Goal: Information Seeking & Learning: Learn about a topic

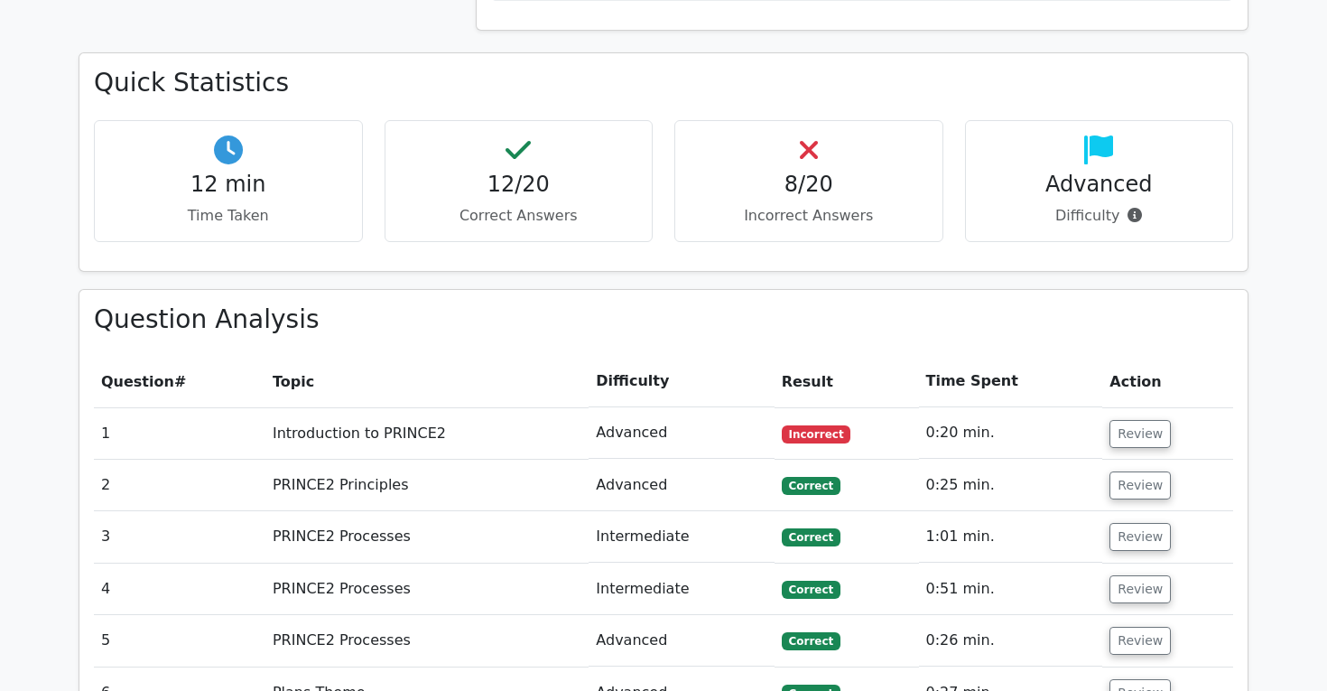
scroll to position [1254, 0]
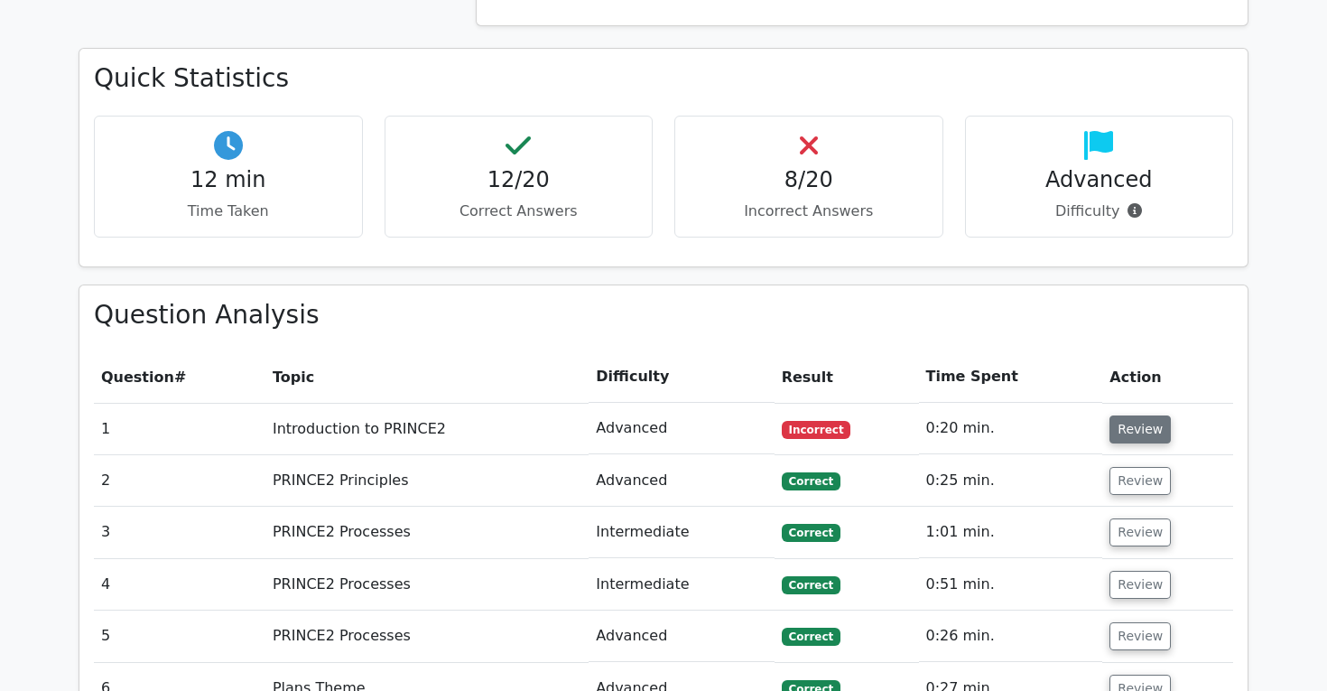
click at [1125, 415] on button "Review" at bounding box center [1140, 429] width 61 height 28
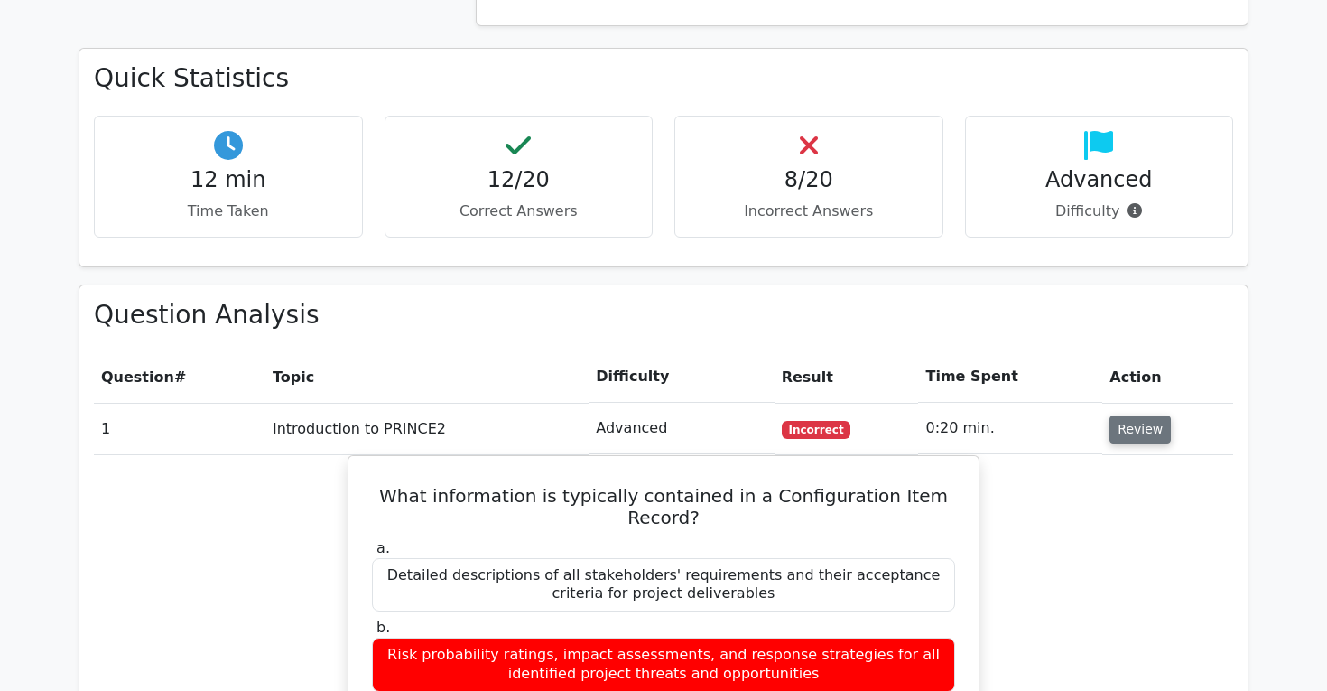
click at [1123, 415] on button "Review" at bounding box center [1140, 429] width 61 height 28
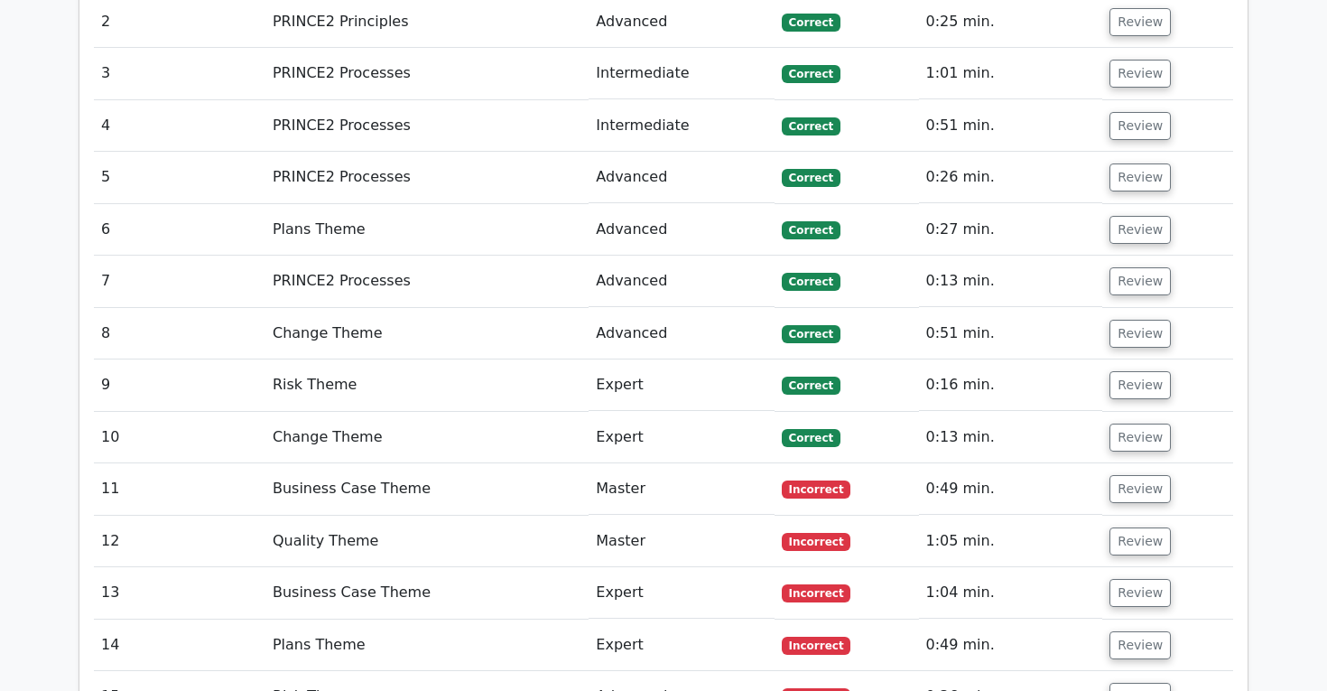
scroll to position [1733, 0]
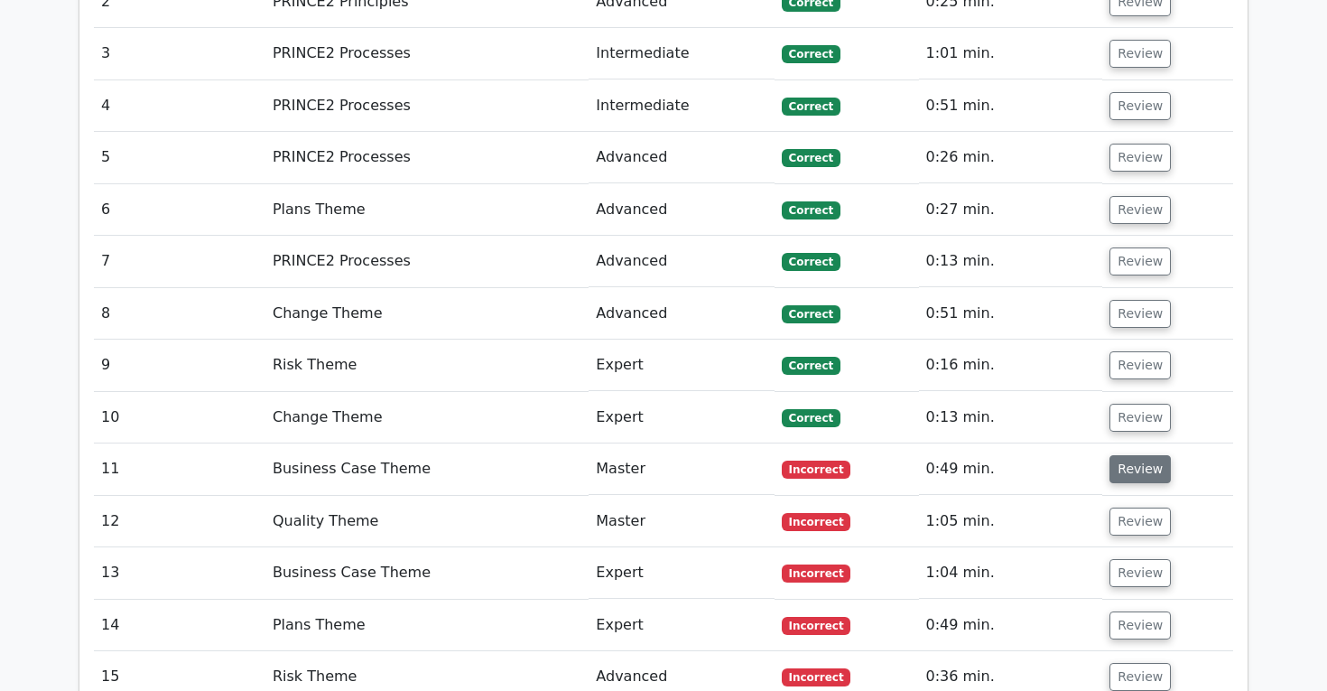
click at [1145, 455] on button "Review" at bounding box center [1140, 469] width 61 height 28
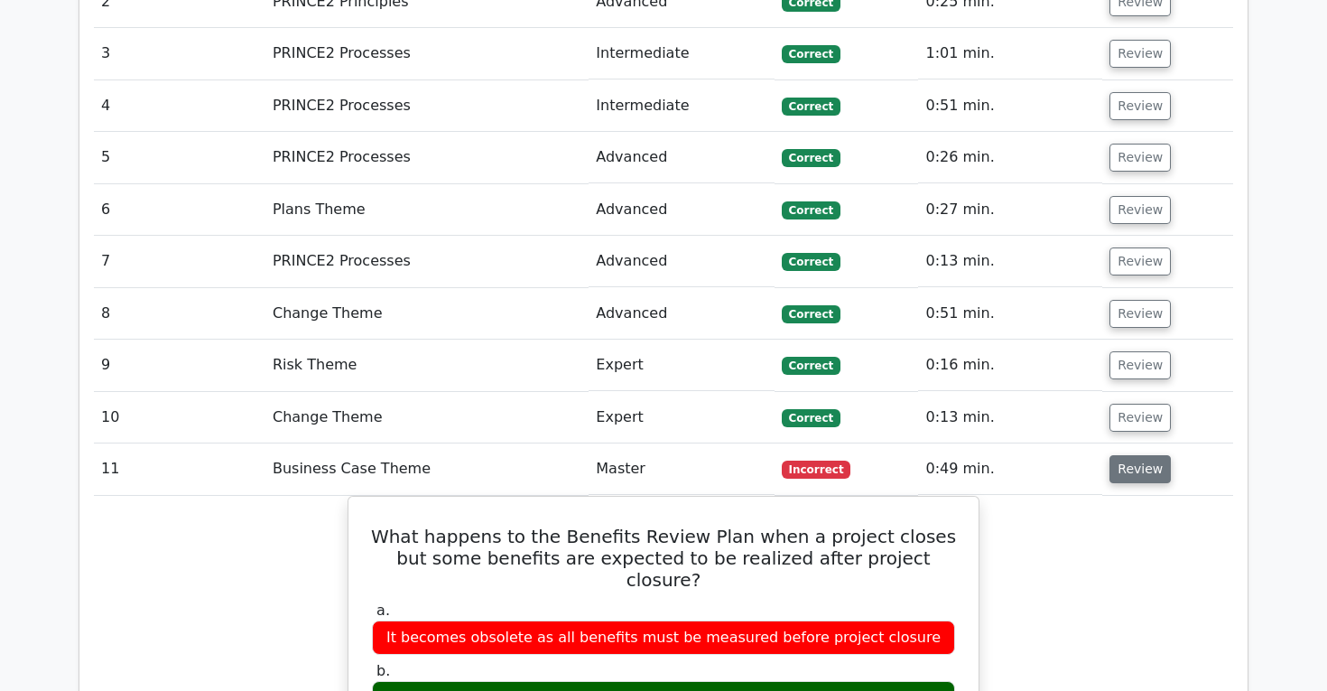
click at [1145, 455] on button "Review" at bounding box center [1140, 469] width 61 height 28
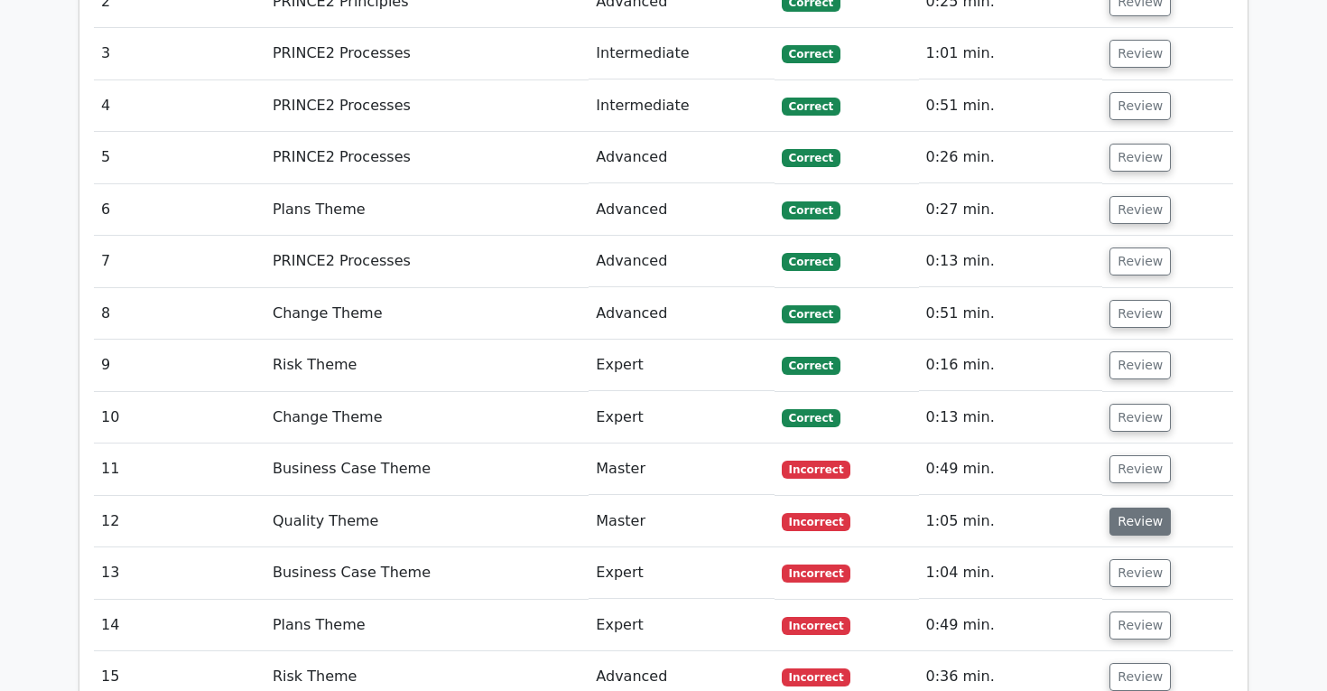
click at [1140, 507] on button "Review" at bounding box center [1140, 521] width 61 height 28
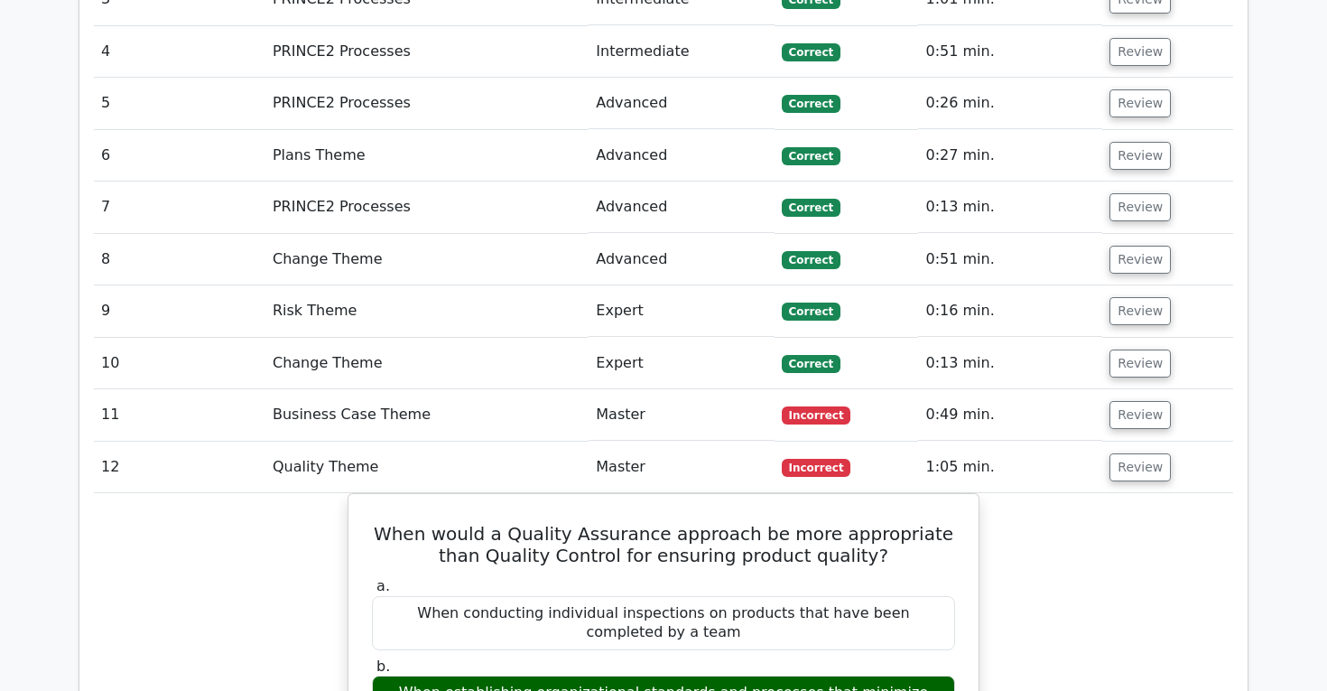
scroll to position [1783, 0]
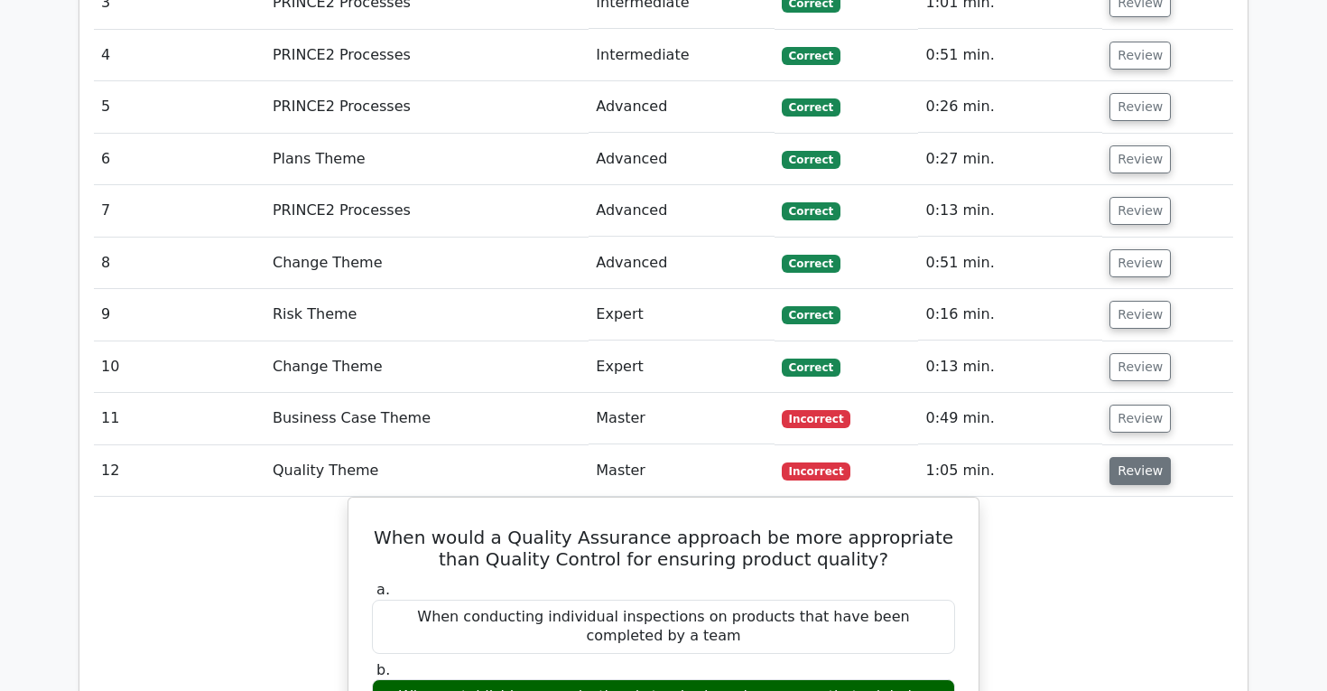
click at [1134, 457] on button "Review" at bounding box center [1140, 471] width 61 height 28
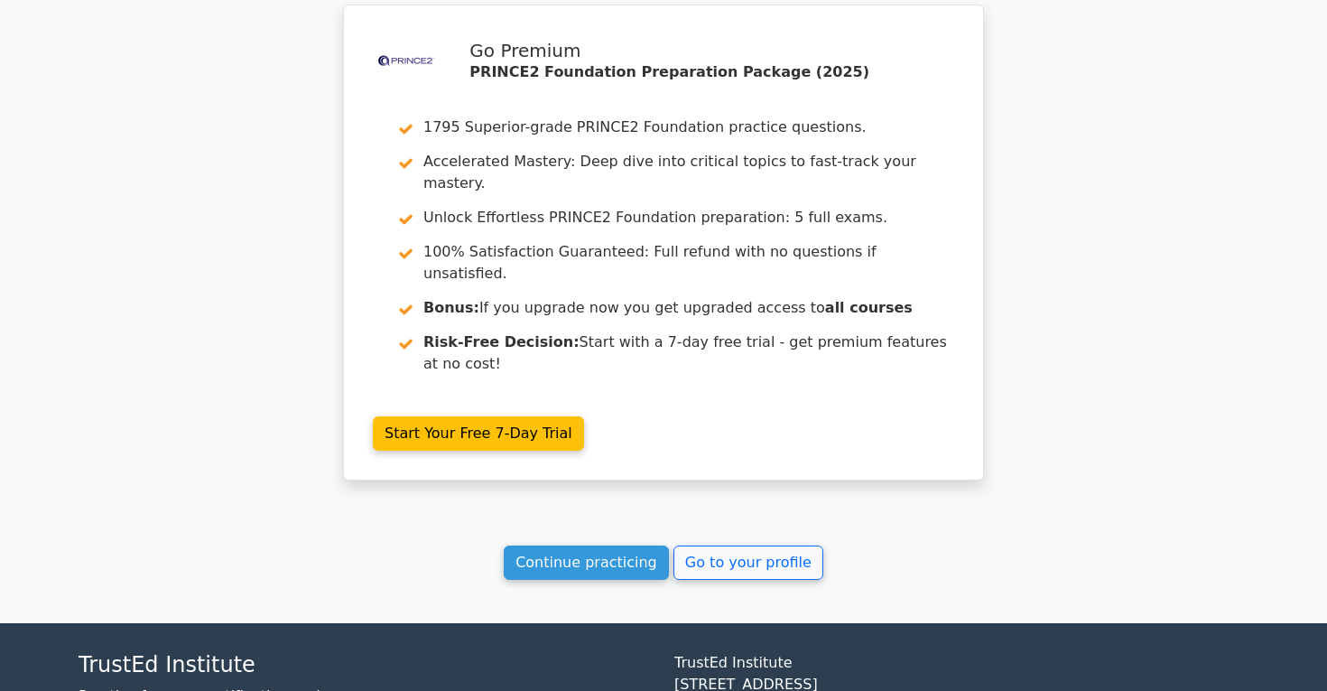
scroll to position [2850, 0]
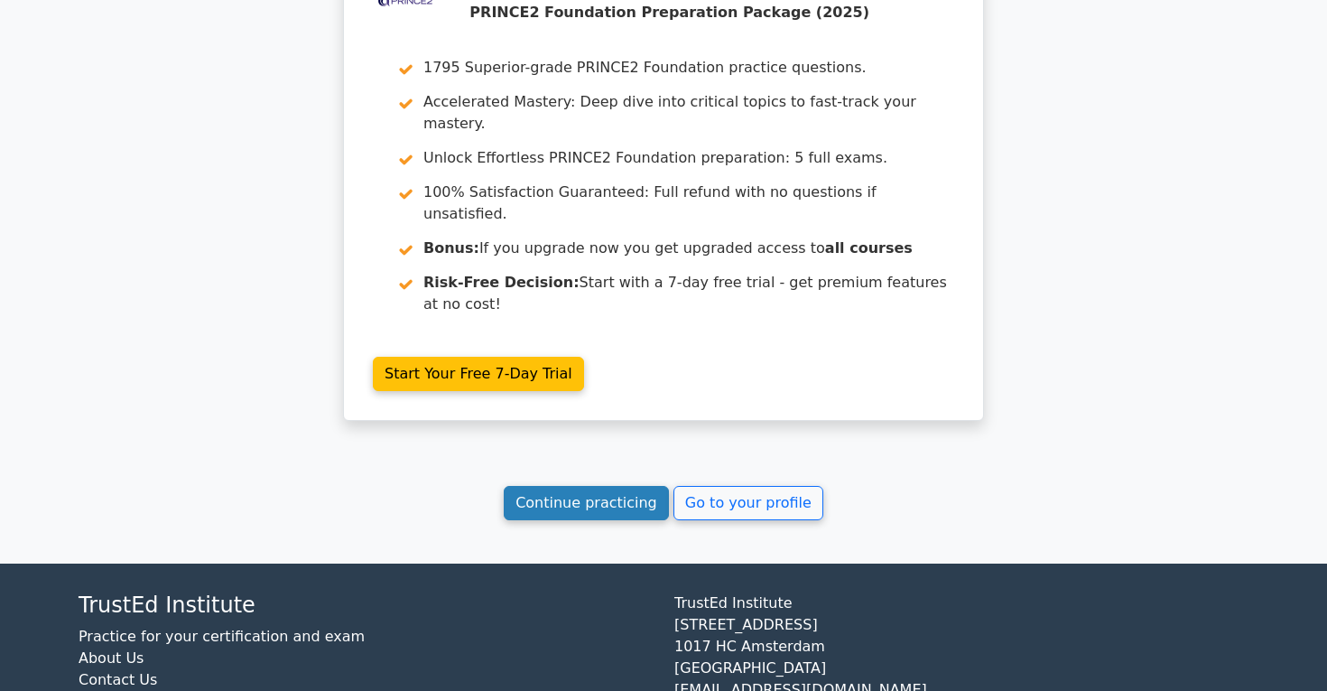
click at [573, 486] on link "Continue practicing" at bounding box center [586, 503] width 165 height 34
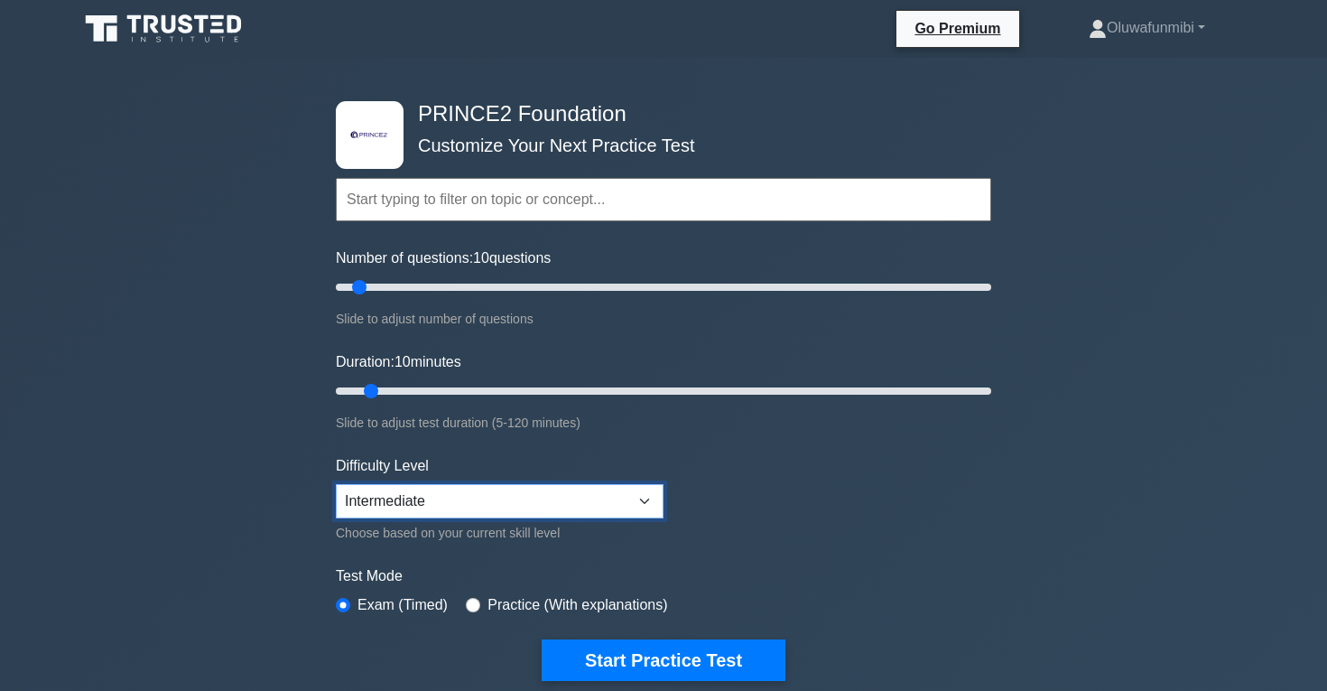
click at [513, 487] on select "Beginner Intermediate Expert" at bounding box center [500, 501] width 328 height 34
select select "beginner"
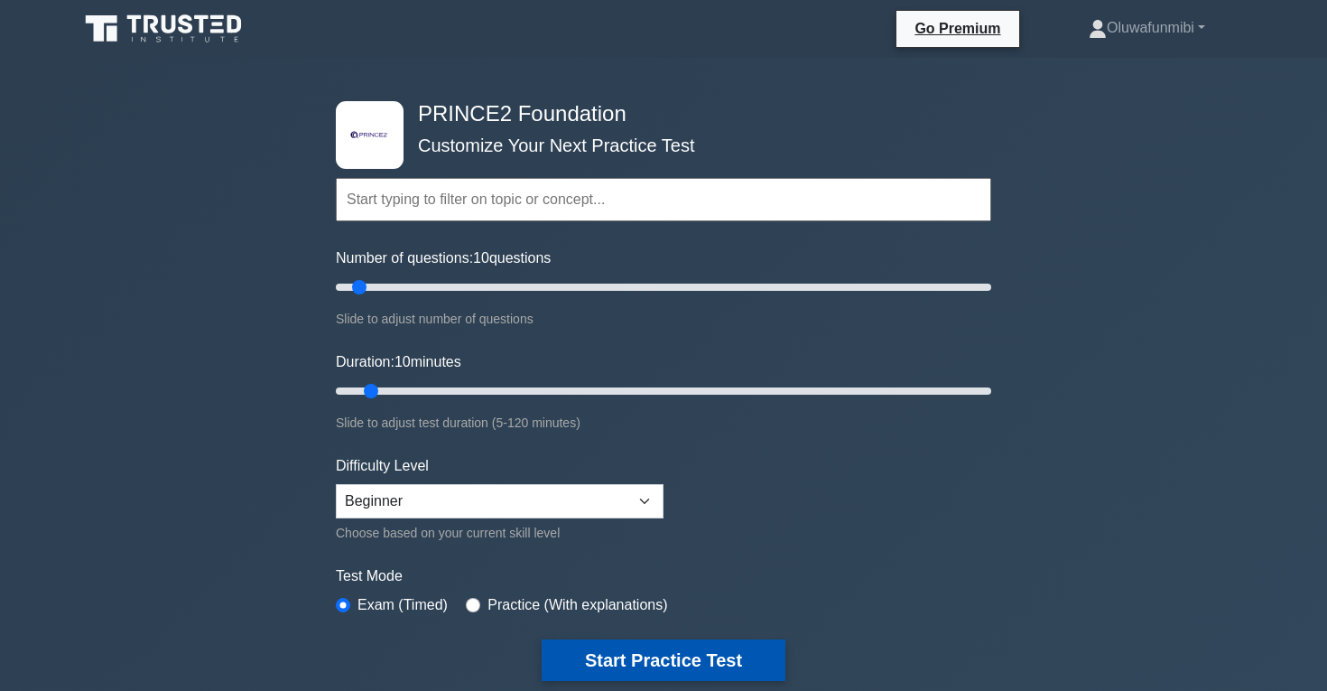
click at [634, 654] on button "Start Practice Test" at bounding box center [664, 660] width 244 height 42
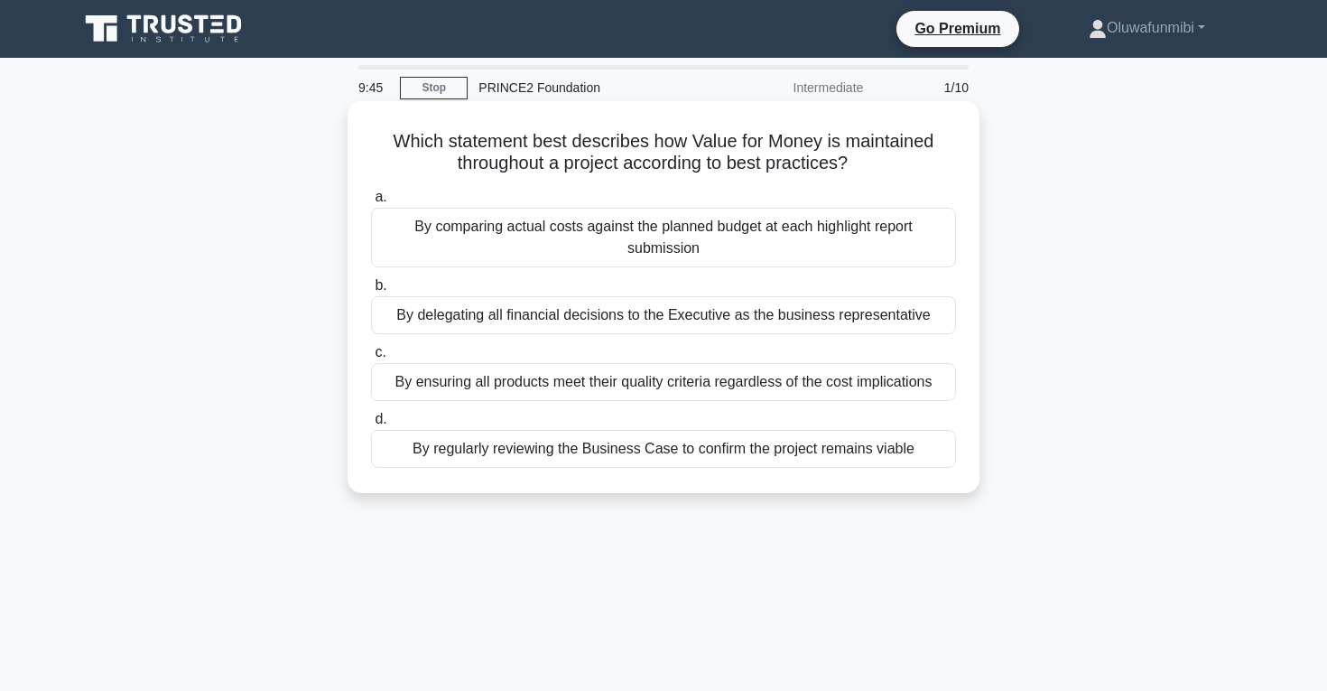
click at [583, 444] on div "By regularly reviewing the Business Case to confirm the project remains viable" at bounding box center [663, 449] width 585 height 38
click at [371, 425] on input "d. By regularly reviewing the Business Case to confirm the project remains viab…" at bounding box center [371, 420] width 0 height 12
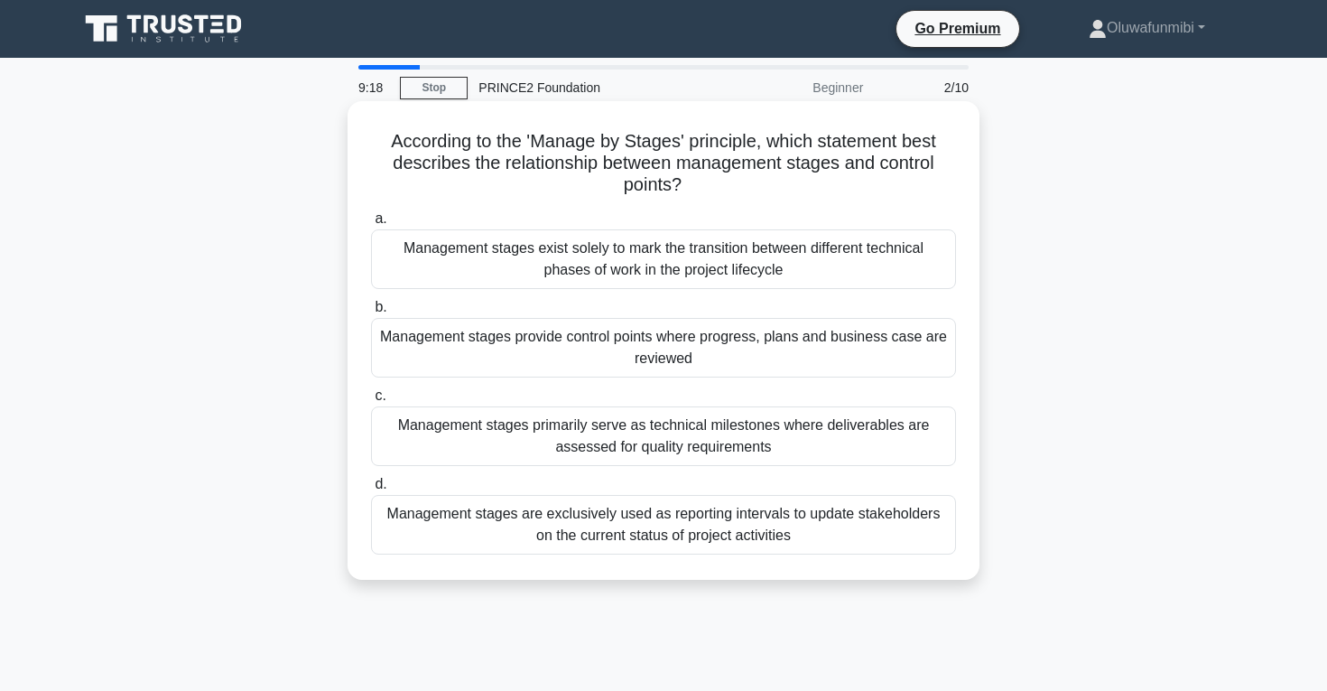
click at [667, 360] on div "Management stages provide control points where progress, plans and business cas…" at bounding box center [663, 348] width 585 height 60
click at [371, 313] on input "b. Management stages provide control points where progress, plans and business …" at bounding box center [371, 308] width 0 height 12
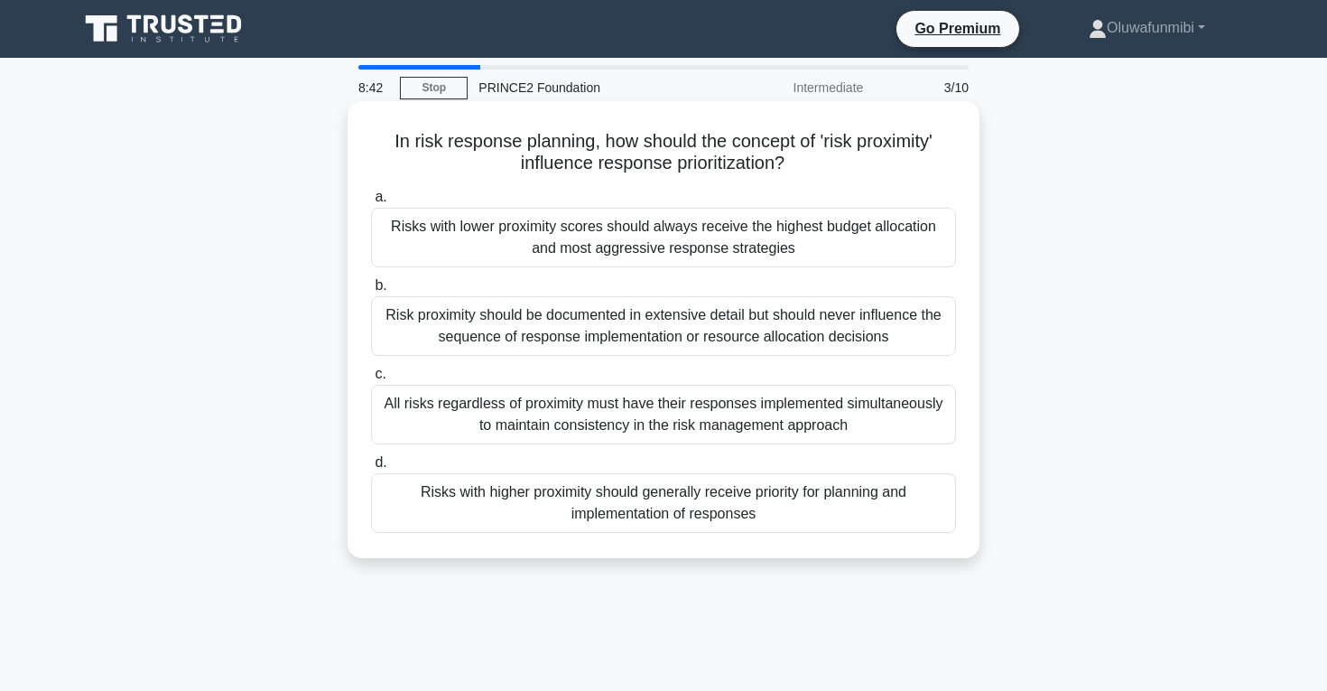
click at [622, 412] on div "All risks regardless of proximity must have their responses implemented simulta…" at bounding box center [663, 415] width 585 height 60
click at [371, 380] on input "c. All risks regardless of proximity must have their responses implemented simu…" at bounding box center [371, 374] width 0 height 12
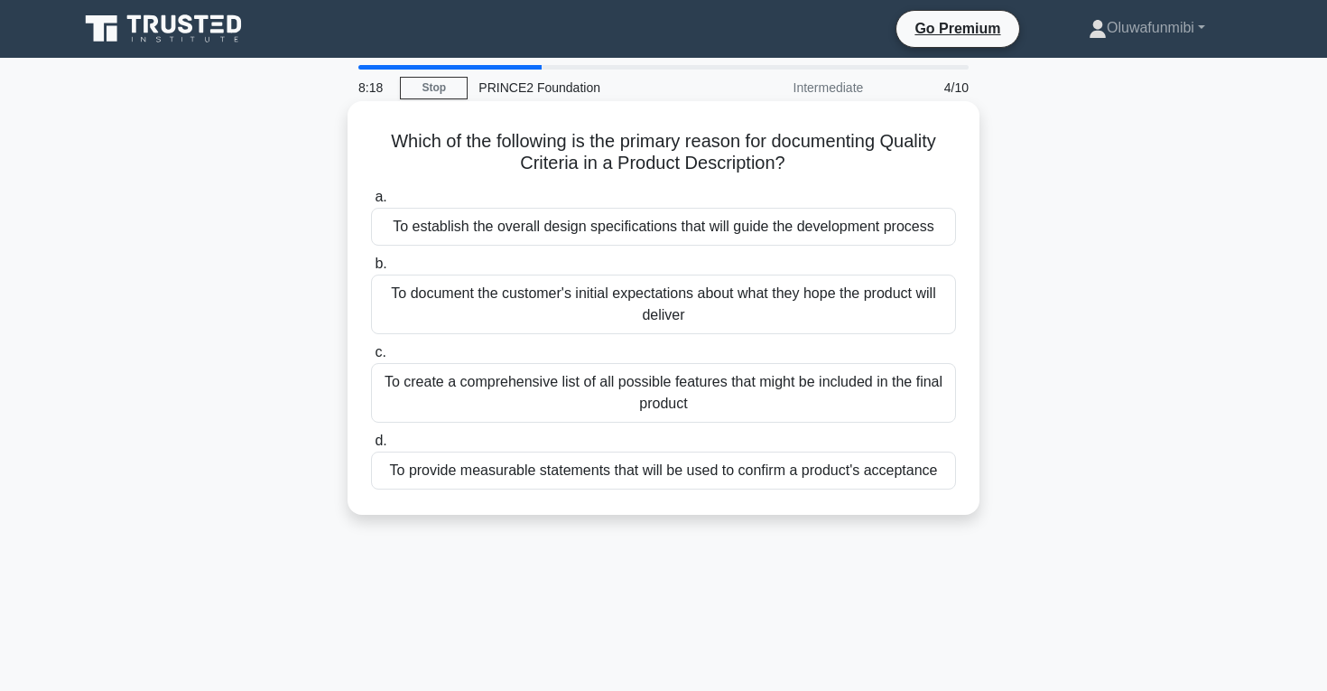
click at [601, 464] on div "To provide measurable statements that will be used to confirm a product's accep…" at bounding box center [663, 471] width 585 height 38
click at [371, 447] on input "d. To provide measurable statements that will be used to confirm a product's ac…" at bounding box center [371, 441] width 0 height 12
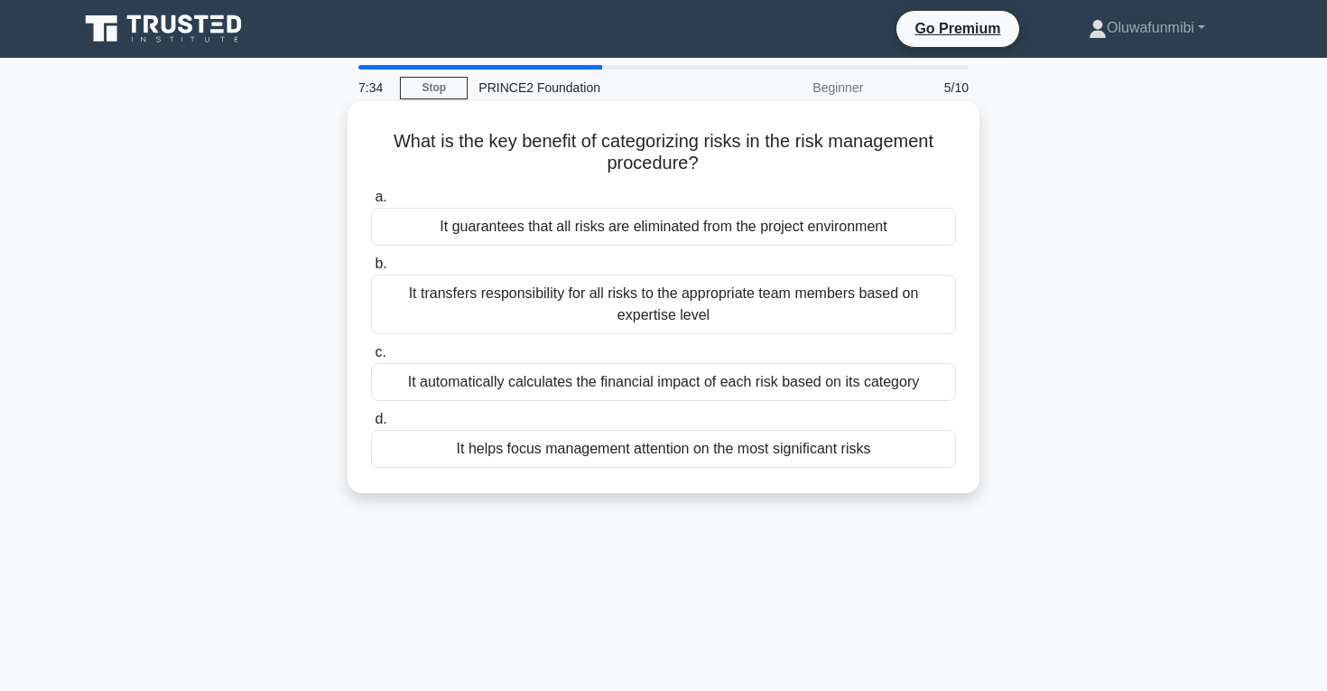
click at [703, 303] on div "It transfers responsibility for all risks to the appropriate team members based…" at bounding box center [663, 305] width 585 height 60
click at [371, 270] on input "b. It transfers responsibility for all risks to the appropriate team members ba…" at bounding box center [371, 264] width 0 height 12
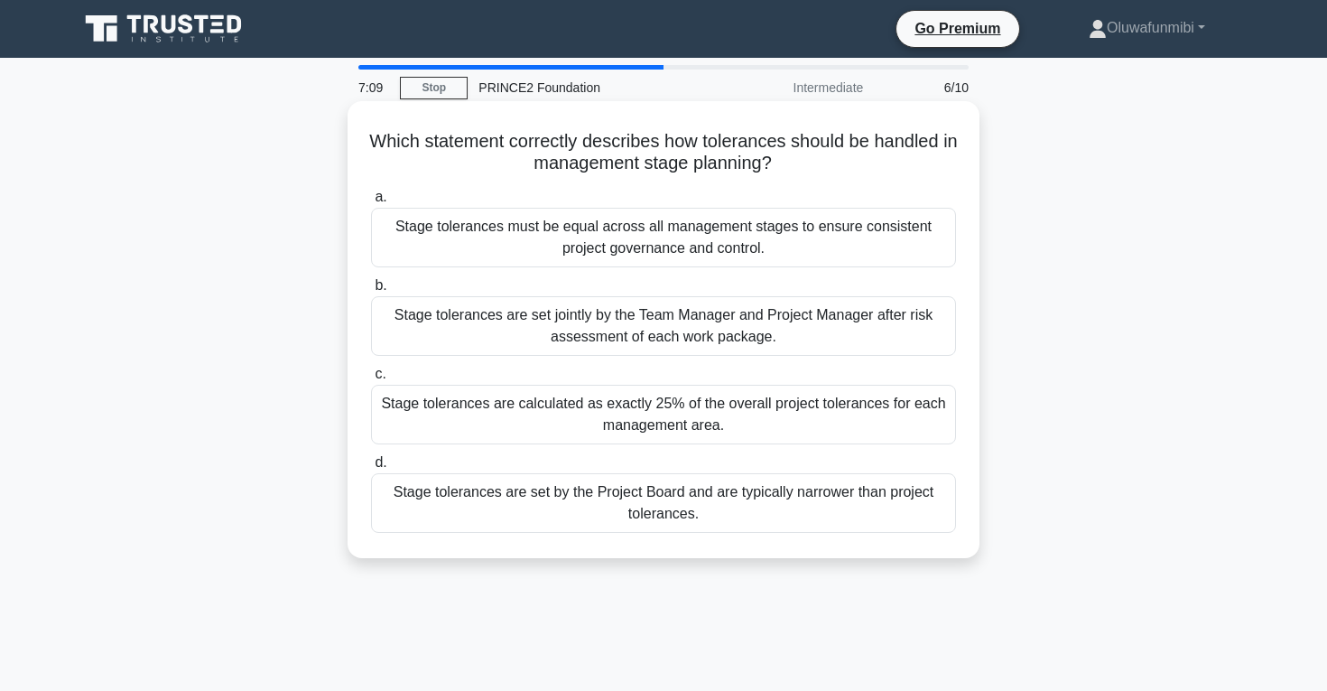
click at [690, 319] on div "Stage tolerances are set jointly by the Team Manager and Project Manager after …" at bounding box center [663, 326] width 585 height 60
click at [371, 292] on input "b. Stage tolerances are set jointly by the Team Manager and Project Manager aft…" at bounding box center [371, 286] width 0 height 12
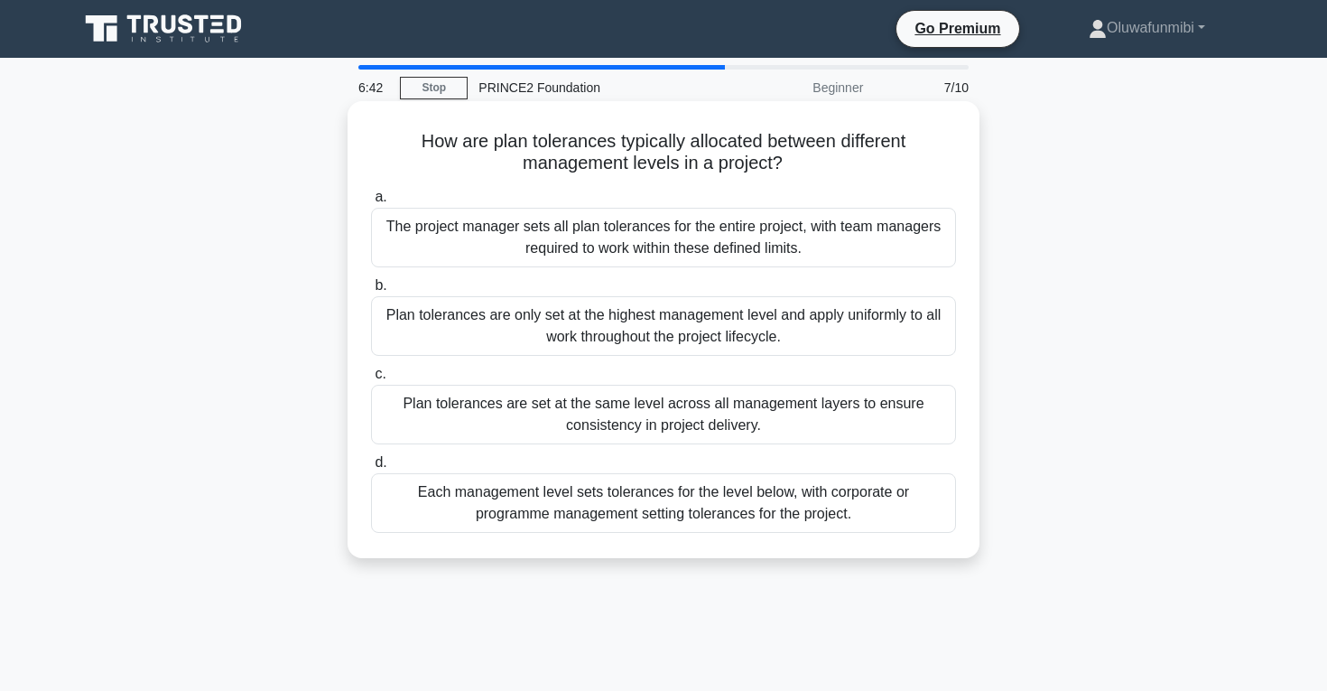
click at [724, 247] on div "The project manager sets all plan tolerances for the entire project, with team …" at bounding box center [663, 238] width 585 height 60
click at [371, 203] on input "a. The project manager sets all plan tolerances for the entire project, with te…" at bounding box center [371, 197] width 0 height 12
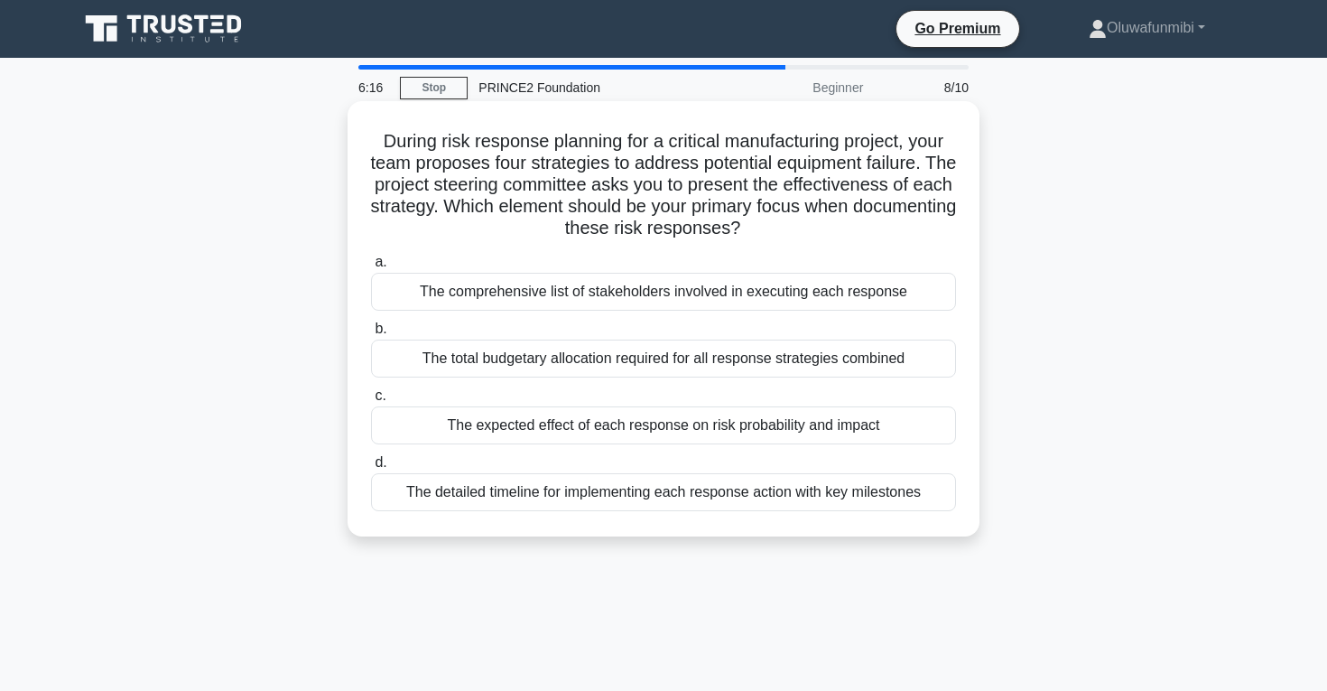
click at [647, 428] on div "The expected effect of each response on risk probability and impact" at bounding box center [663, 425] width 585 height 38
click at [371, 402] on input "c. The expected effect of each response on risk probability and impact" at bounding box center [371, 396] width 0 height 12
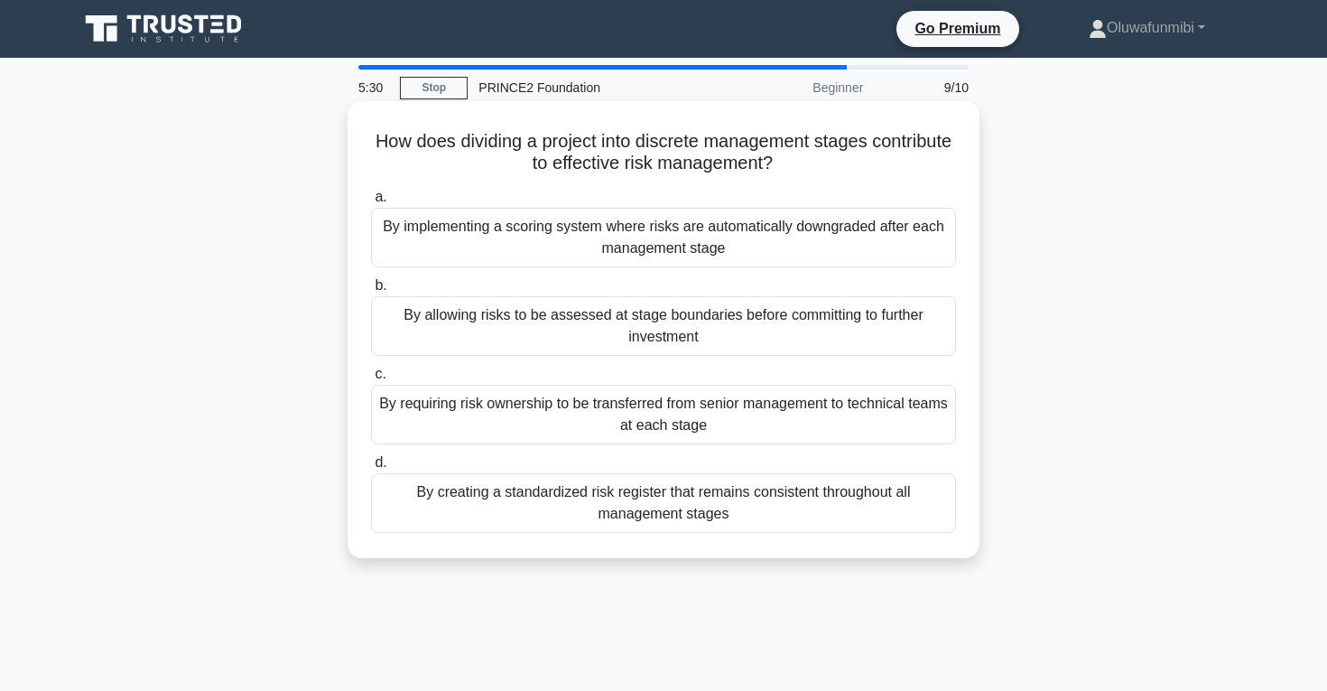
click at [687, 333] on div "By allowing risks to be assessed at stage boundaries before committing to furth…" at bounding box center [663, 326] width 585 height 60
click at [371, 292] on input "b. By allowing risks to be assessed at stage boundaries before committing to fu…" at bounding box center [371, 286] width 0 height 12
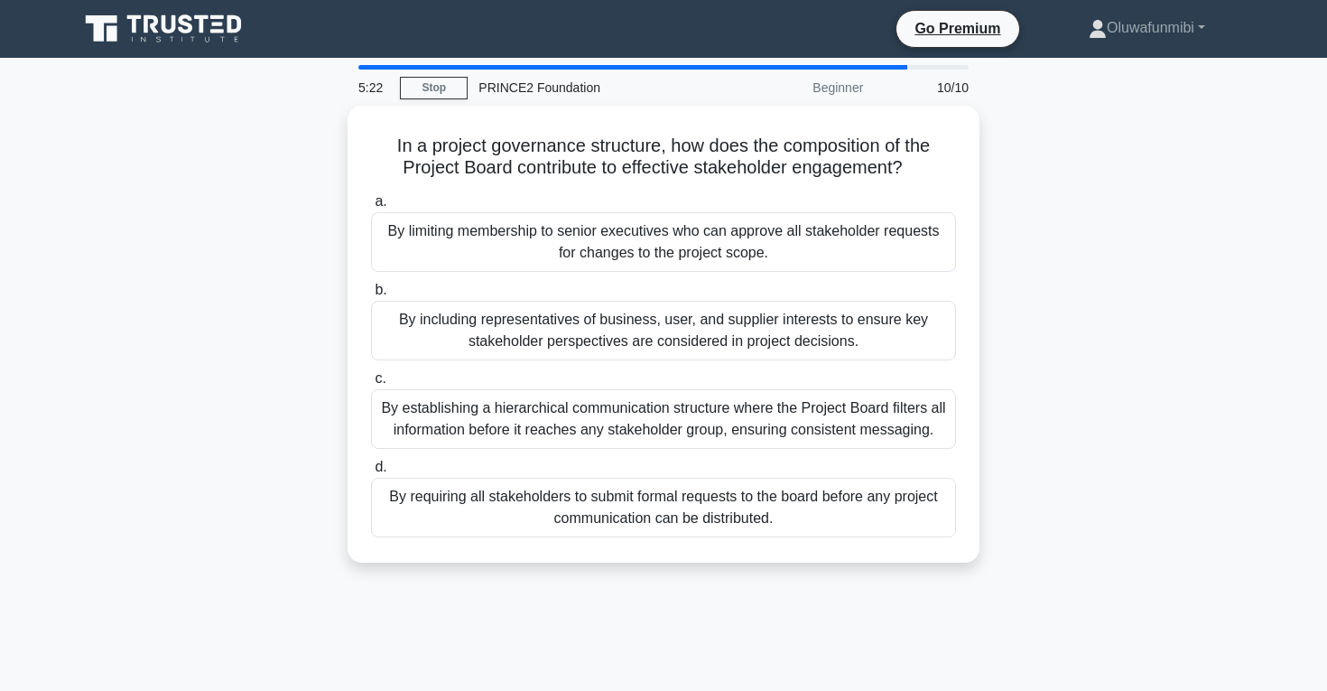
click at [687, 333] on div "By including representatives of business, user, and supplier interests to ensur…" at bounding box center [663, 331] width 585 height 60
click at [371, 296] on input "b. By including representatives of business, user, and supplier interests to en…" at bounding box center [371, 290] width 0 height 12
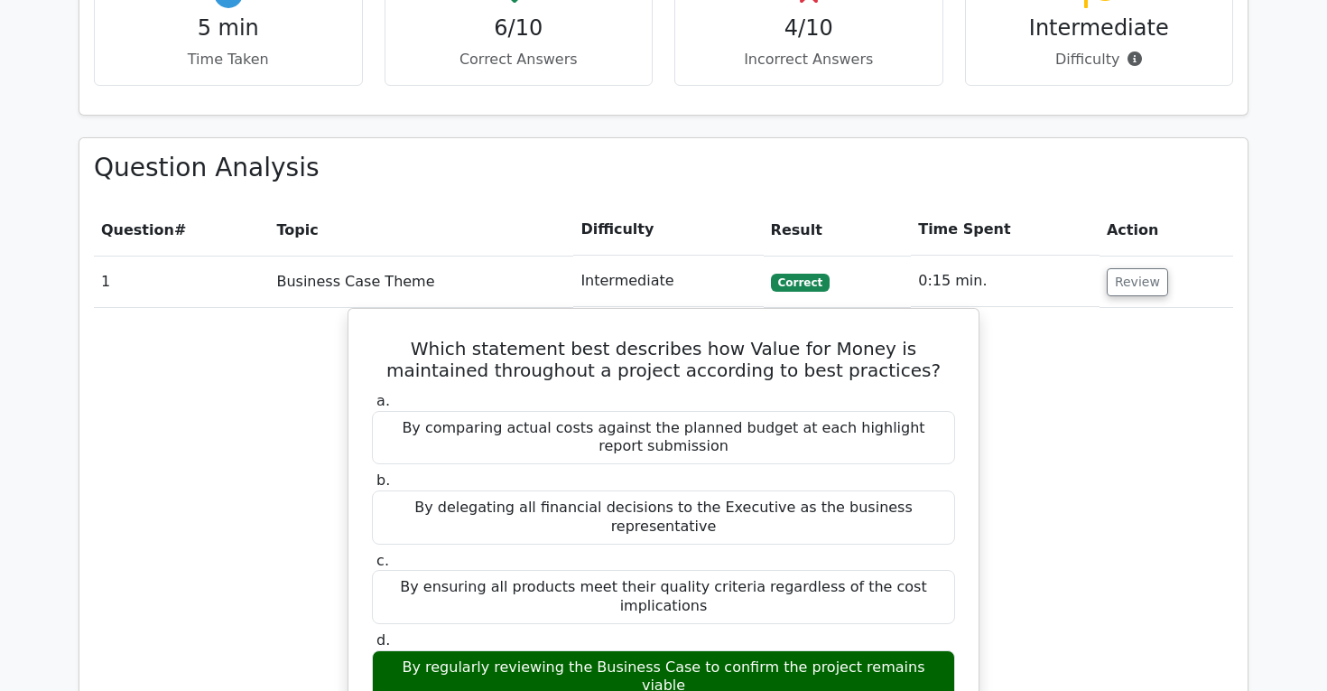
scroll to position [1309, 0]
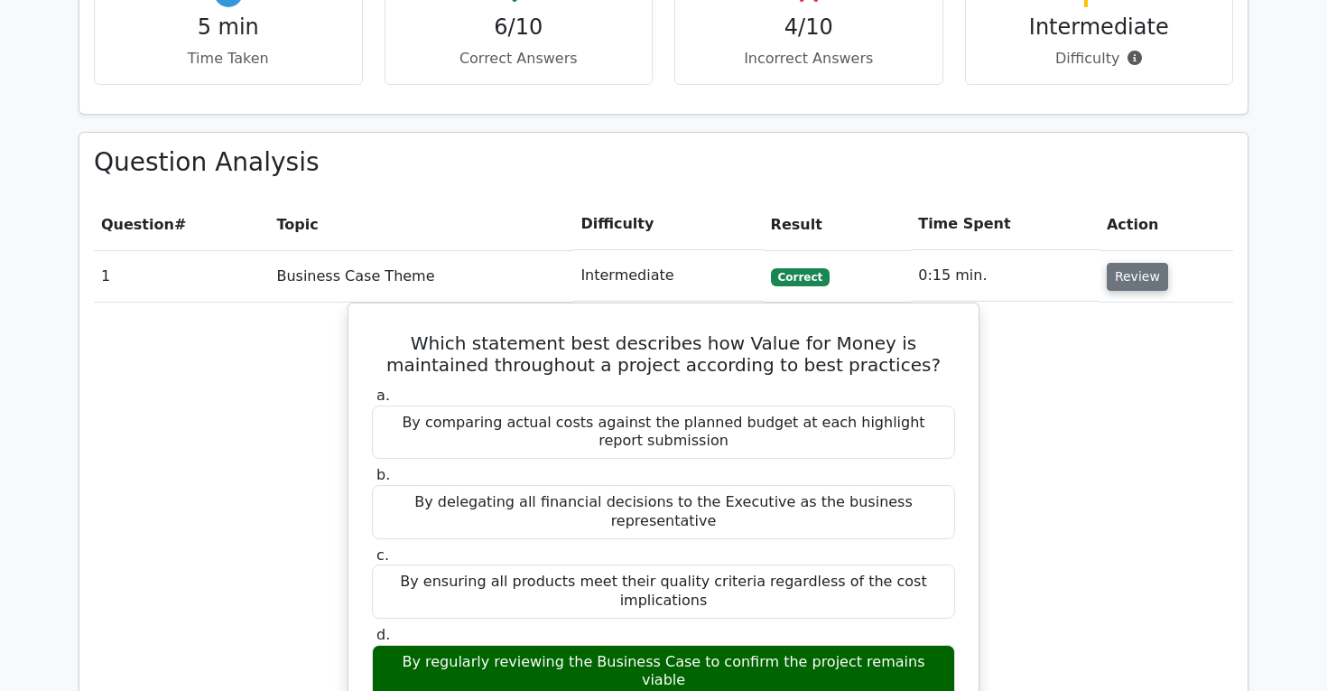
click at [1133, 263] on button "Review" at bounding box center [1137, 277] width 61 height 28
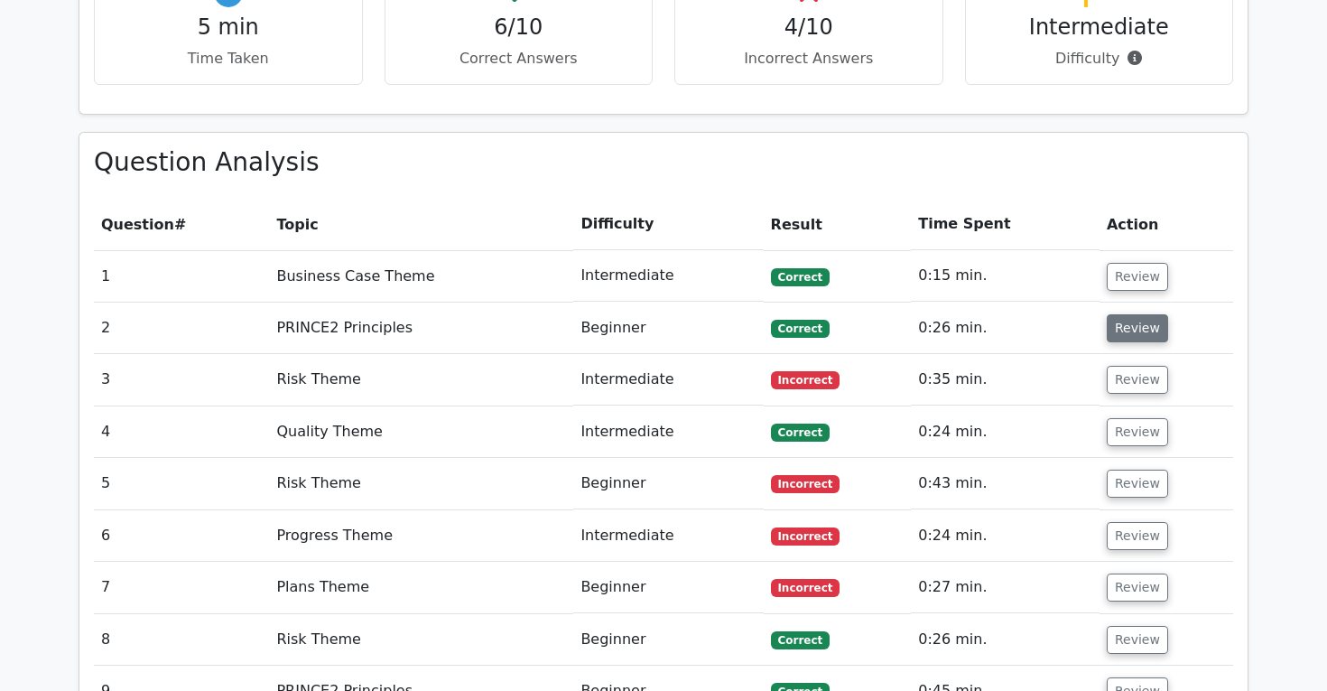
click at [1128, 314] on button "Review" at bounding box center [1137, 328] width 61 height 28
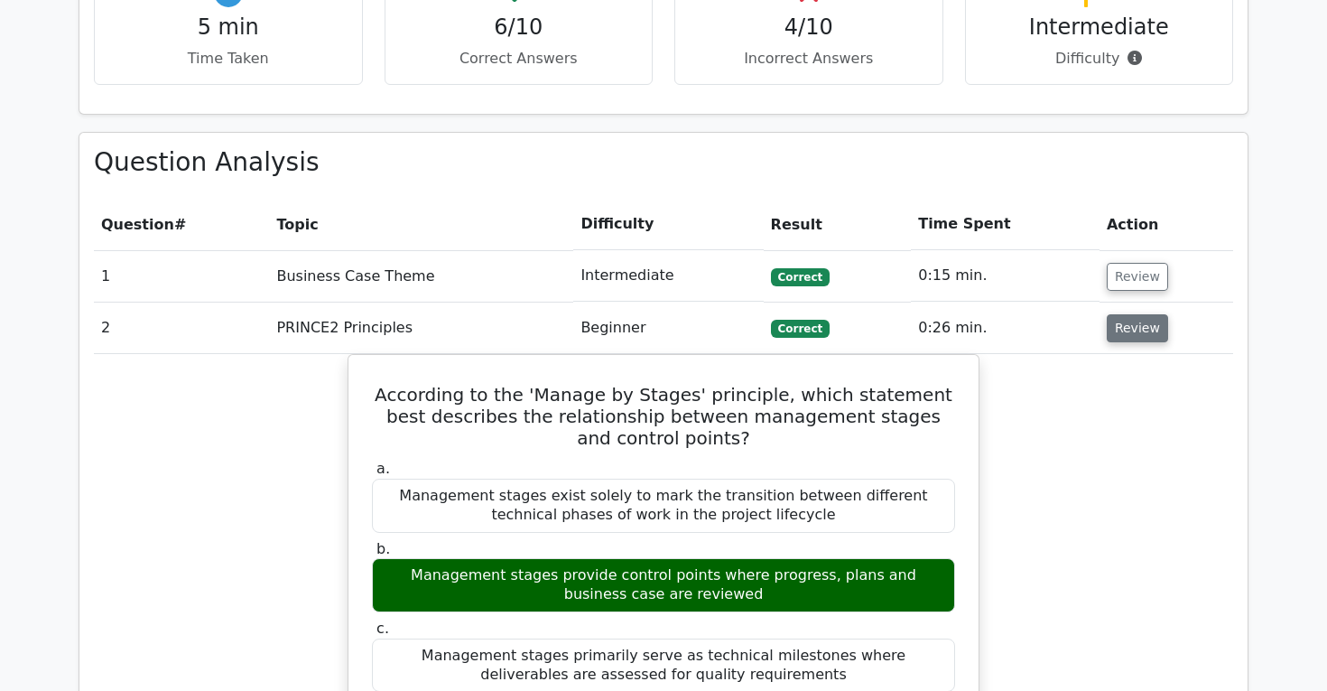
click at [1128, 314] on button "Review" at bounding box center [1137, 328] width 61 height 28
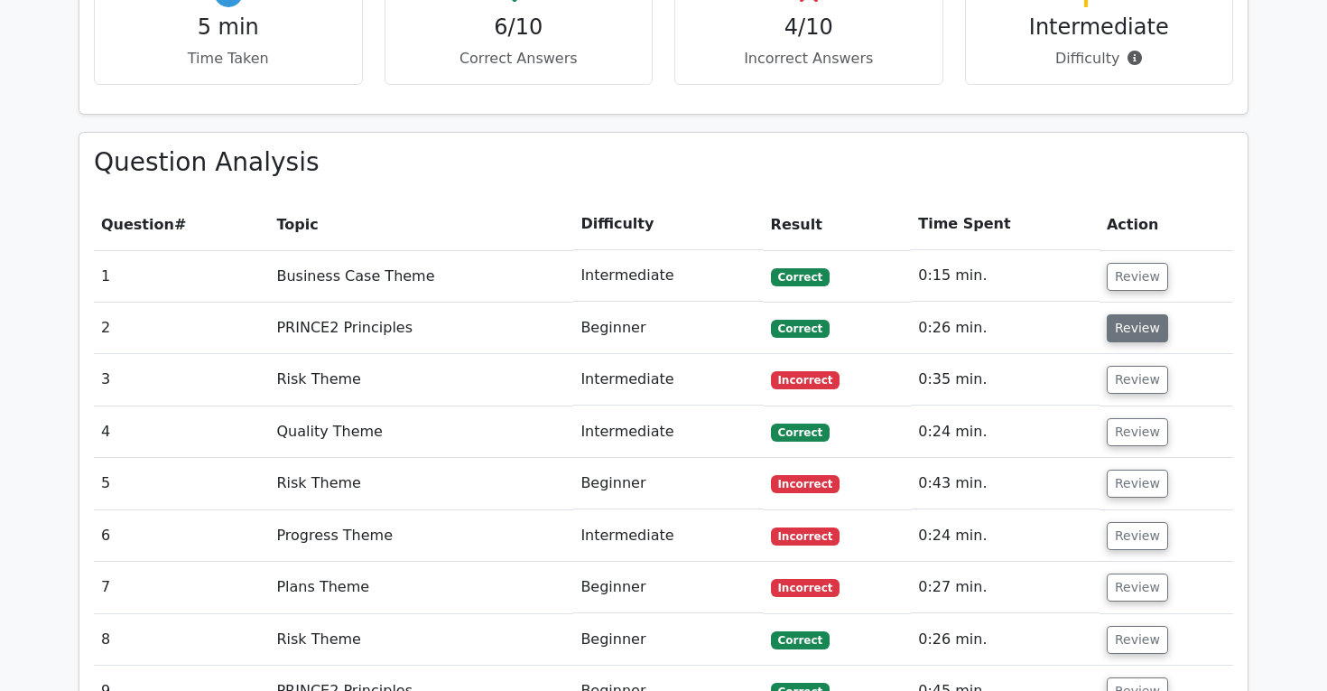
click at [1128, 314] on button "Review" at bounding box center [1137, 328] width 61 height 28
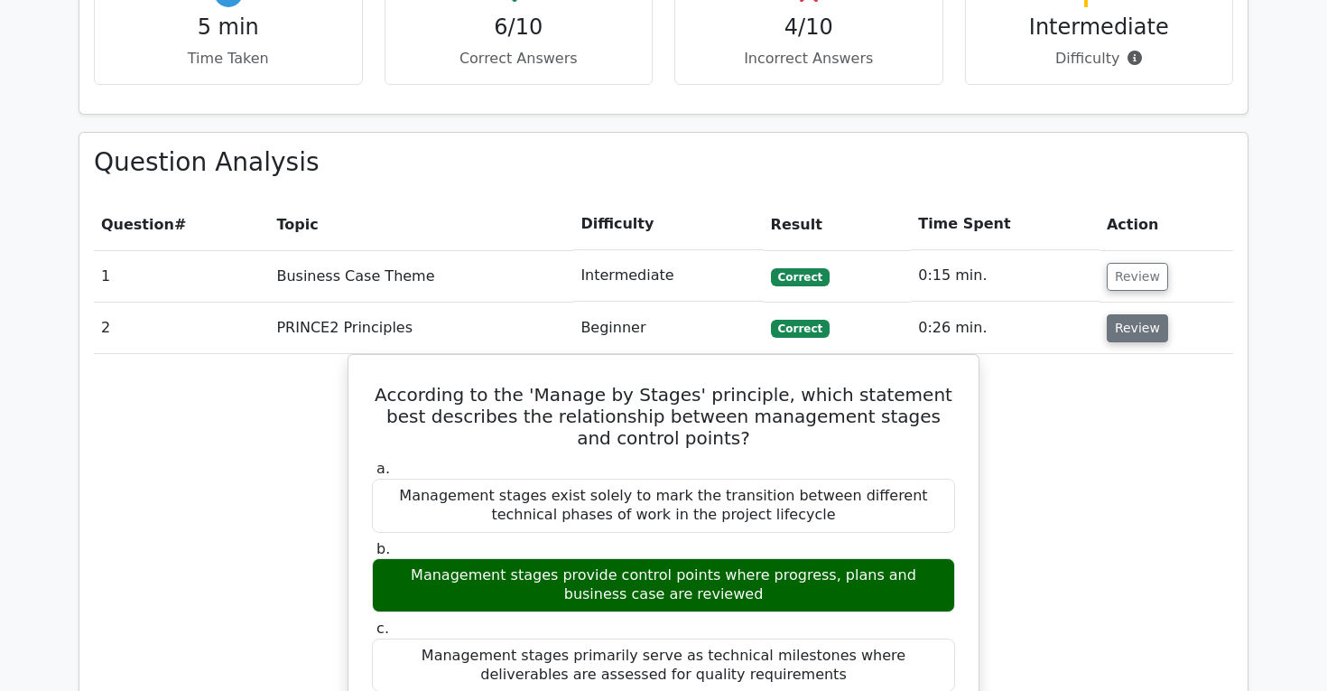
click at [1128, 314] on button "Review" at bounding box center [1137, 328] width 61 height 28
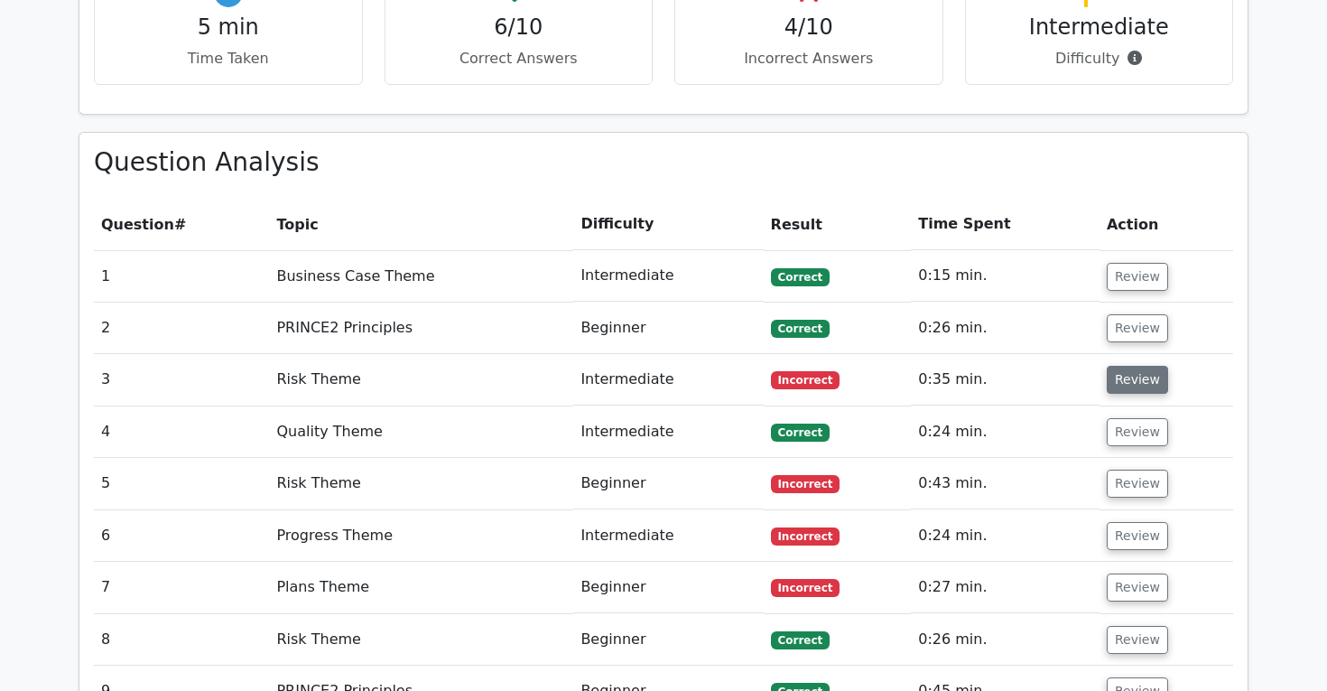
click at [1129, 366] on button "Review" at bounding box center [1137, 380] width 61 height 28
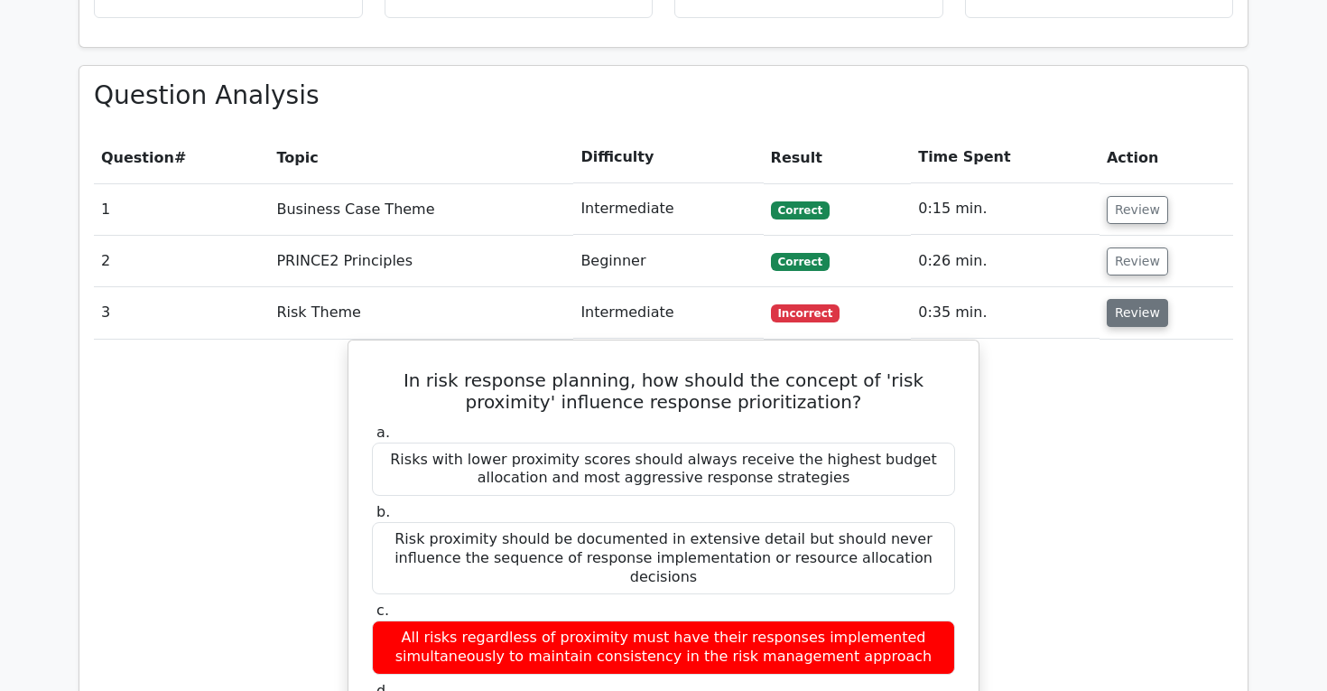
scroll to position [1383, 0]
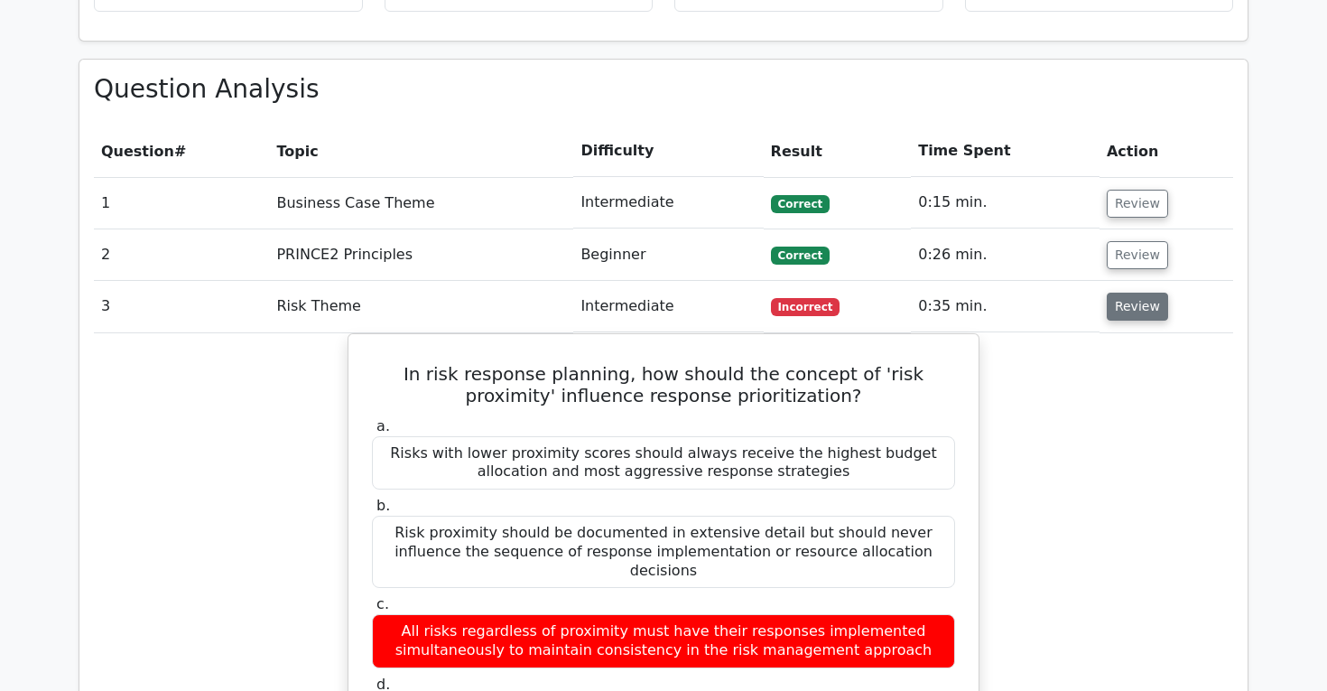
click at [1124, 293] on button "Review" at bounding box center [1137, 307] width 61 height 28
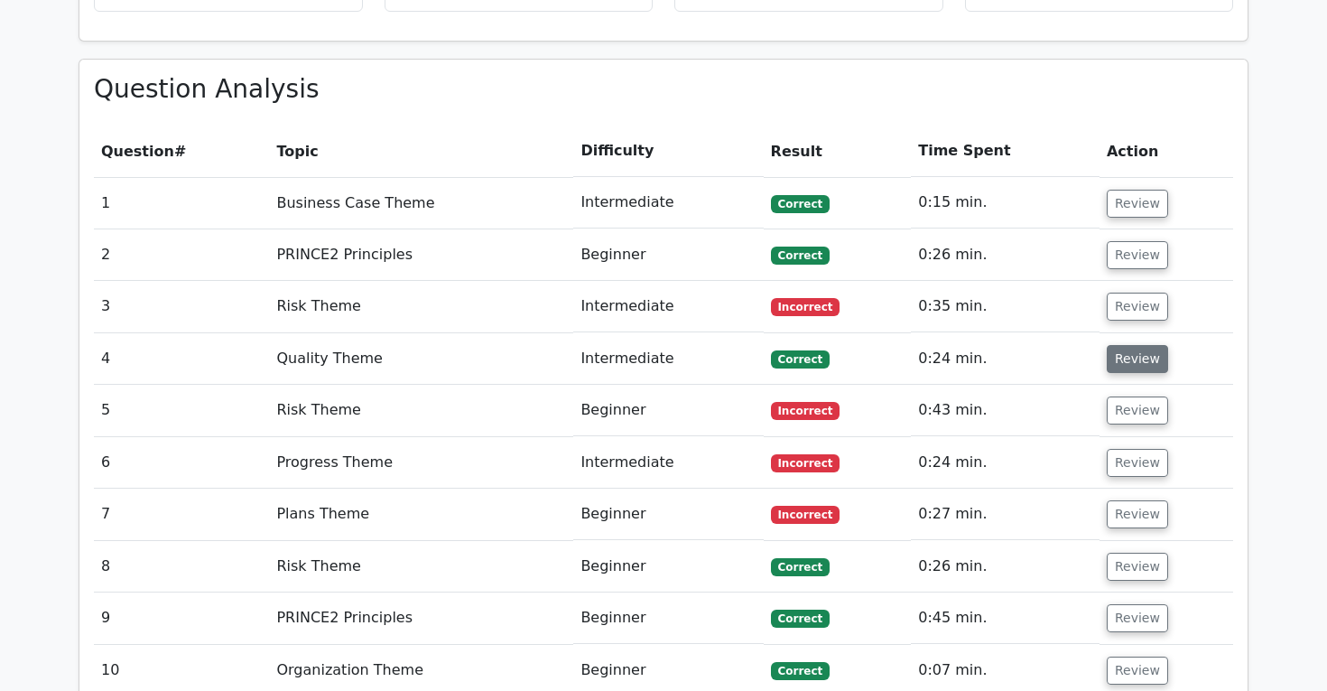
click at [1129, 345] on button "Review" at bounding box center [1137, 359] width 61 height 28
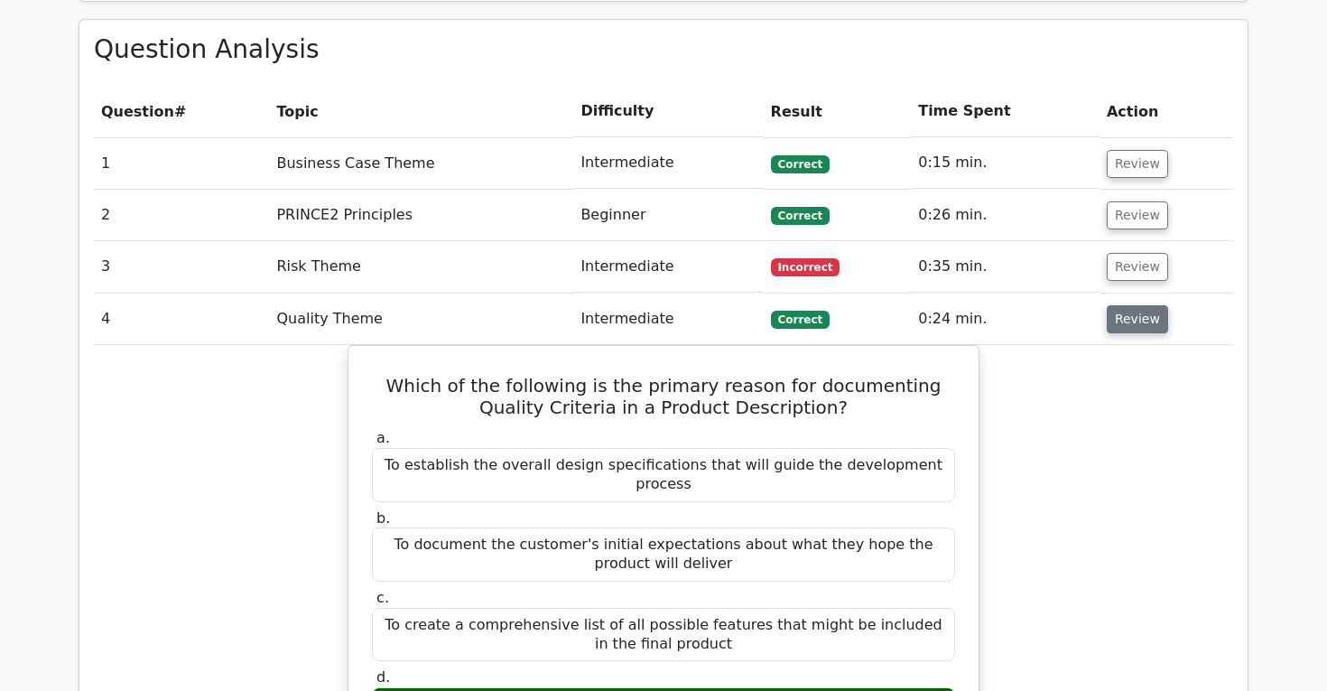
scroll to position [1423, 0]
click at [1133, 304] on button "Review" at bounding box center [1137, 318] width 61 height 28
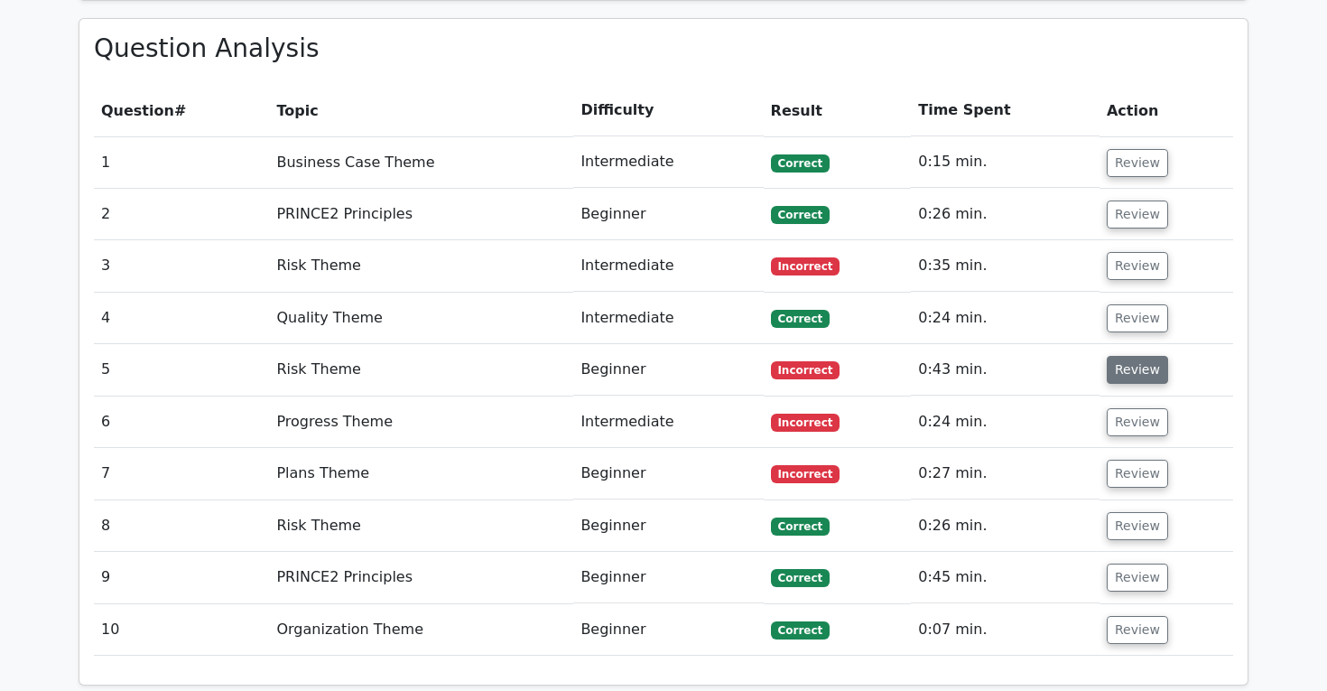
click at [1131, 356] on button "Review" at bounding box center [1137, 370] width 61 height 28
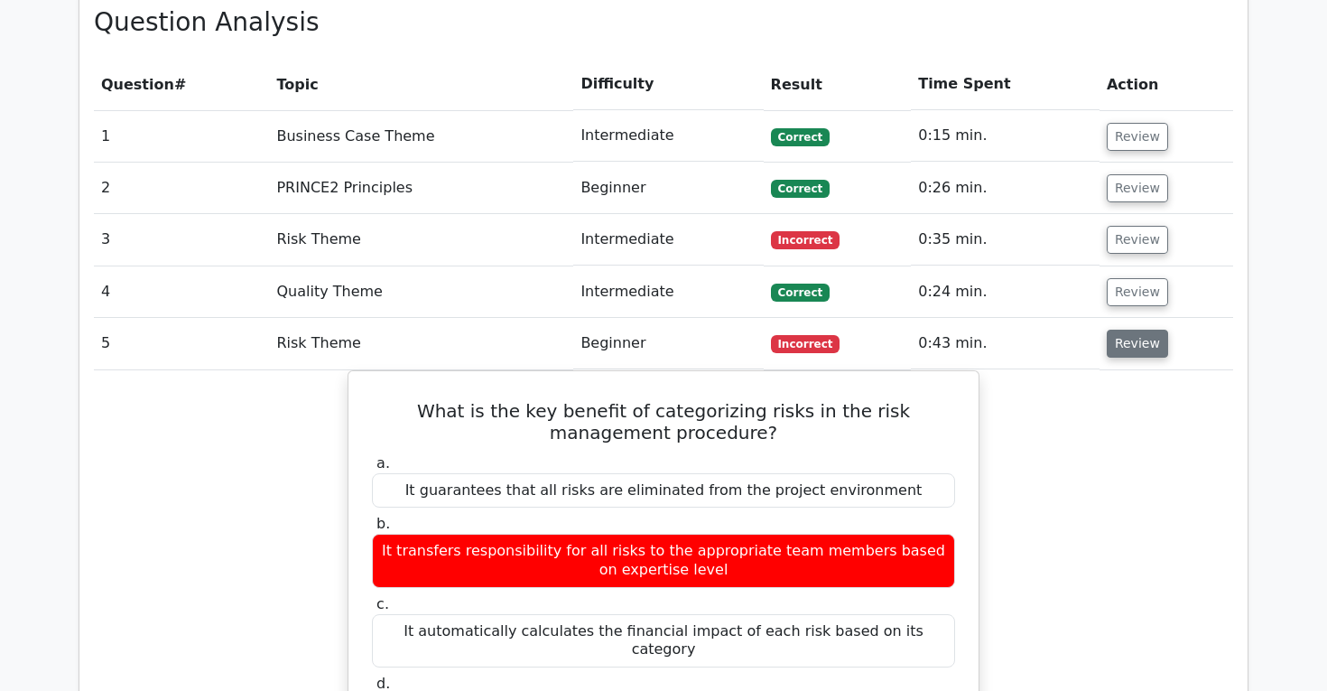
scroll to position [1456, 0]
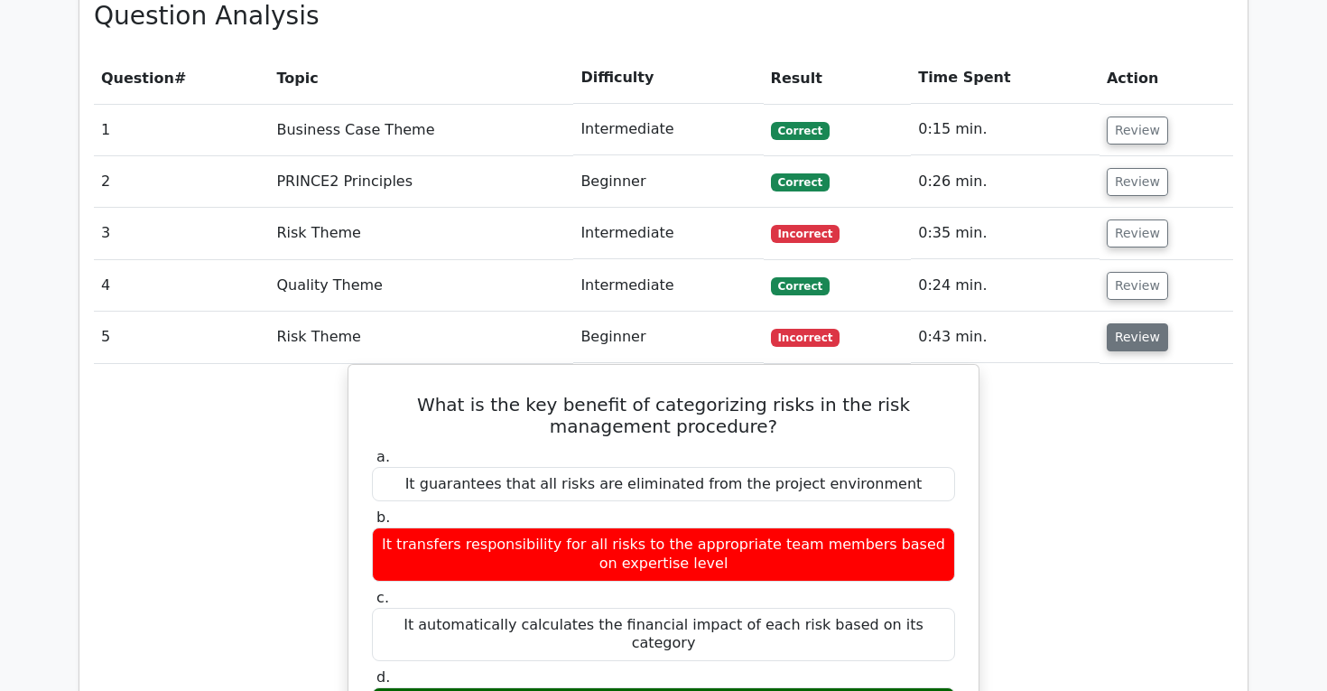
click at [1136, 323] on button "Review" at bounding box center [1137, 337] width 61 height 28
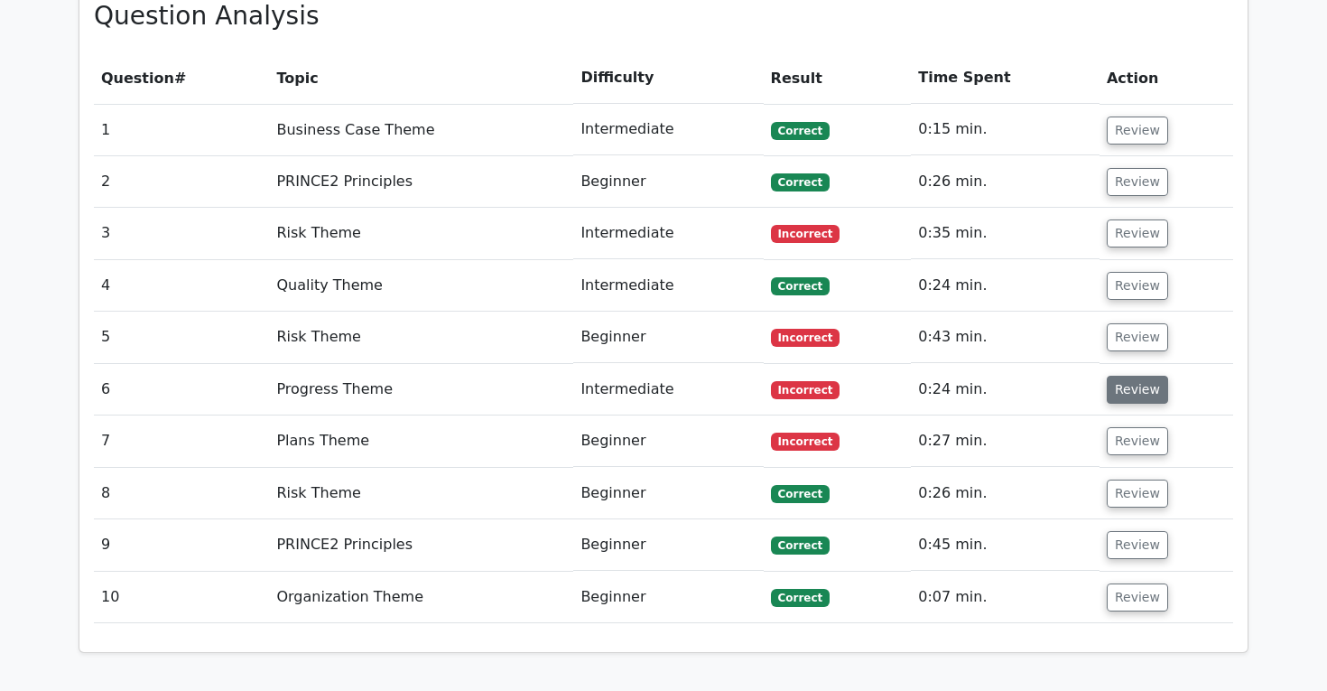
click at [1121, 376] on button "Review" at bounding box center [1137, 390] width 61 height 28
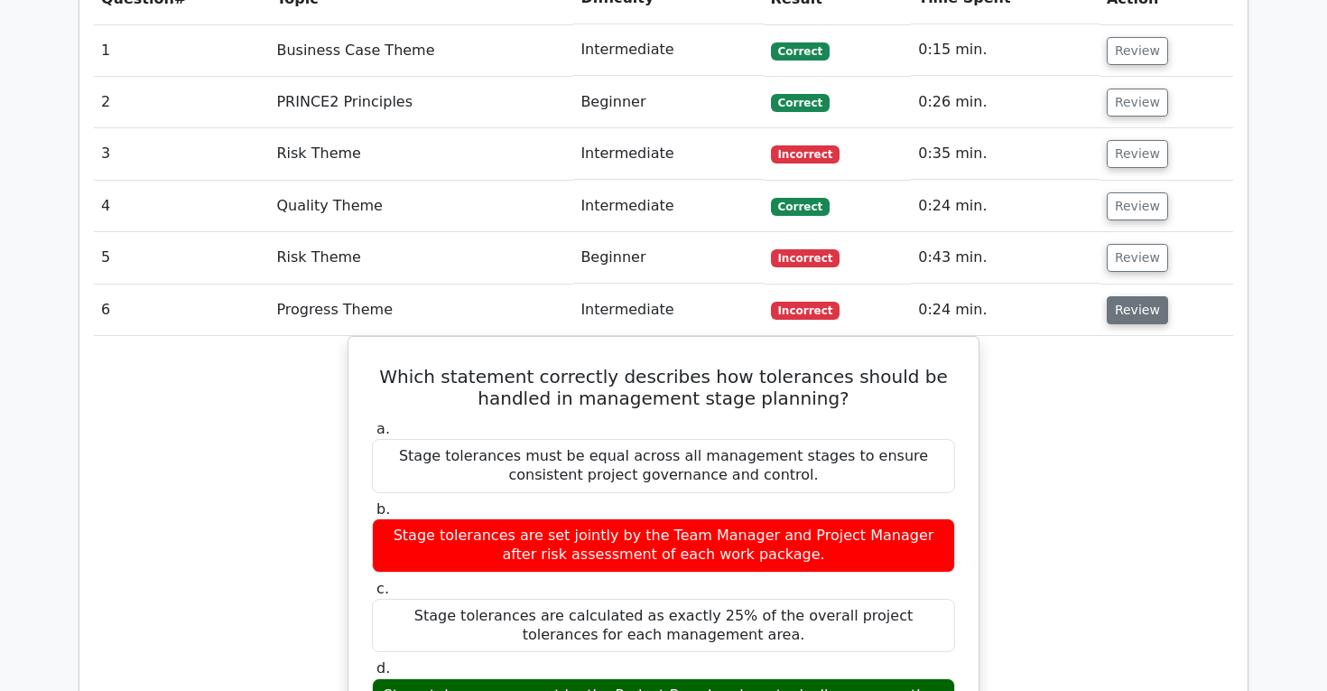
scroll to position [1541, 0]
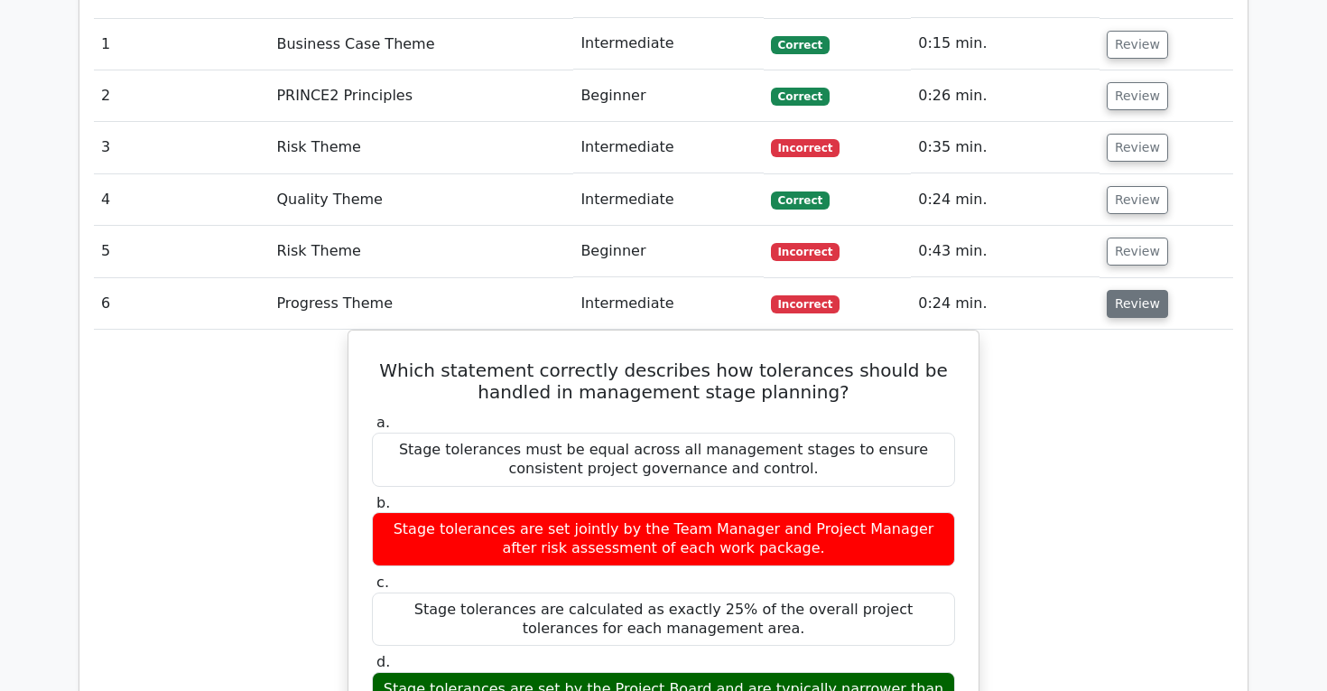
click at [1129, 290] on button "Review" at bounding box center [1137, 304] width 61 height 28
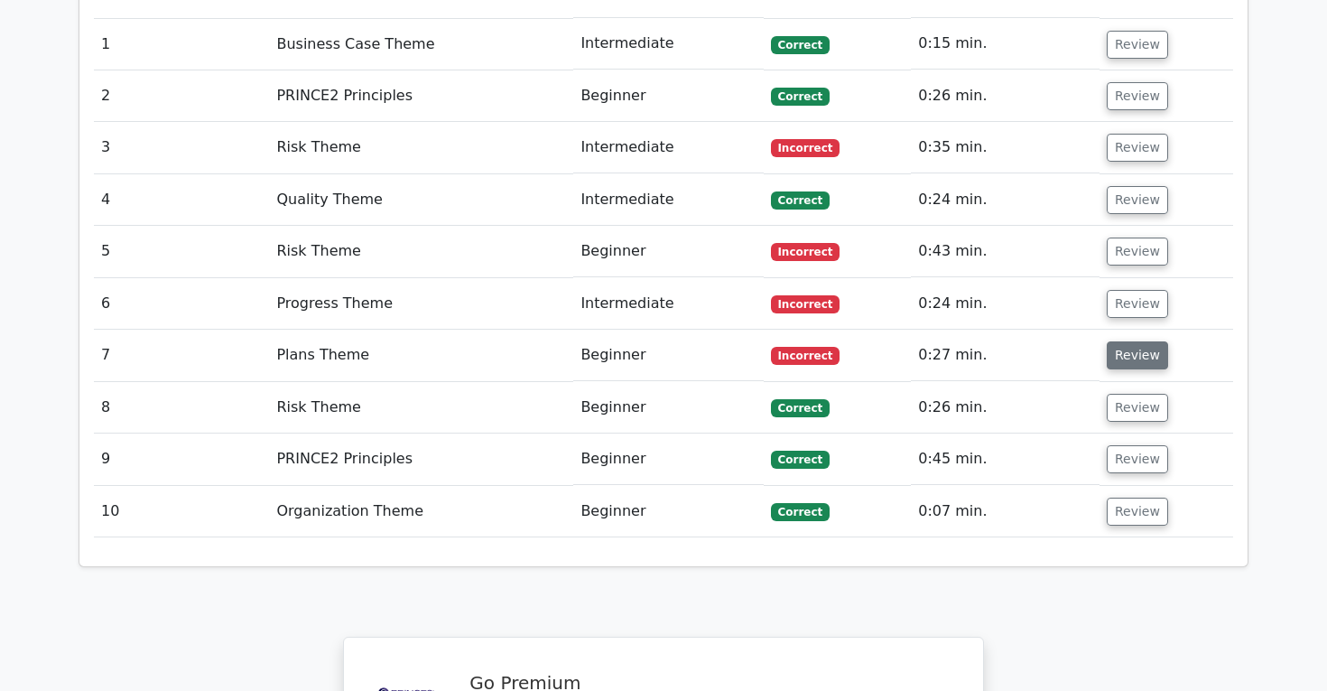
click at [1128, 341] on button "Review" at bounding box center [1137, 355] width 61 height 28
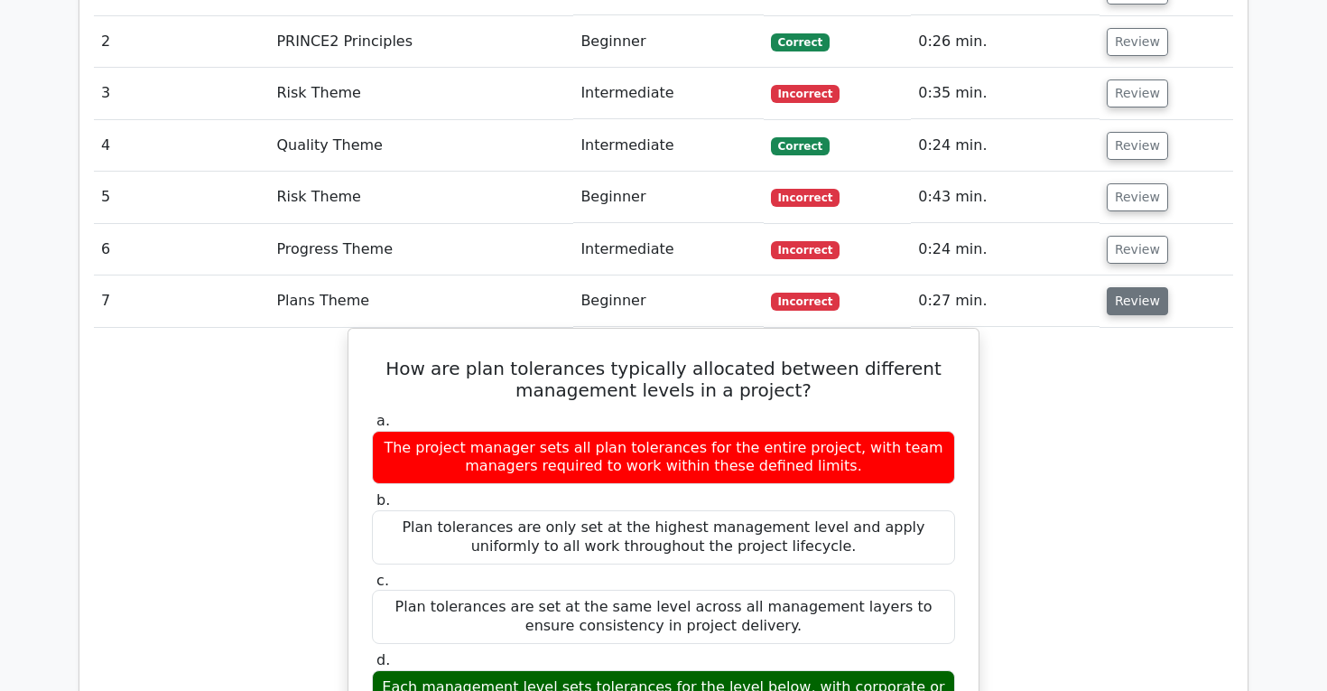
scroll to position [1597, 0]
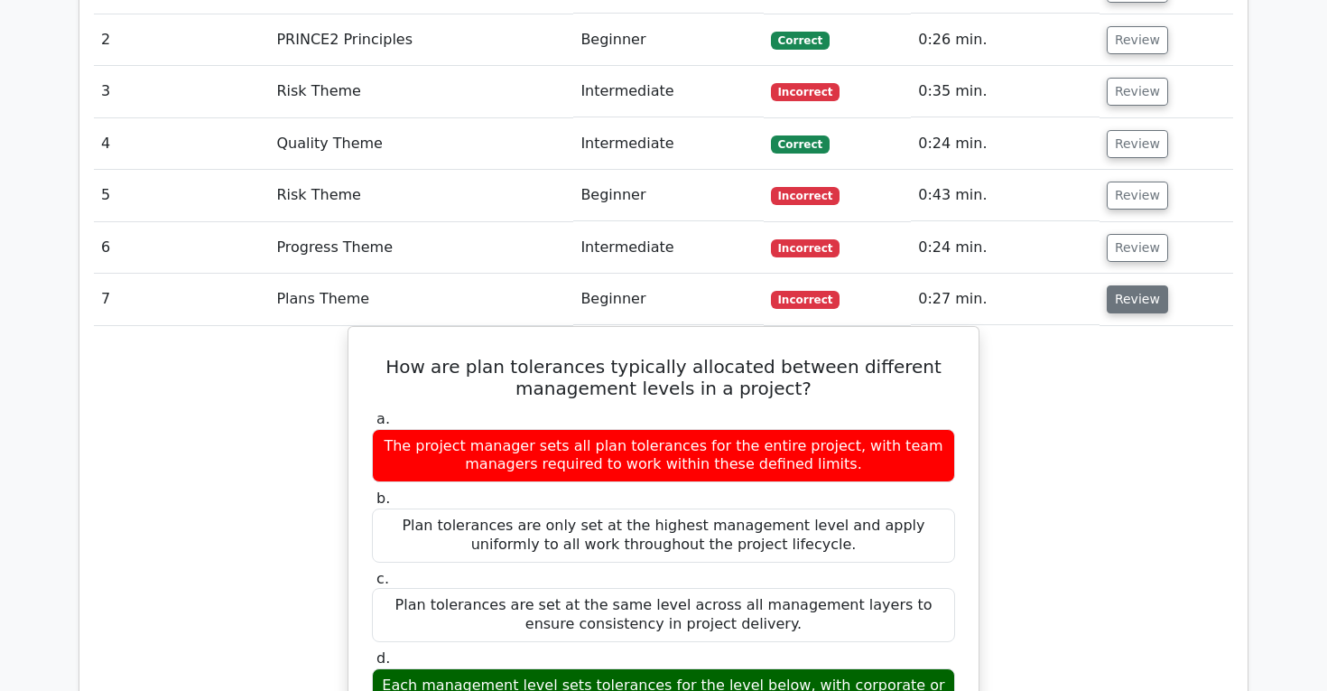
click at [1143, 285] on button "Review" at bounding box center [1137, 299] width 61 height 28
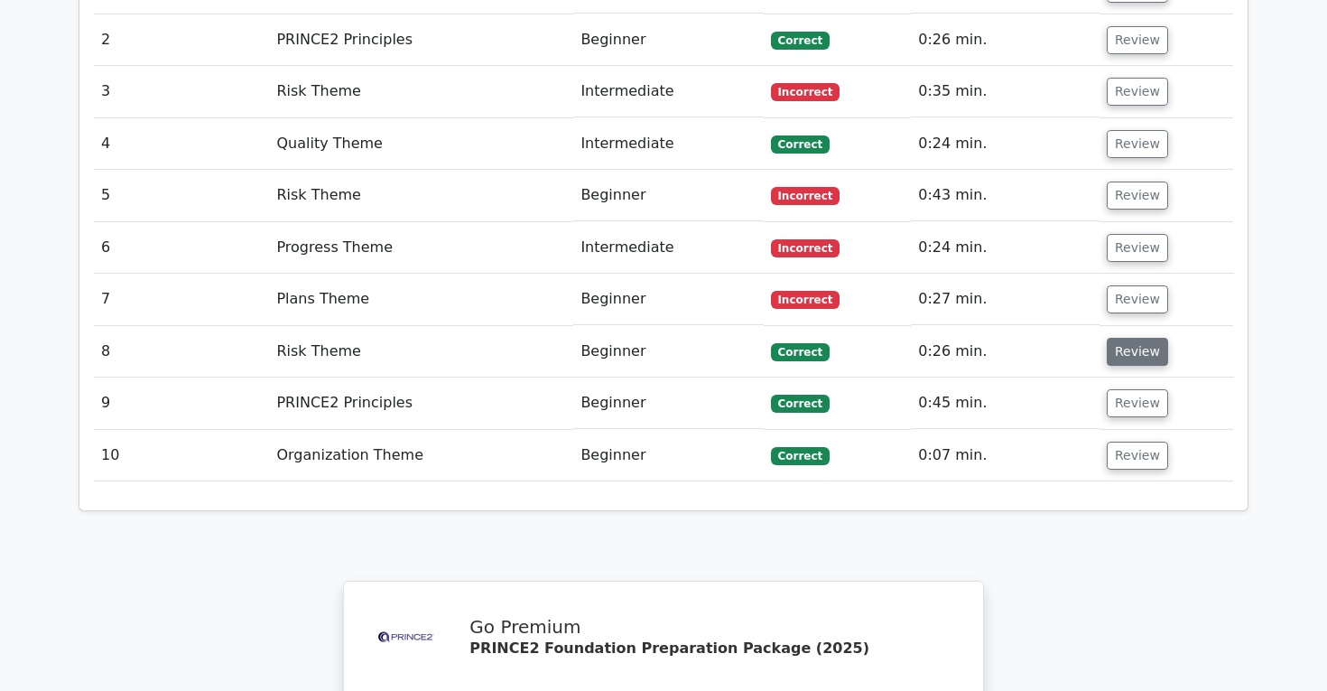
click at [1132, 338] on button "Review" at bounding box center [1137, 352] width 61 height 28
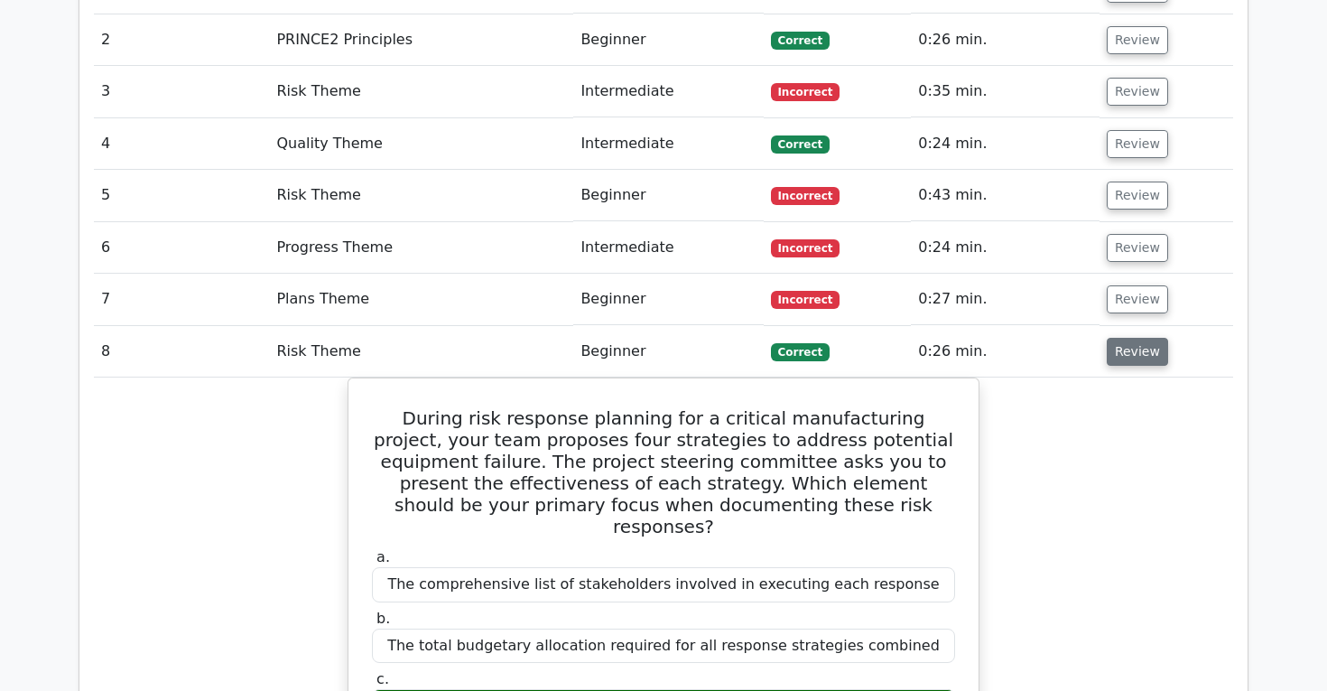
click at [1132, 338] on button "Review" at bounding box center [1137, 352] width 61 height 28
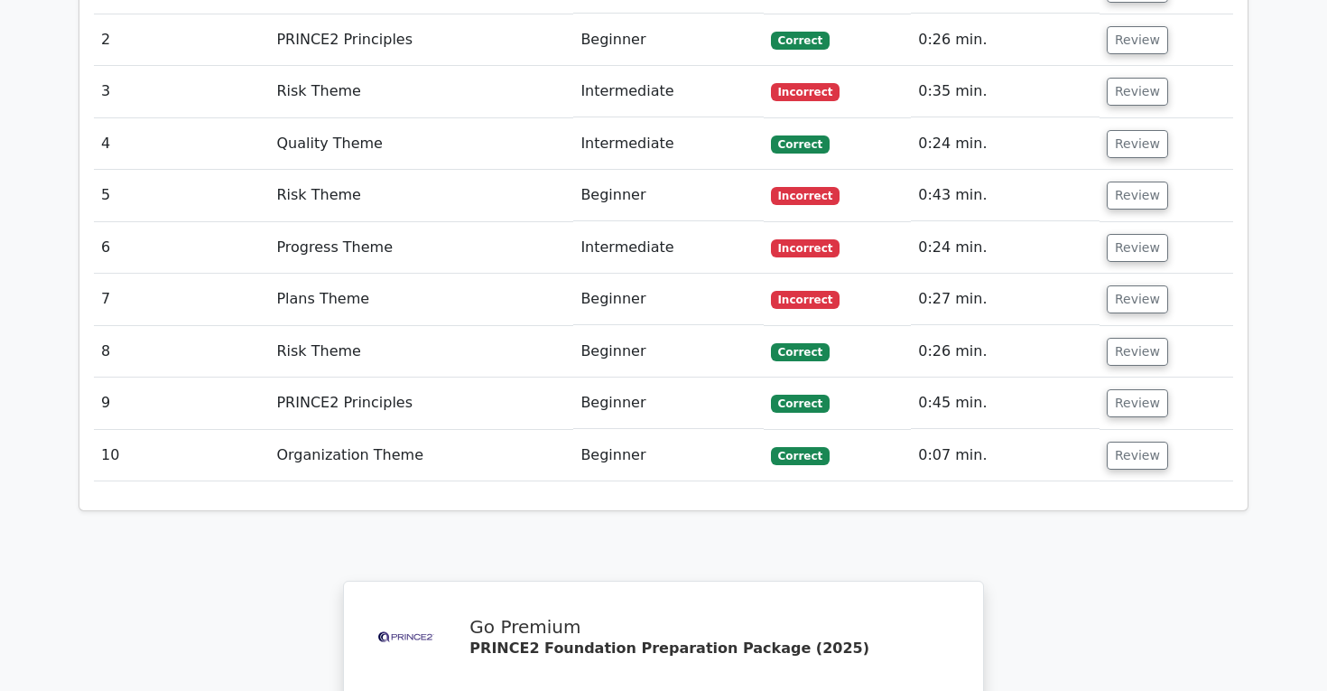
click at [1137, 377] on td "Review" at bounding box center [1167, 402] width 134 height 51
click at [1131, 389] on button "Review" at bounding box center [1137, 403] width 61 height 28
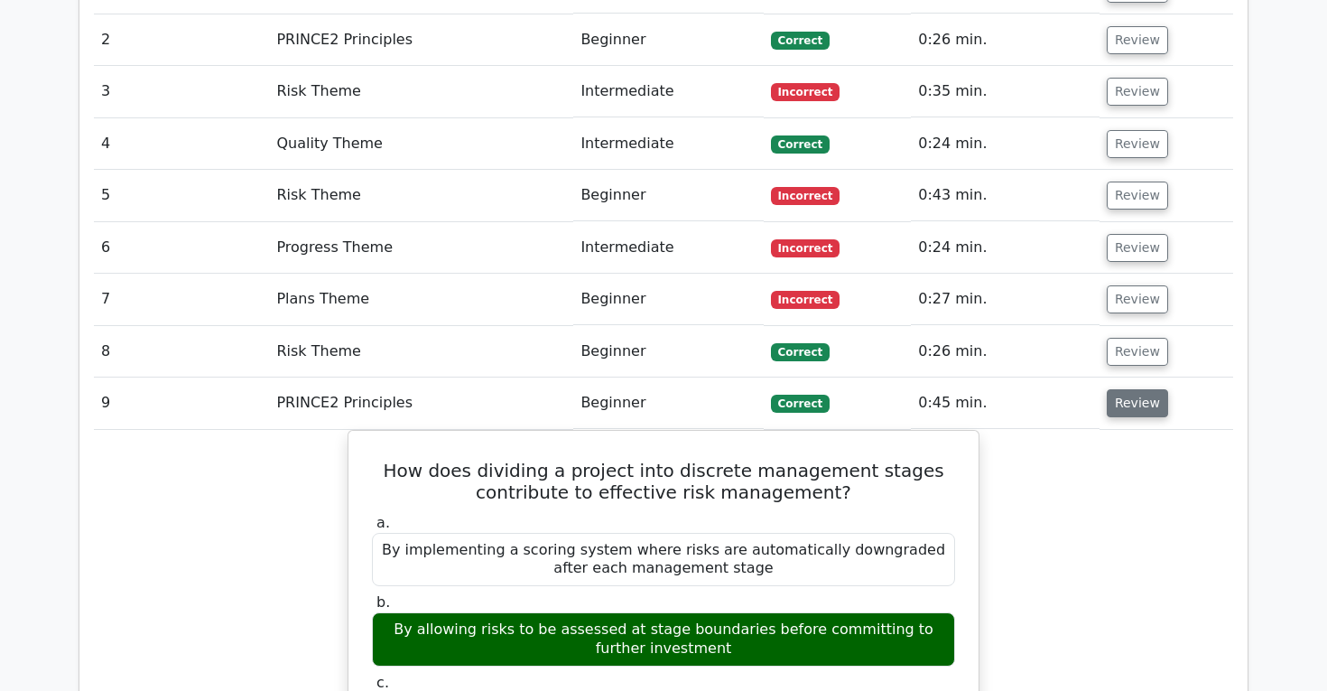
click at [1131, 389] on button "Review" at bounding box center [1137, 403] width 61 height 28
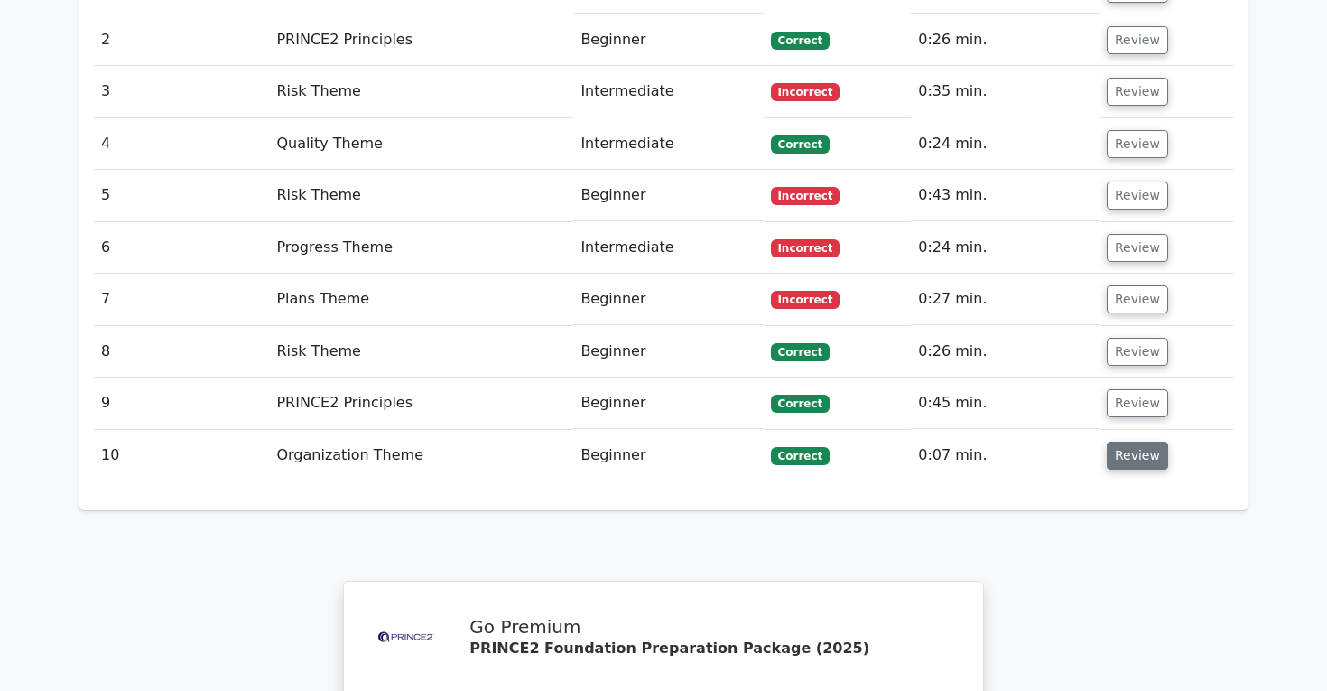
click at [1131, 442] on button "Review" at bounding box center [1137, 456] width 61 height 28
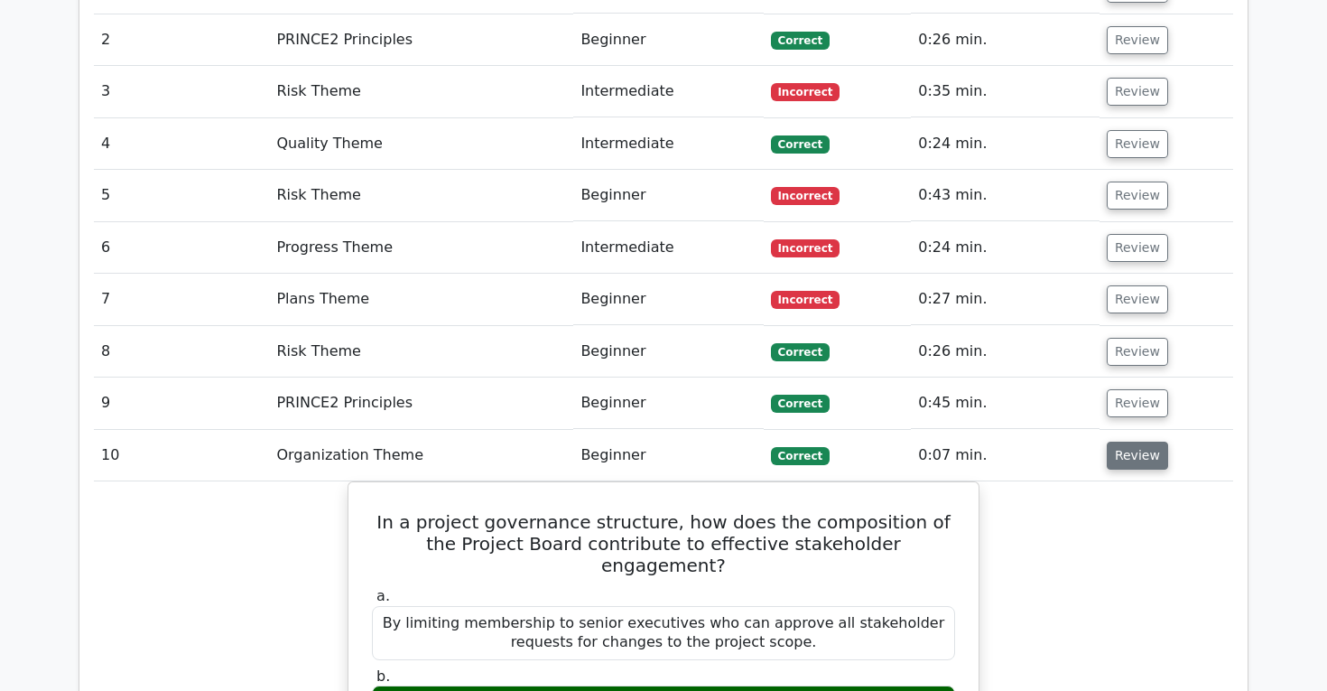
click at [1131, 442] on button "Review" at bounding box center [1137, 456] width 61 height 28
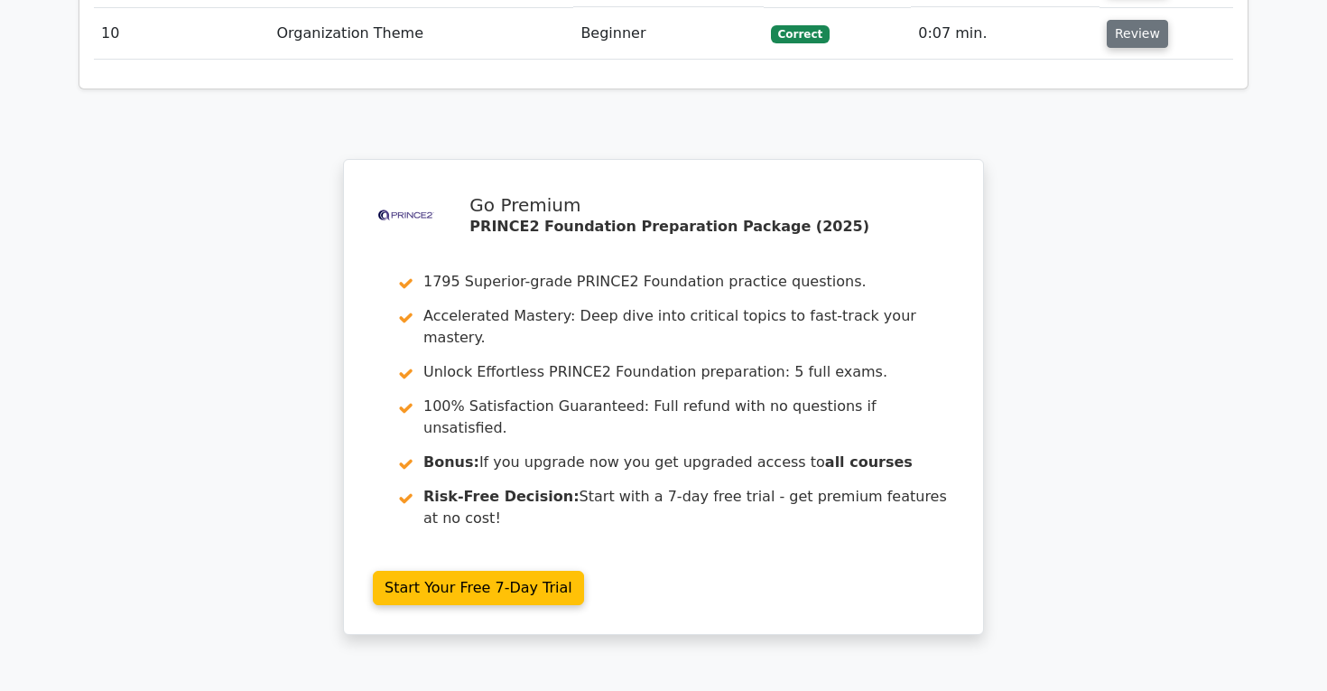
scroll to position [2024, 0]
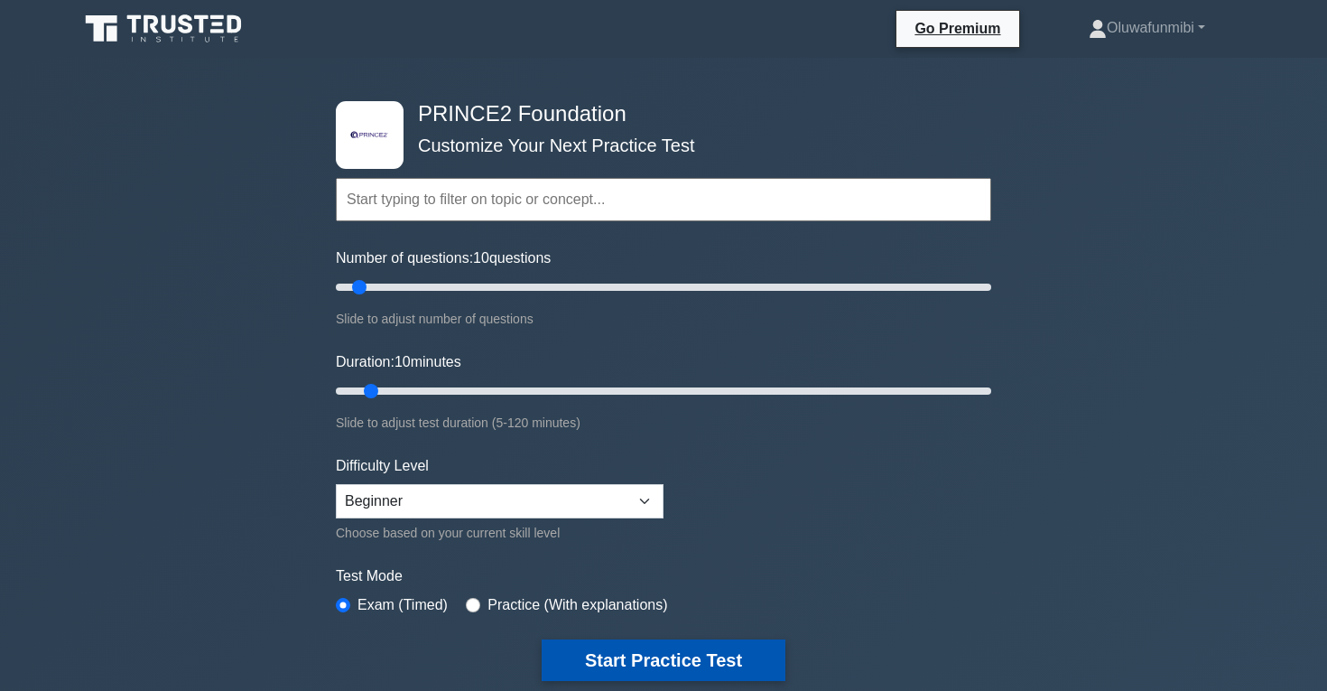
click at [612, 647] on button "Start Practice Test" at bounding box center [664, 660] width 244 height 42
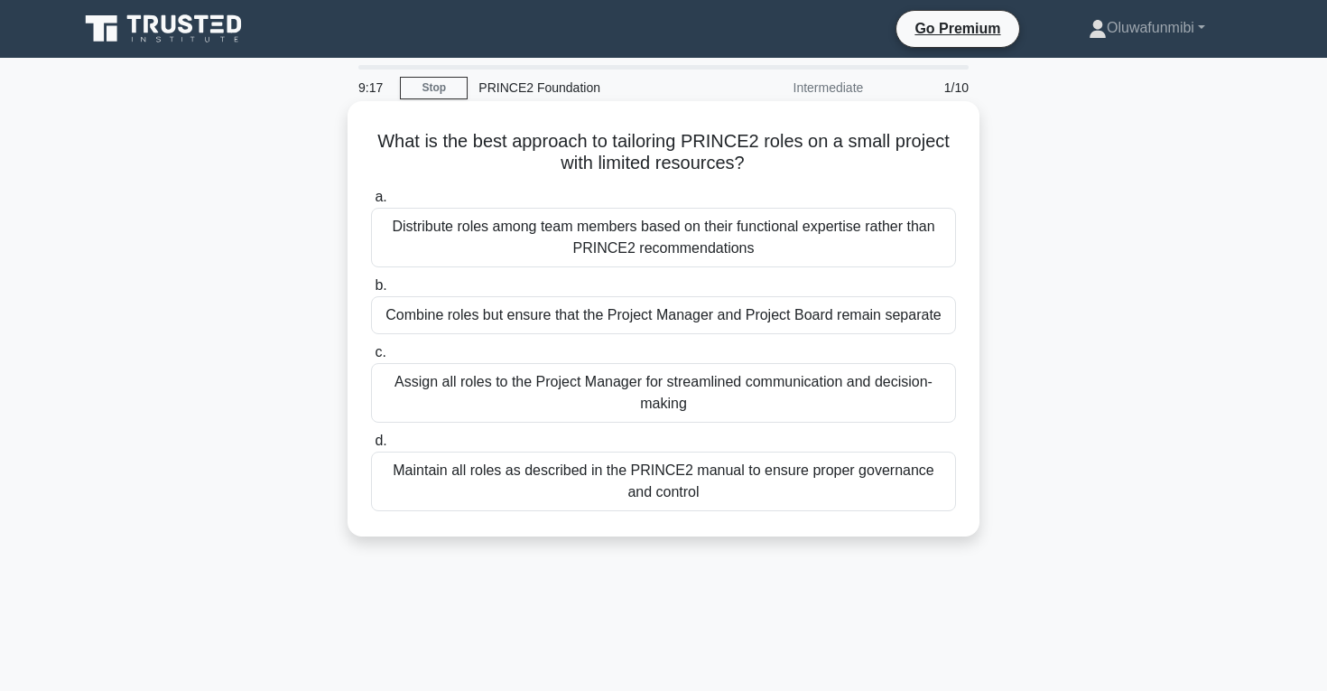
click at [624, 469] on div "Maintain all roles as described in the PRINCE2 manual to ensure proper governan…" at bounding box center [663, 482] width 585 height 60
click at [371, 447] on input "d. Maintain all roles as described in the PRINCE2 manual to ensure proper gover…" at bounding box center [371, 441] width 0 height 12
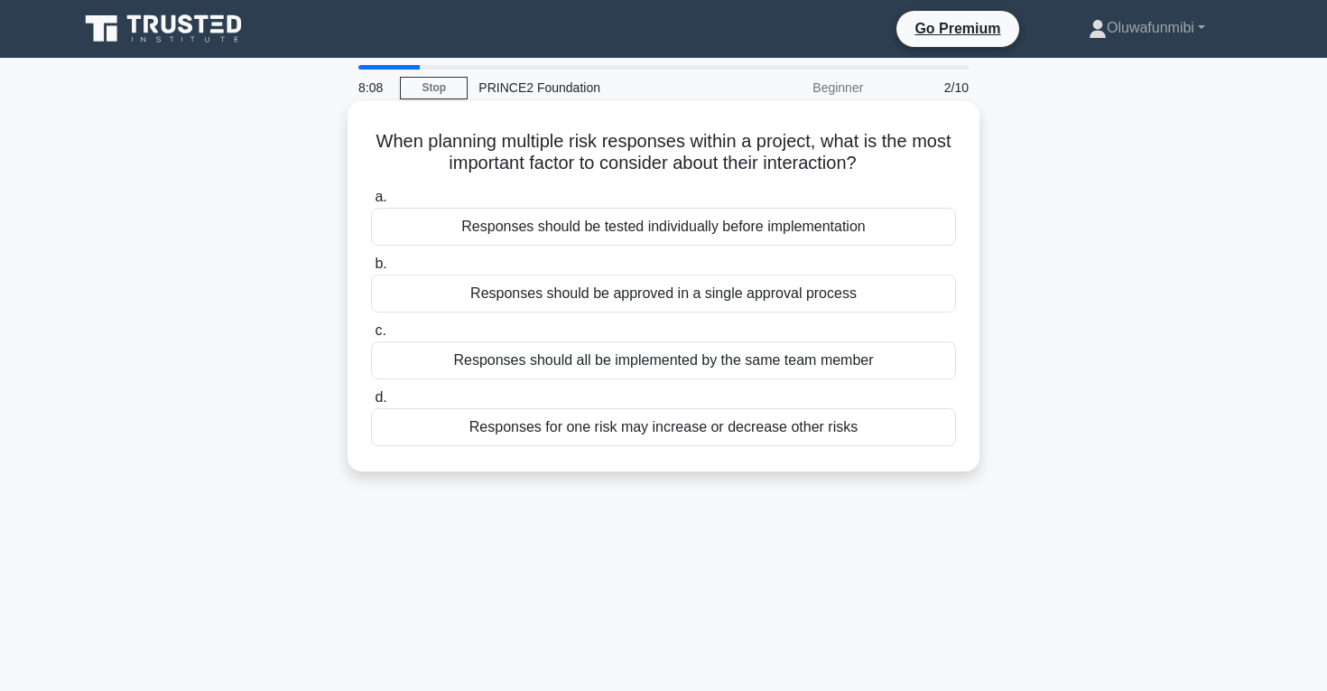
click at [578, 299] on div "Responses should be approved in a single approval process" at bounding box center [663, 294] width 585 height 38
click at [371, 270] on input "b. Responses should be approved in a single approval process" at bounding box center [371, 264] width 0 height 12
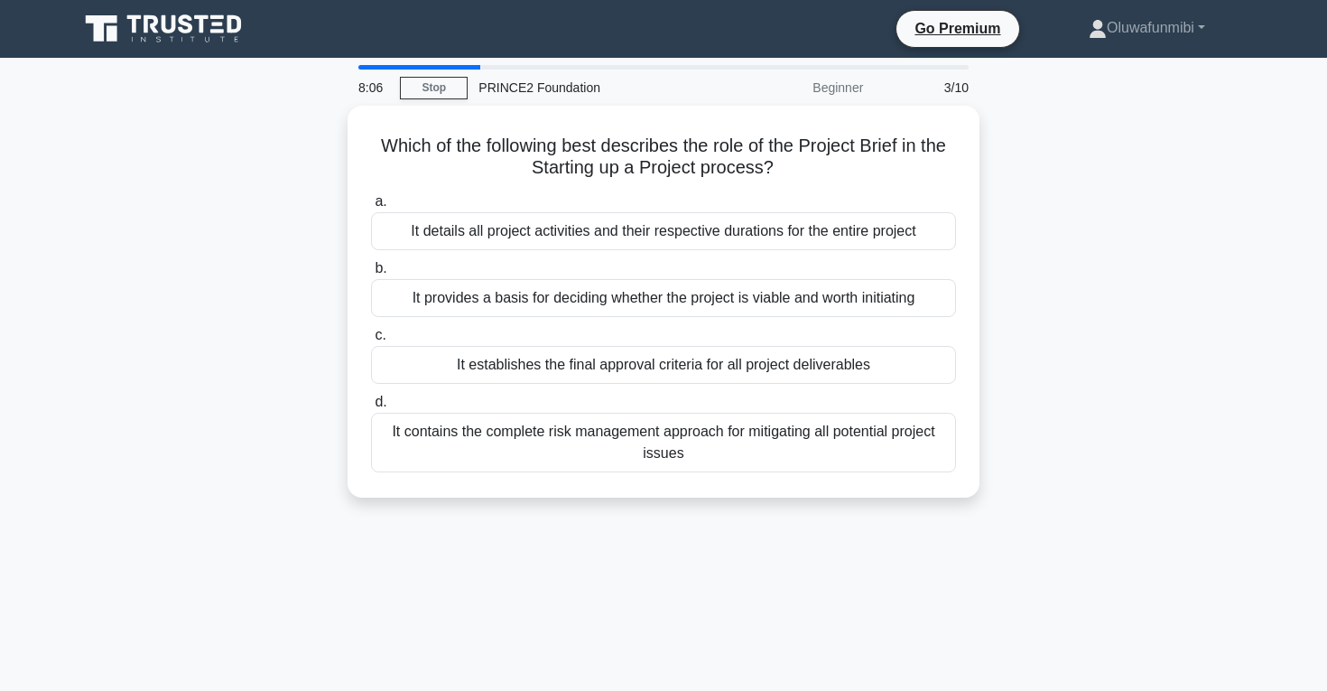
click at [578, 299] on div "It provides a basis for deciding whether the project is viable and worth initia…" at bounding box center [663, 298] width 585 height 38
click at [371, 275] on input "b. It provides a basis for deciding whether the project is viable and worth ini…" at bounding box center [371, 269] width 0 height 12
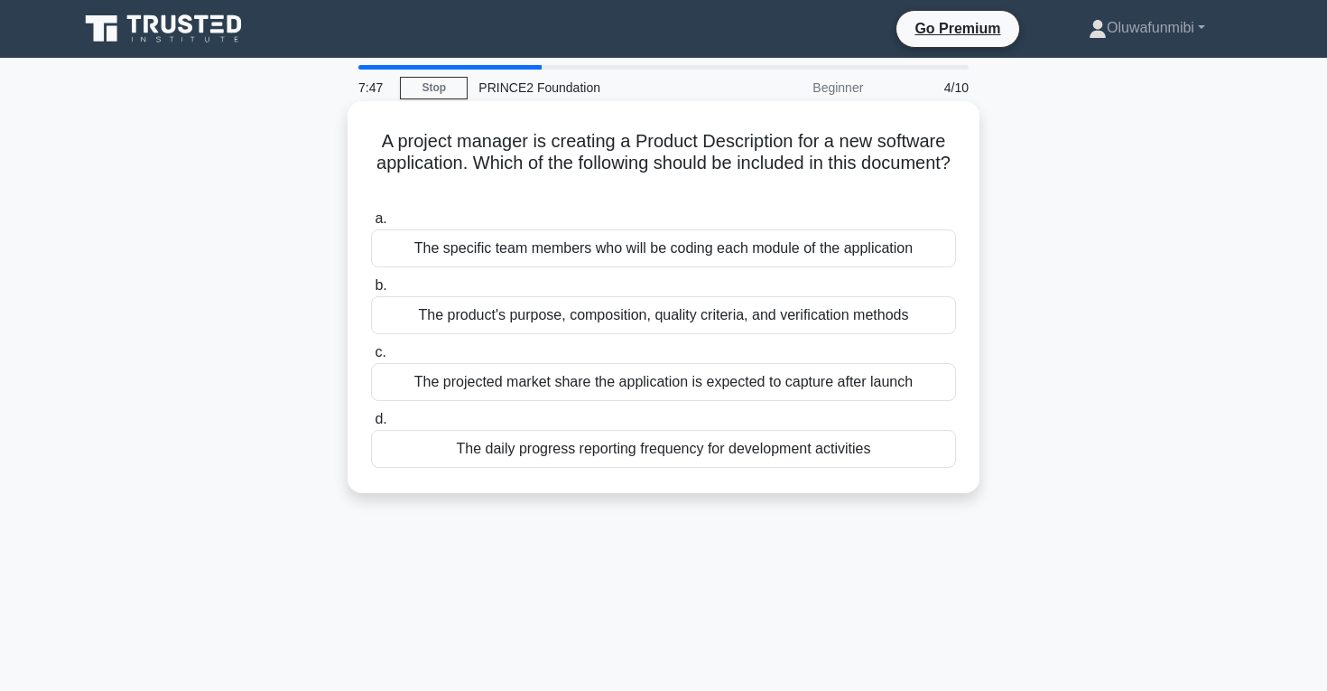
click at [572, 322] on div "The product's purpose, composition, quality criteria, and verification methods" at bounding box center [663, 315] width 585 height 38
click at [371, 292] on input "b. The product's purpose, composition, quality criteria, and verification metho…" at bounding box center [371, 286] width 0 height 12
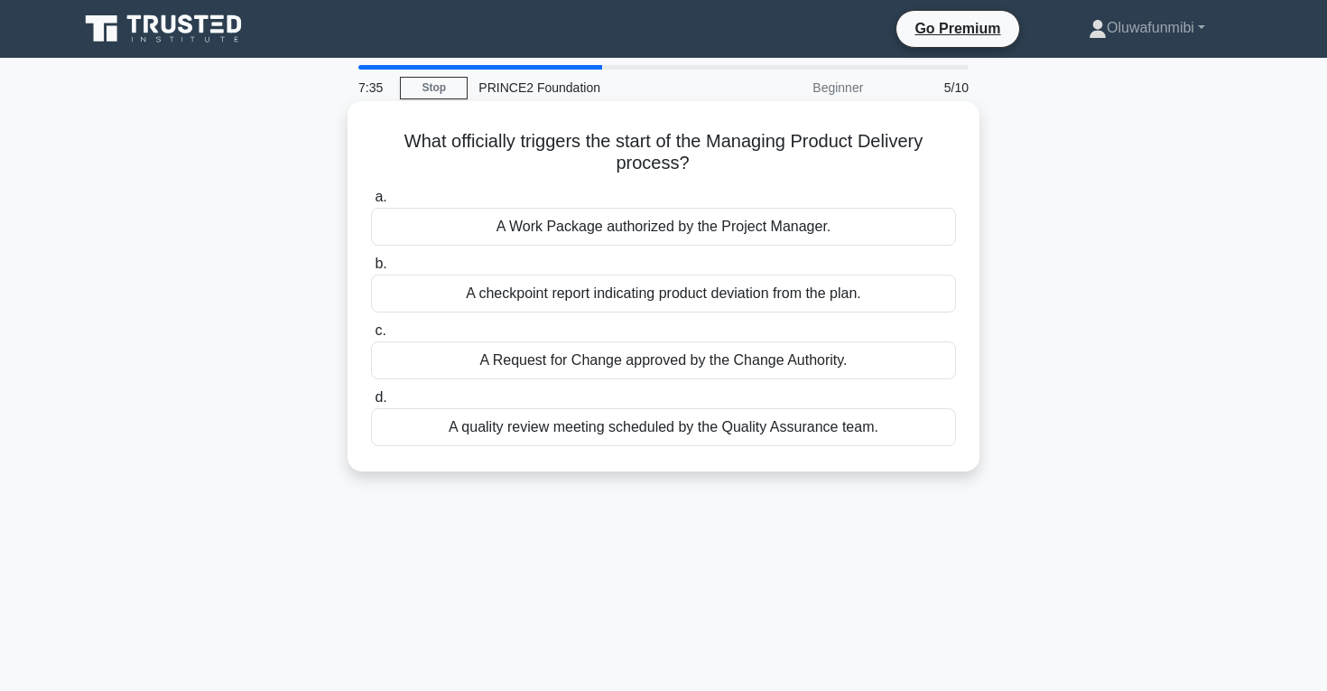
click at [613, 232] on div "A Work Package authorized by the Project Manager." at bounding box center [663, 227] width 585 height 38
click at [371, 203] on input "a. A Work Package authorized by the Project Manager." at bounding box center [371, 197] width 0 height 12
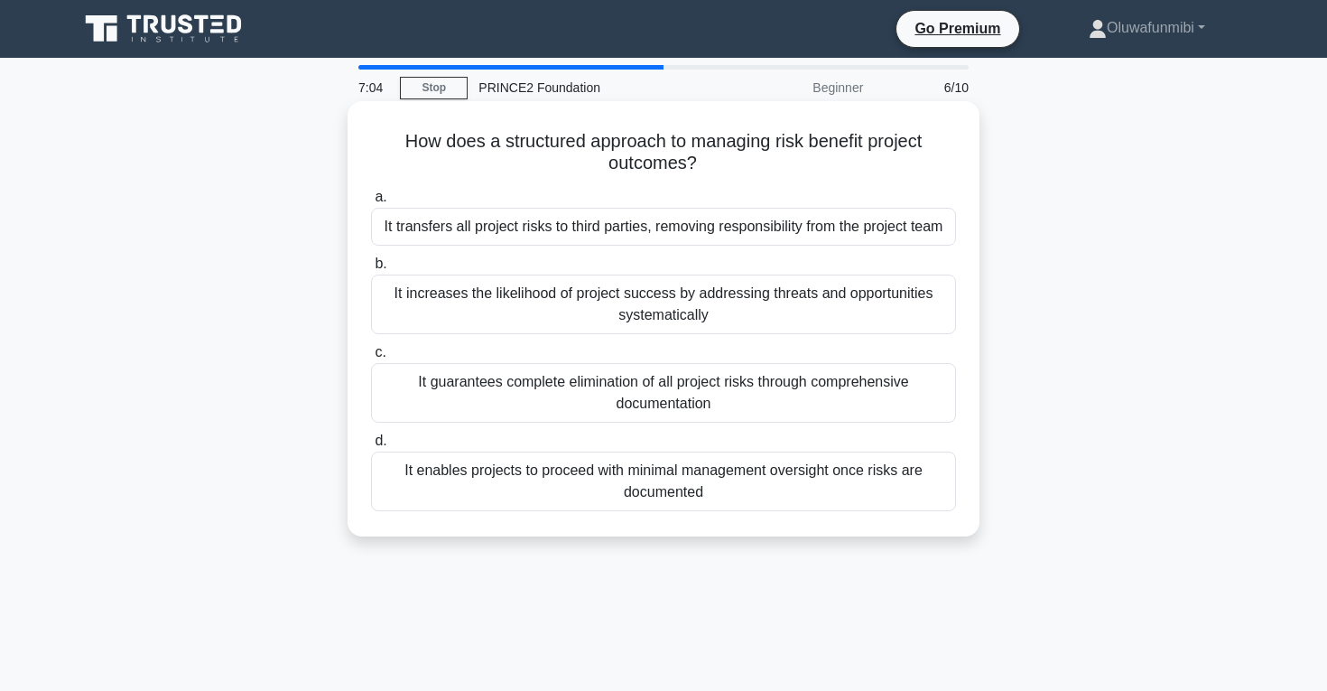
click at [615, 334] on div "It increases the likelihood of project success by addressing threats and opport…" at bounding box center [663, 305] width 585 height 60
click at [371, 270] on input "b. It increases the likelihood of project success by addressing threats and opp…" at bounding box center [371, 264] width 0 height 12
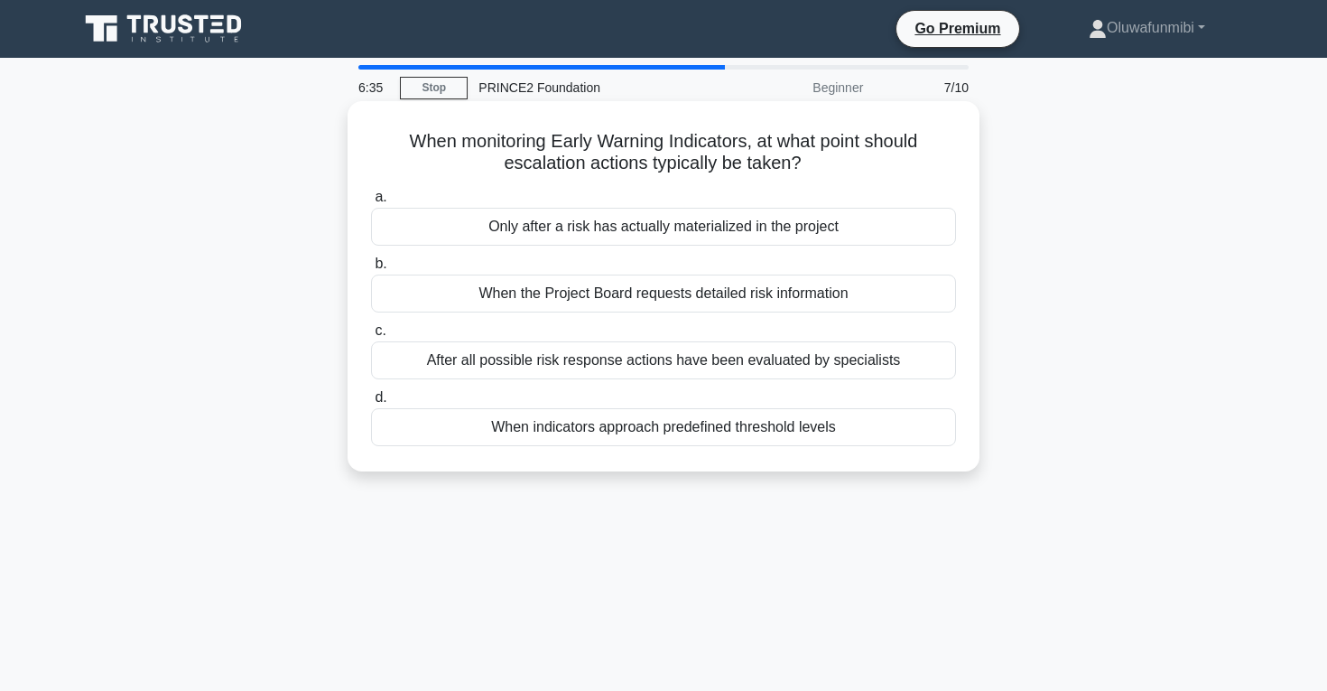
click at [611, 364] on div "After all possible risk response actions have been evaluated by specialists" at bounding box center [663, 360] width 585 height 38
click at [371, 337] on input "c. After all possible risk response actions have been evaluated by specialists" at bounding box center [371, 331] width 0 height 12
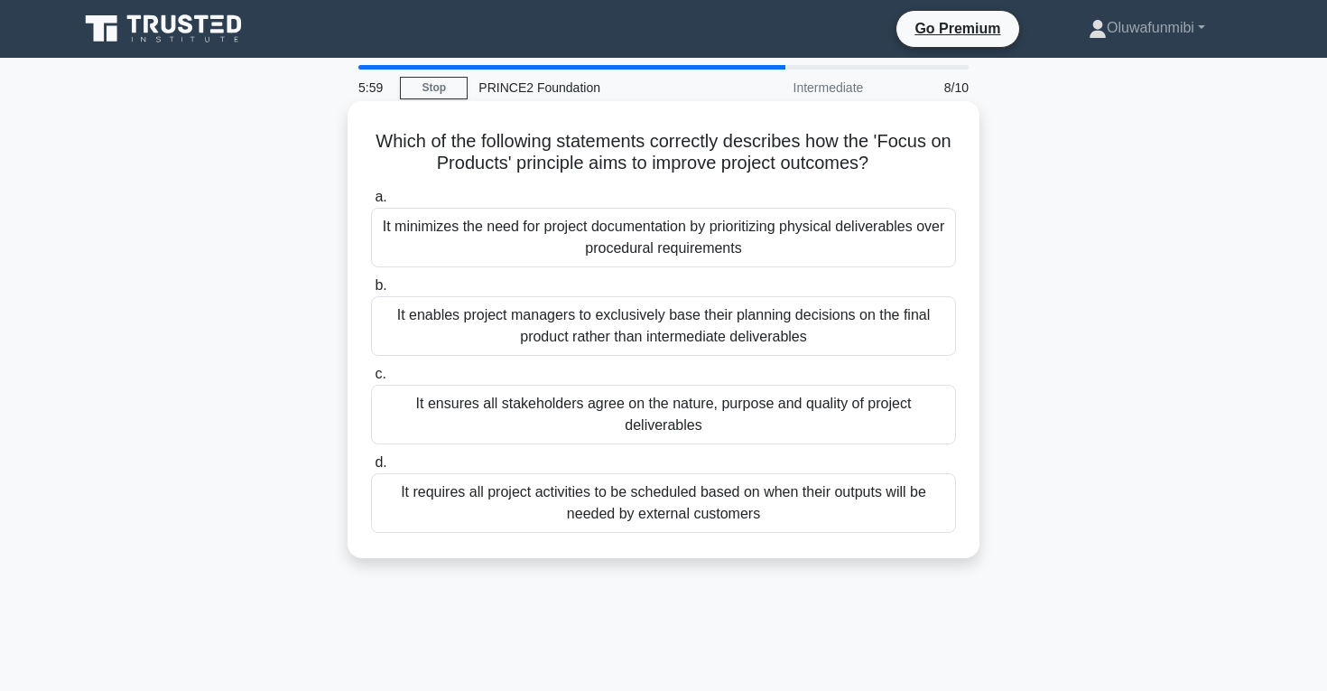
click at [622, 410] on div "It ensures all stakeholders agree on the nature, purpose and quality of project…" at bounding box center [663, 415] width 585 height 60
click at [371, 380] on input "c. It ensures all stakeholders agree on the nature, purpose and quality of proj…" at bounding box center [371, 374] width 0 height 12
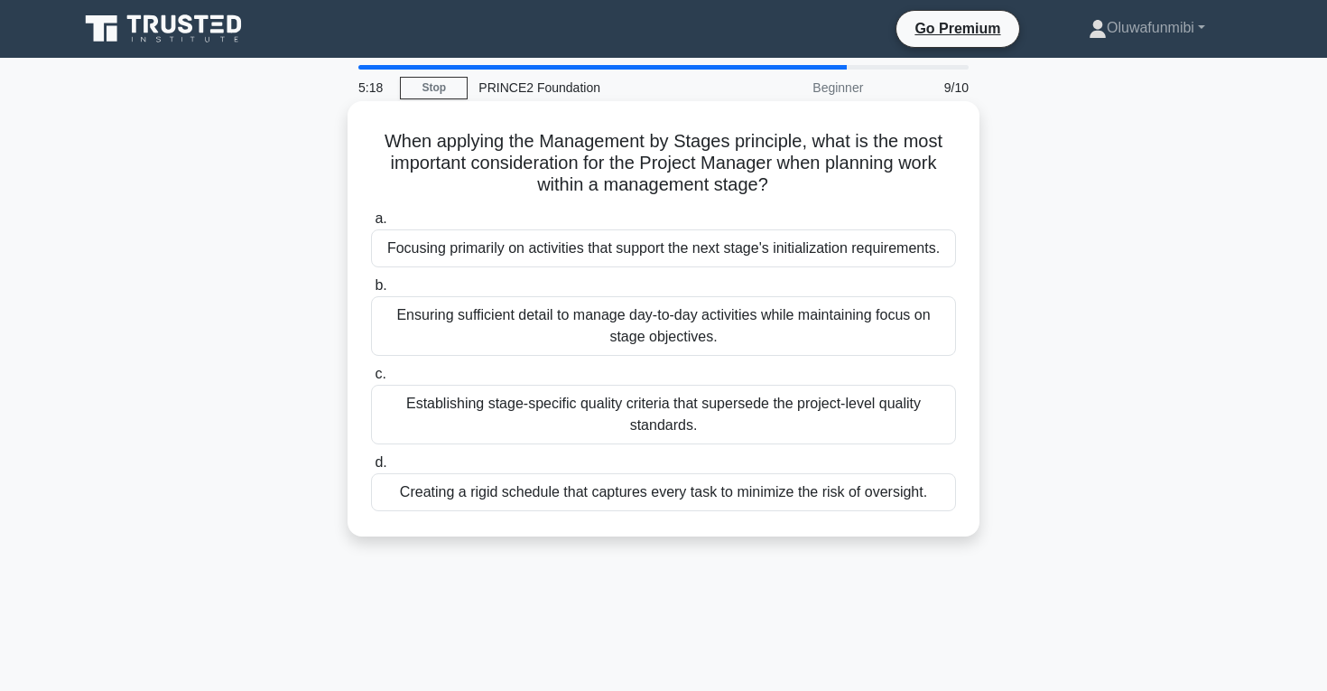
click at [648, 344] on div "Ensuring sufficient detail to manage day-to-day activities while maintaining fo…" at bounding box center [663, 326] width 585 height 60
click at [371, 292] on input "b. Ensuring sufficient detail to manage day-to-day activities while maintaining…" at bounding box center [371, 286] width 0 height 12
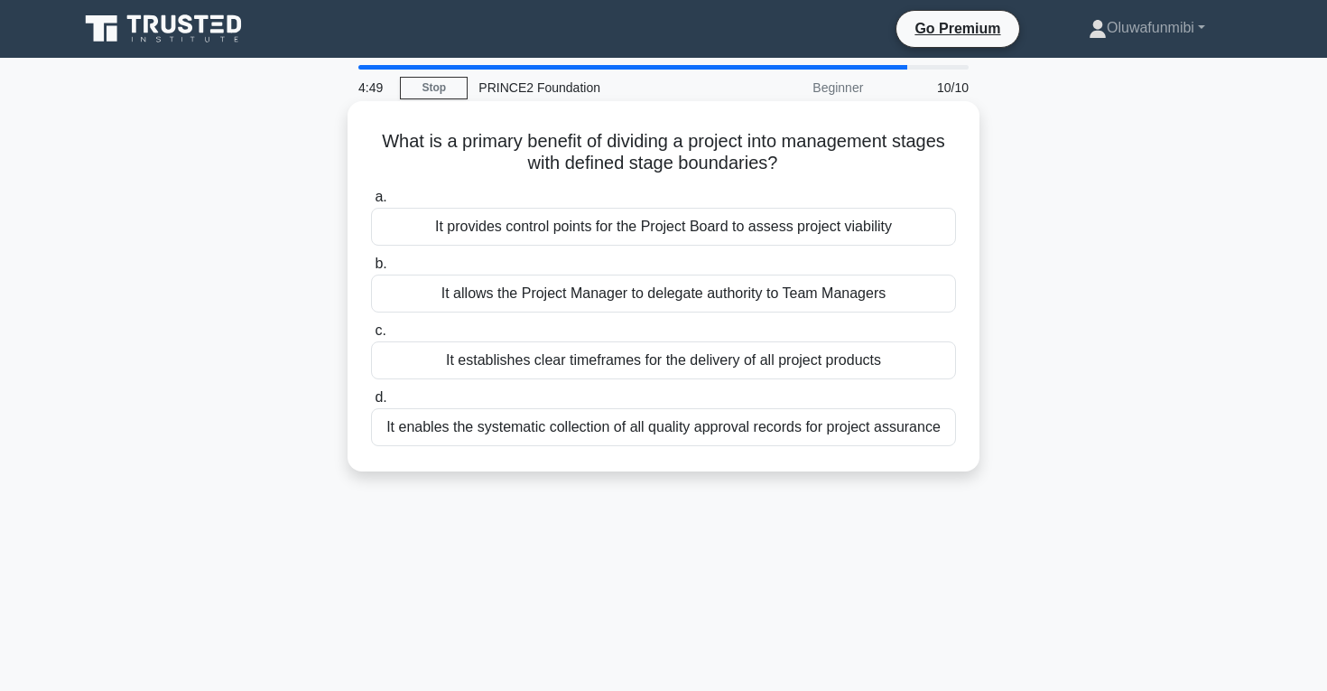
click at [677, 238] on div "It provides control points for the Project Board to assess project viability" at bounding box center [663, 227] width 585 height 38
click at [371, 203] on input "a. It provides control points for the Project Board to assess project viability" at bounding box center [371, 197] width 0 height 12
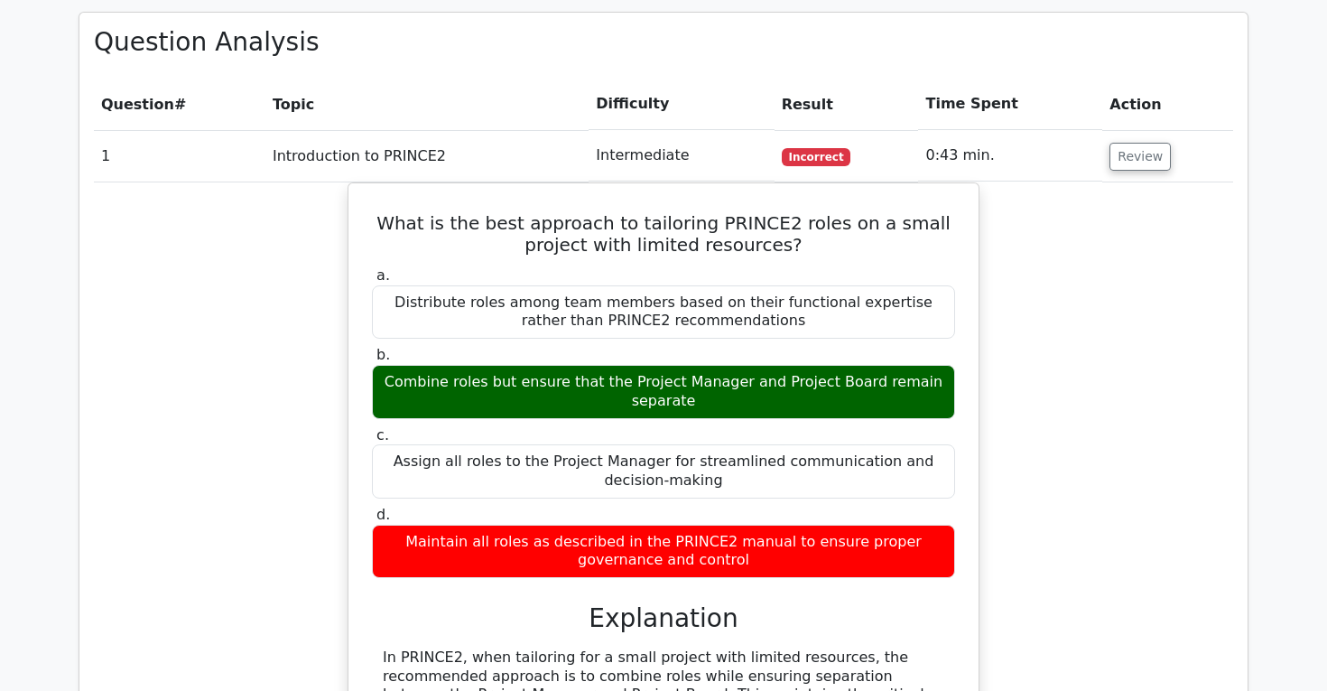
scroll to position [1365, 0]
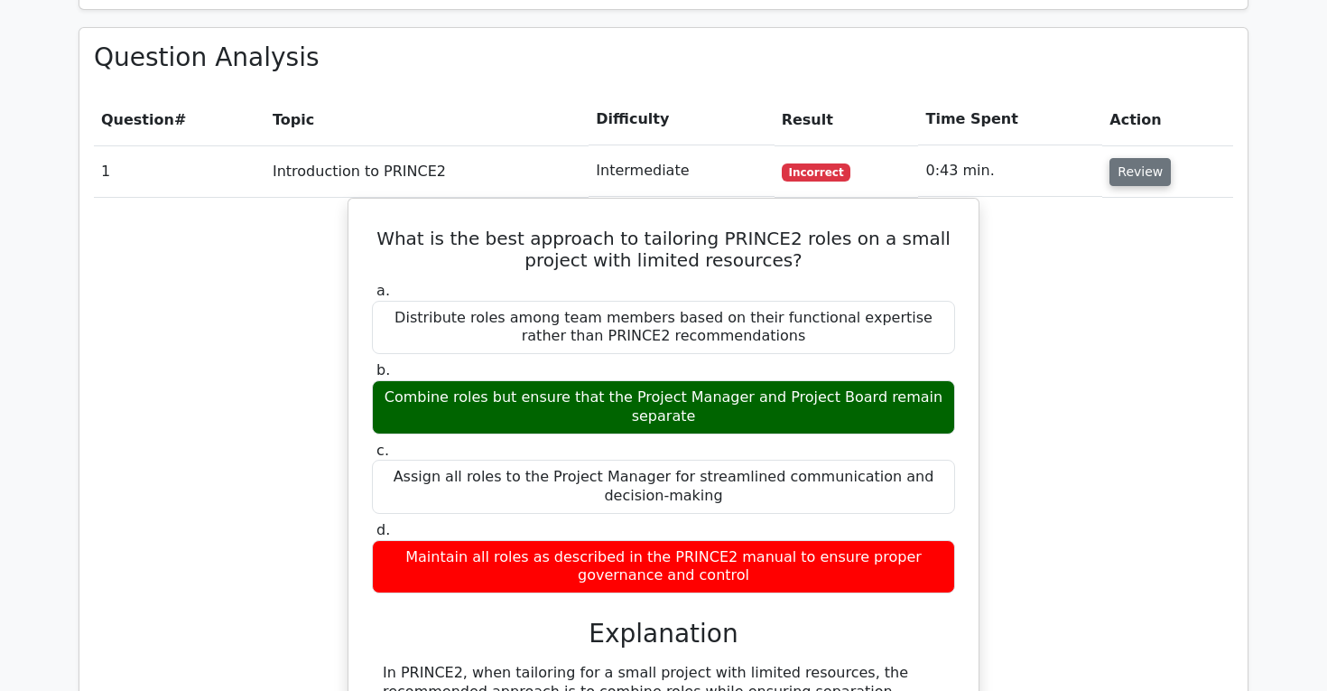
click at [1110, 158] on button "Review" at bounding box center [1140, 172] width 61 height 28
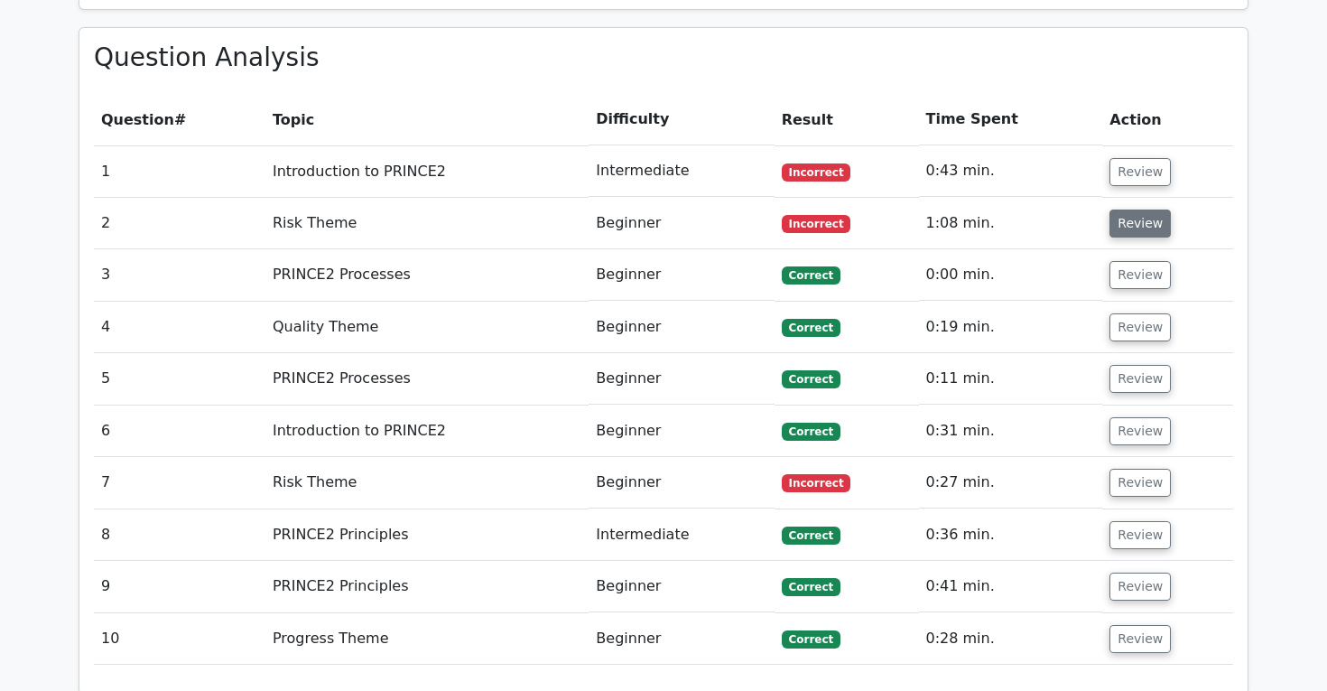
click at [1122, 209] on button "Review" at bounding box center [1140, 223] width 61 height 28
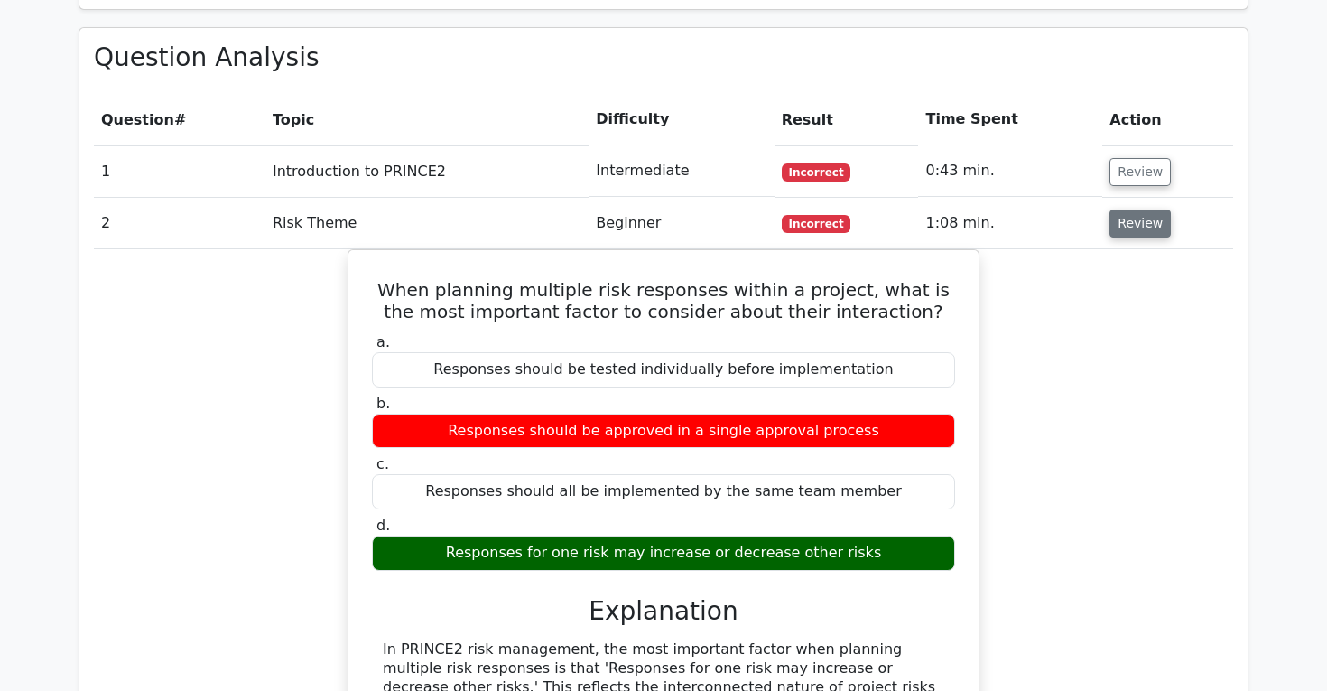
click at [1124, 209] on button "Review" at bounding box center [1140, 223] width 61 height 28
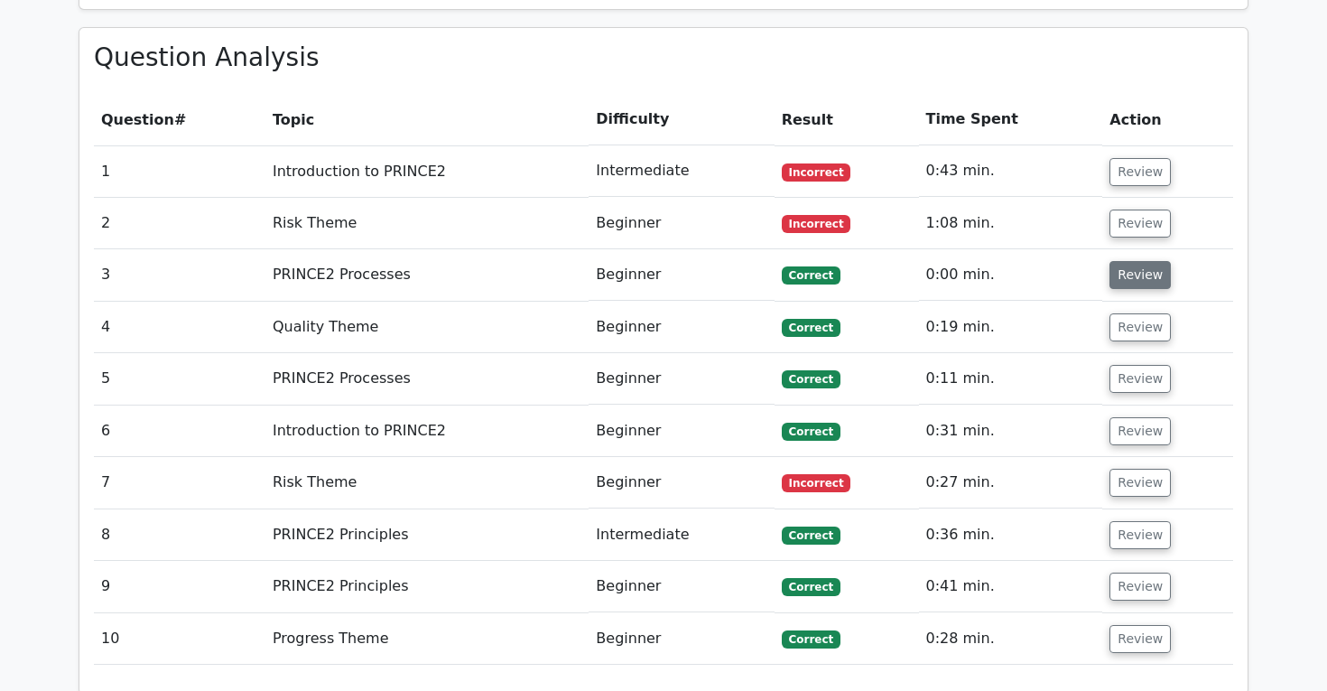
click at [1137, 261] on button "Review" at bounding box center [1140, 275] width 61 height 28
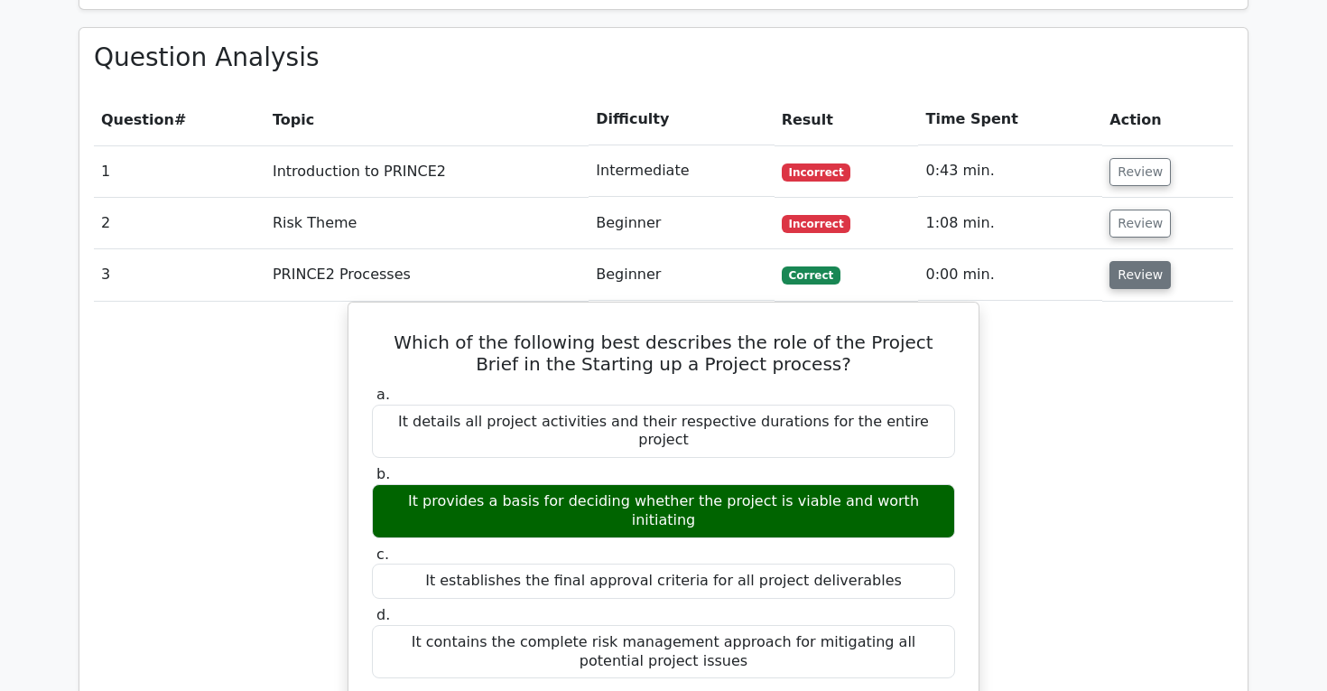
click at [1137, 261] on button "Review" at bounding box center [1140, 275] width 61 height 28
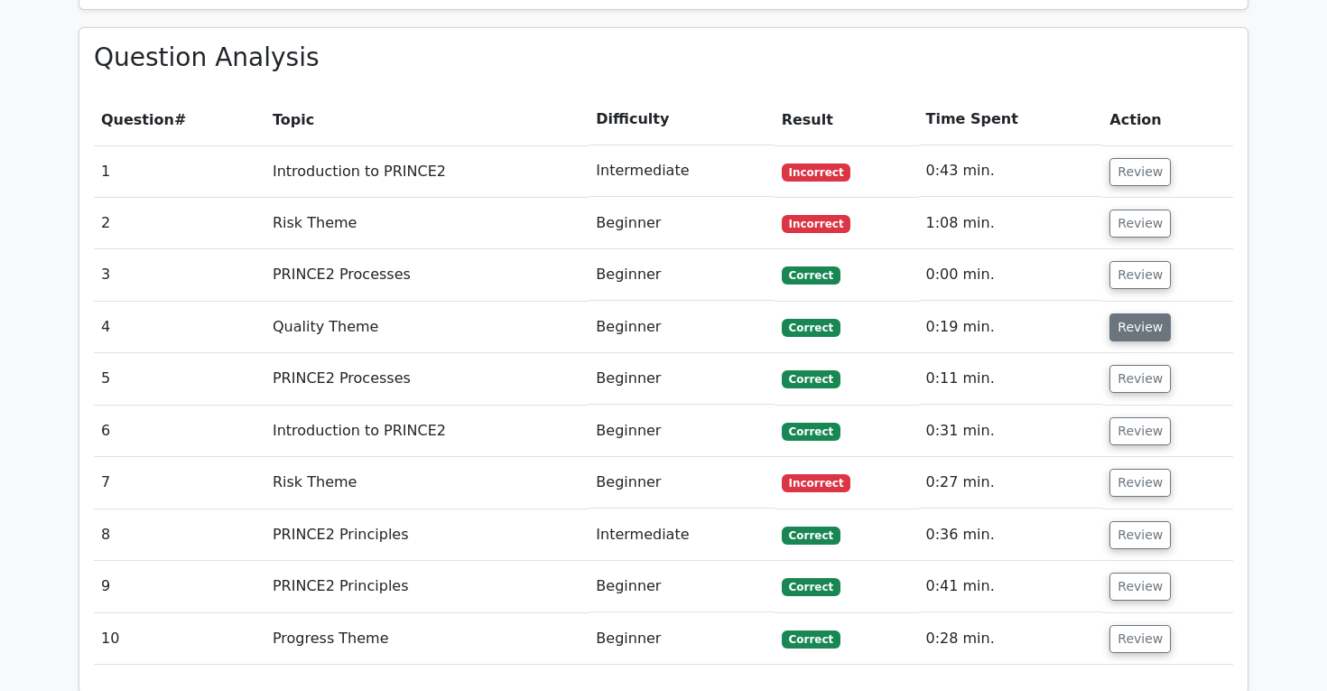
click at [1141, 313] on button "Review" at bounding box center [1140, 327] width 61 height 28
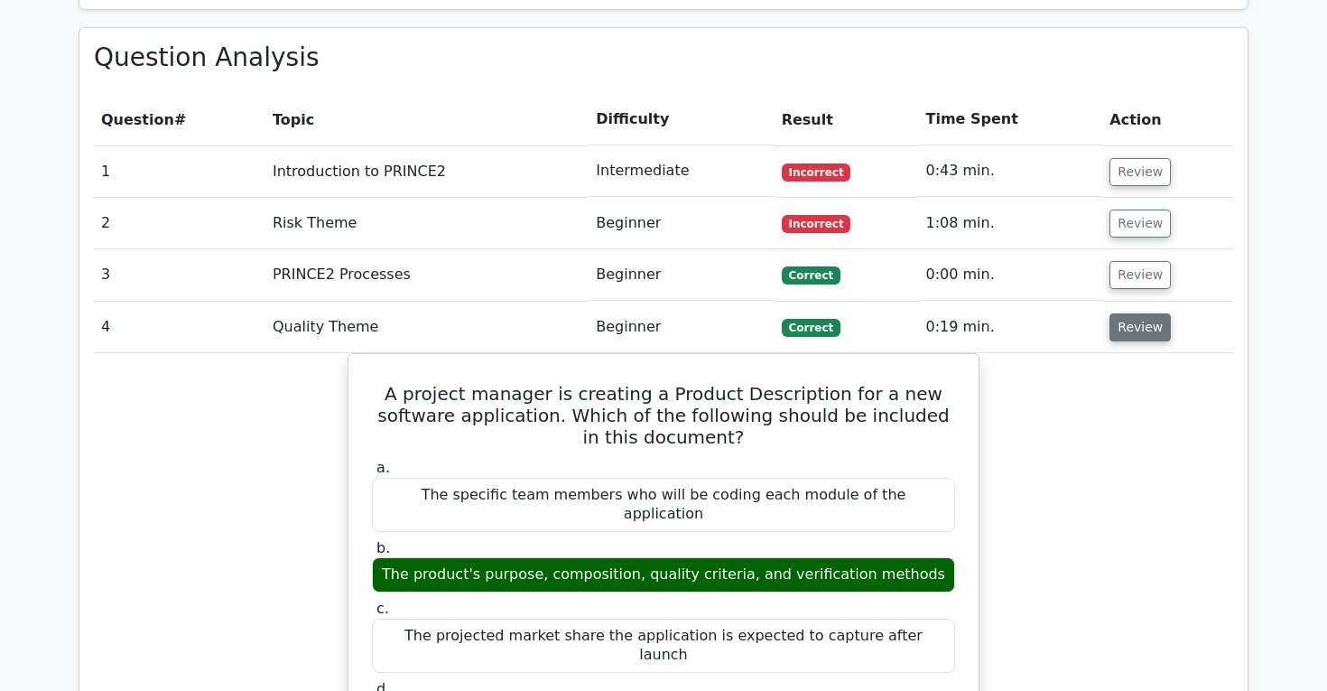
click at [1141, 313] on button "Review" at bounding box center [1140, 327] width 61 height 28
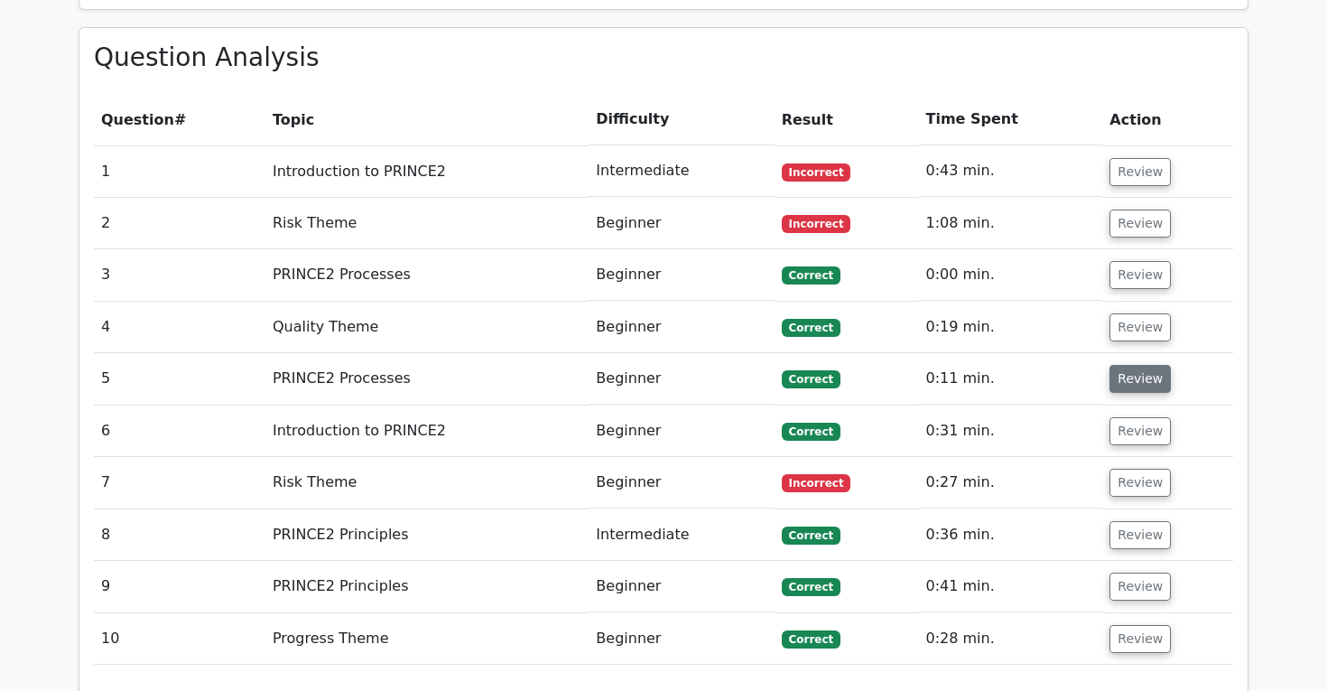
click at [1141, 365] on button "Review" at bounding box center [1140, 379] width 61 height 28
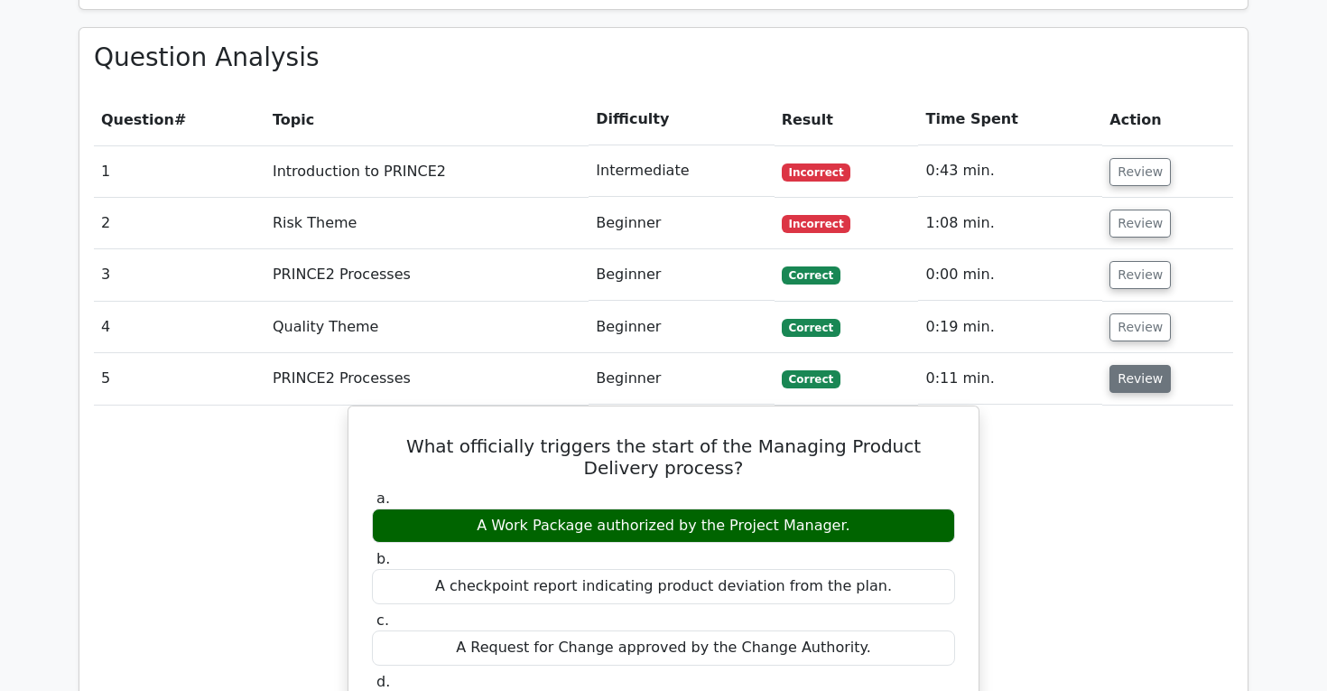
click at [1141, 365] on button "Review" at bounding box center [1140, 379] width 61 height 28
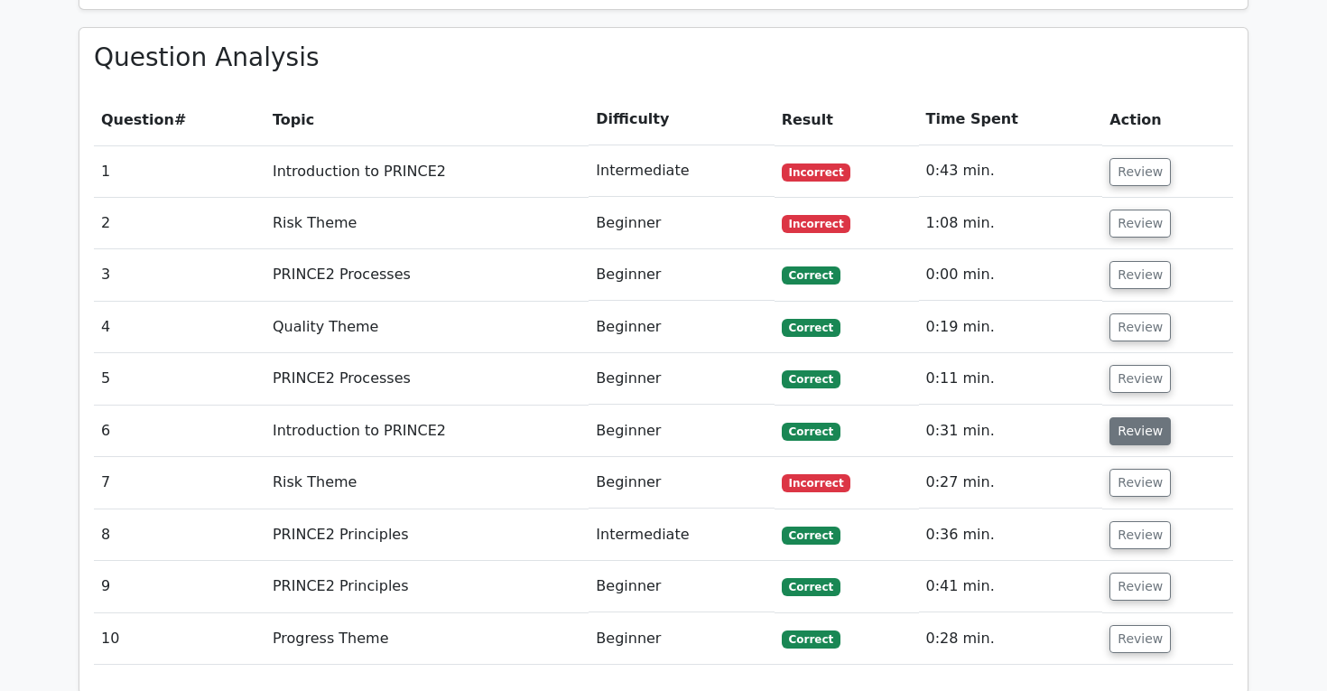
click at [1146, 417] on button "Review" at bounding box center [1140, 431] width 61 height 28
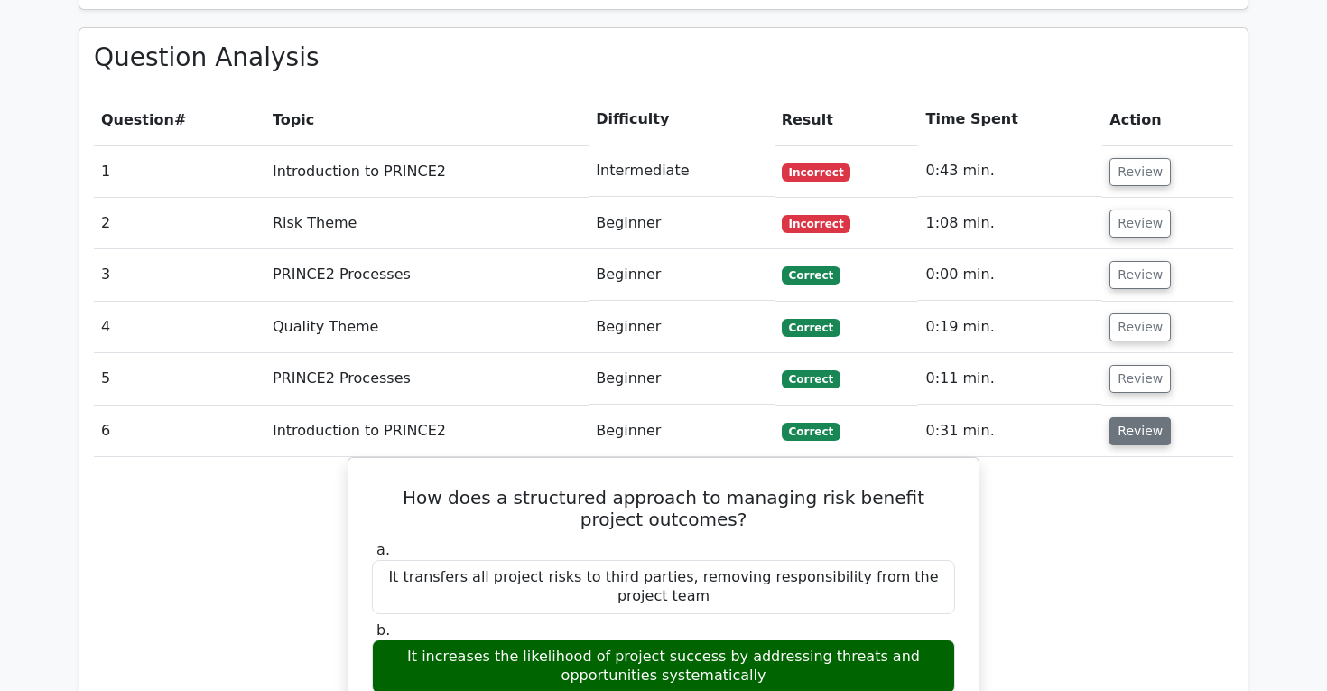
click at [1146, 417] on button "Review" at bounding box center [1140, 431] width 61 height 28
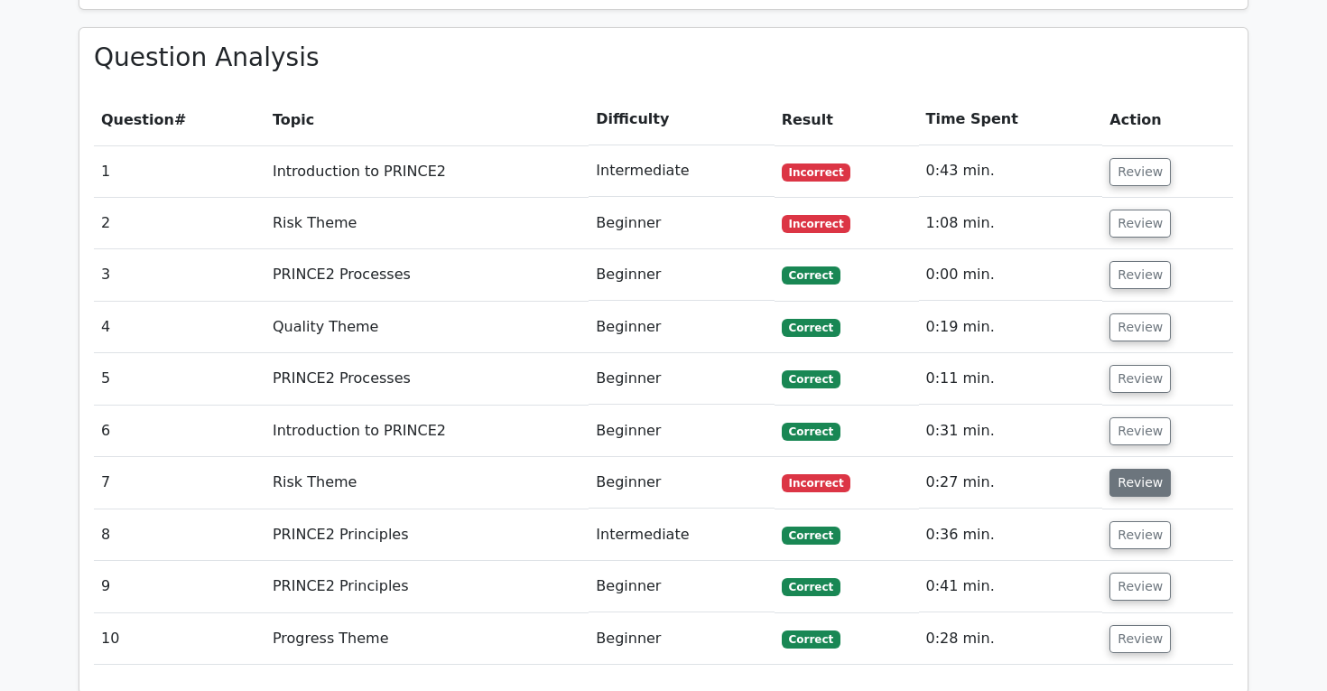
click at [1144, 469] on button "Review" at bounding box center [1140, 483] width 61 height 28
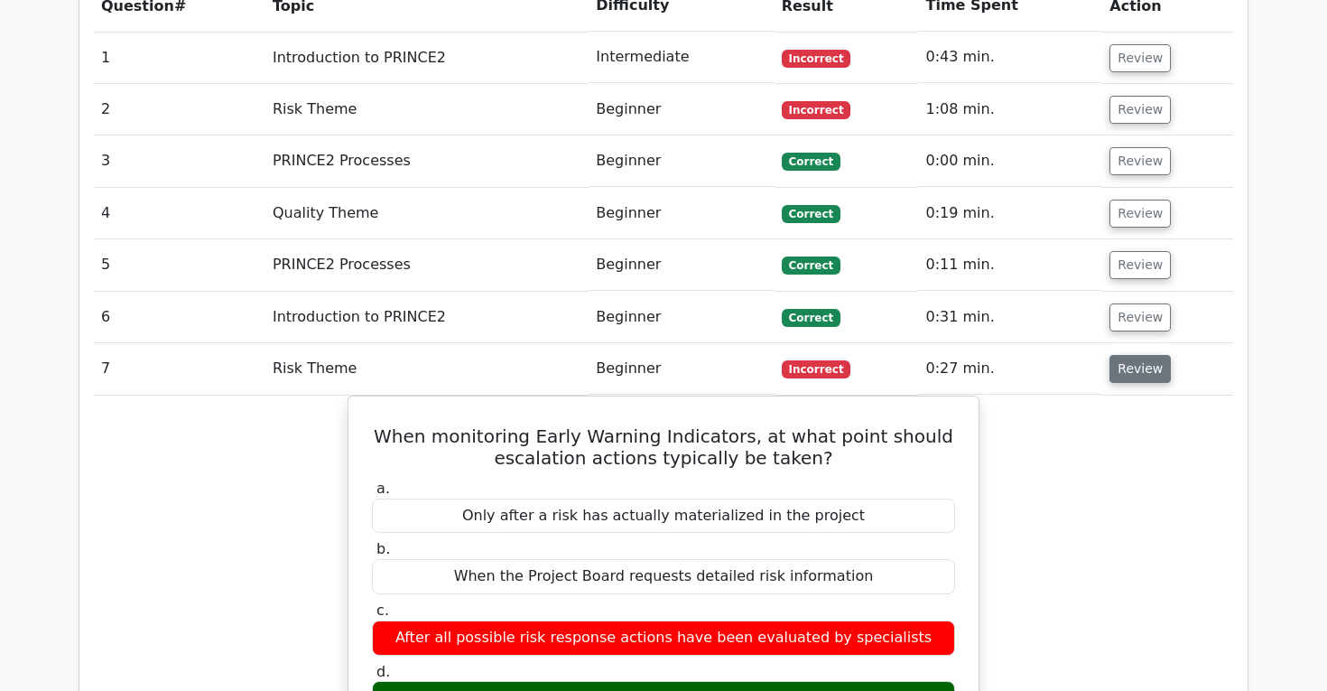
scroll to position [1484, 0]
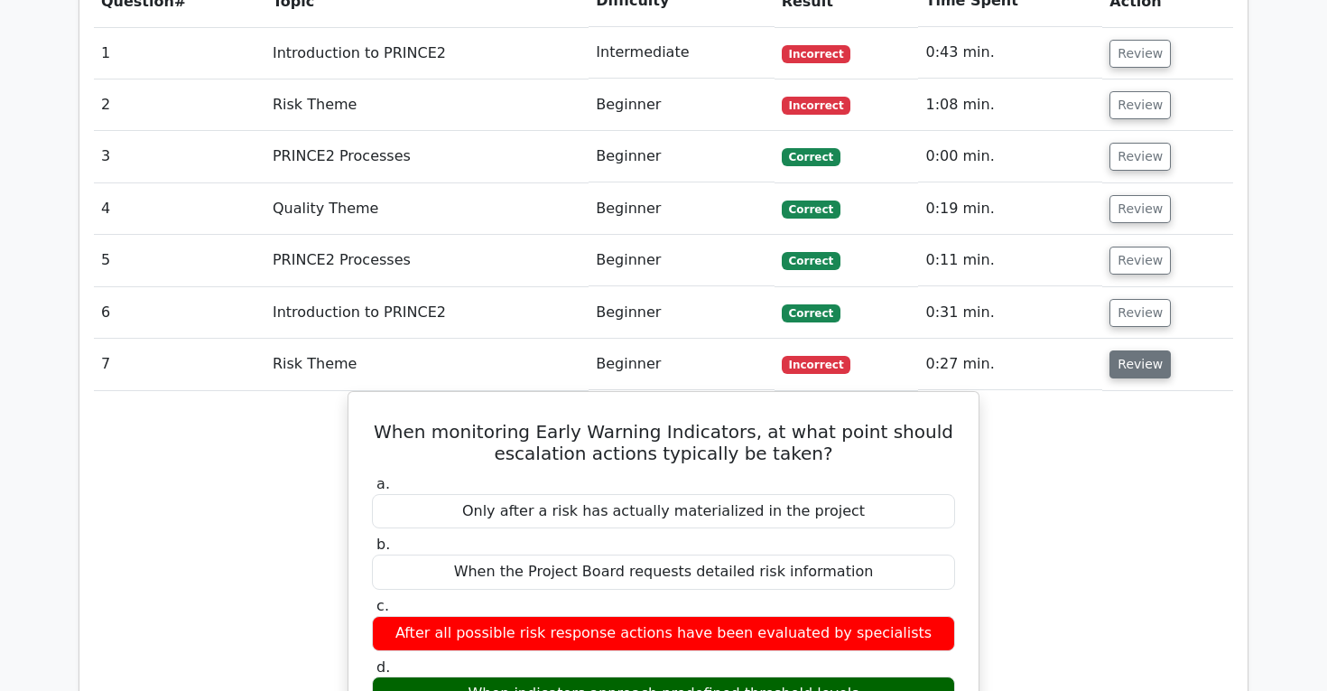
click at [1152, 350] on button "Review" at bounding box center [1140, 364] width 61 height 28
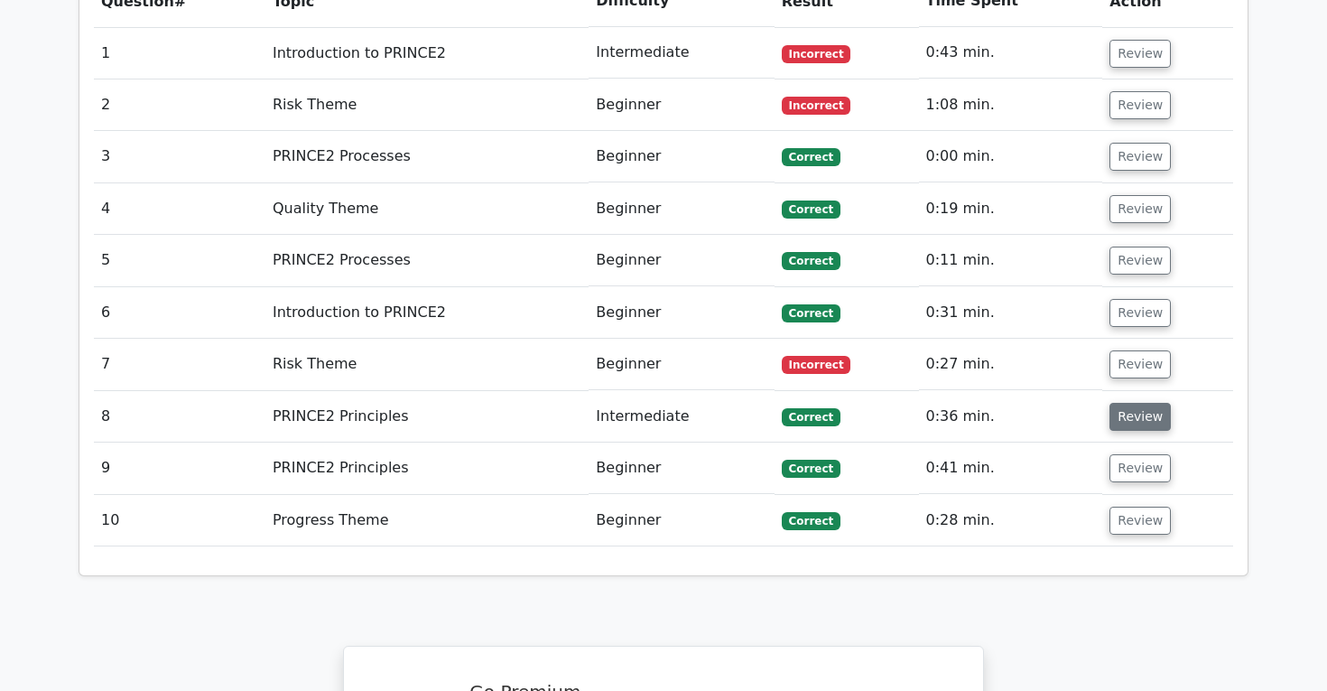
click at [1136, 403] on button "Review" at bounding box center [1140, 417] width 61 height 28
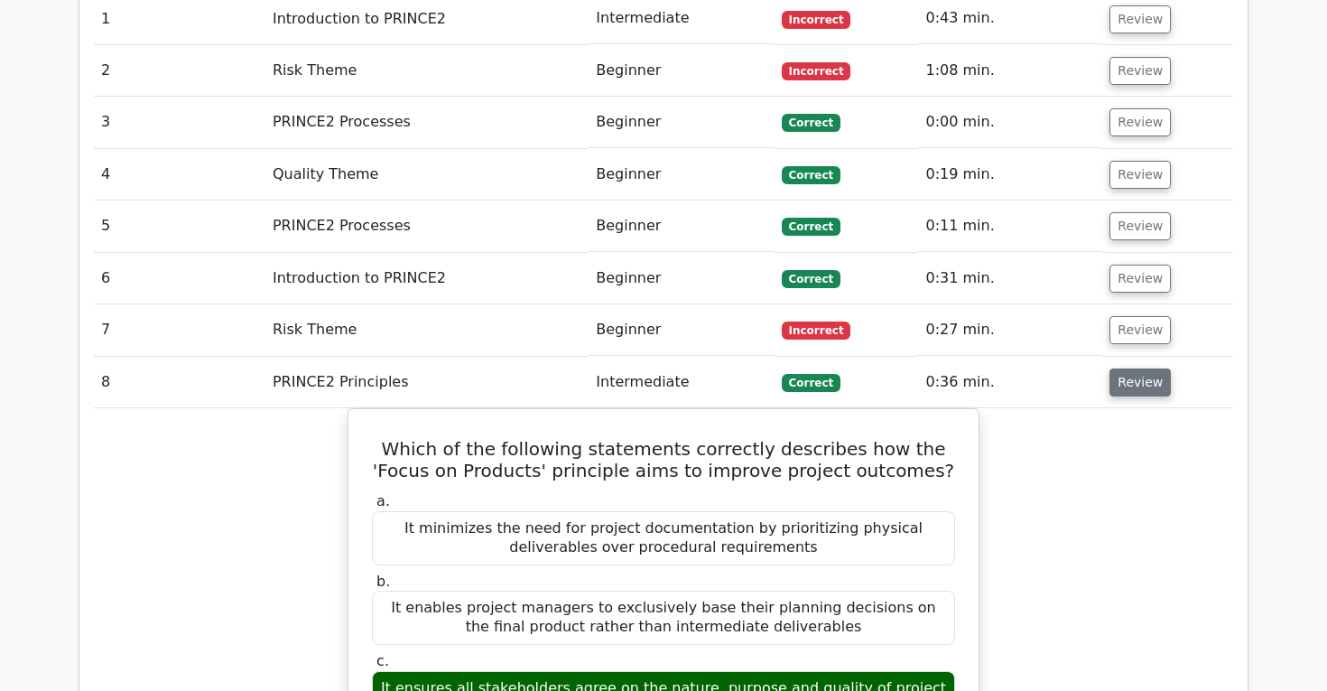
scroll to position [1520, 0]
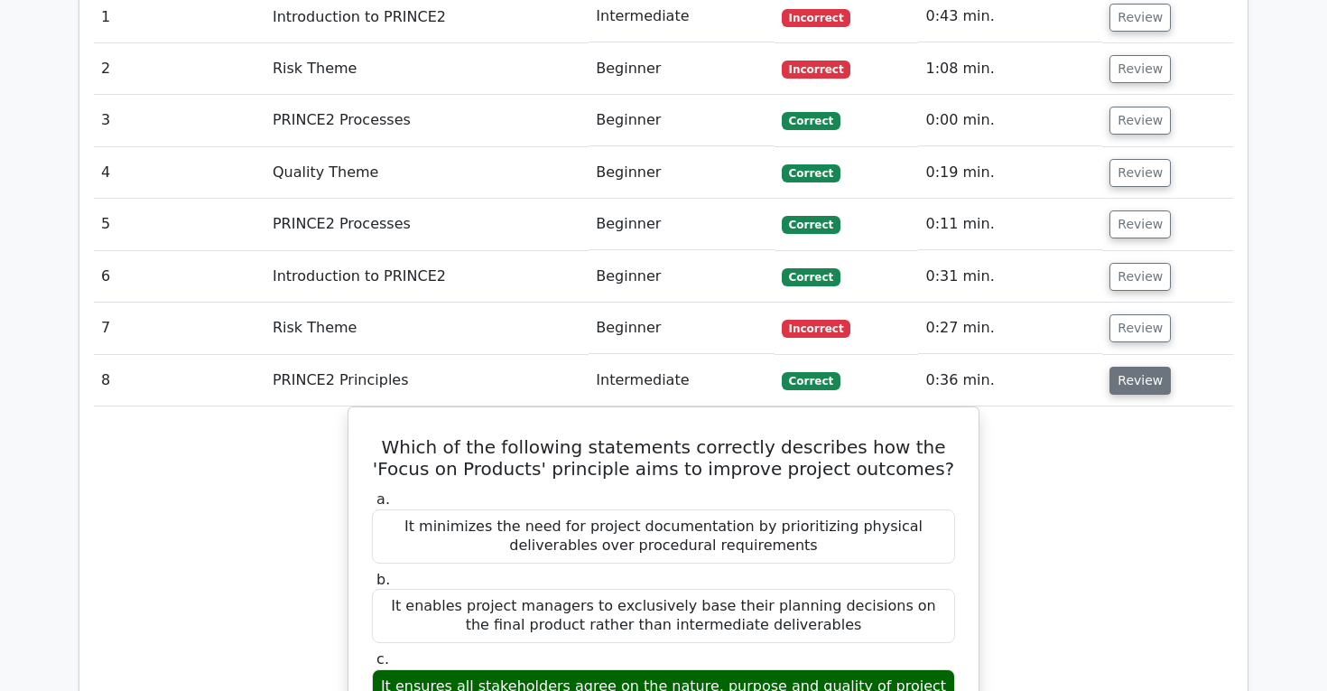
click at [1136, 367] on button "Review" at bounding box center [1140, 381] width 61 height 28
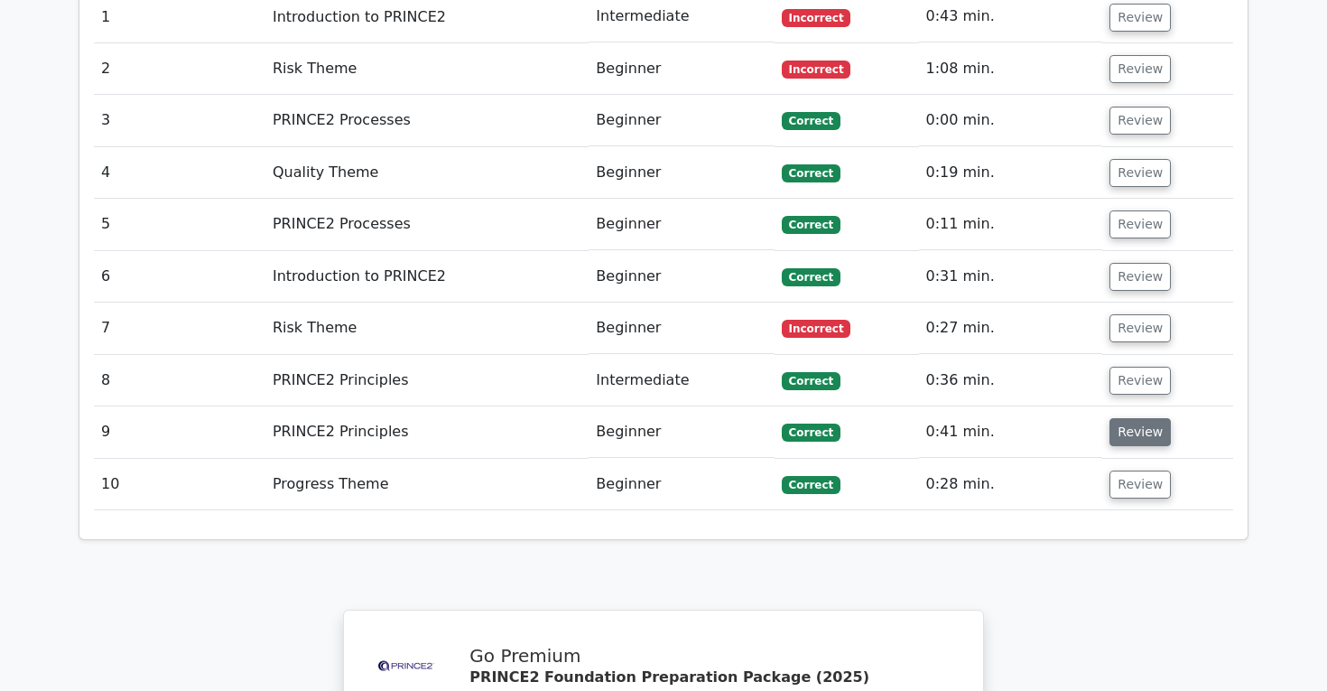
click at [1135, 418] on button "Review" at bounding box center [1140, 432] width 61 height 28
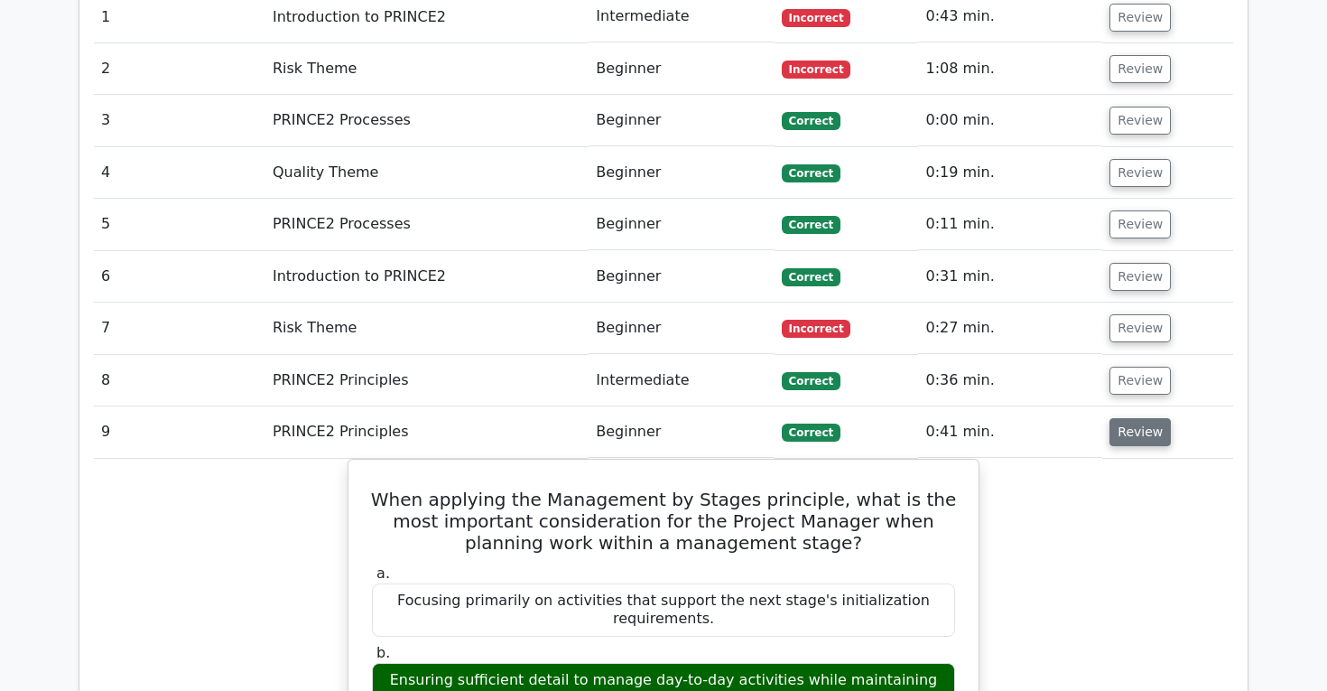
click at [1135, 418] on button "Review" at bounding box center [1140, 432] width 61 height 28
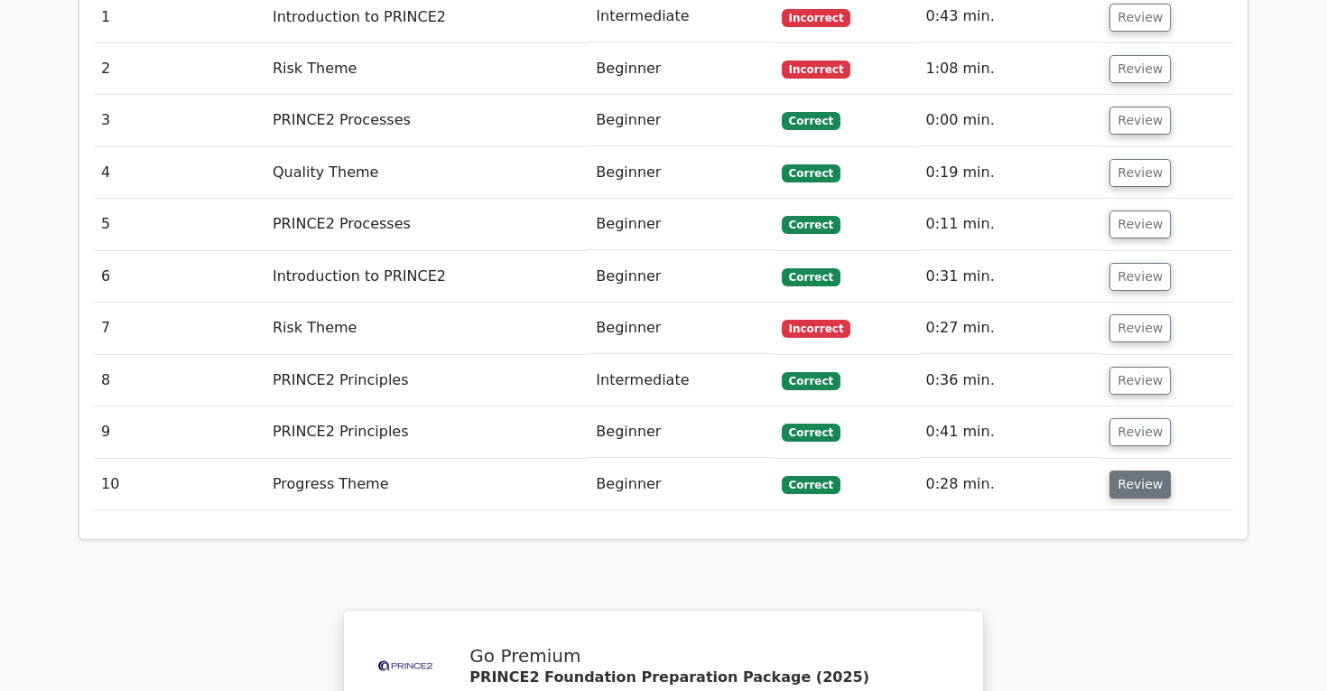
click at [1145, 470] on button "Review" at bounding box center [1140, 484] width 61 height 28
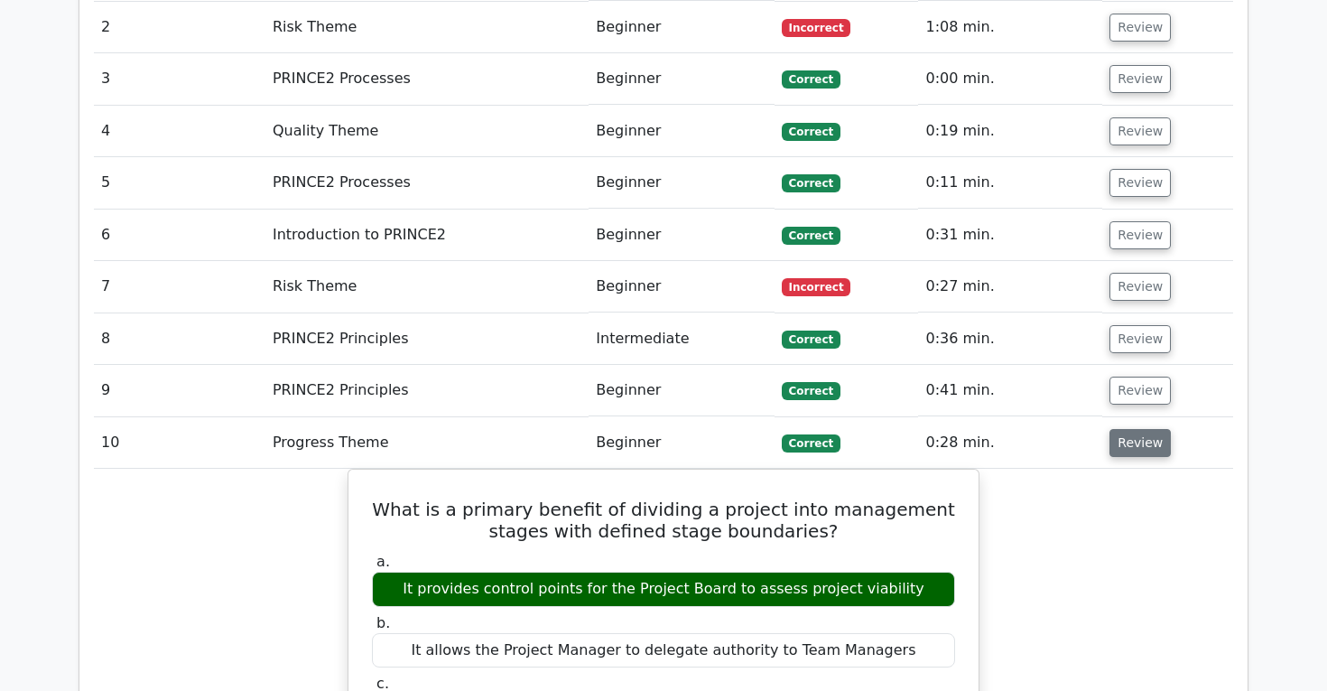
scroll to position [1563, 0]
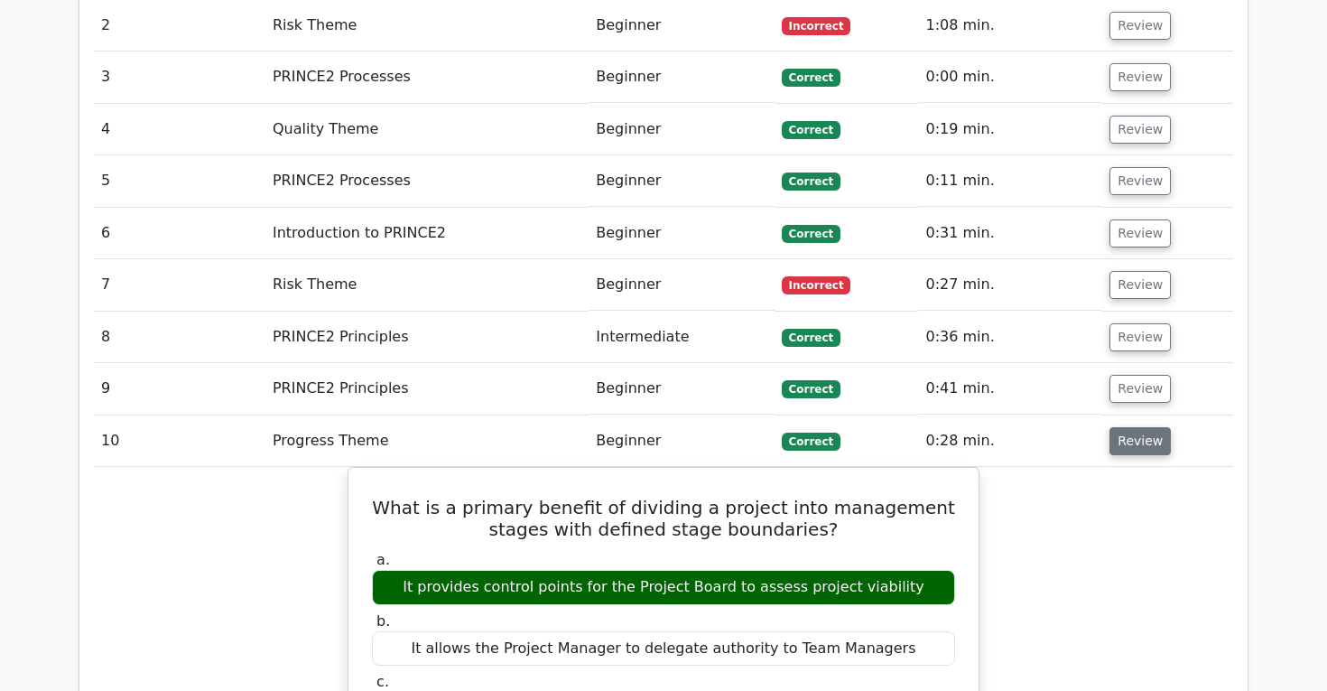
click at [1149, 427] on button "Review" at bounding box center [1140, 441] width 61 height 28
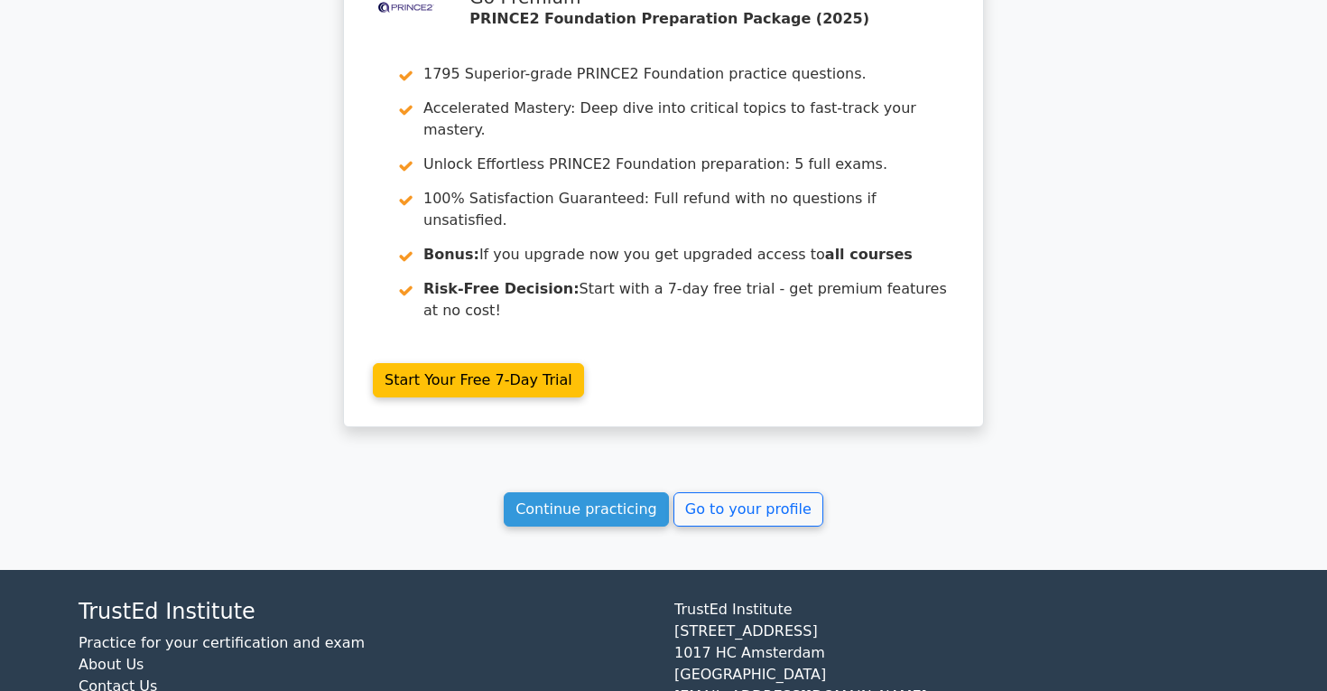
scroll to position [2184, 0]
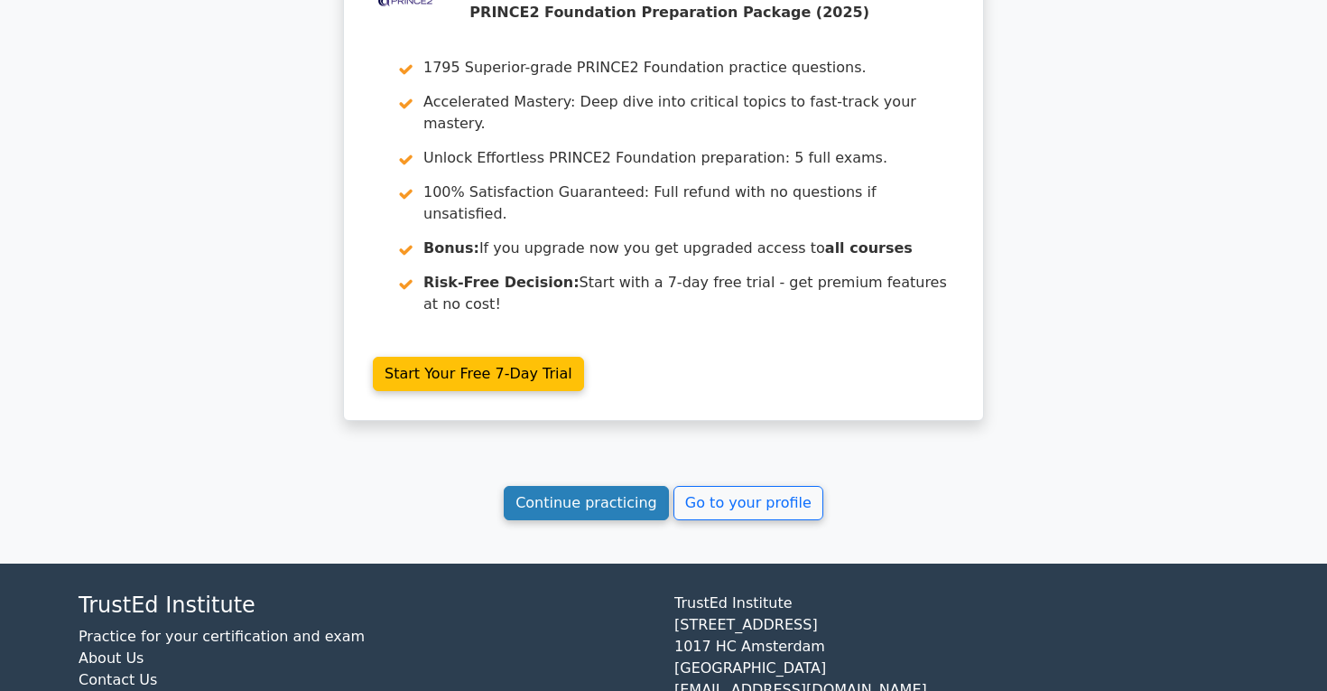
click at [595, 486] on link "Continue practicing" at bounding box center [586, 503] width 165 height 34
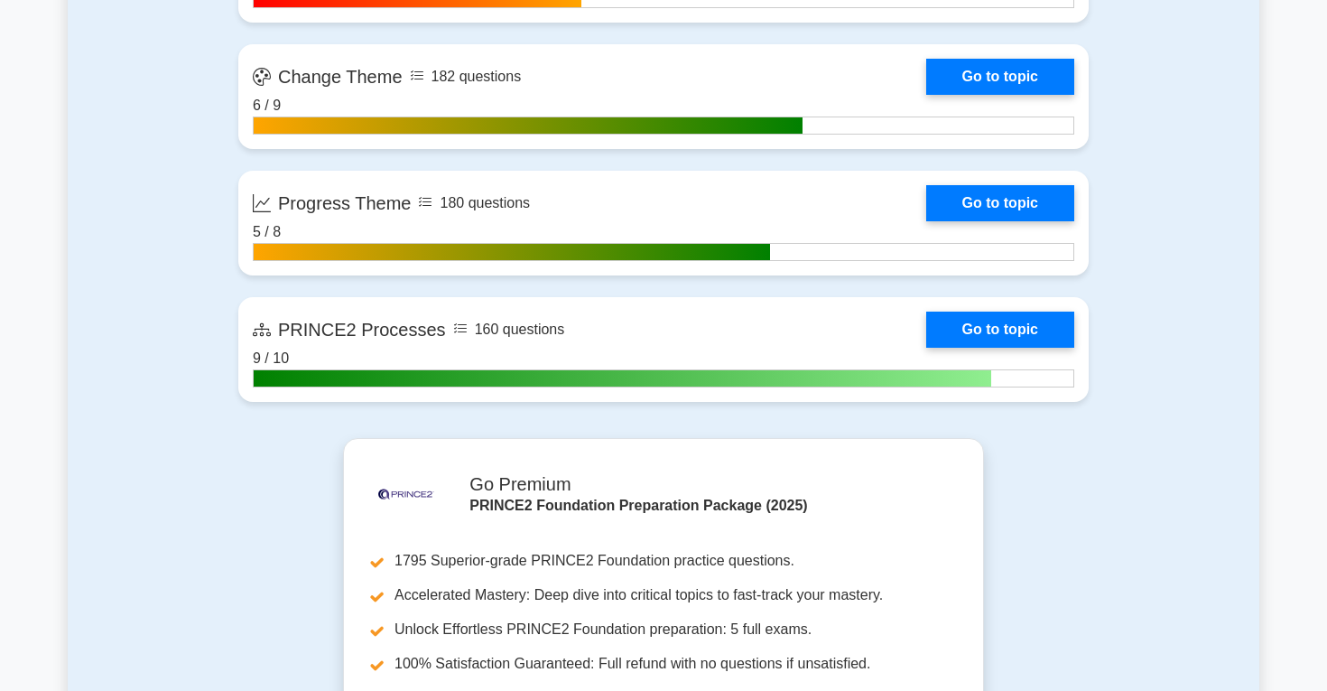
scroll to position [2152, 0]
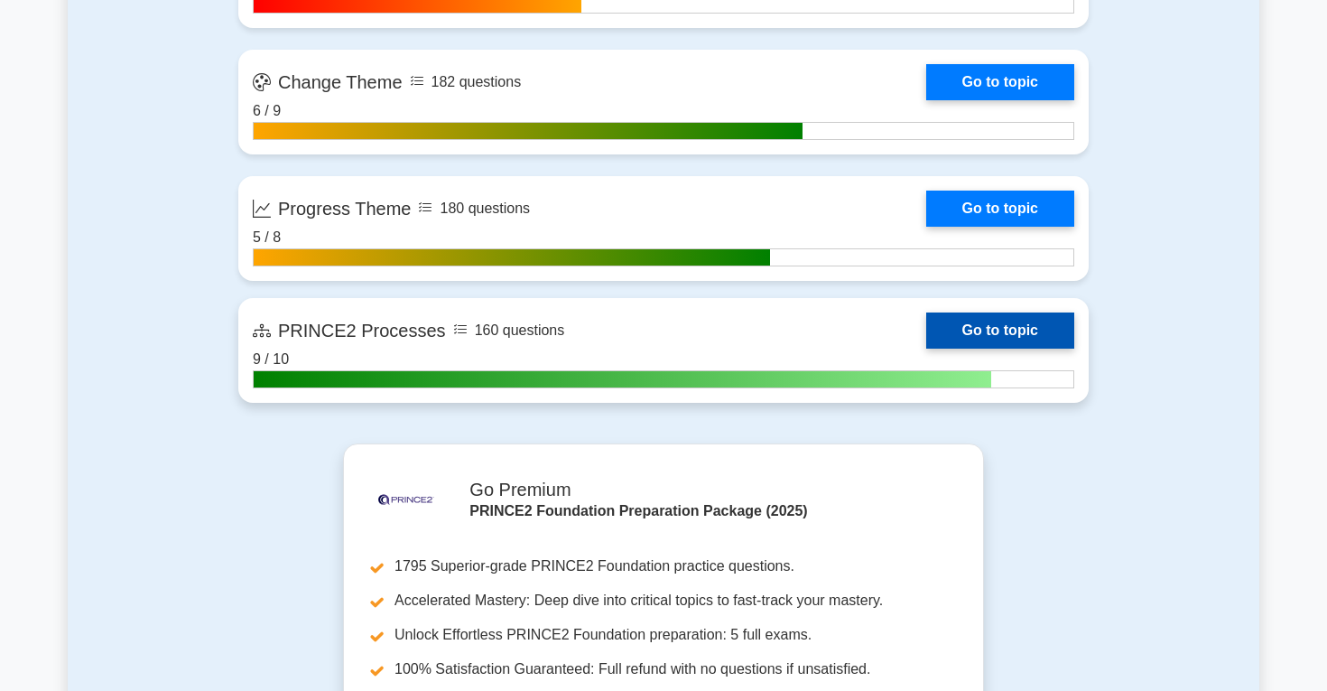
click at [971, 325] on link "Go to topic" at bounding box center [1000, 330] width 148 height 36
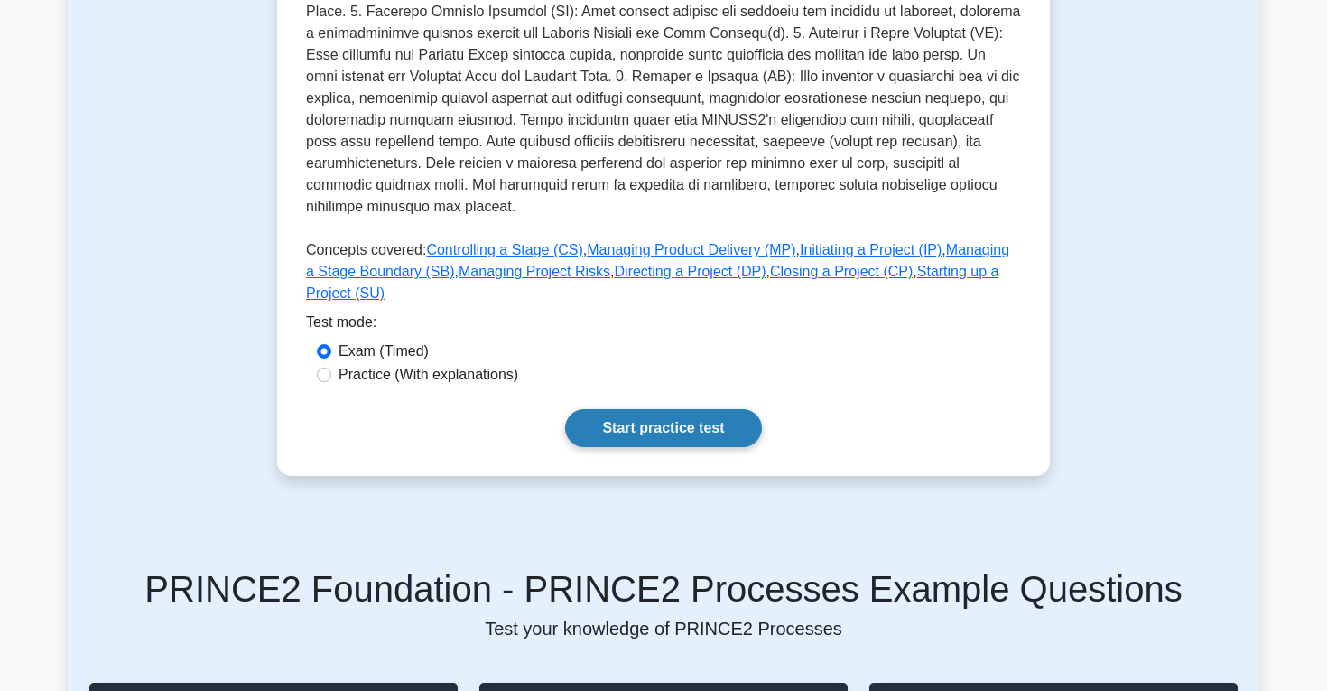
scroll to position [616, 0]
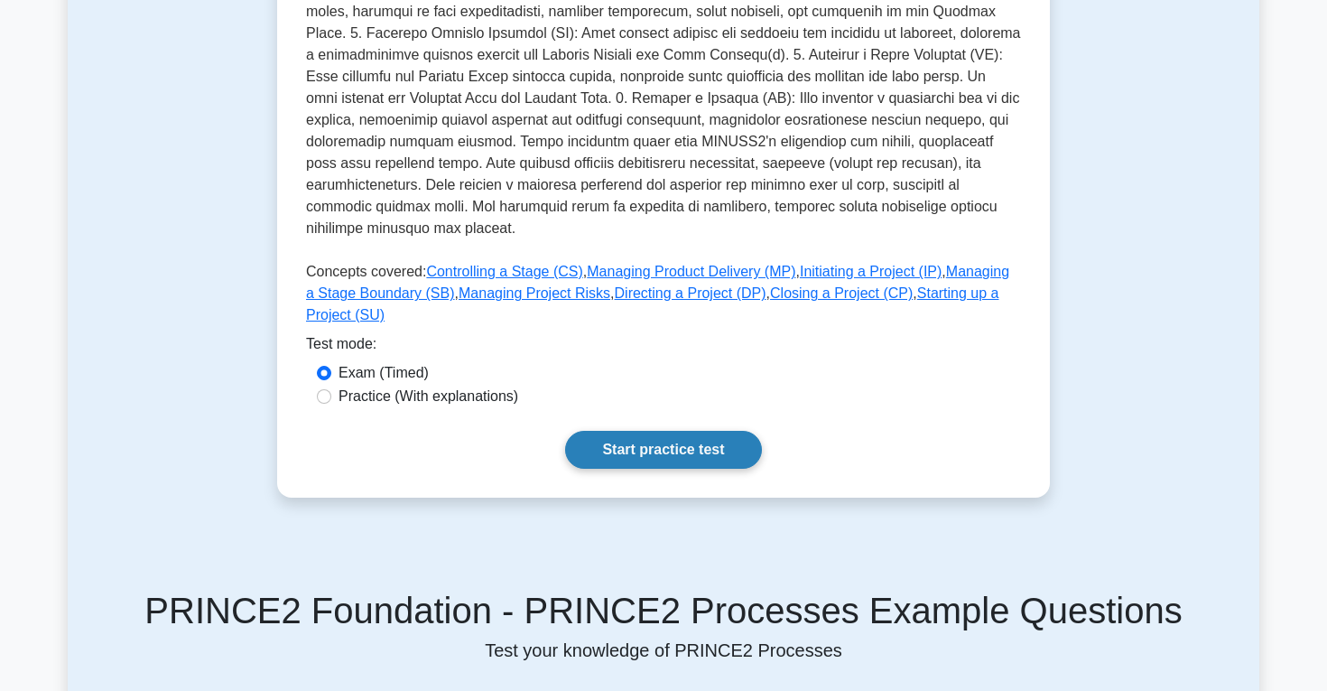
click at [651, 431] on link "Start practice test" at bounding box center [663, 450] width 196 height 38
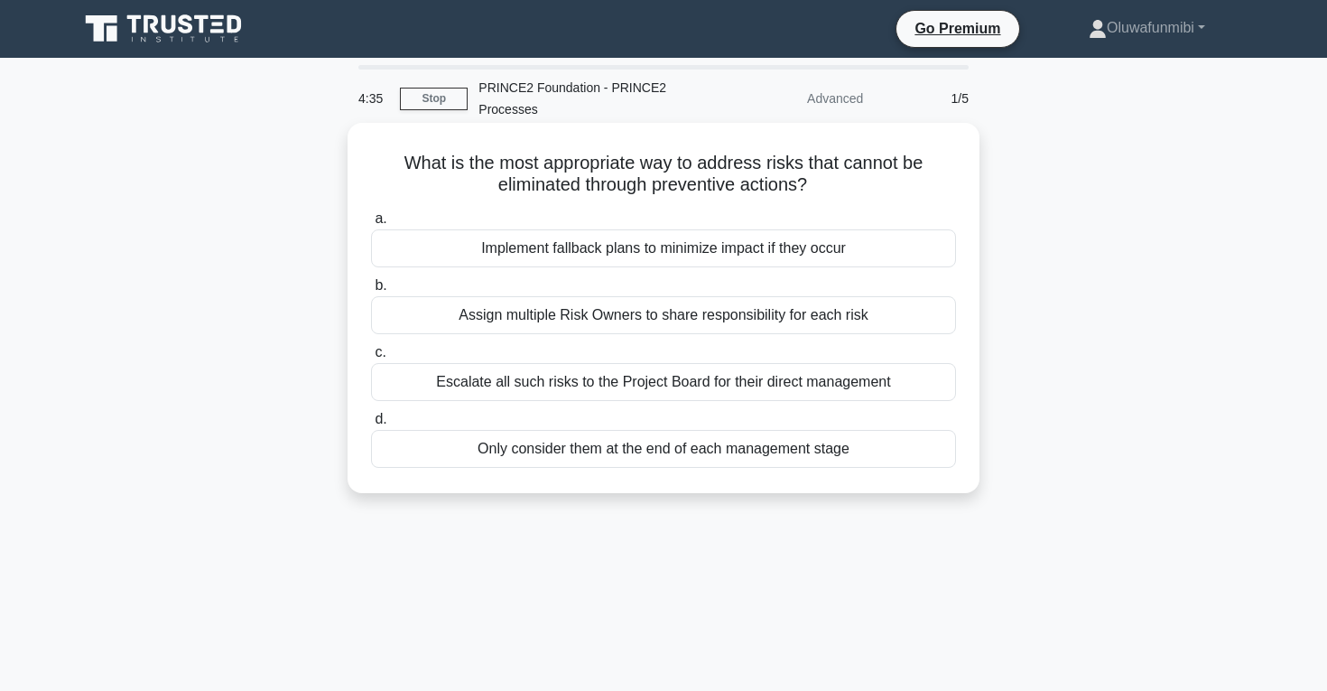
click at [625, 247] on div "Implement fallback plans to minimize impact if they occur" at bounding box center [663, 248] width 585 height 38
click at [371, 225] on input "a. Implement fallback plans to minimize impact if they occur" at bounding box center [371, 219] width 0 height 12
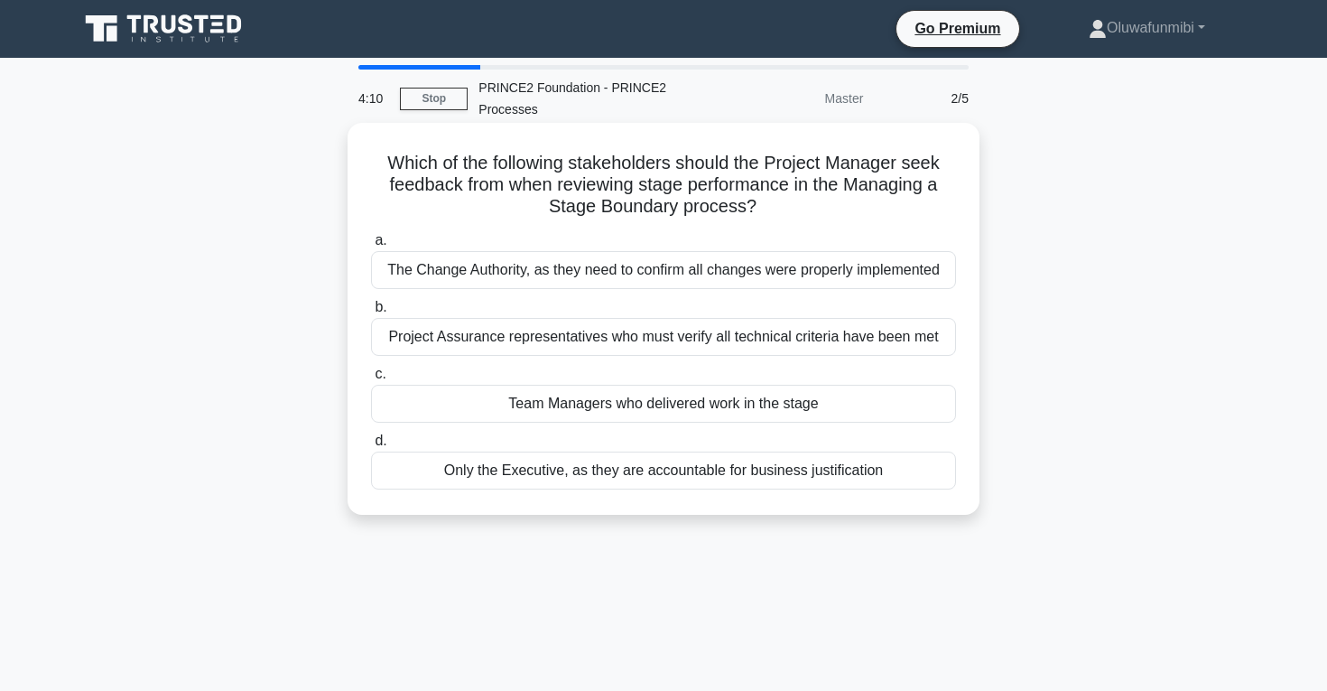
click at [629, 343] on div "Project Assurance representatives who must verify all technical criteria have b…" at bounding box center [663, 337] width 585 height 38
click at [371, 313] on input "b. Project Assurance representatives who must verify all technical criteria hav…" at bounding box center [371, 308] width 0 height 12
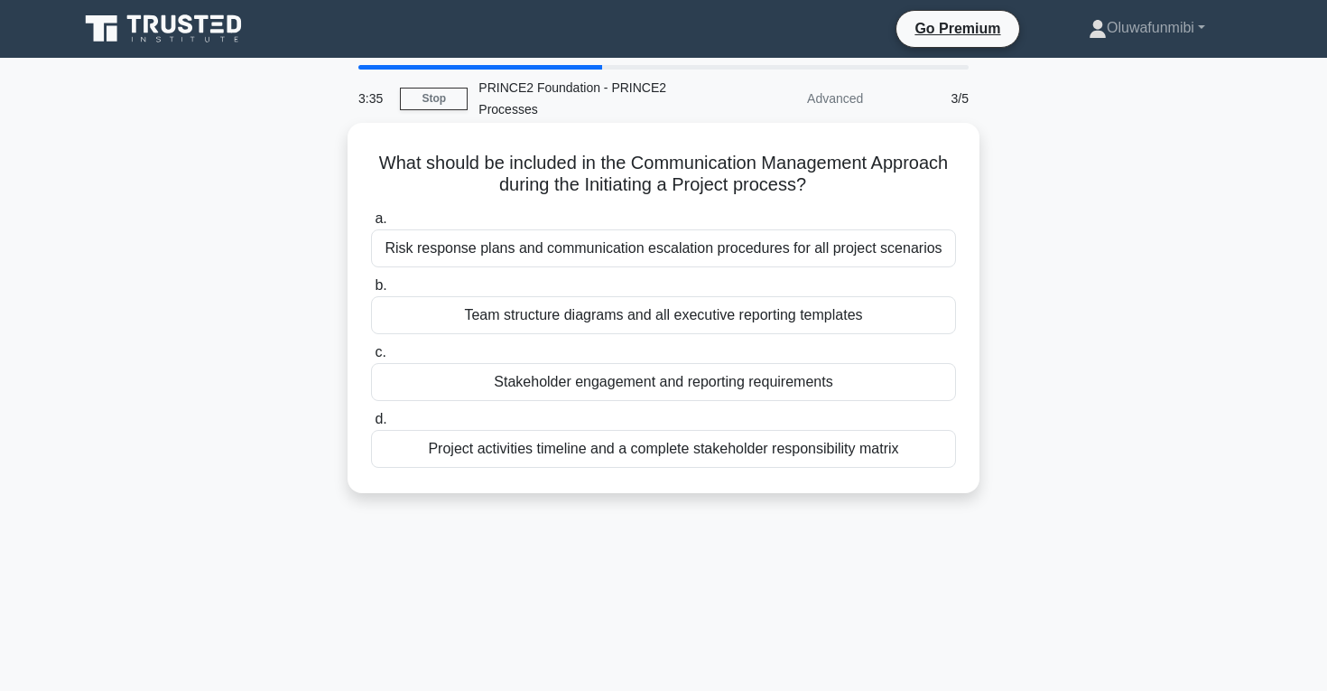
click at [614, 451] on div "Project activities timeline and a complete stakeholder responsibility matrix" at bounding box center [663, 449] width 585 height 38
click at [371, 425] on input "d. Project activities timeline and a complete stakeholder responsibility matrix" at bounding box center [371, 420] width 0 height 12
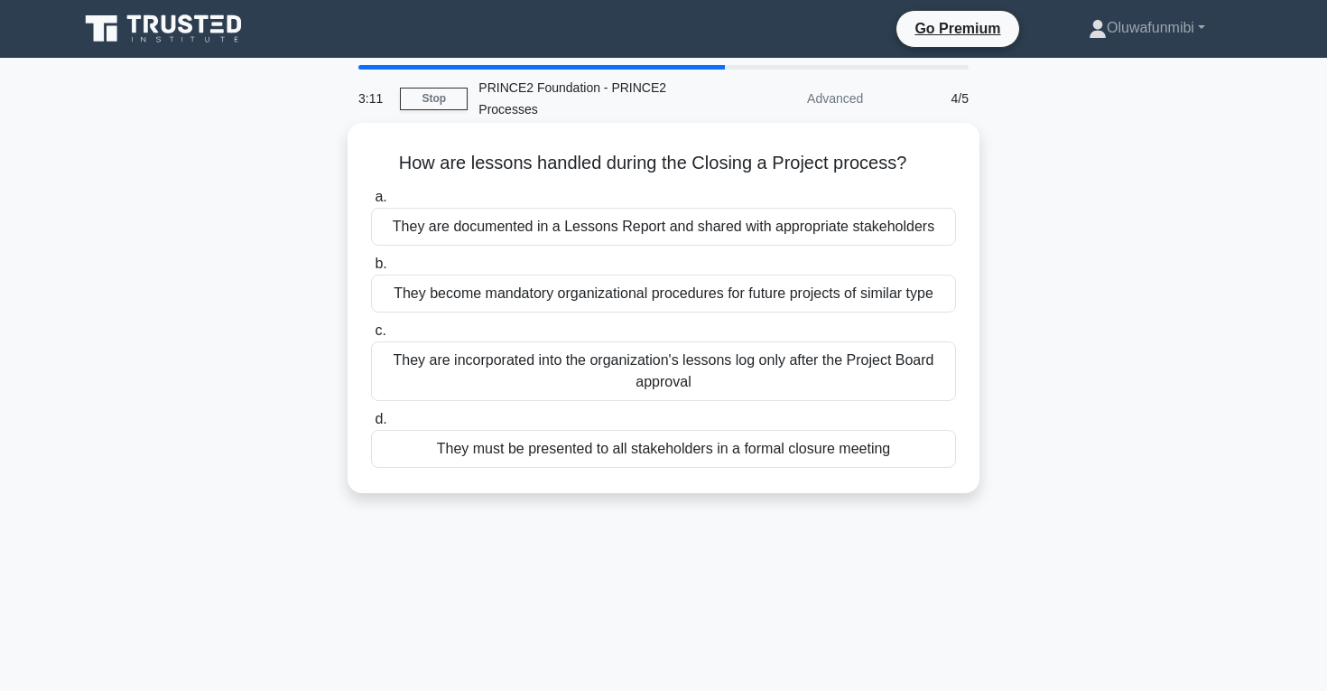
click at [612, 453] on div "They must be presented to all stakeholders in a formal closure meeting" at bounding box center [663, 449] width 585 height 38
click at [371, 425] on input "d. They must be presented to all stakeholders in a formal closure meeting" at bounding box center [371, 420] width 0 height 12
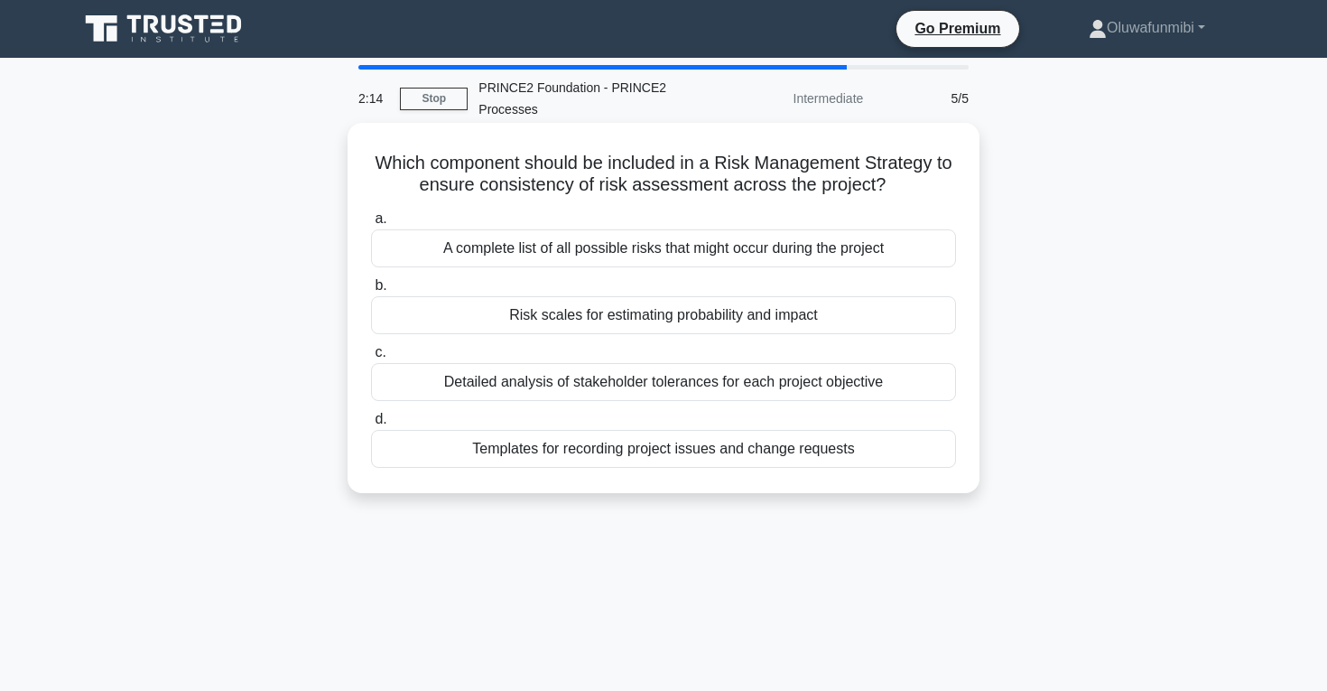
click at [619, 326] on div "Risk scales for estimating probability and impact" at bounding box center [663, 315] width 585 height 38
click at [371, 292] on input "b. Risk scales for estimating probability and impact" at bounding box center [371, 286] width 0 height 12
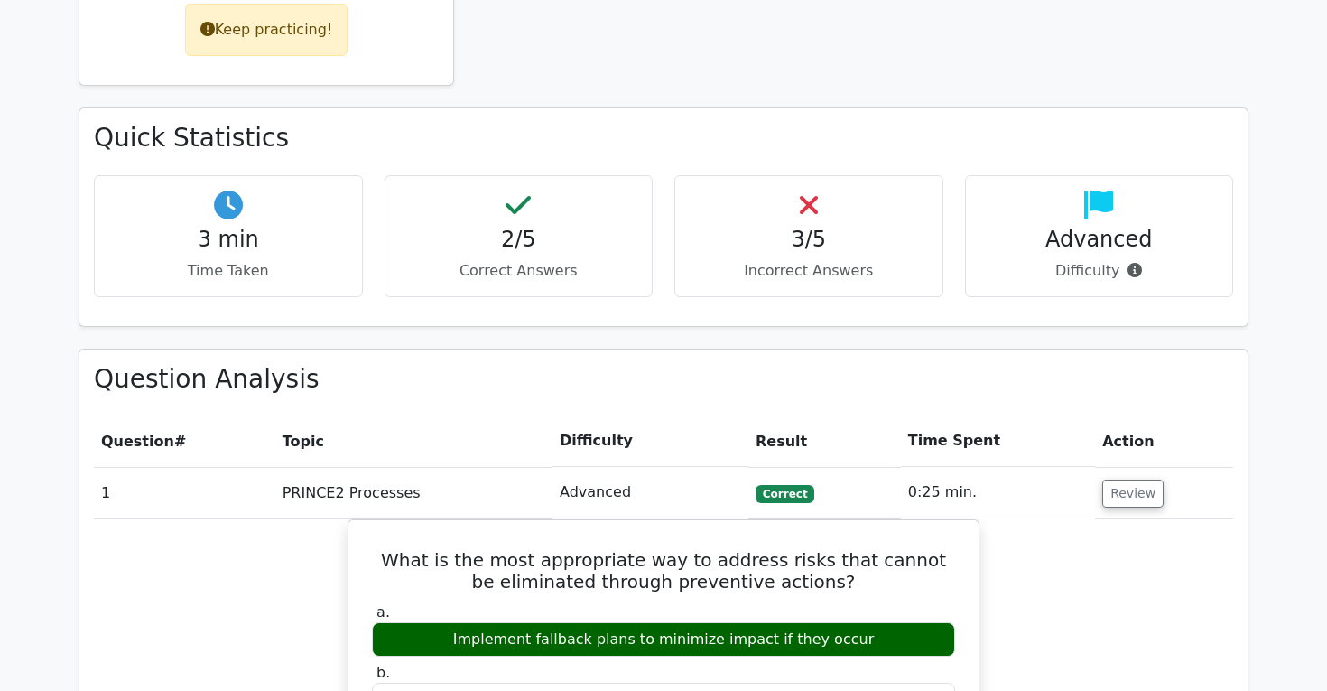
scroll to position [959, 0]
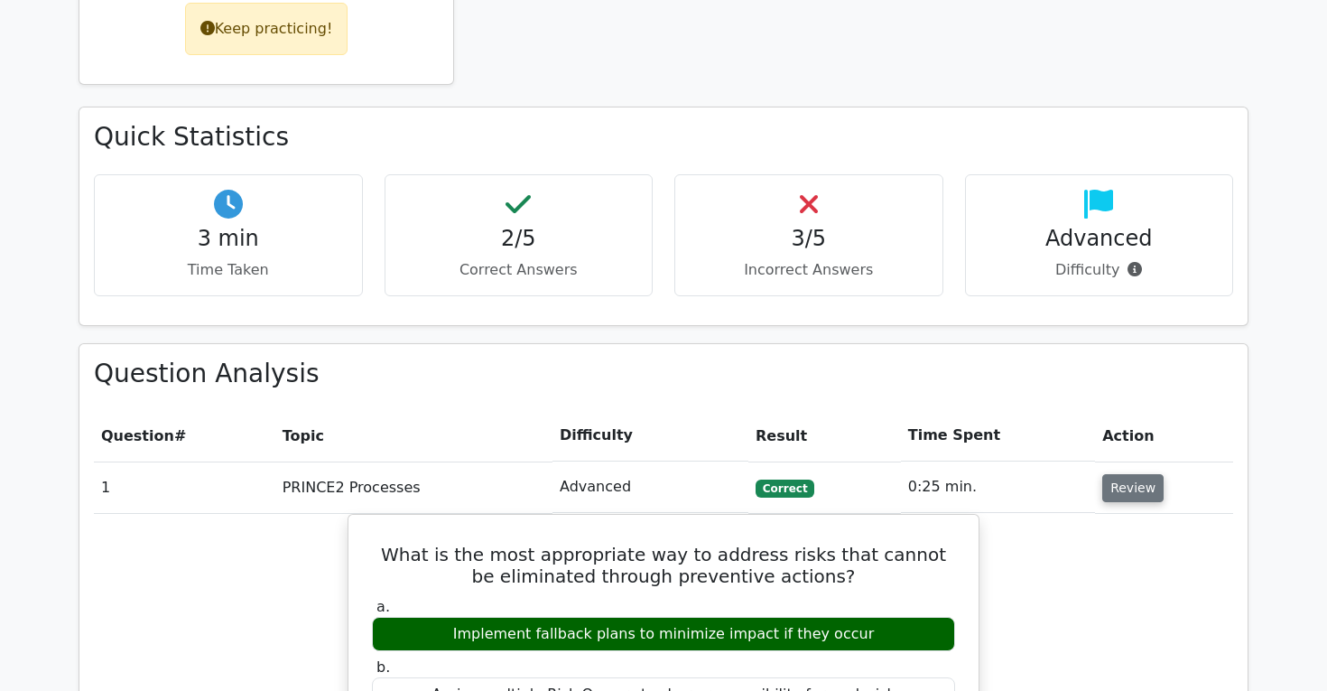
click at [1112, 474] on button "Review" at bounding box center [1133, 488] width 61 height 28
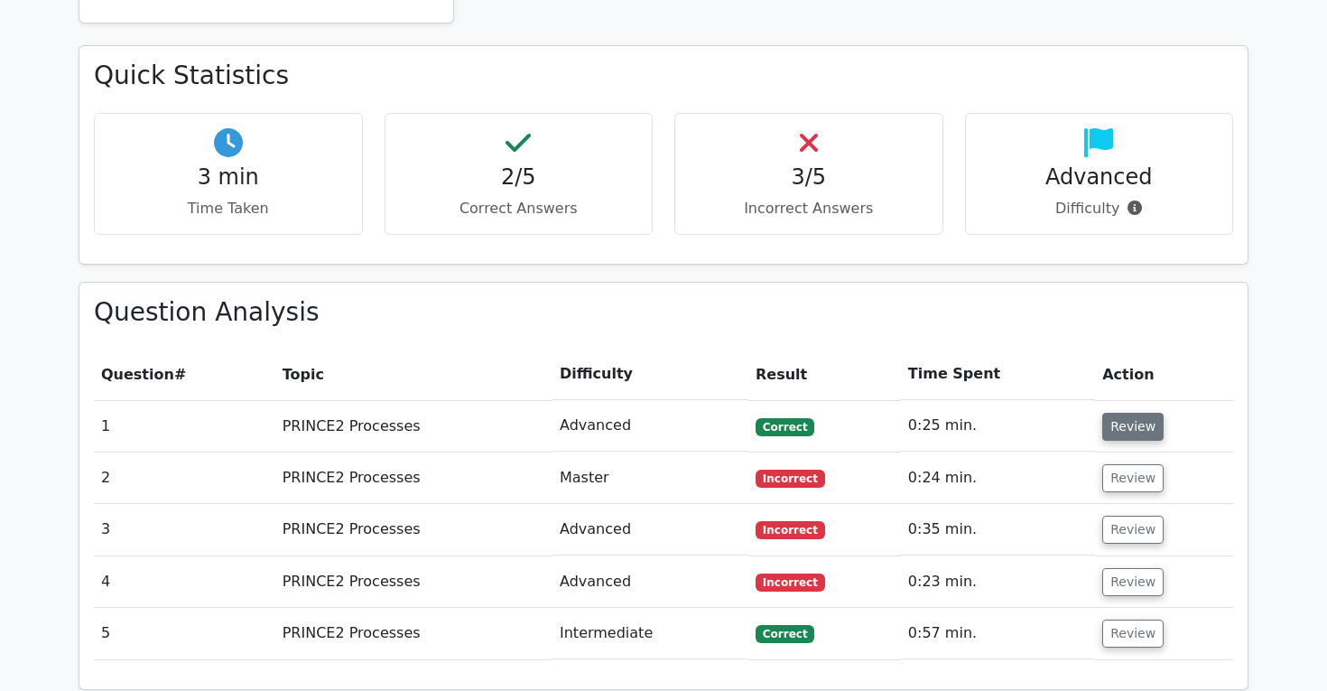
scroll to position [1036, 0]
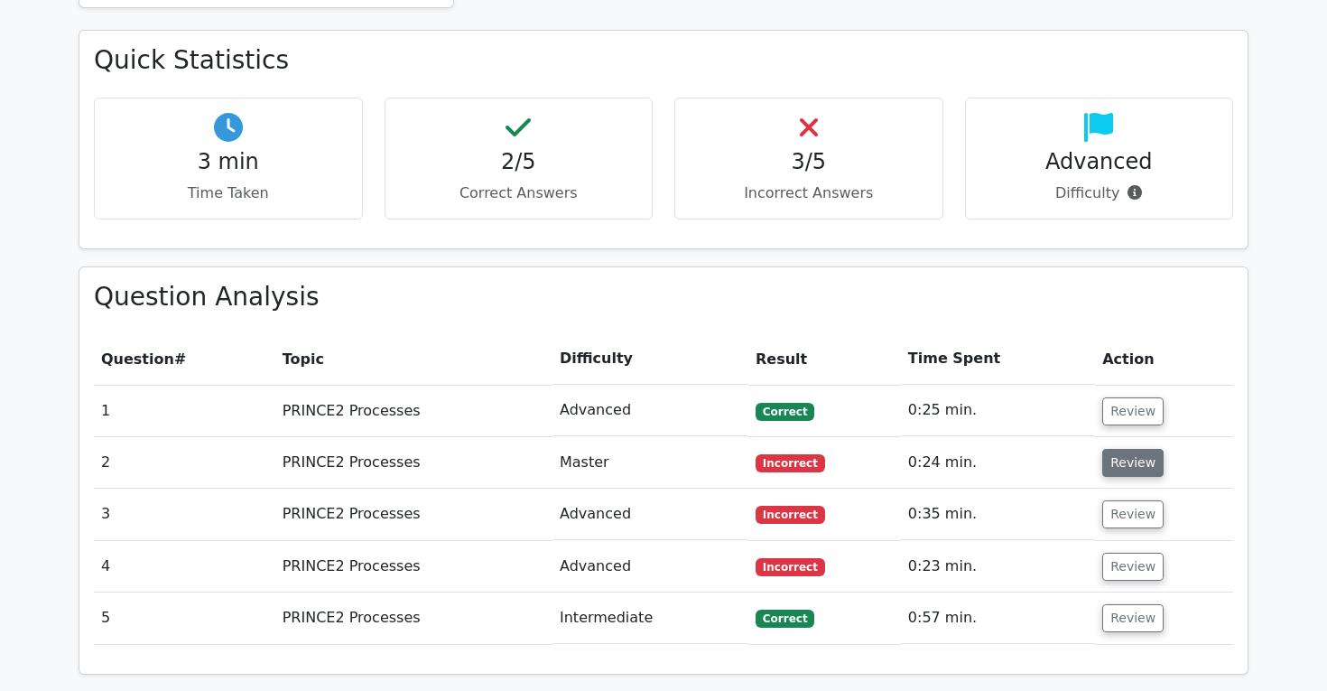
click at [1124, 449] on button "Review" at bounding box center [1133, 463] width 61 height 28
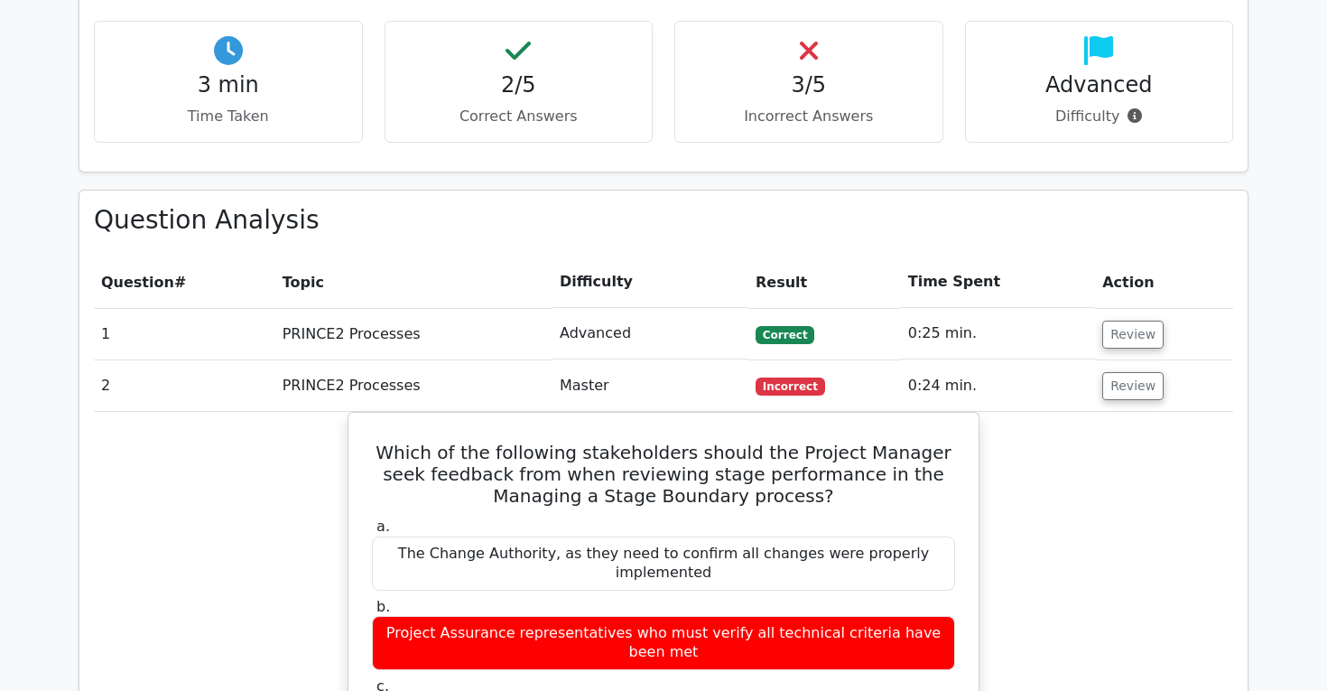
scroll to position [1122, 0]
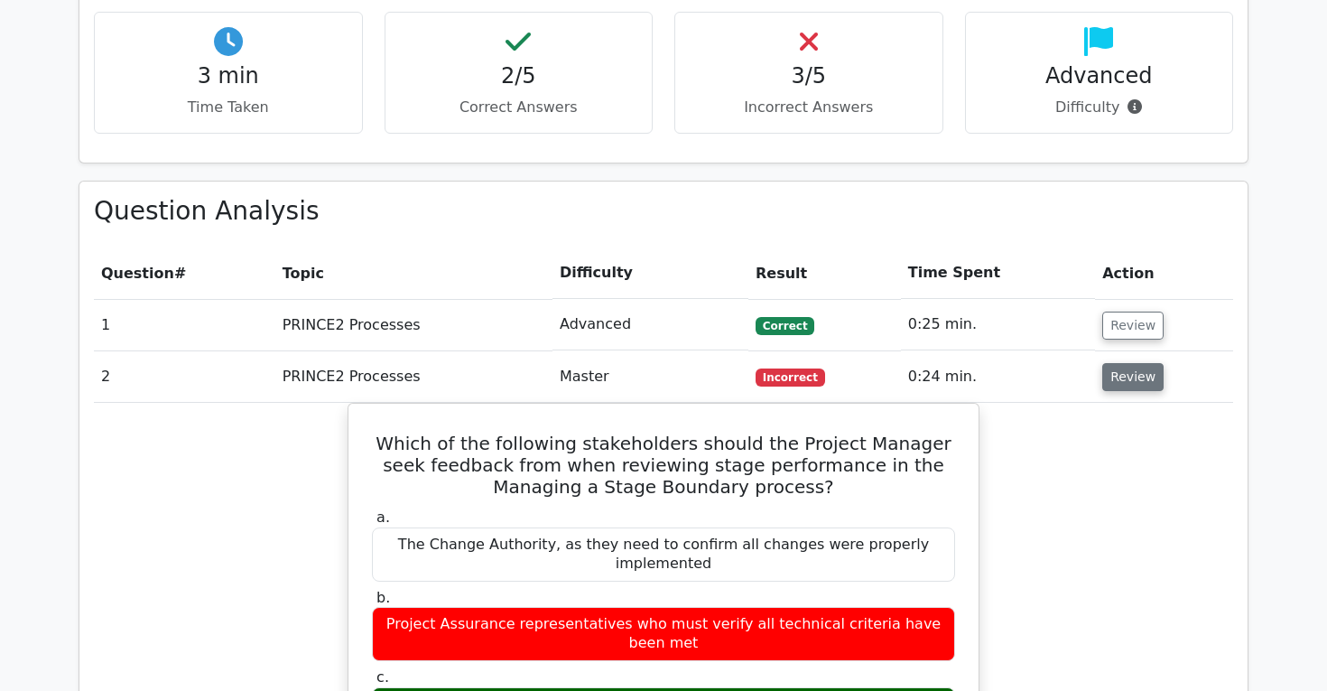
click at [1131, 363] on button "Review" at bounding box center [1133, 377] width 61 height 28
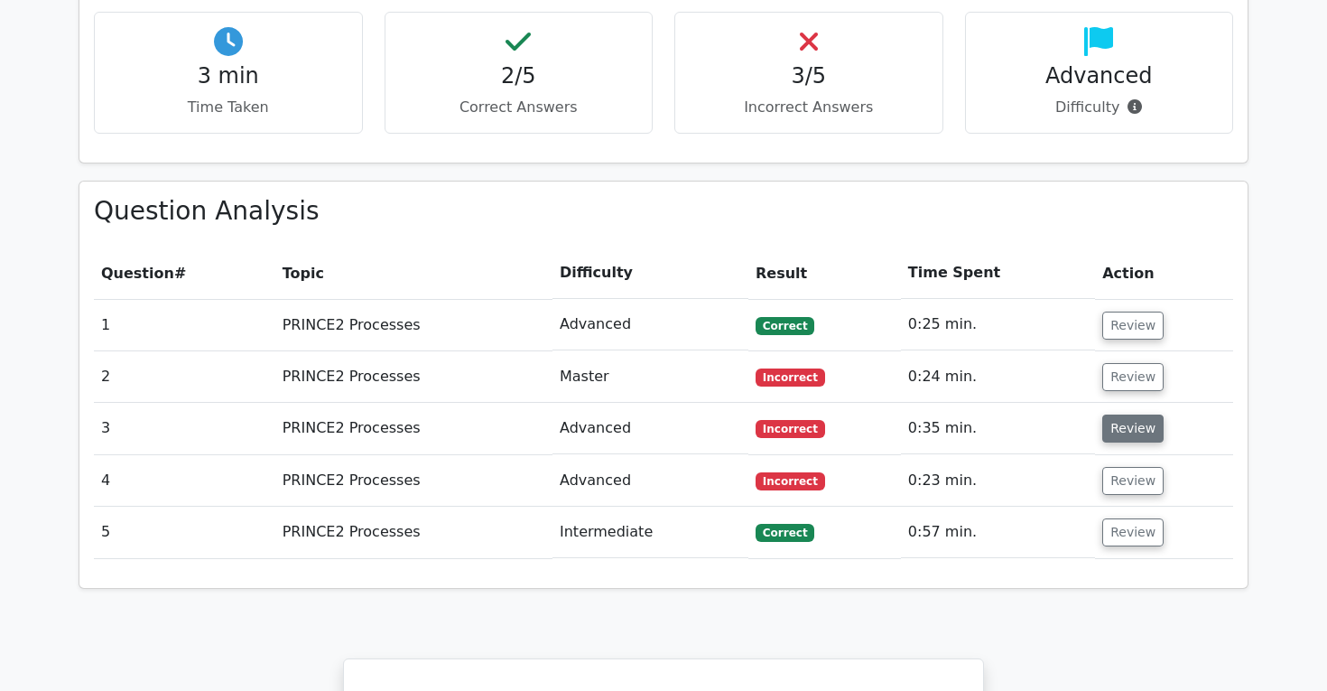
click at [1127, 414] on button "Review" at bounding box center [1133, 428] width 61 height 28
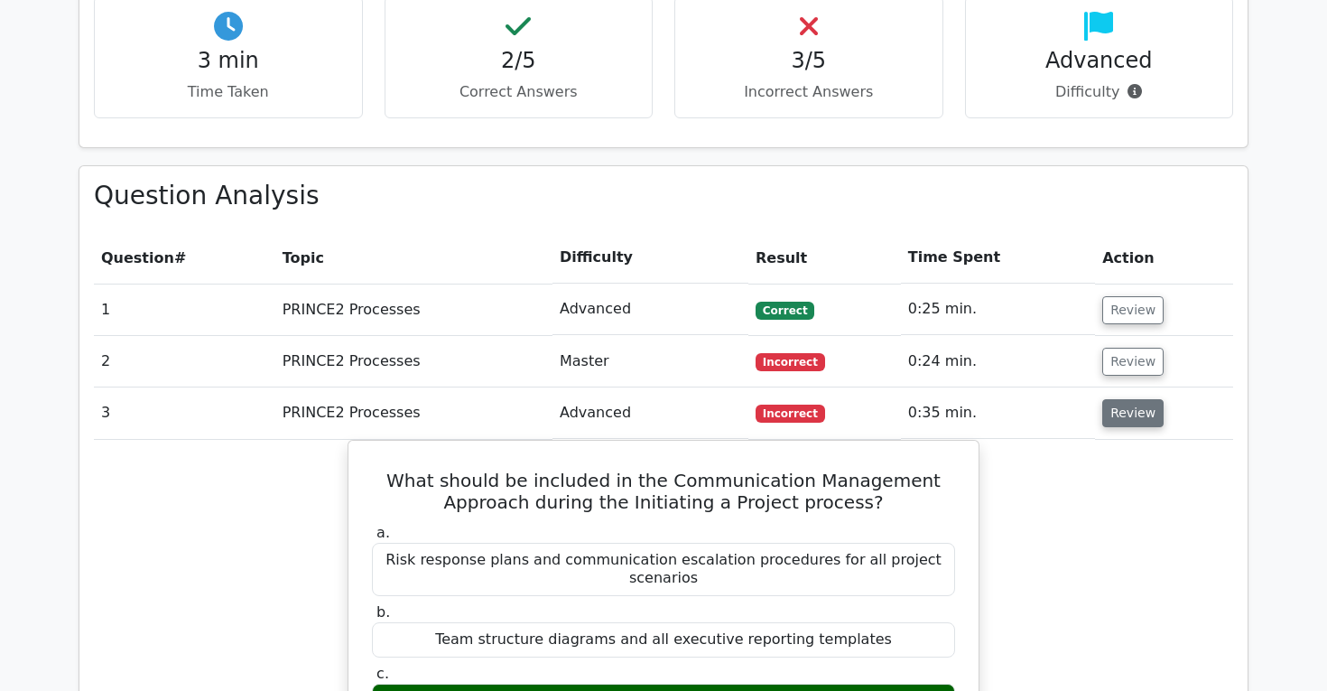
scroll to position [1139, 0]
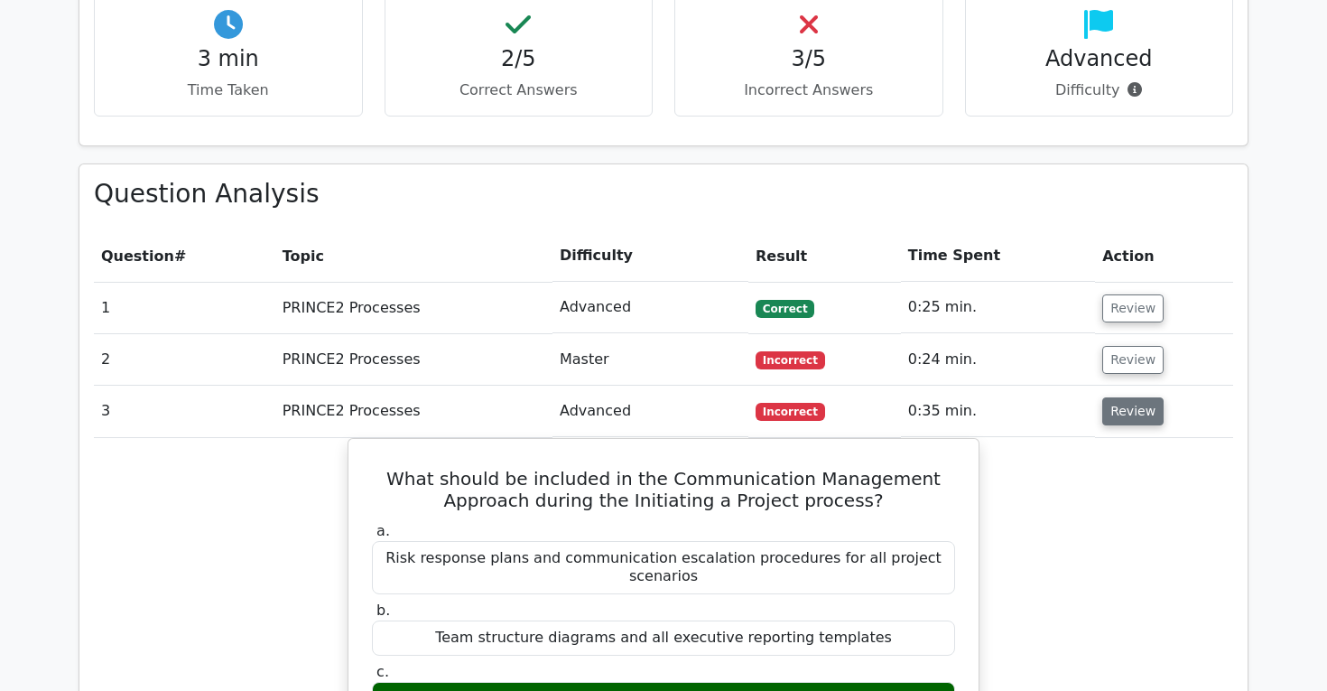
click at [1127, 397] on button "Review" at bounding box center [1133, 411] width 61 height 28
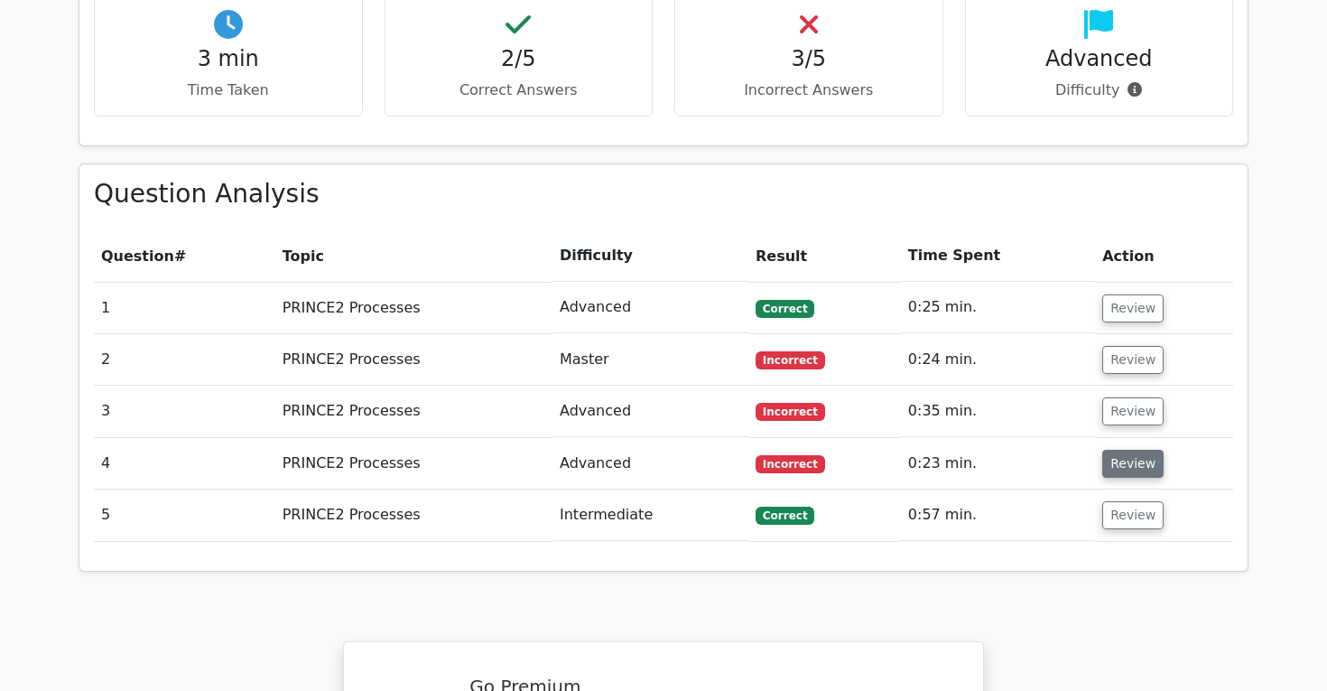
click at [1125, 450] on button "Review" at bounding box center [1133, 464] width 61 height 28
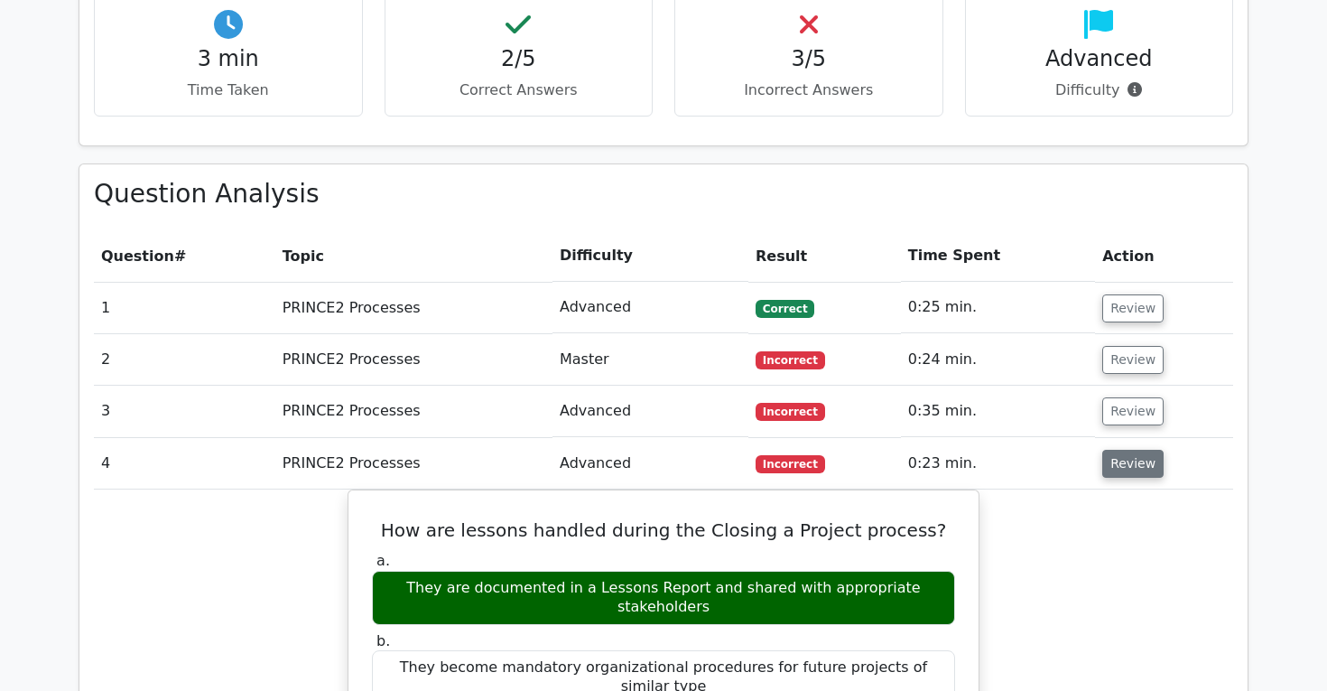
click at [1125, 450] on button "Review" at bounding box center [1133, 464] width 61 height 28
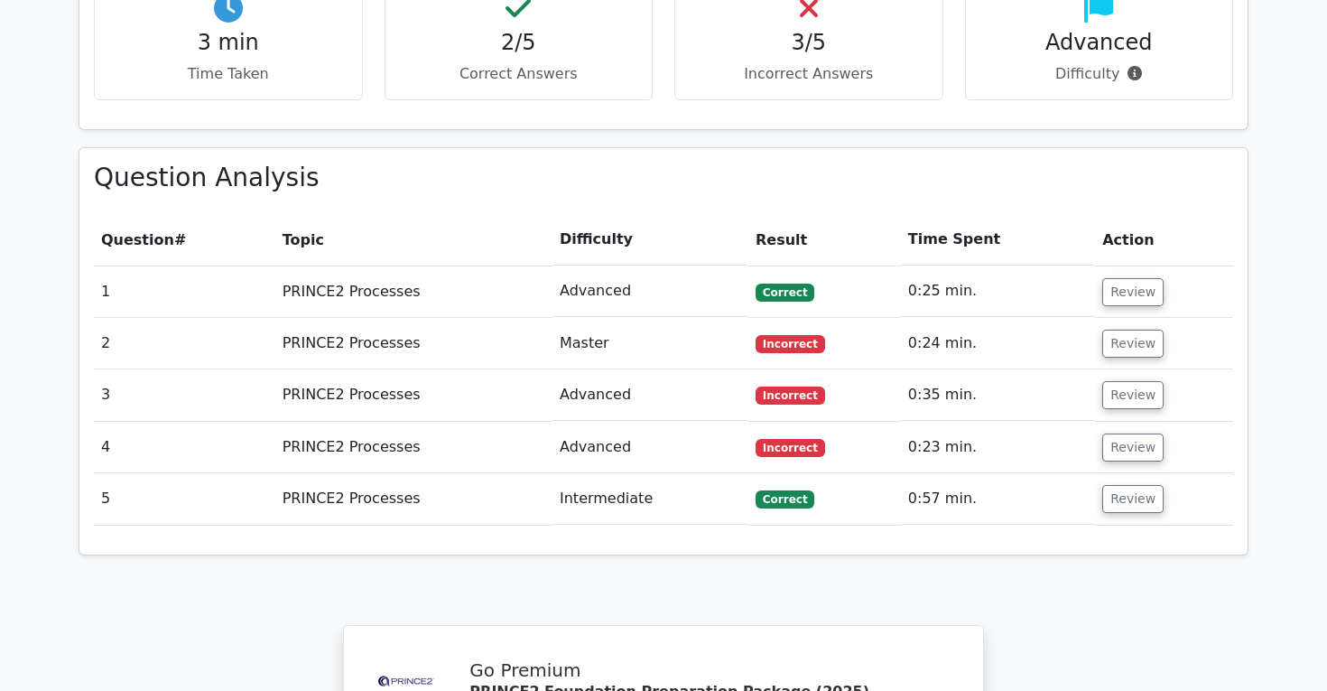
scroll to position [1165, 0]
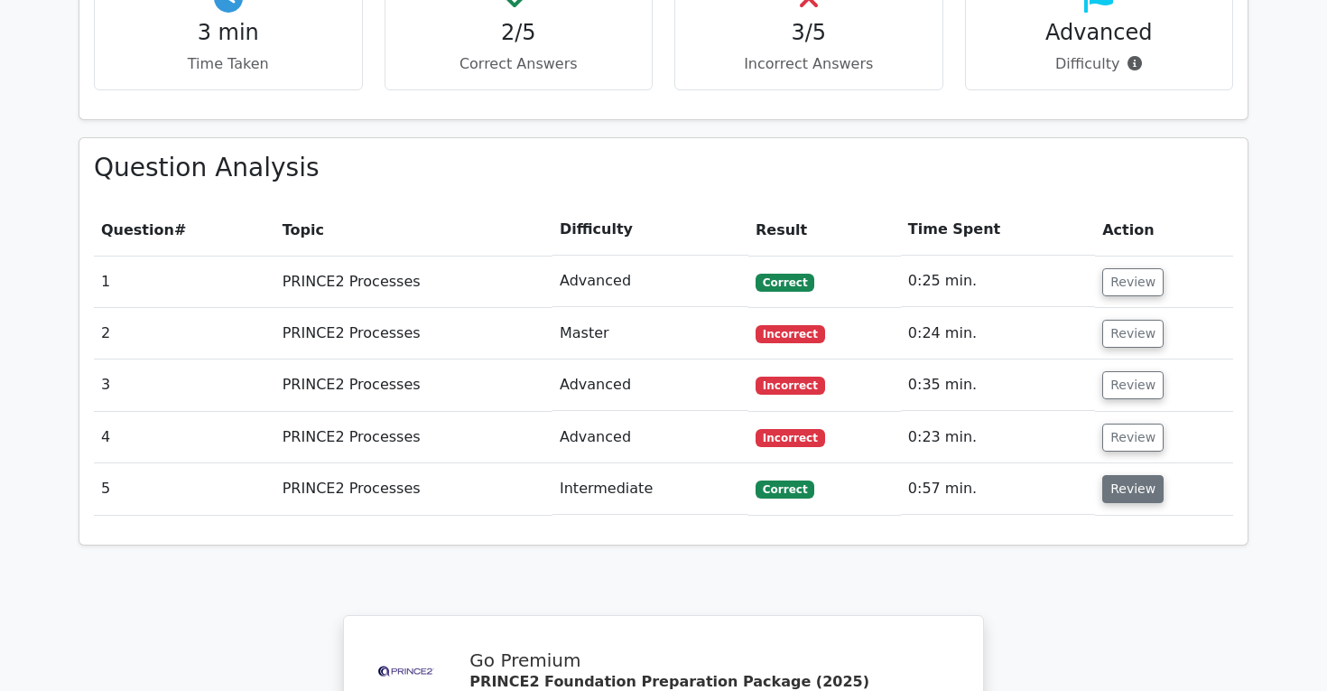
click at [1124, 475] on button "Review" at bounding box center [1133, 489] width 61 height 28
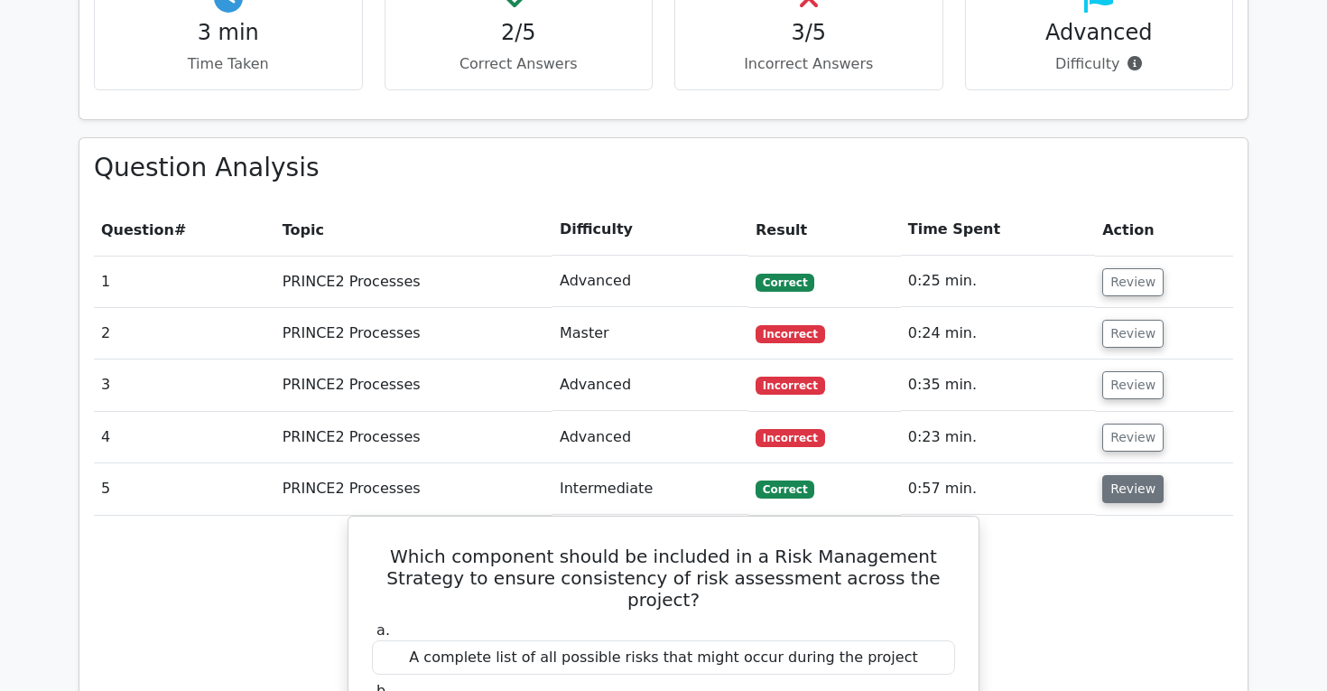
click at [1124, 475] on button "Review" at bounding box center [1133, 489] width 61 height 28
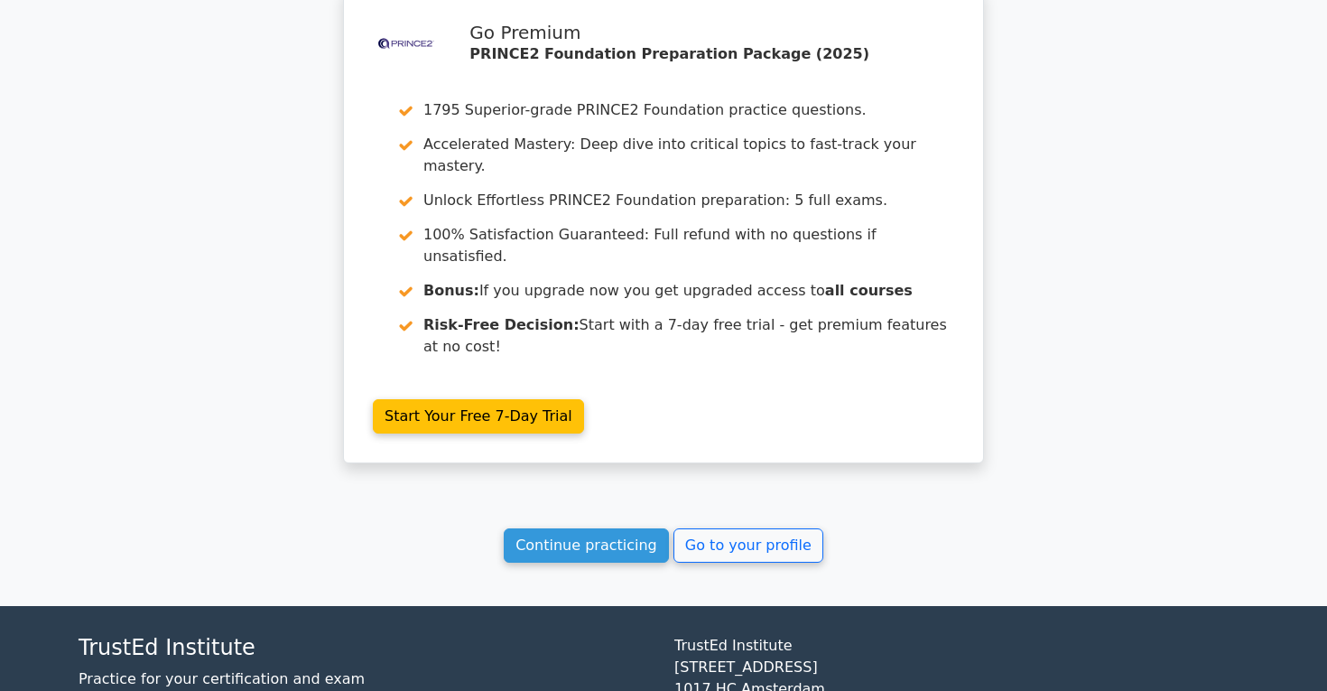
scroll to position [1802, 0]
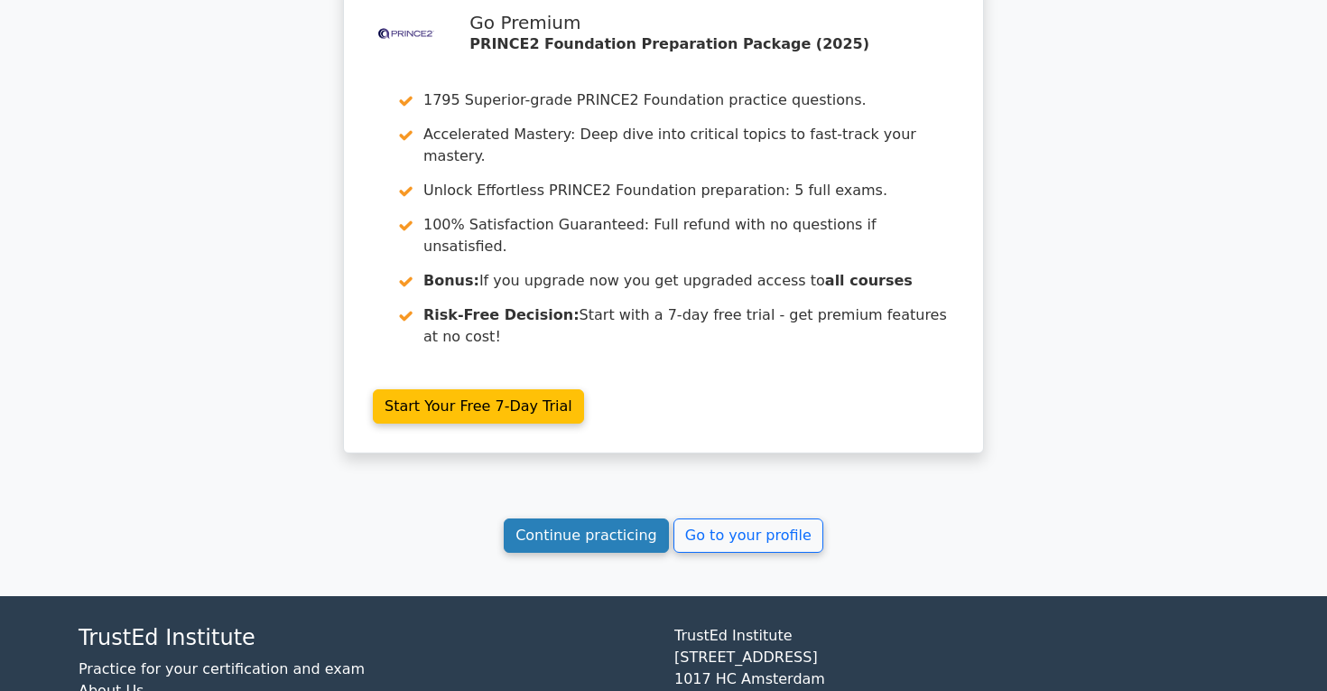
click at [628, 518] on link "Continue practicing" at bounding box center [586, 535] width 165 height 34
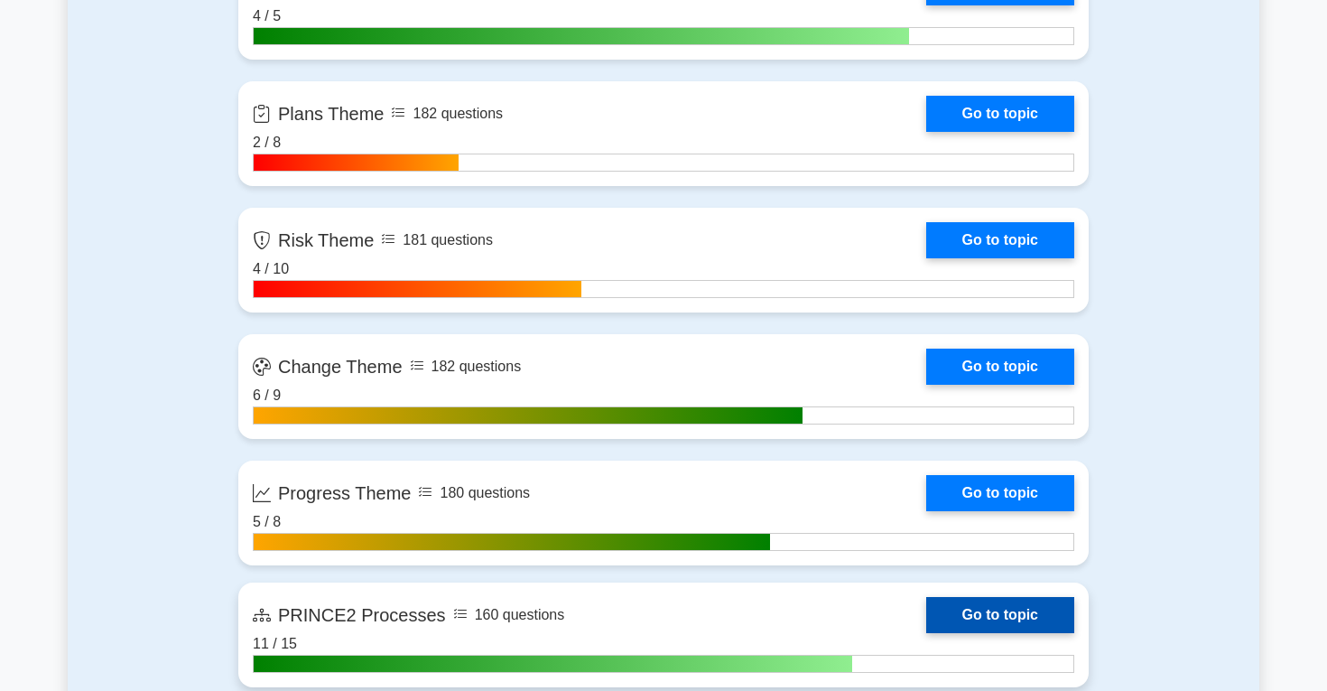
scroll to position [1845, 0]
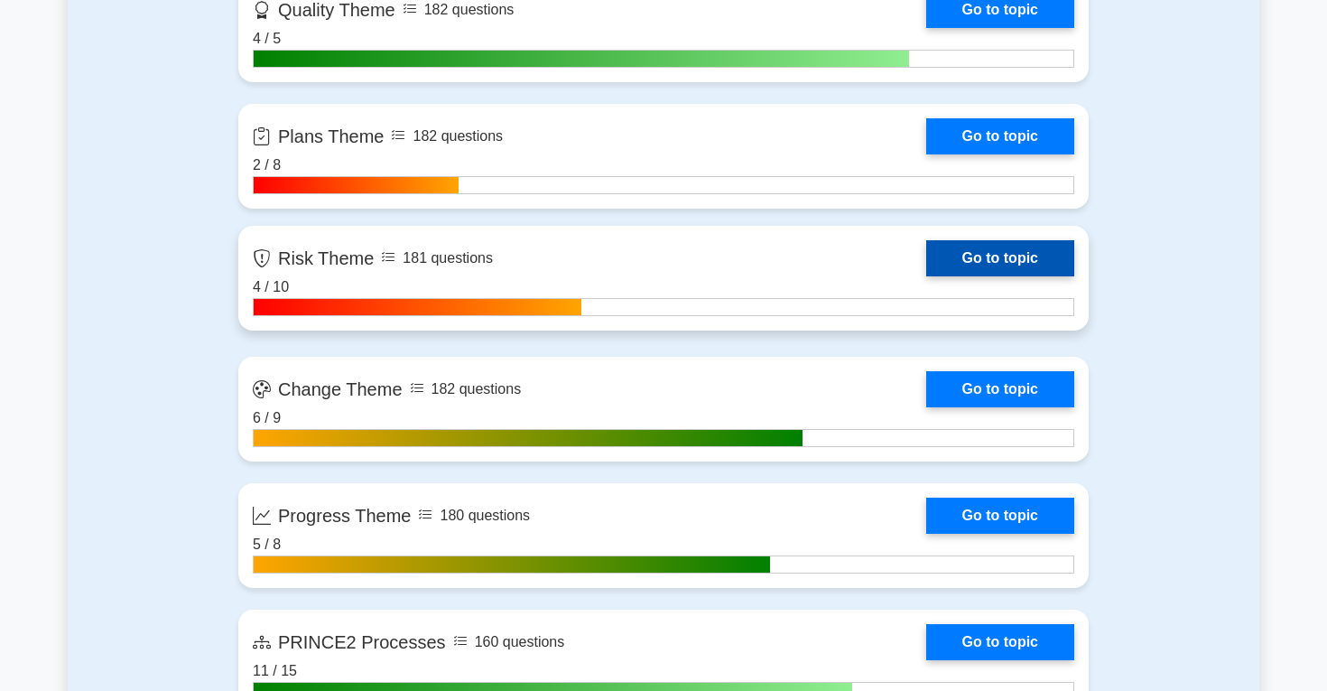
click at [960, 254] on link "Go to topic" at bounding box center [1000, 258] width 148 height 36
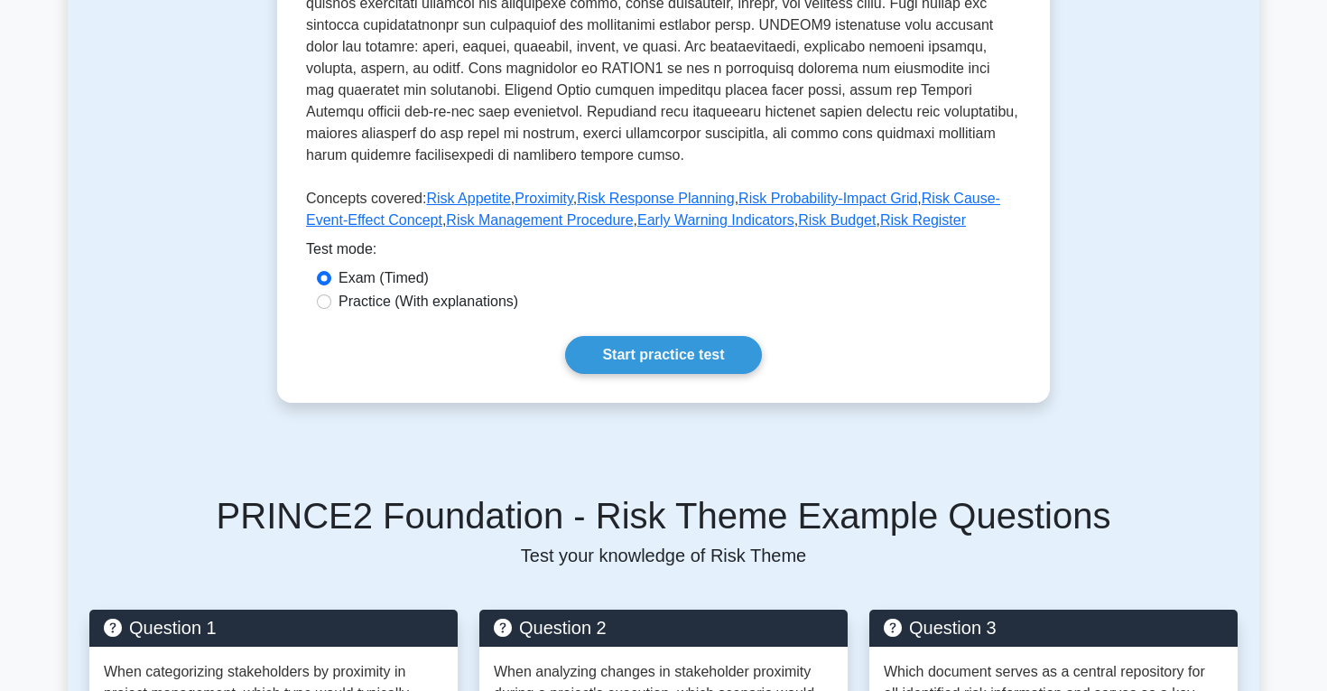
scroll to position [642, 0]
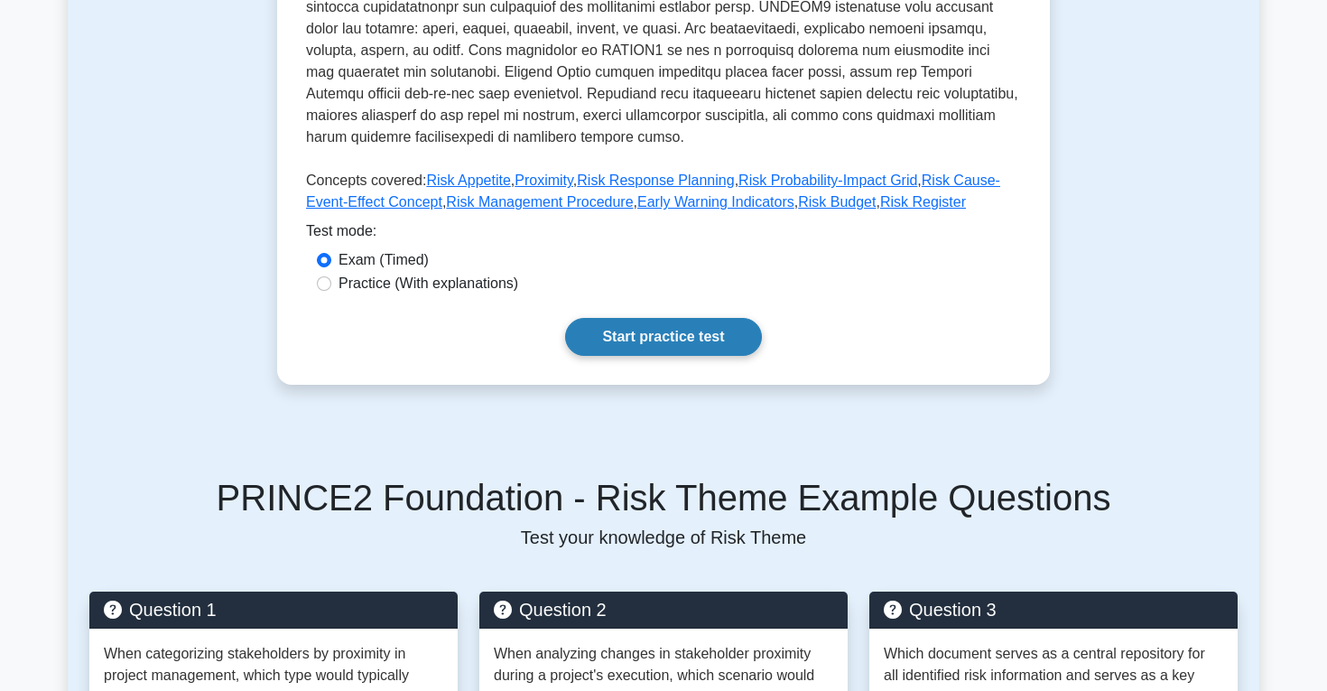
click at [699, 318] on link "Start practice test" at bounding box center [663, 337] width 196 height 38
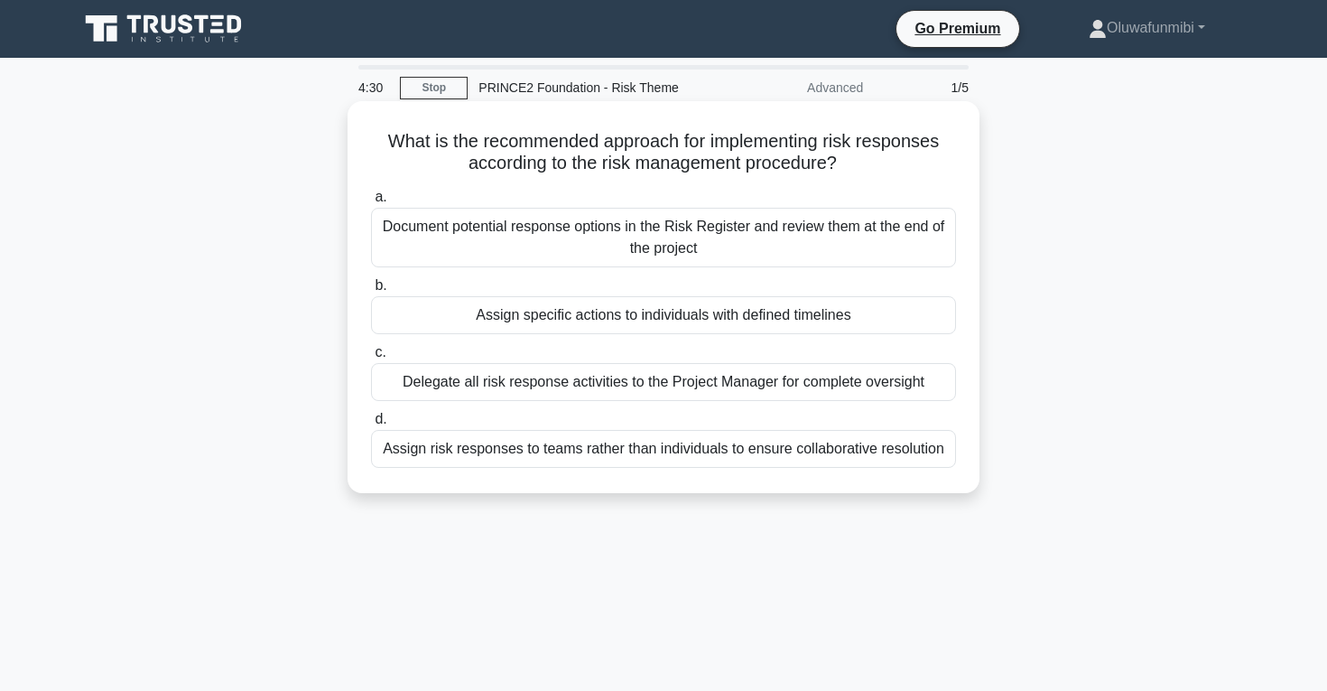
click at [631, 315] on div "Assign specific actions to individuals with defined timelines" at bounding box center [663, 315] width 585 height 38
click at [371, 292] on input "b. Assign specific actions to individuals with defined timelines" at bounding box center [371, 286] width 0 height 12
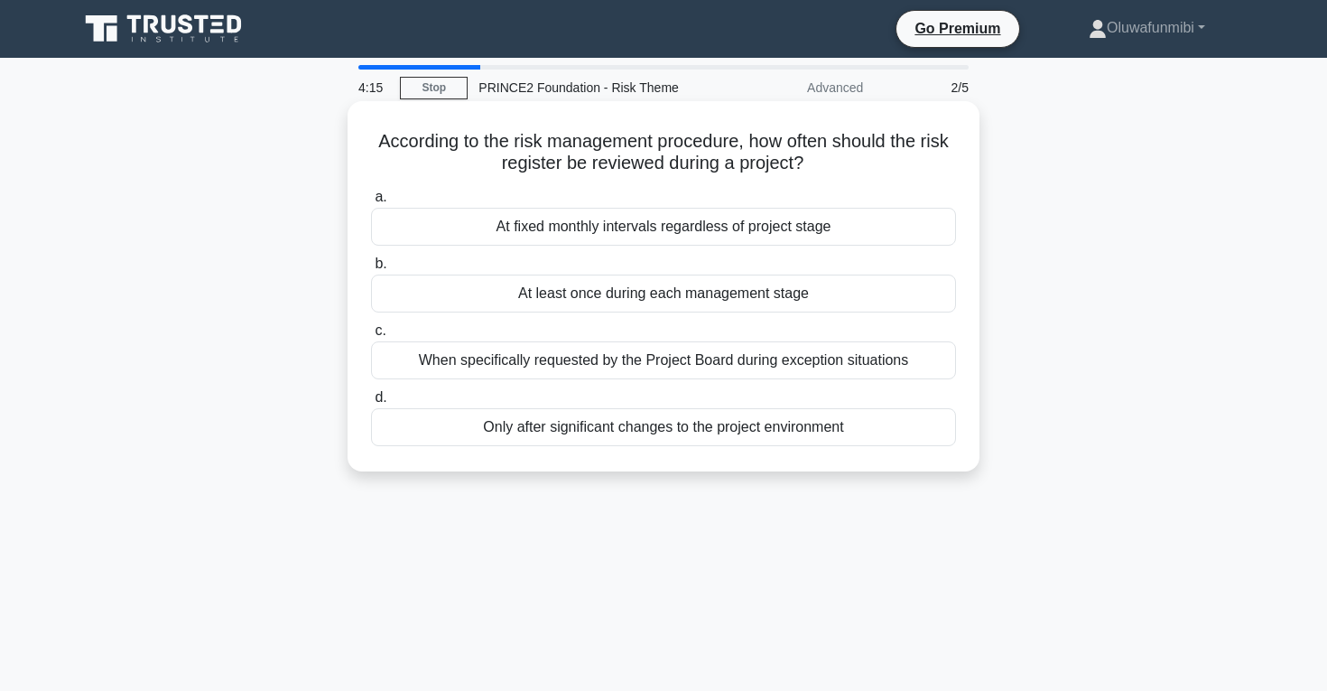
click at [633, 300] on div "At least once during each management stage" at bounding box center [663, 294] width 585 height 38
click at [371, 270] on input "b. At least once during each management stage" at bounding box center [371, 264] width 0 height 12
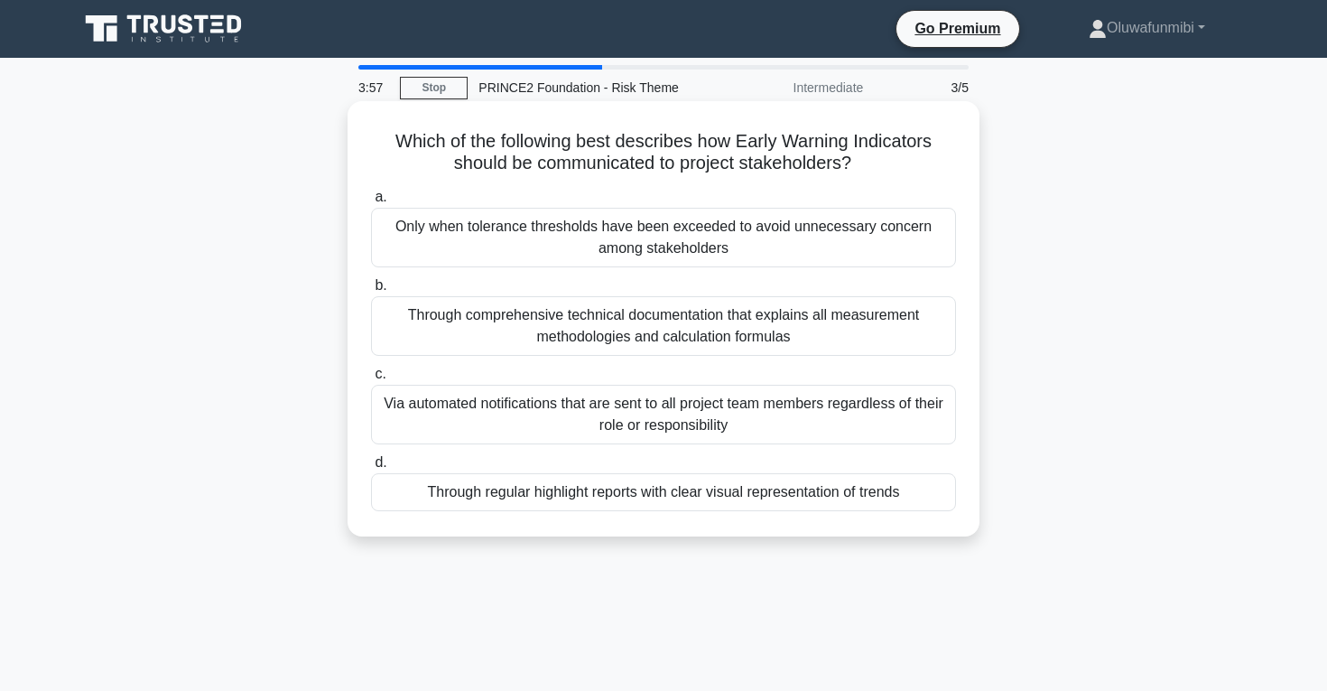
click at [601, 489] on div "Through regular highlight reports with clear visual representation of trends" at bounding box center [663, 492] width 585 height 38
click at [371, 469] on input "d. Through regular highlight reports with clear visual representation of trends" at bounding box center [371, 463] width 0 height 12
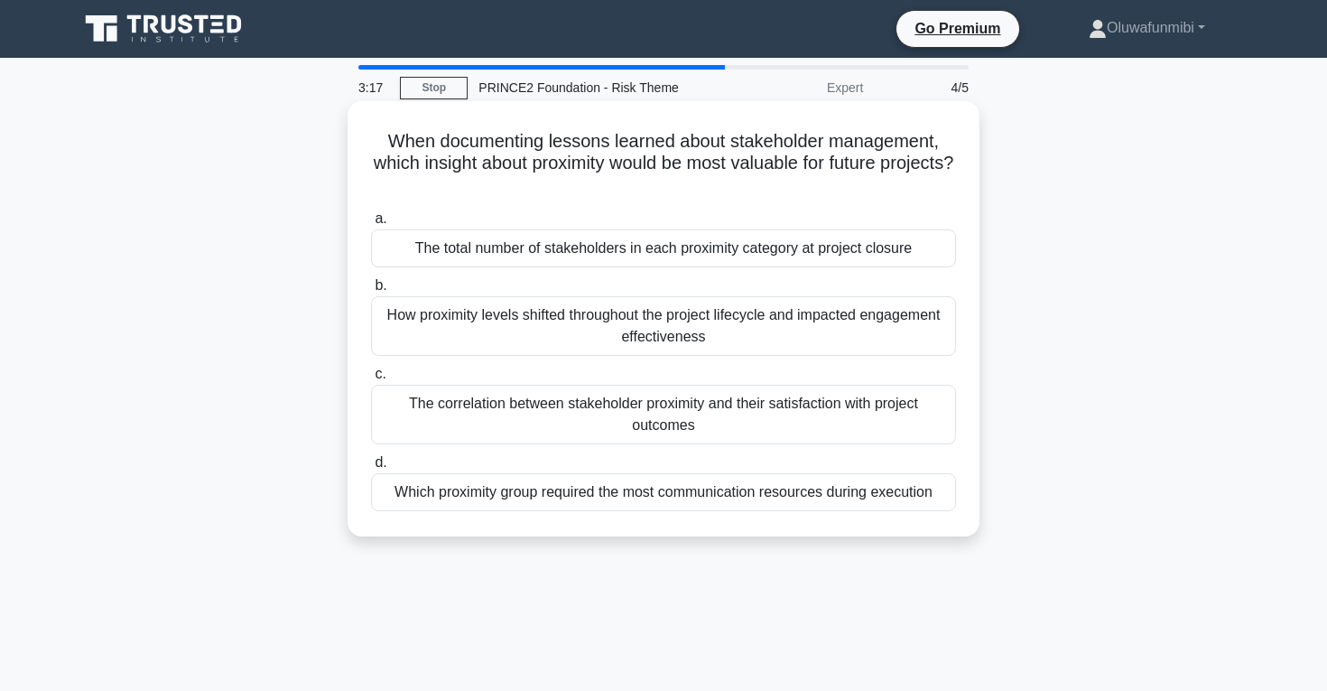
click at [664, 235] on div "The total number of stakeholders in each proximity category at project closure" at bounding box center [663, 248] width 585 height 38
click at [371, 225] on input "a. The total number of stakeholders in each proximity category at project closu…" at bounding box center [371, 219] width 0 height 12
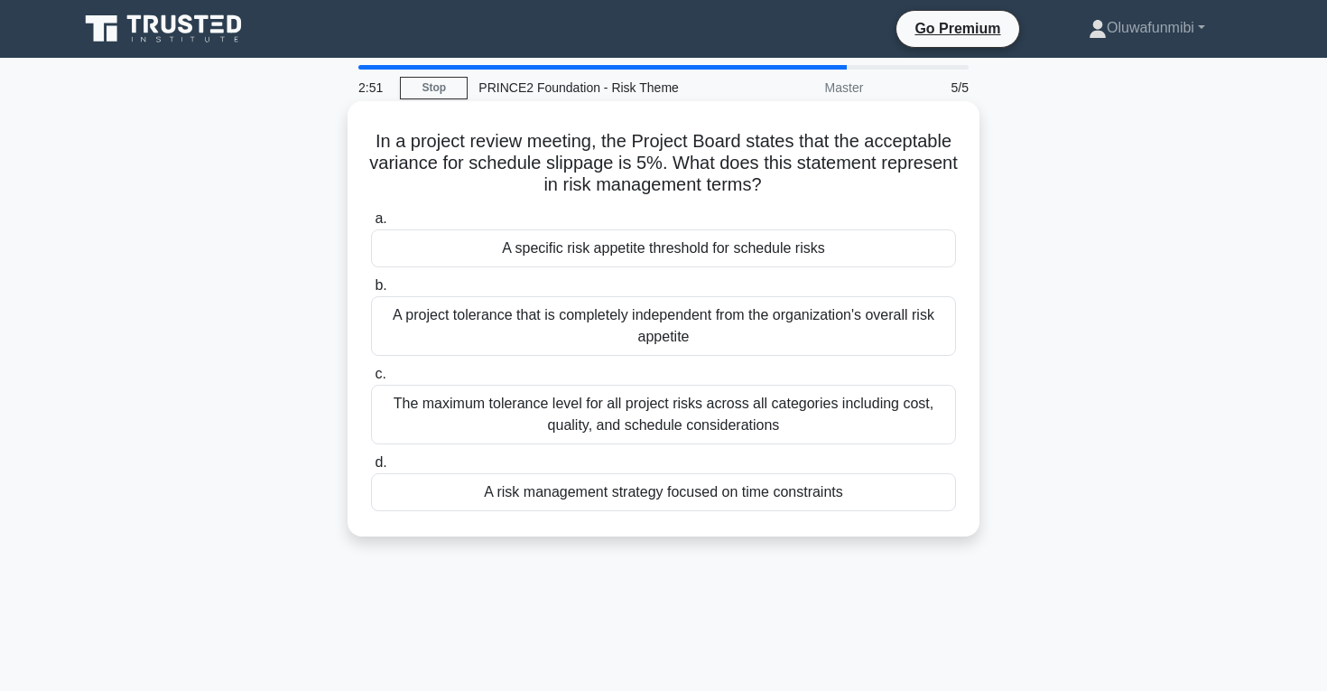
click at [647, 402] on div "The maximum tolerance level for all project risks across all categories includi…" at bounding box center [663, 415] width 585 height 60
click at [371, 380] on input "c. The maximum tolerance level for all project risks across all categories incl…" at bounding box center [371, 374] width 0 height 12
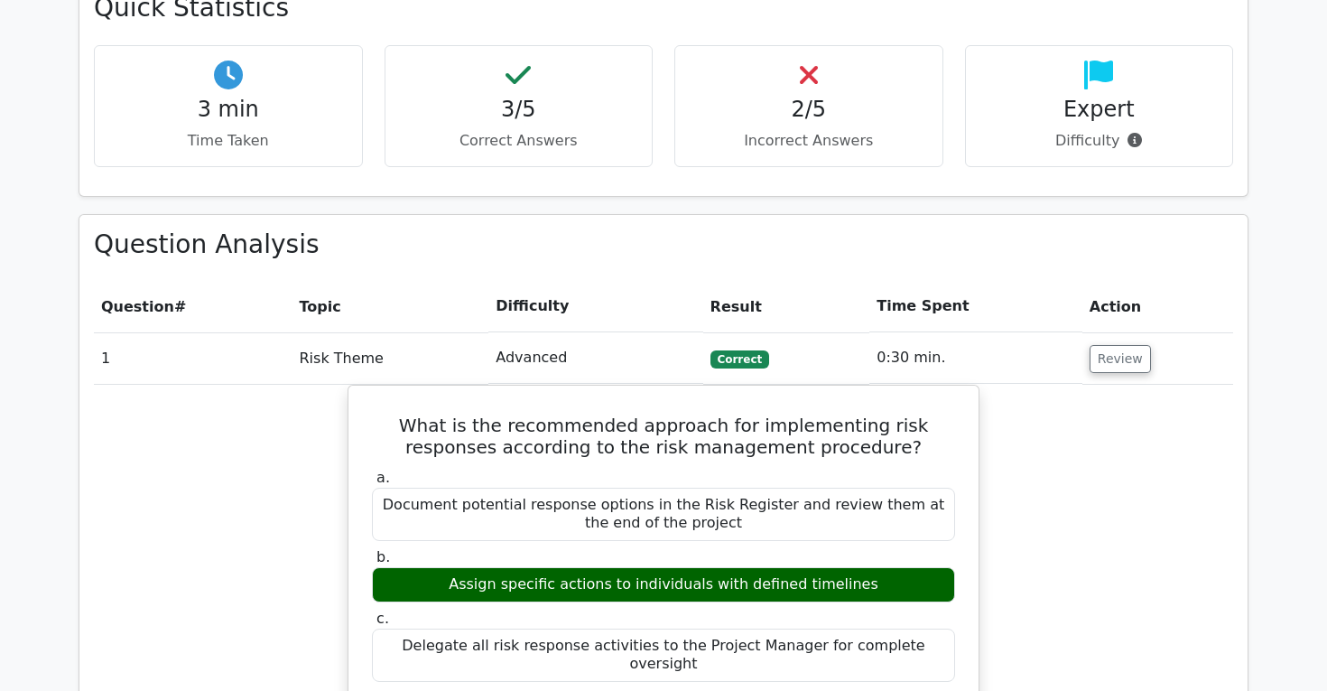
scroll to position [1135, 0]
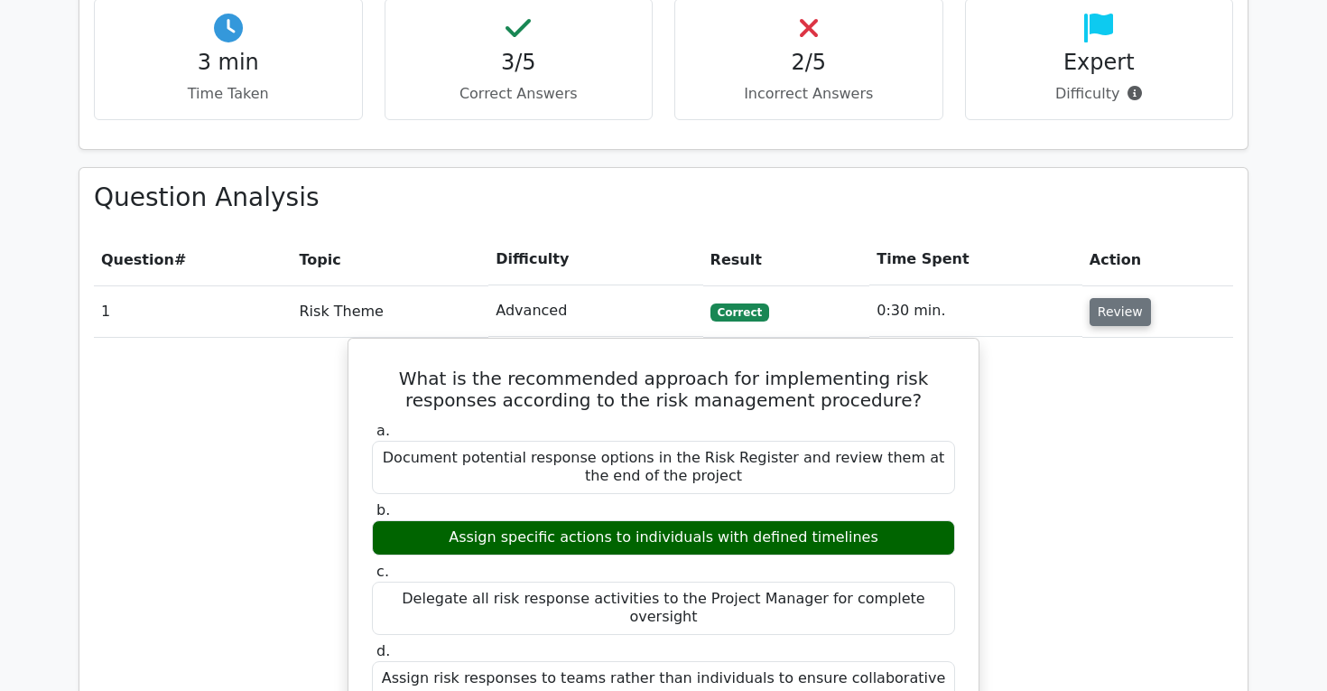
click at [1102, 298] on button "Review" at bounding box center [1120, 312] width 61 height 28
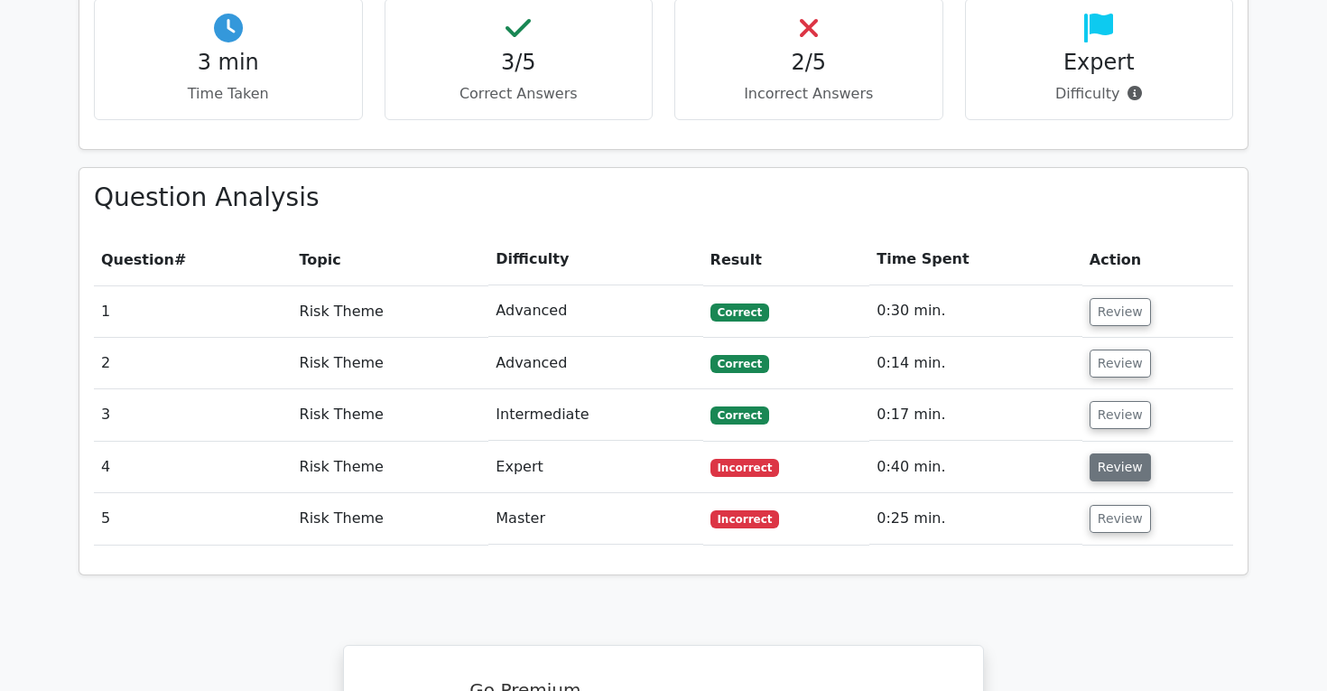
click at [1114, 453] on button "Review" at bounding box center [1120, 467] width 61 height 28
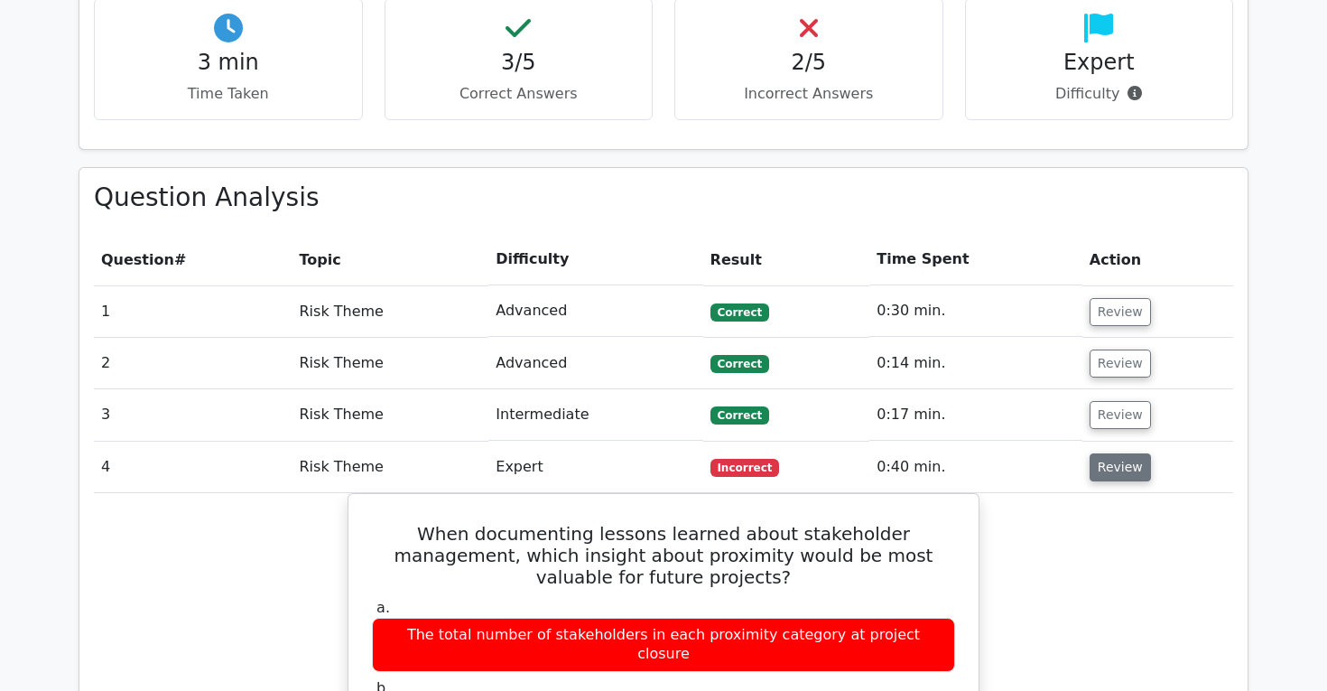
click at [1114, 453] on button "Review" at bounding box center [1120, 467] width 61 height 28
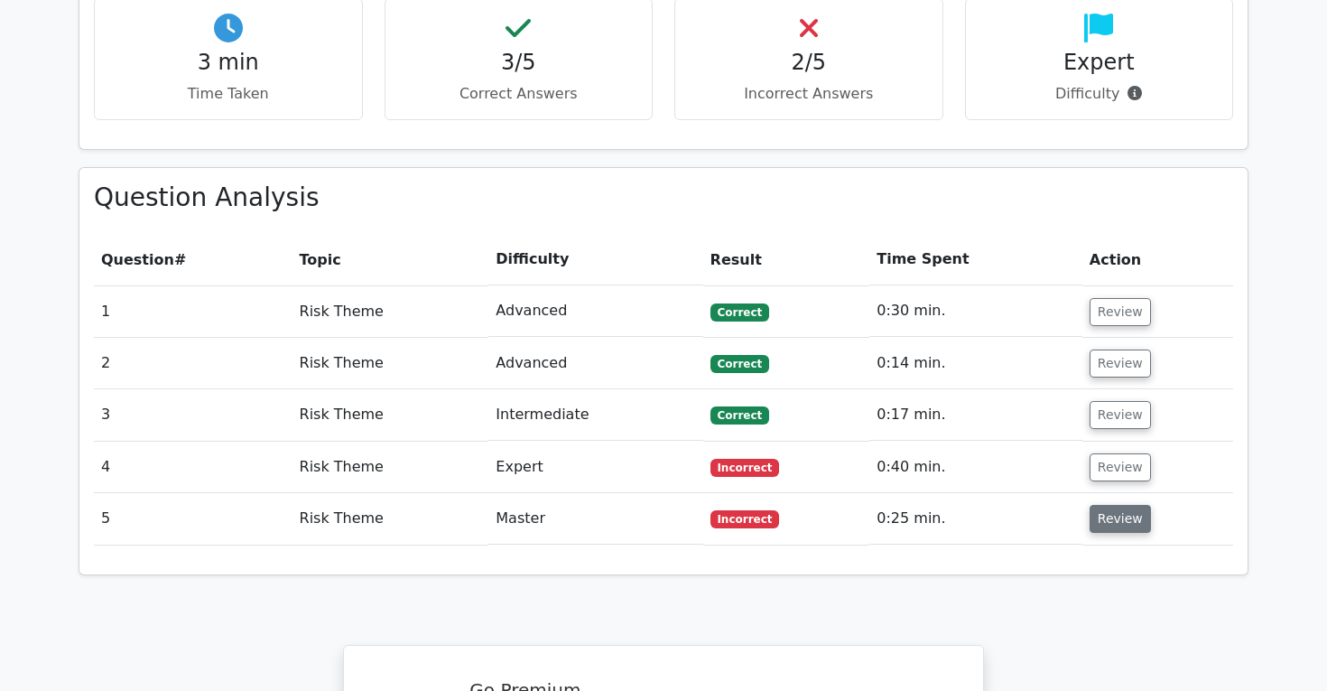
click at [1108, 505] on button "Review" at bounding box center [1120, 519] width 61 height 28
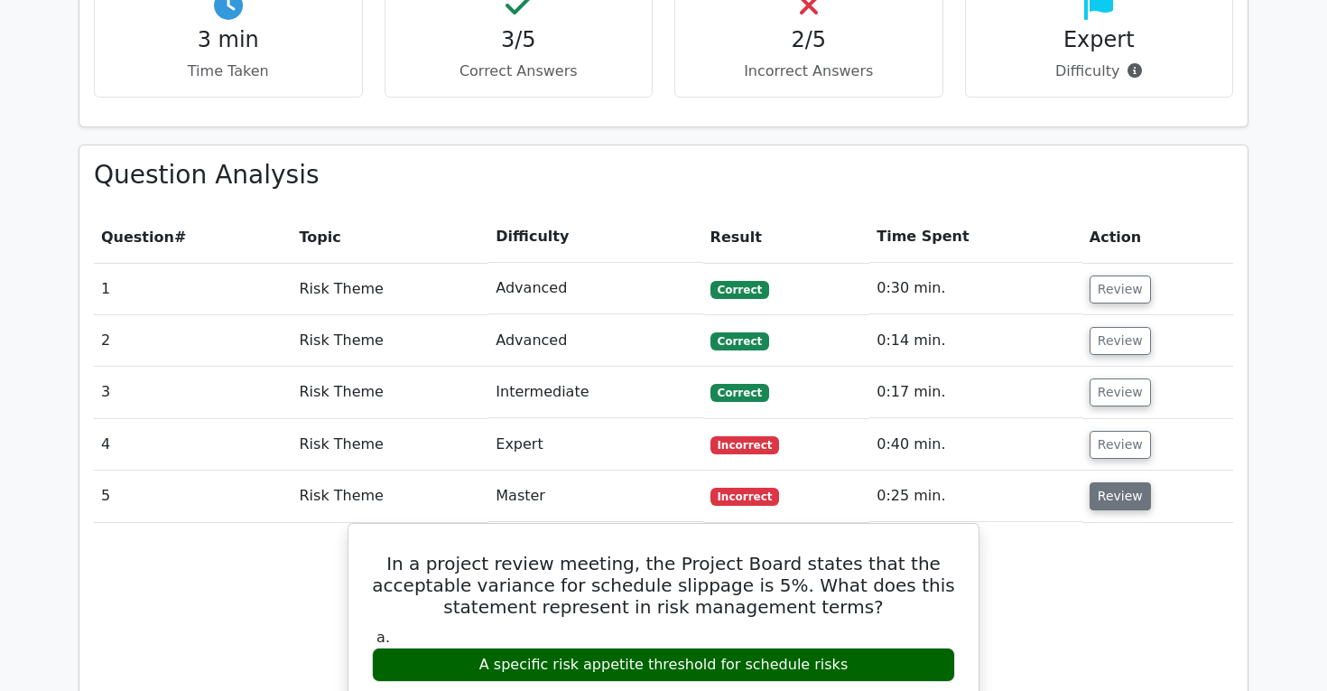
scroll to position [1175, 0]
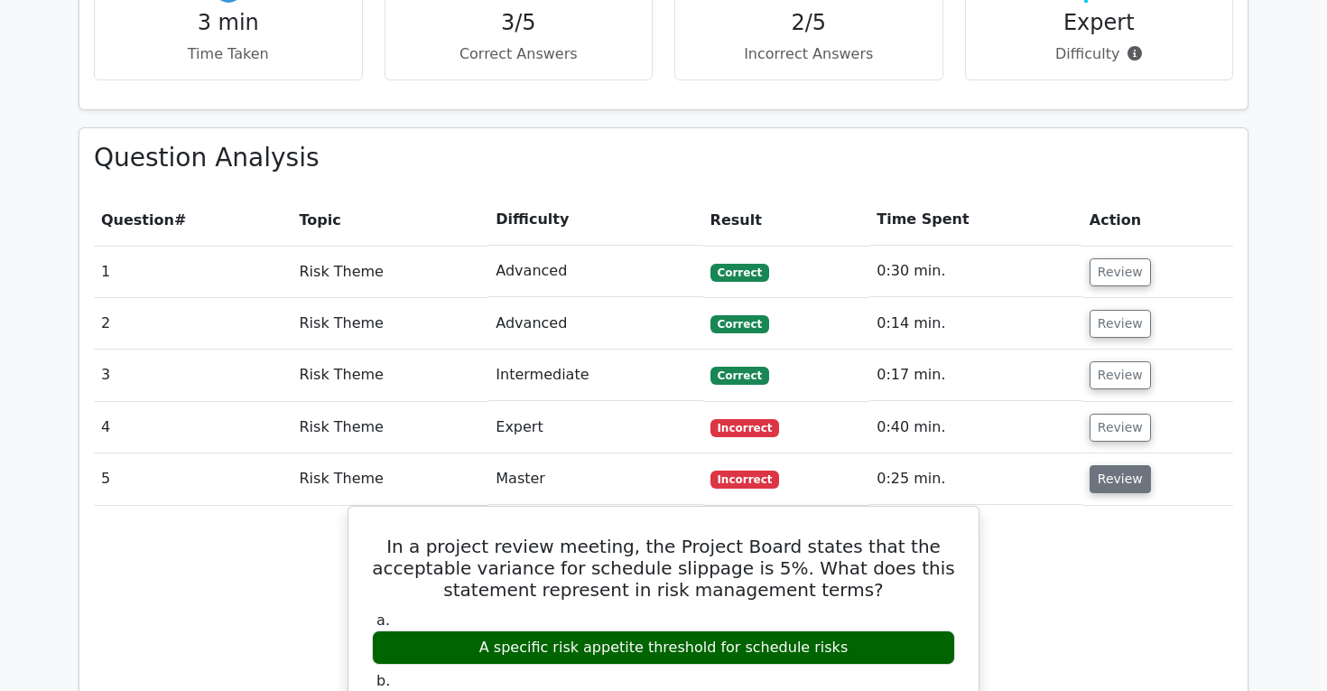
click at [1104, 465] on button "Review" at bounding box center [1120, 479] width 61 height 28
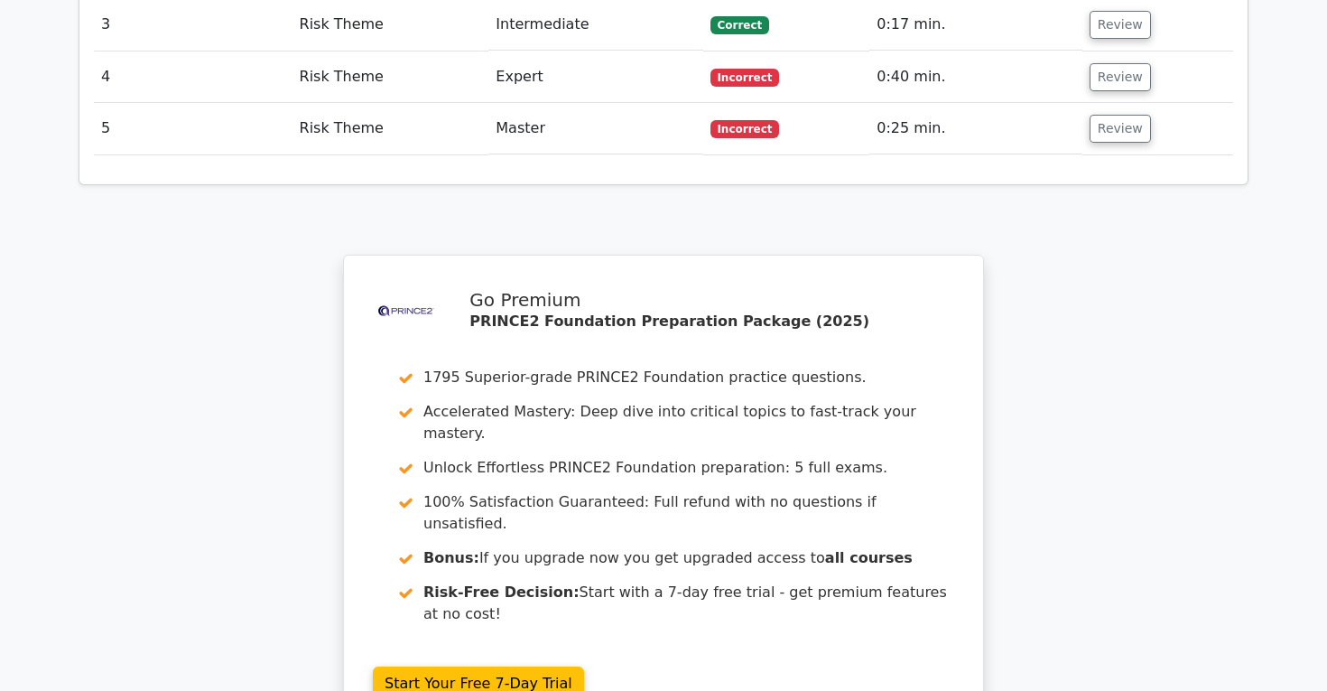
scroll to position [1834, 0]
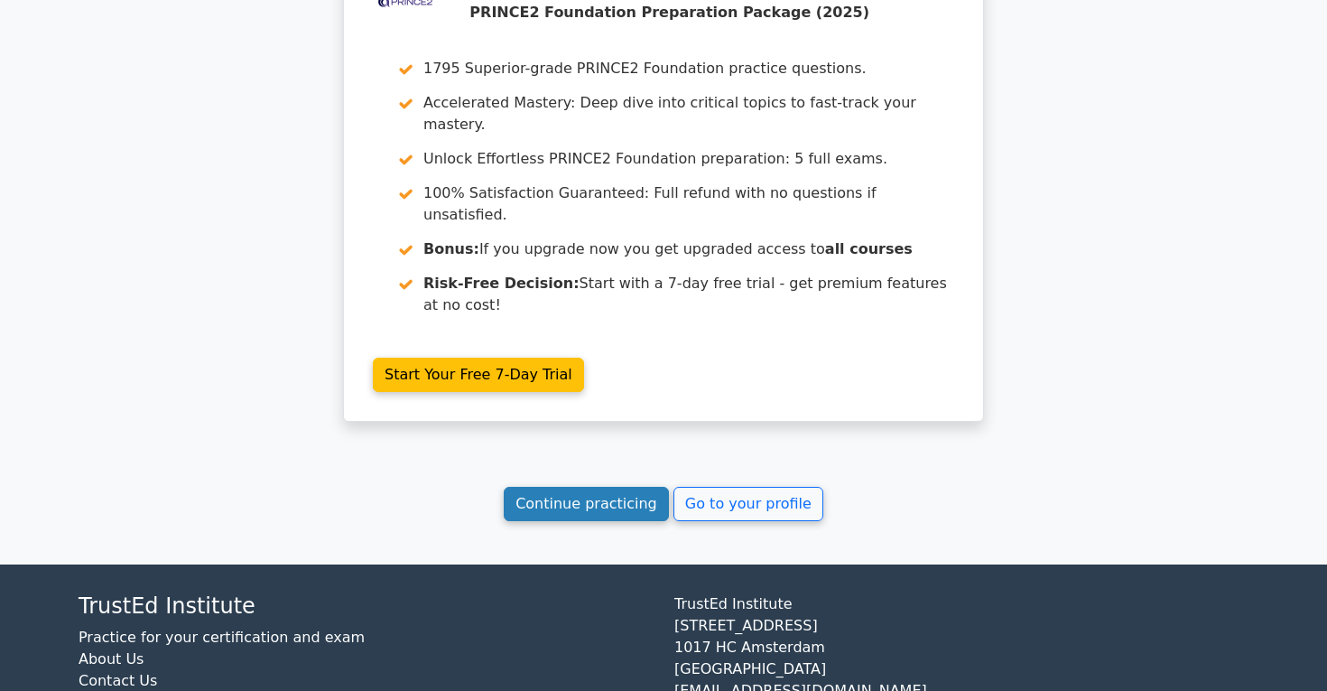
click at [587, 487] on link "Continue practicing" at bounding box center [586, 504] width 165 height 34
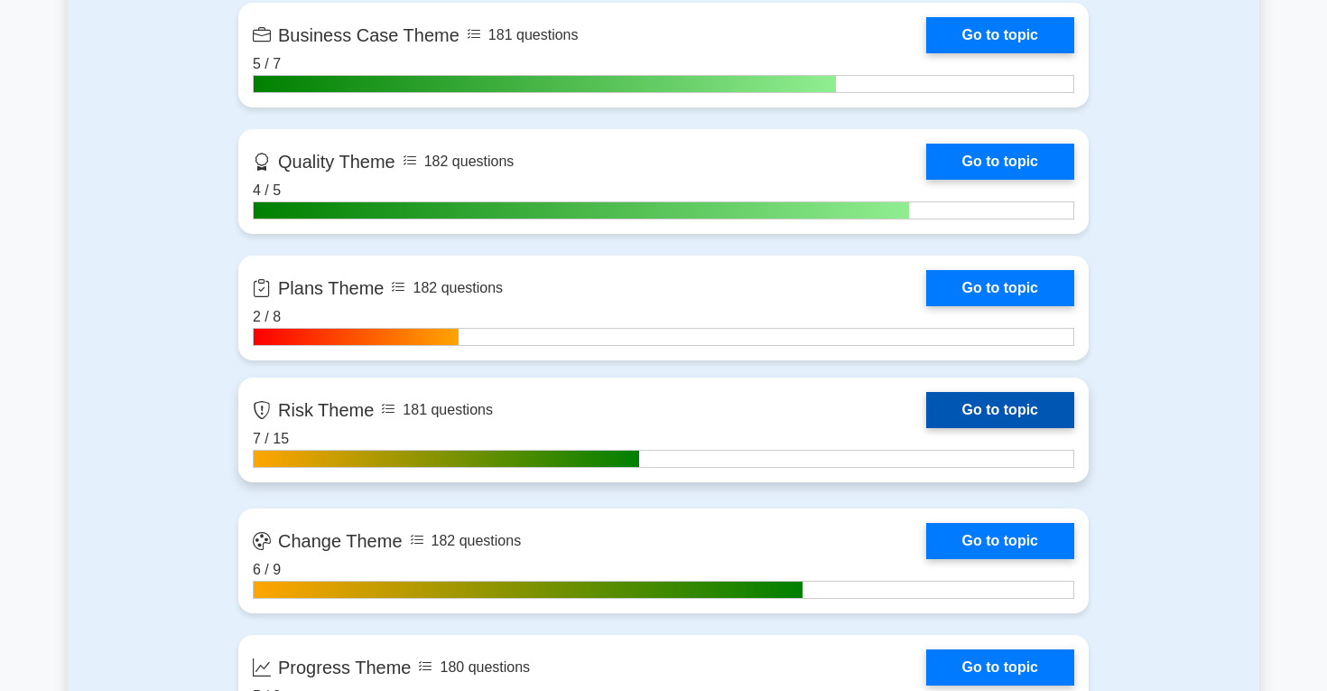
scroll to position [1698, 0]
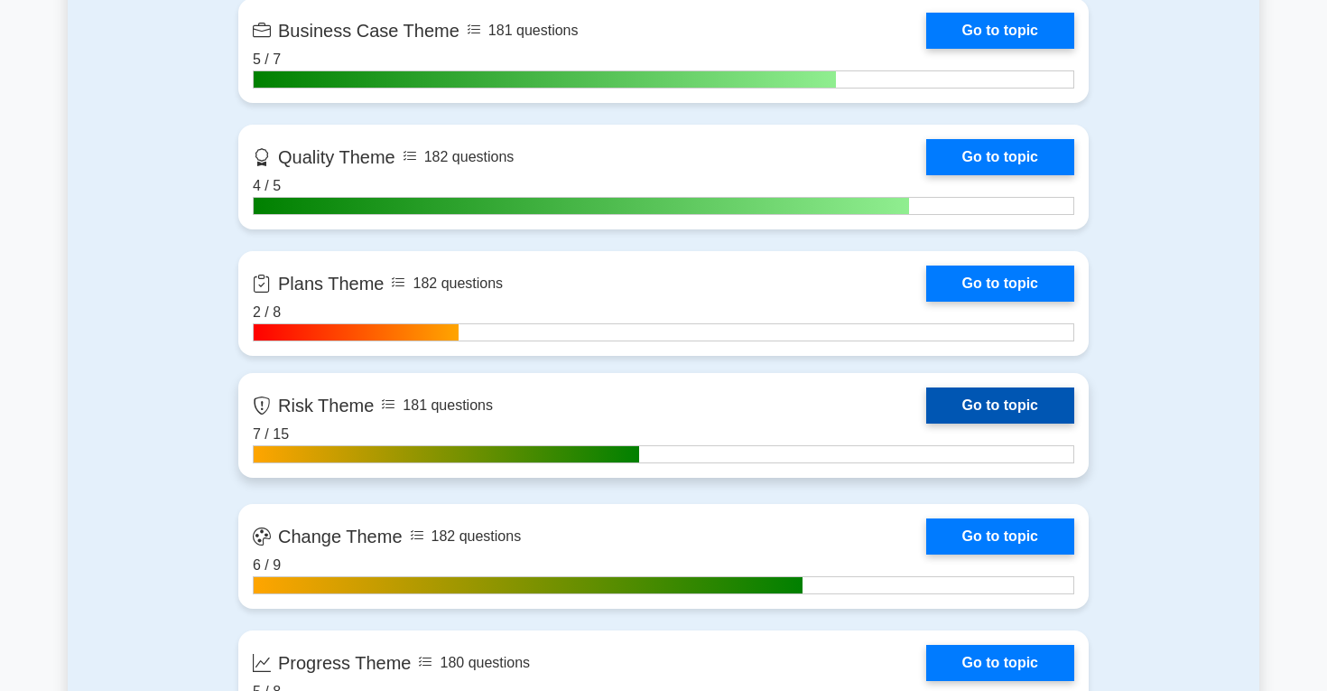
click at [1015, 404] on link "Go to topic" at bounding box center [1000, 405] width 148 height 36
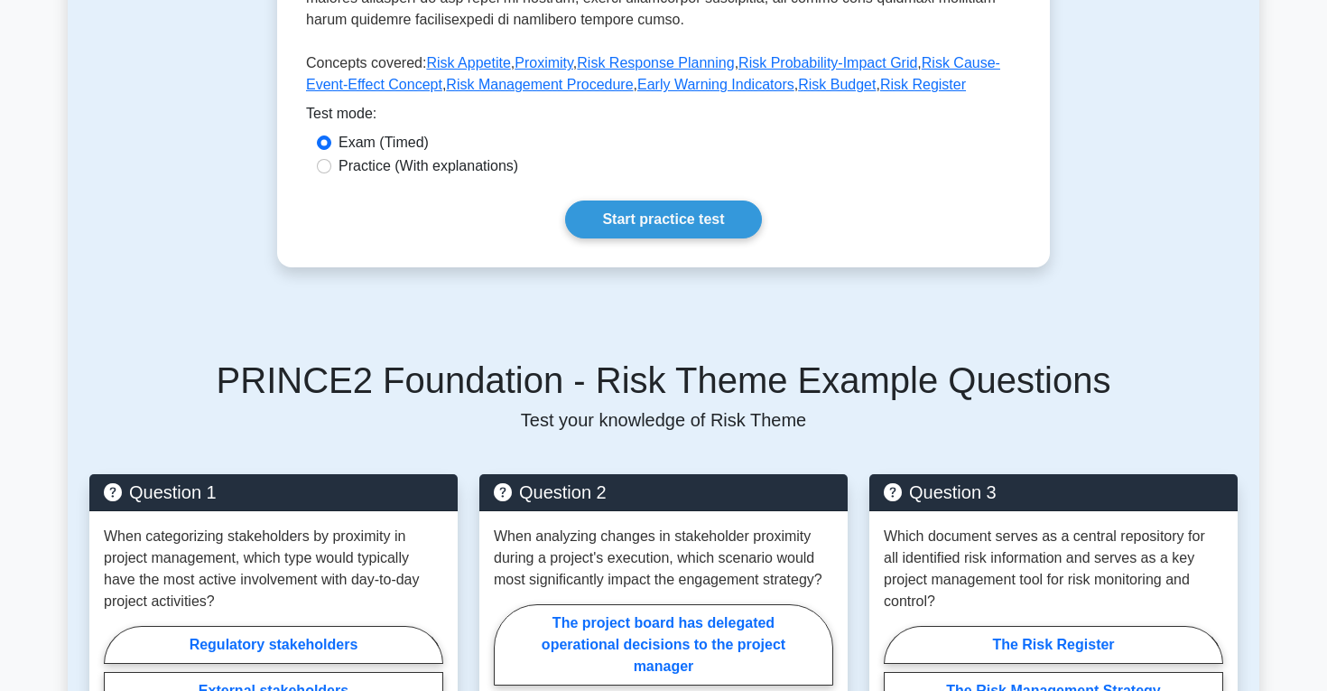
scroll to position [772, 0]
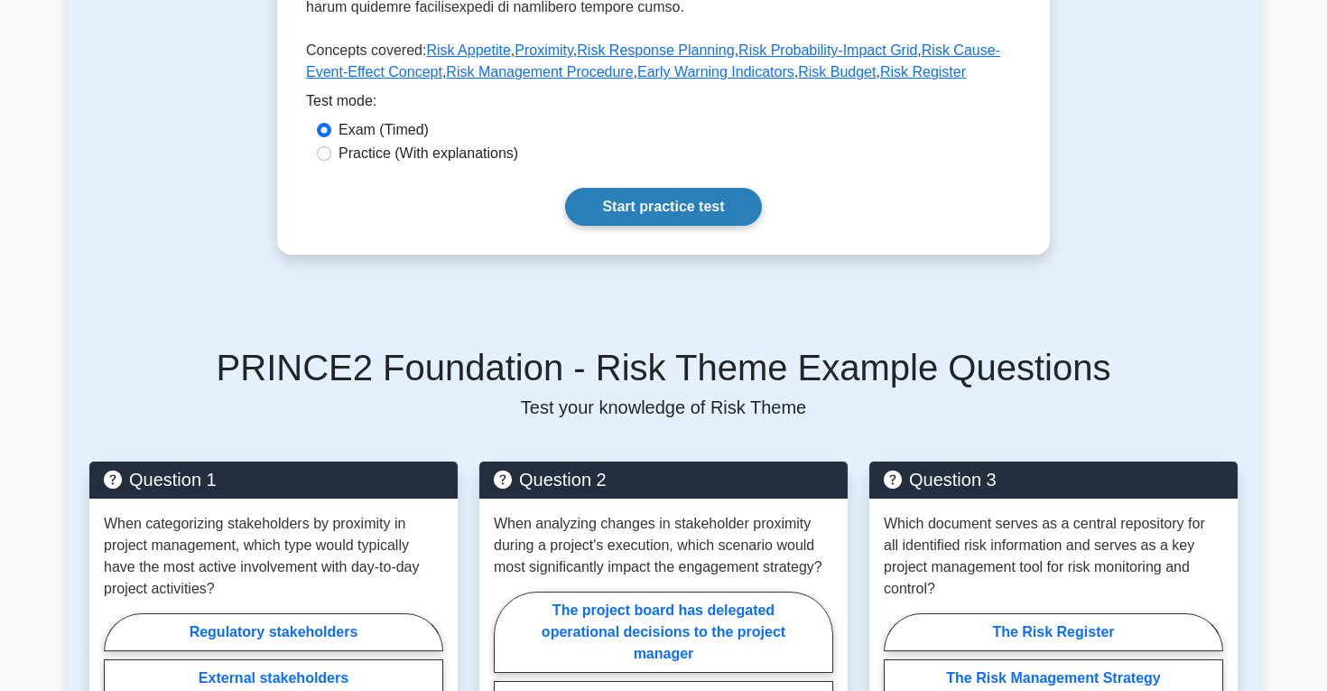
click at [675, 191] on link "Start practice test" at bounding box center [663, 207] width 196 height 38
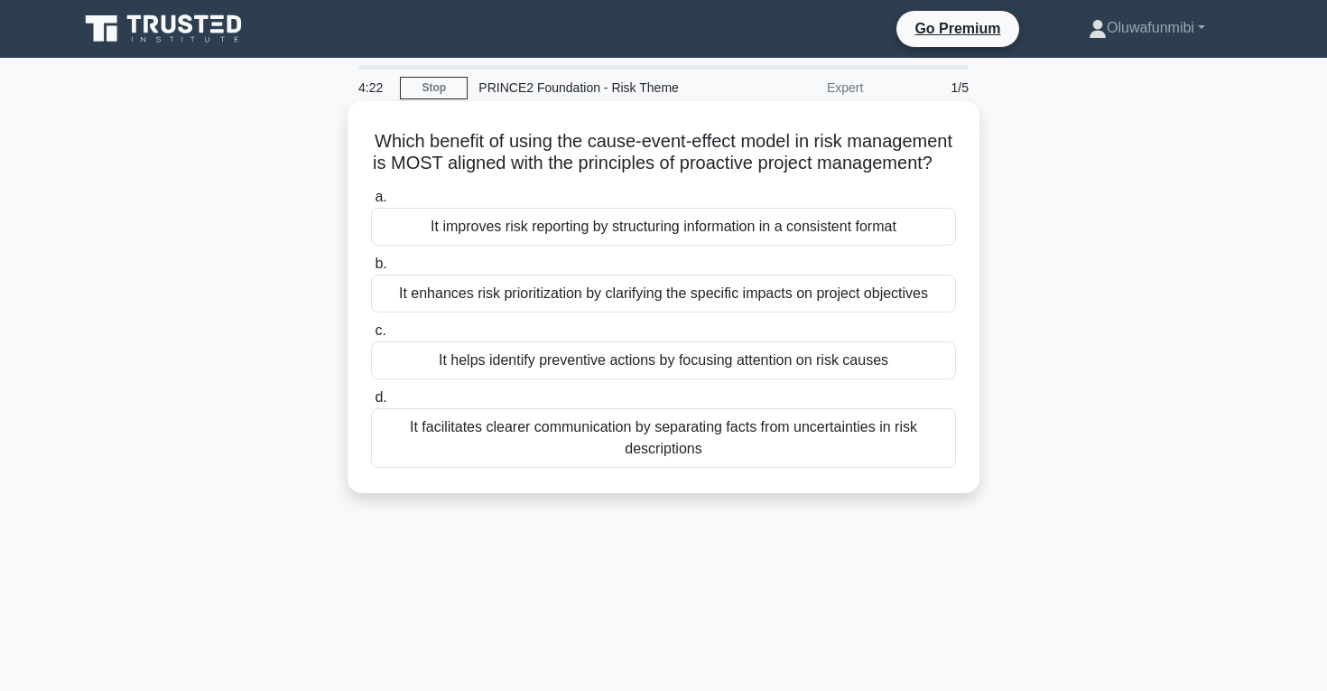
click at [526, 229] on div "It improves risk reporting by structuring information in a consistent format" at bounding box center [663, 227] width 585 height 38
click at [371, 203] on input "a. It improves risk reporting by structuring information in a consistent format" at bounding box center [371, 197] width 0 height 12
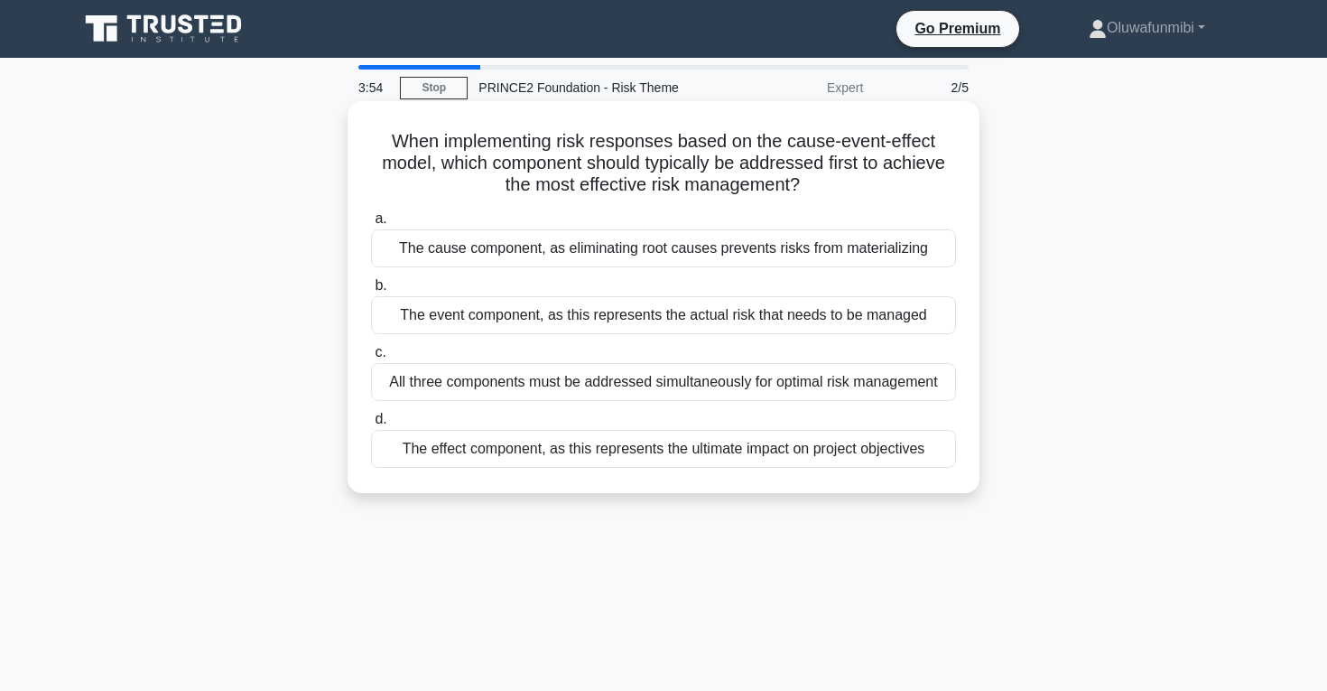
click at [503, 382] on div "All three components must be addressed simultaneously for optimal risk manageme…" at bounding box center [663, 382] width 585 height 38
click at [371, 358] on input "c. All three components must be addressed simultaneously for optimal risk manag…" at bounding box center [371, 353] width 0 height 12
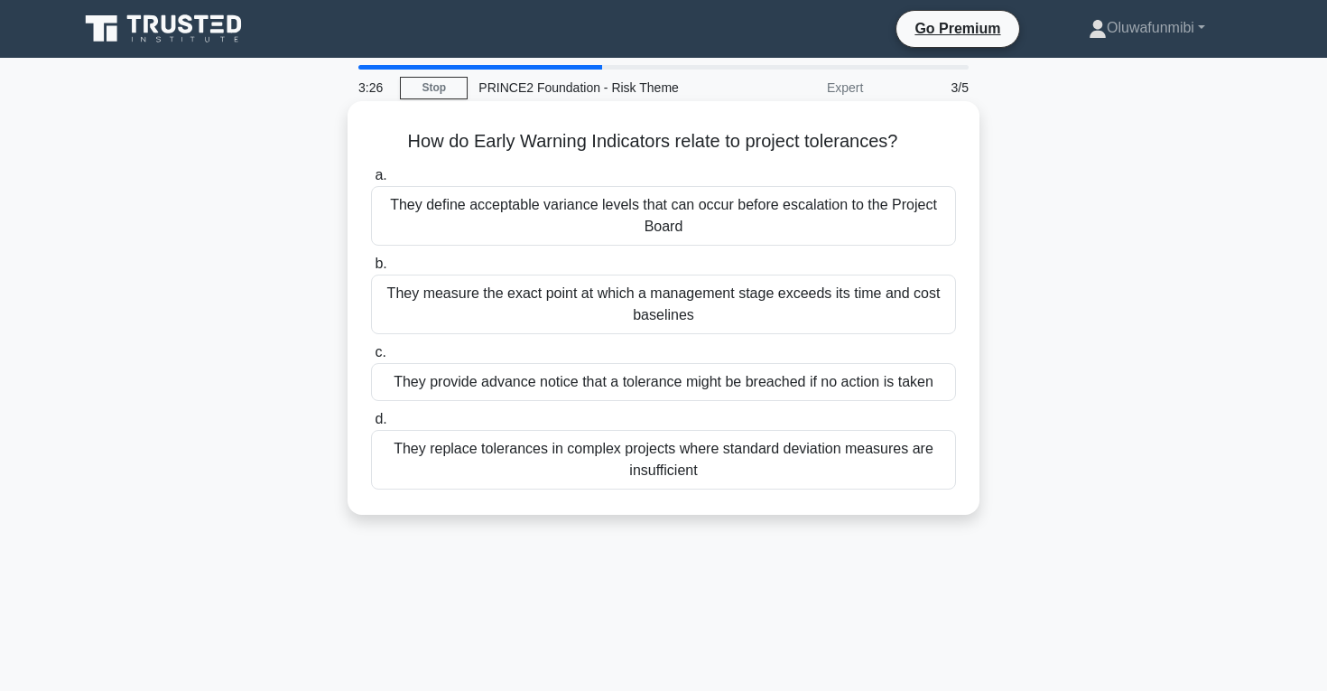
click at [573, 214] on div "They define acceptable variance levels that can occur before escalation to the …" at bounding box center [663, 216] width 585 height 60
click at [371, 182] on input "a. They define acceptable variance levels that can occur before escalation to t…" at bounding box center [371, 176] width 0 height 12
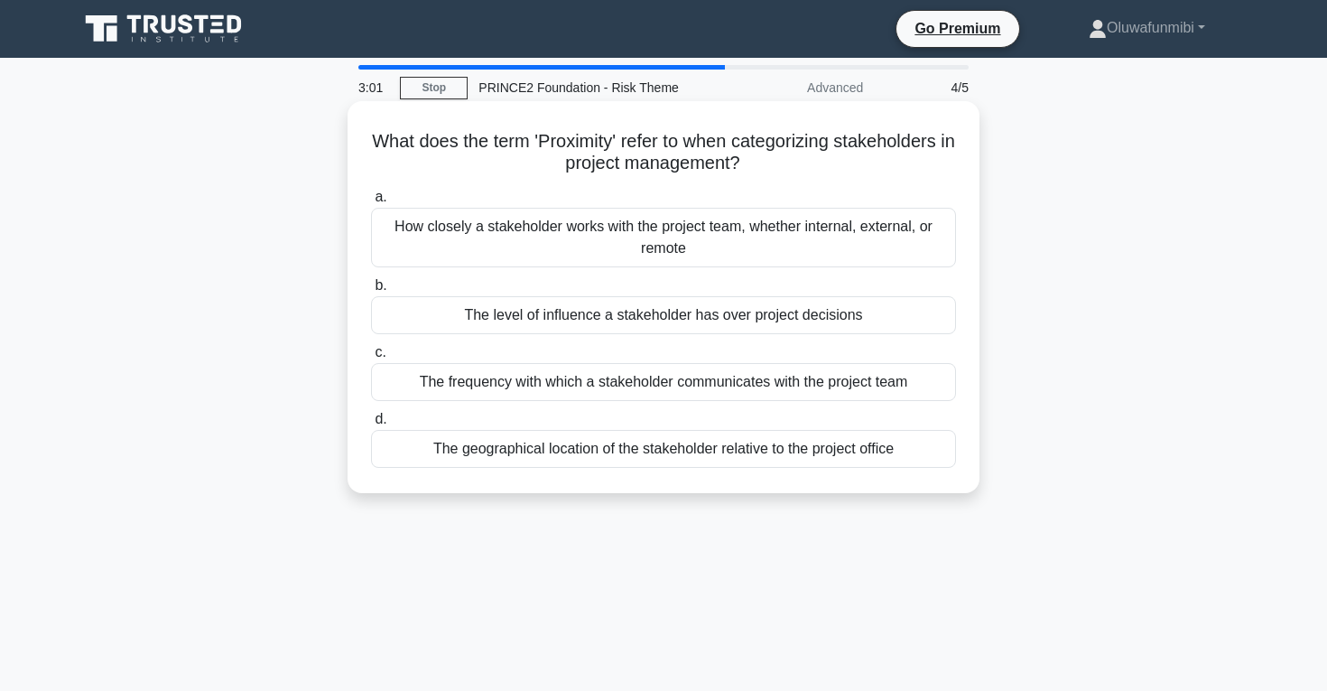
click at [565, 322] on div "The level of influence a stakeholder has over project decisions" at bounding box center [663, 315] width 585 height 38
click at [371, 292] on input "b. The level of influence a stakeholder has over project decisions" at bounding box center [371, 286] width 0 height 12
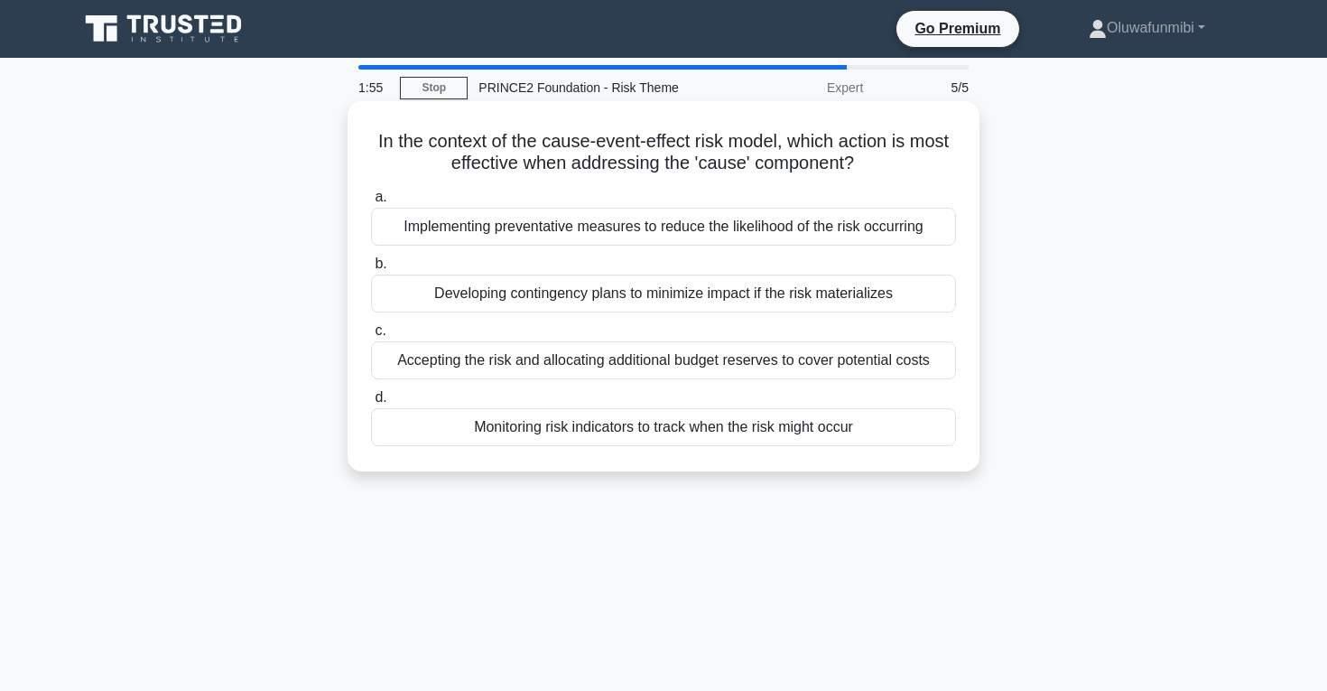
click at [563, 426] on div "Monitoring risk indicators to track when the risk might occur" at bounding box center [663, 427] width 585 height 38
click at [371, 404] on input "d. Monitoring risk indicators to track when the risk might occur" at bounding box center [371, 398] width 0 height 12
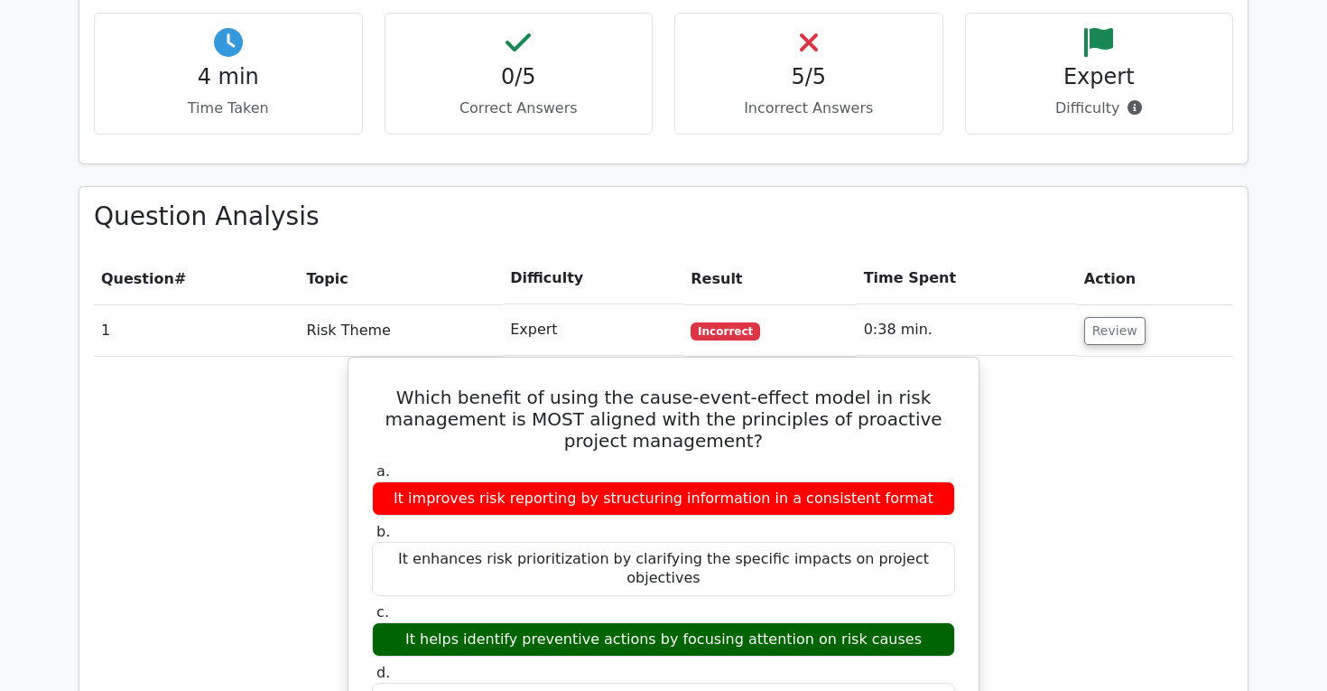
scroll to position [1129, 0]
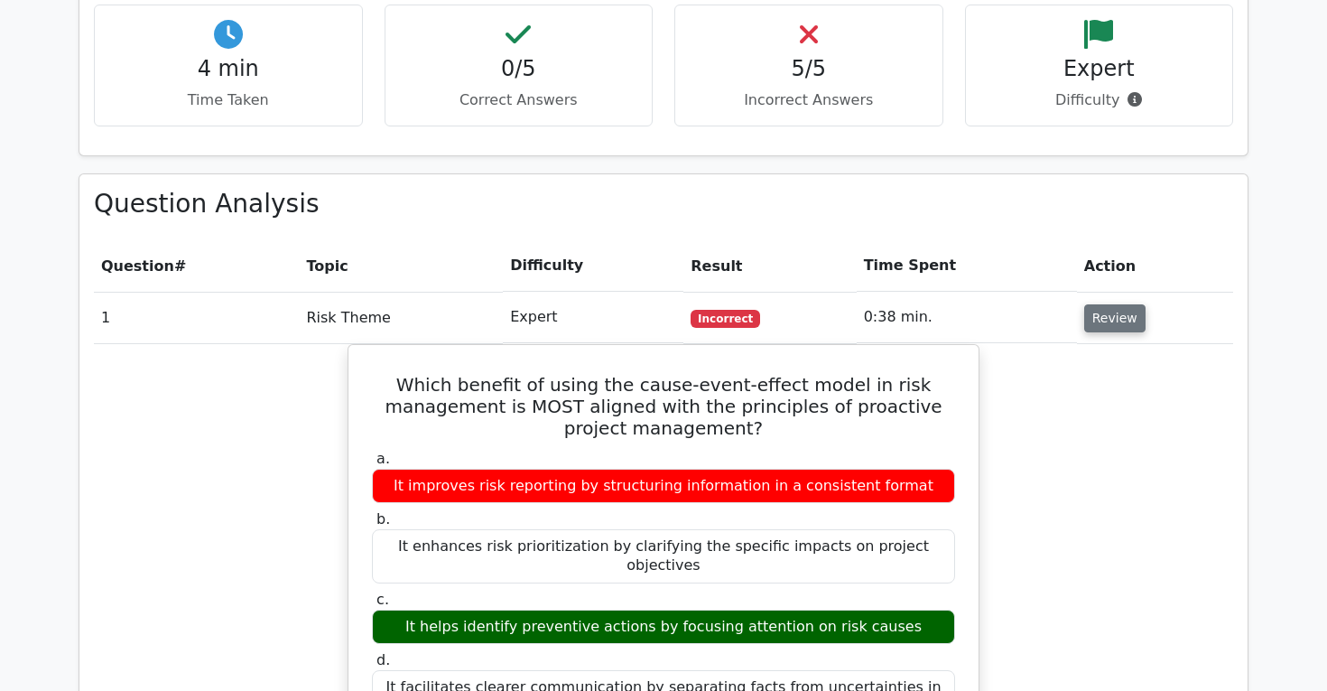
click at [1116, 304] on button "Review" at bounding box center [1115, 318] width 61 height 28
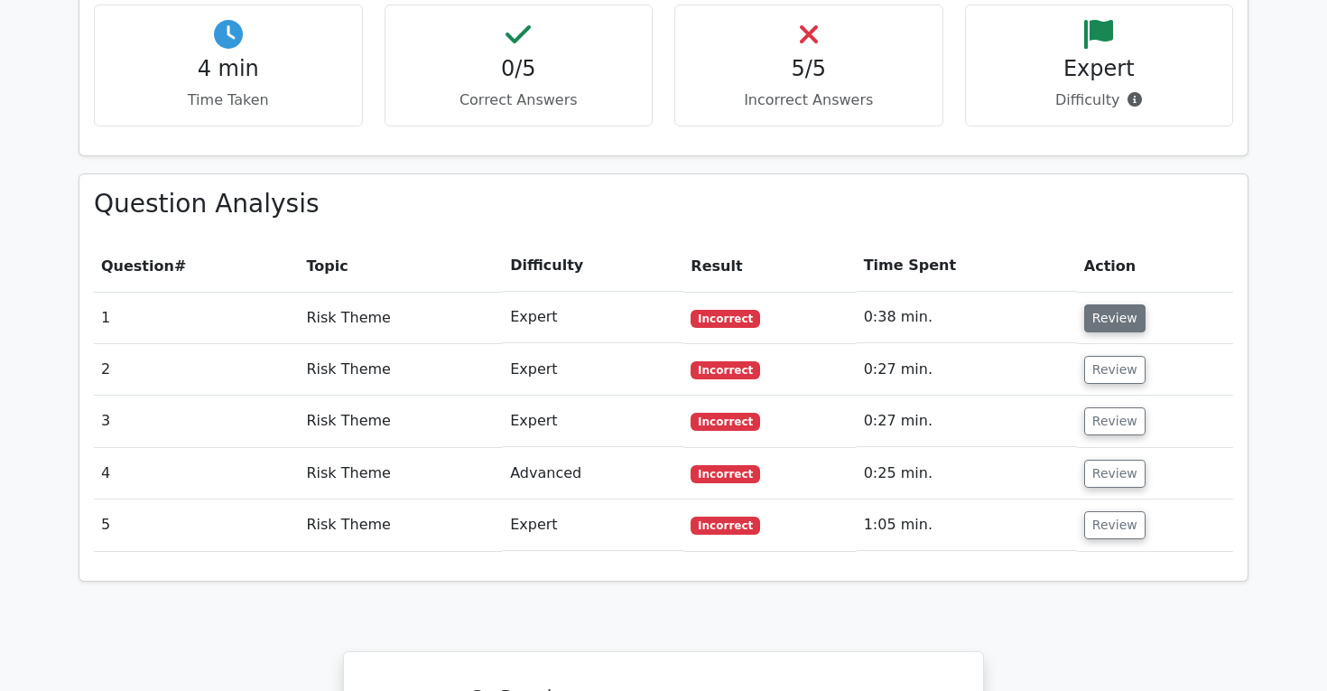
scroll to position [1140, 0]
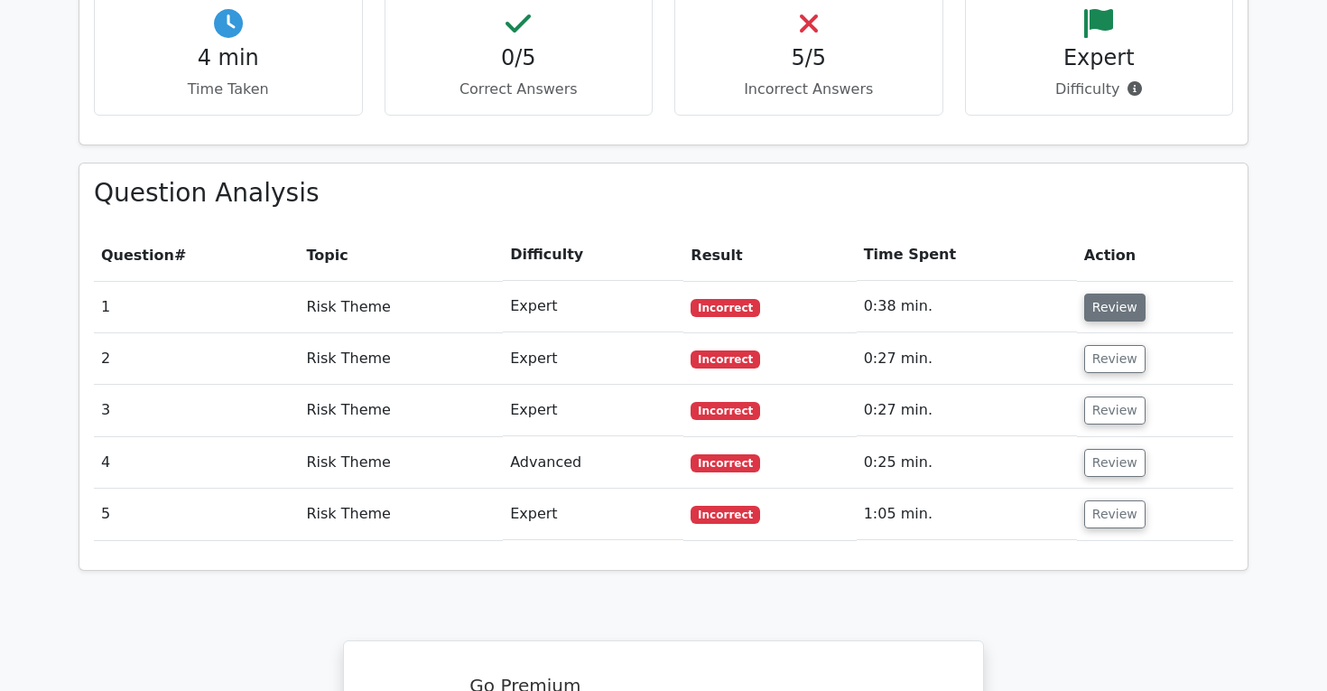
click at [1116, 293] on button "Review" at bounding box center [1115, 307] width 61 height 28
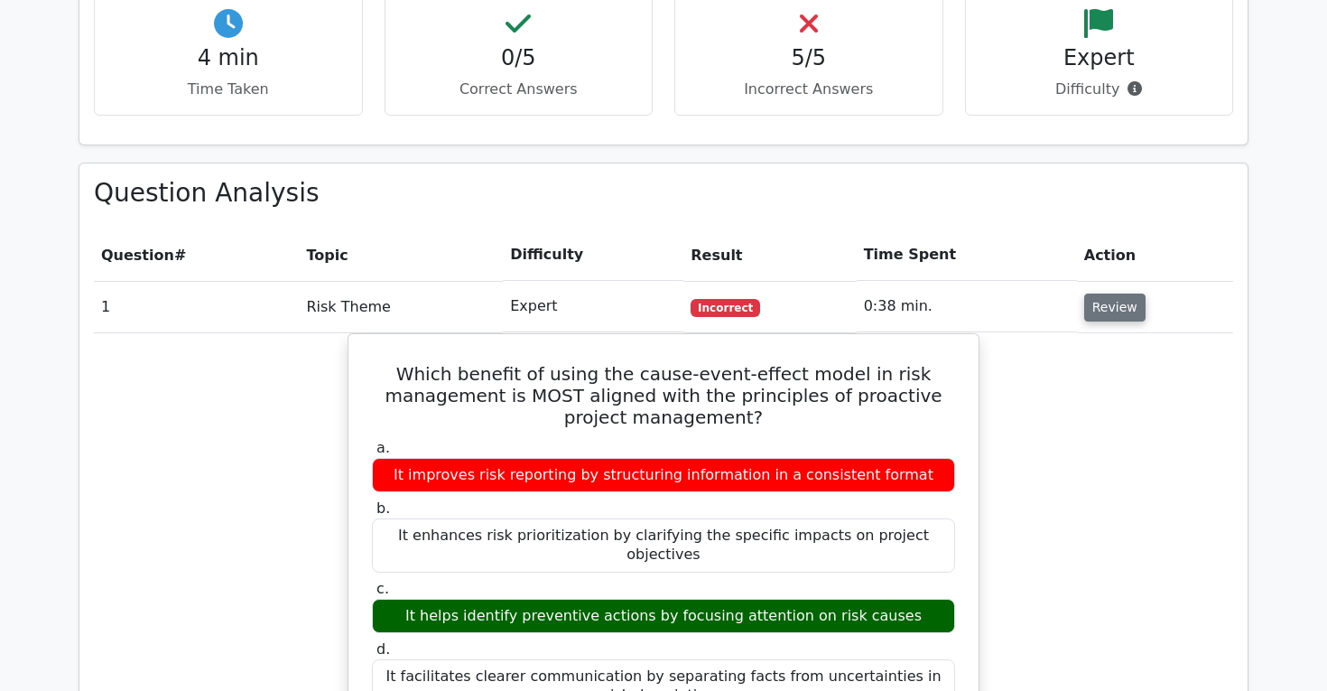
click at [1115, 293] on button "Review" at bounding box center [1115, 307] width 61 height 28
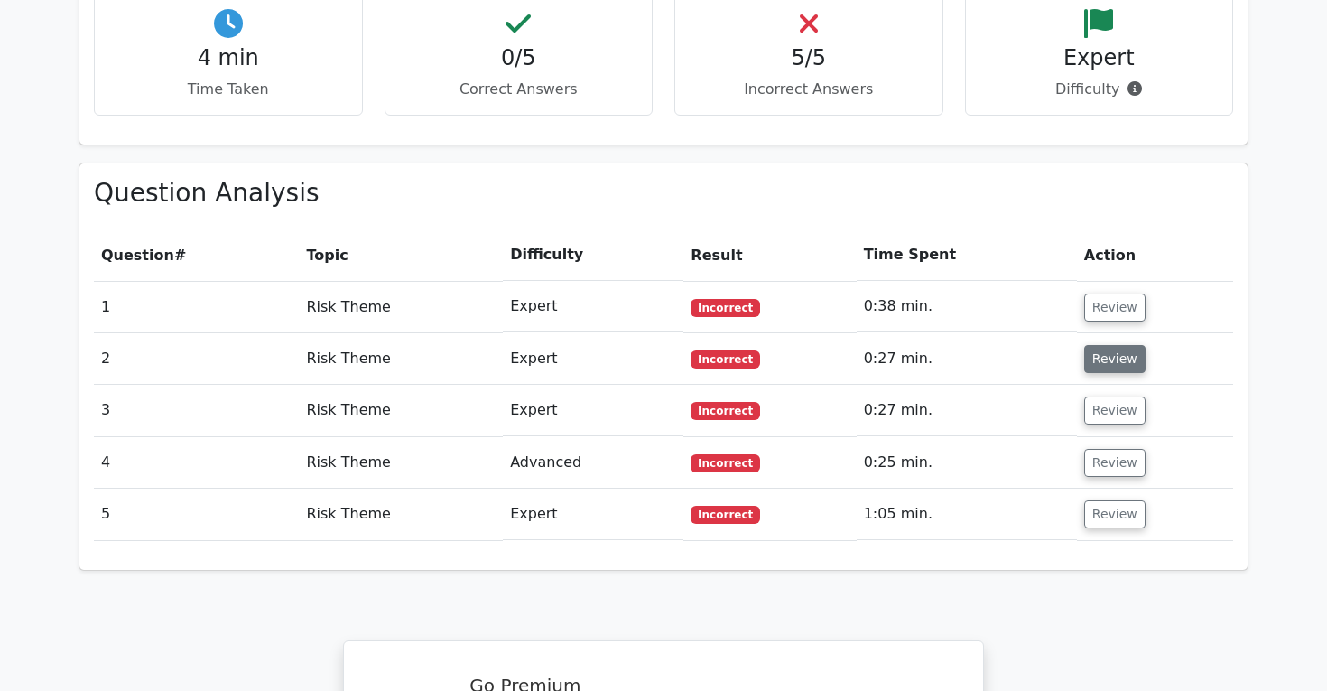
click at [1107, 345] on button "Review" at bounding box center [1115, 359] width 61 height 28
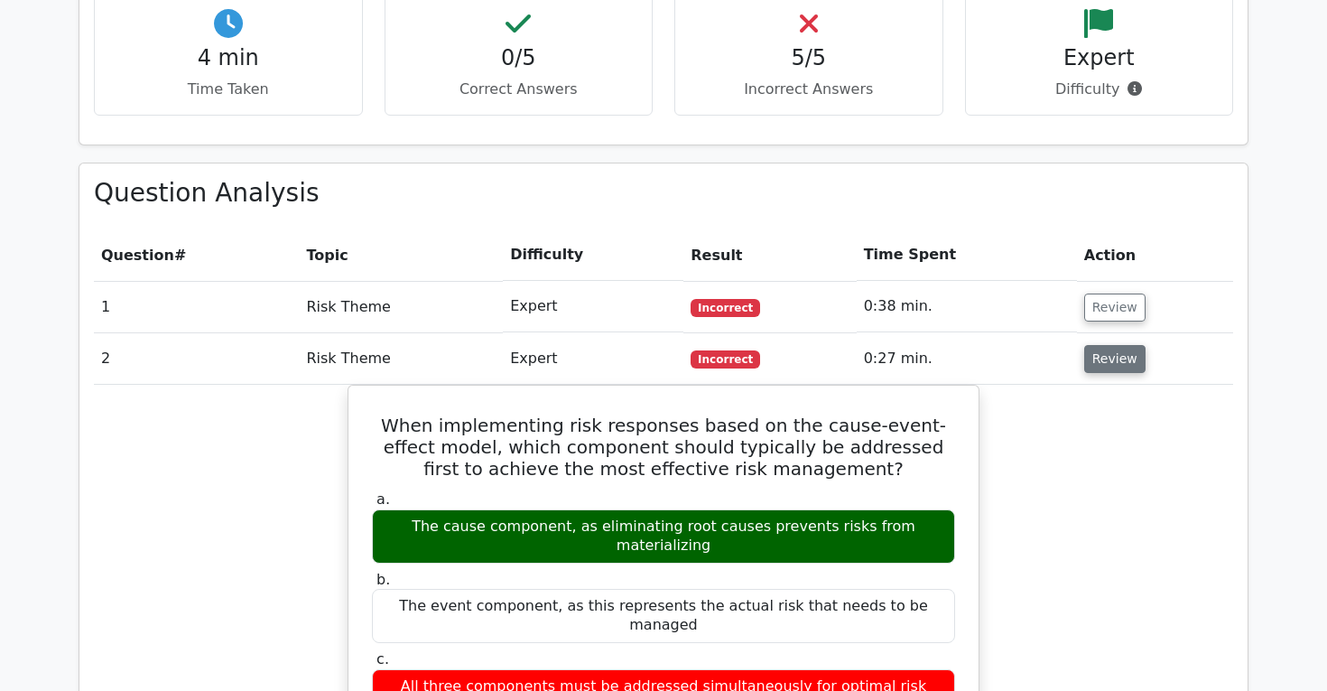
click at [1114, 345] on button "Review" at bounding box center [1115, 359] width 61 height 28
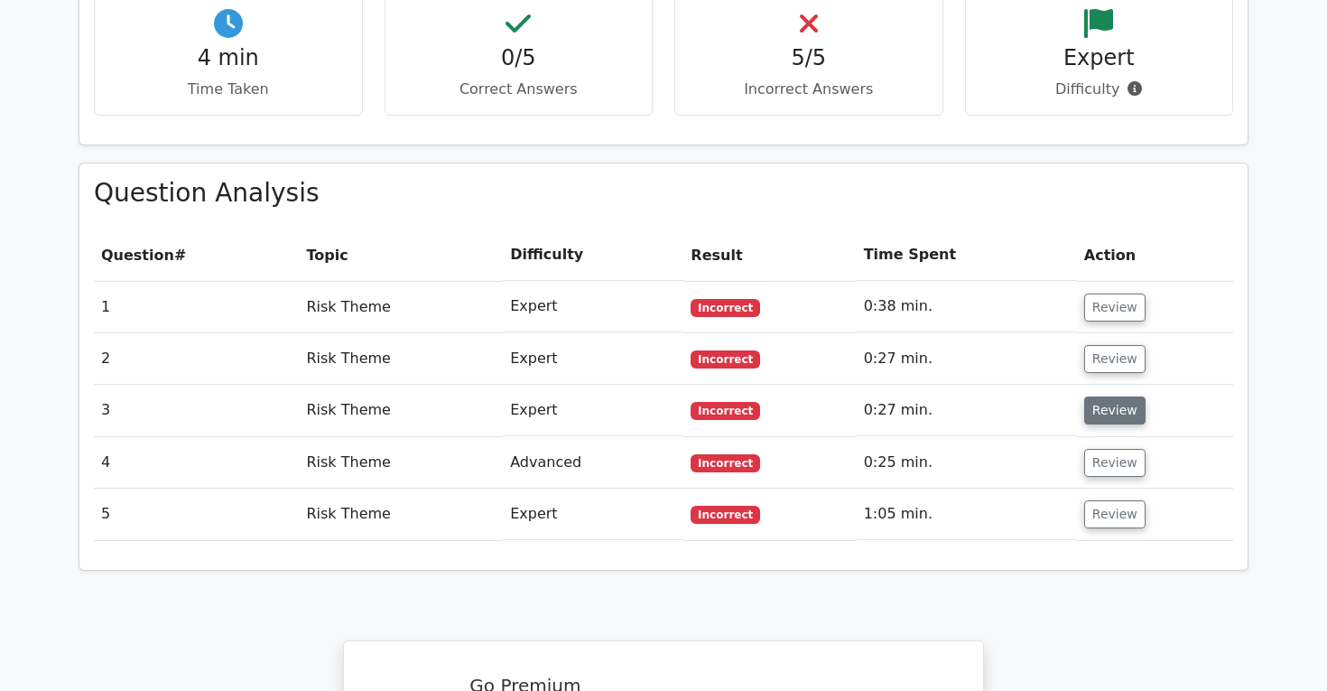
click at [1103, 396] on button "Review" at bounding box center [1115, 410] width 61 height 28
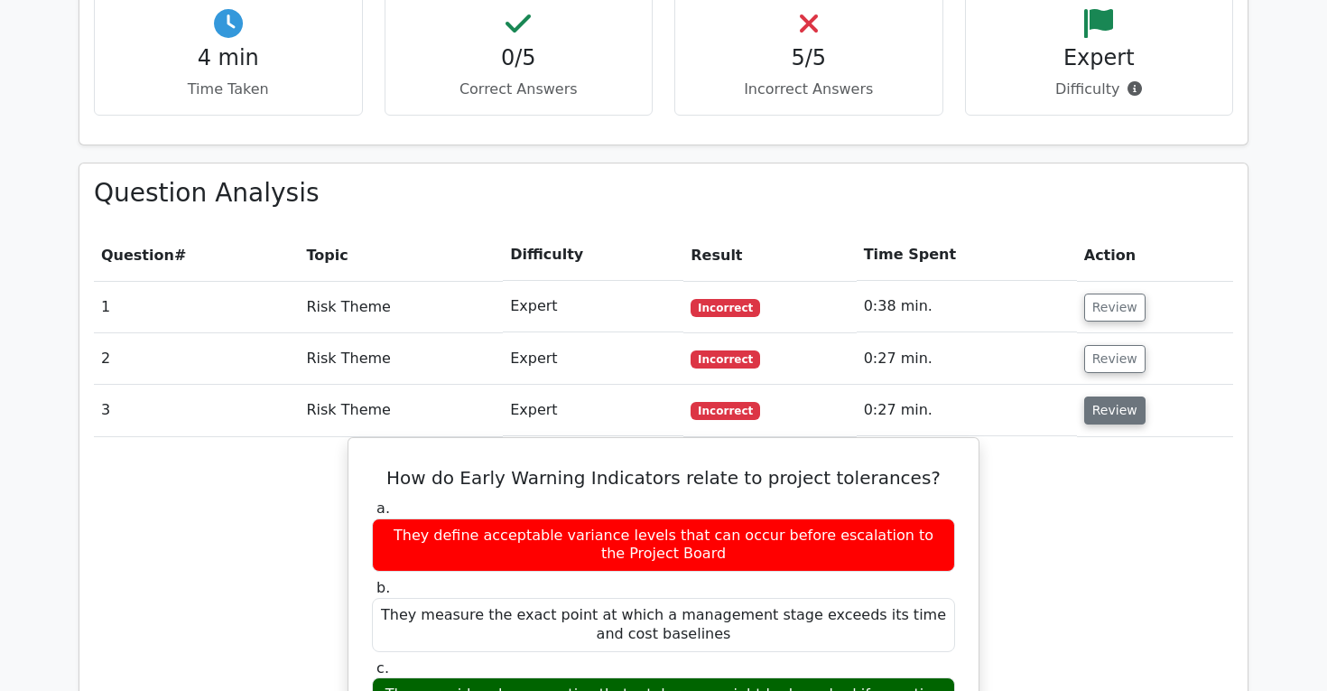
click at [1103, 396] on button "Review" at bounding box center [1115, 410] width 61 height 28
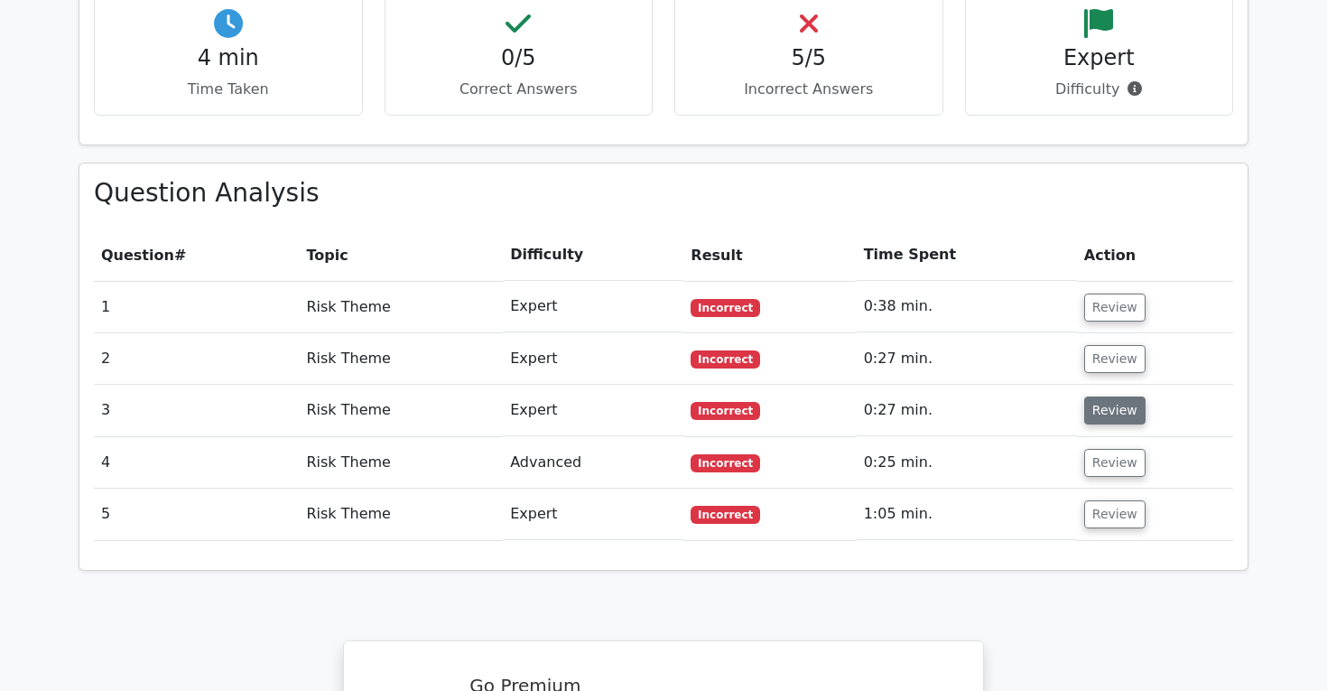
click at [1103, 396] on button "Review" at bounding box center [1115, 410] width 61 height 28
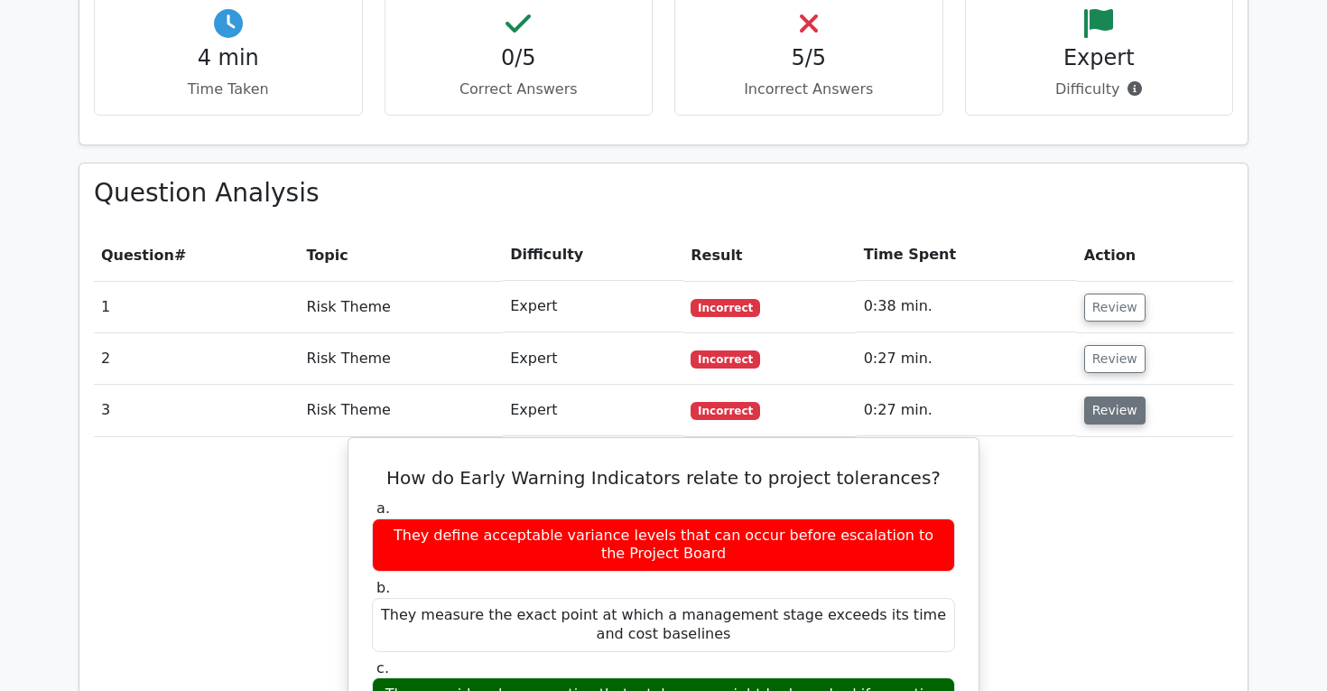
click at [1103, 396] on button "Review" at bounding box center [1115, 410] width 61 height 28
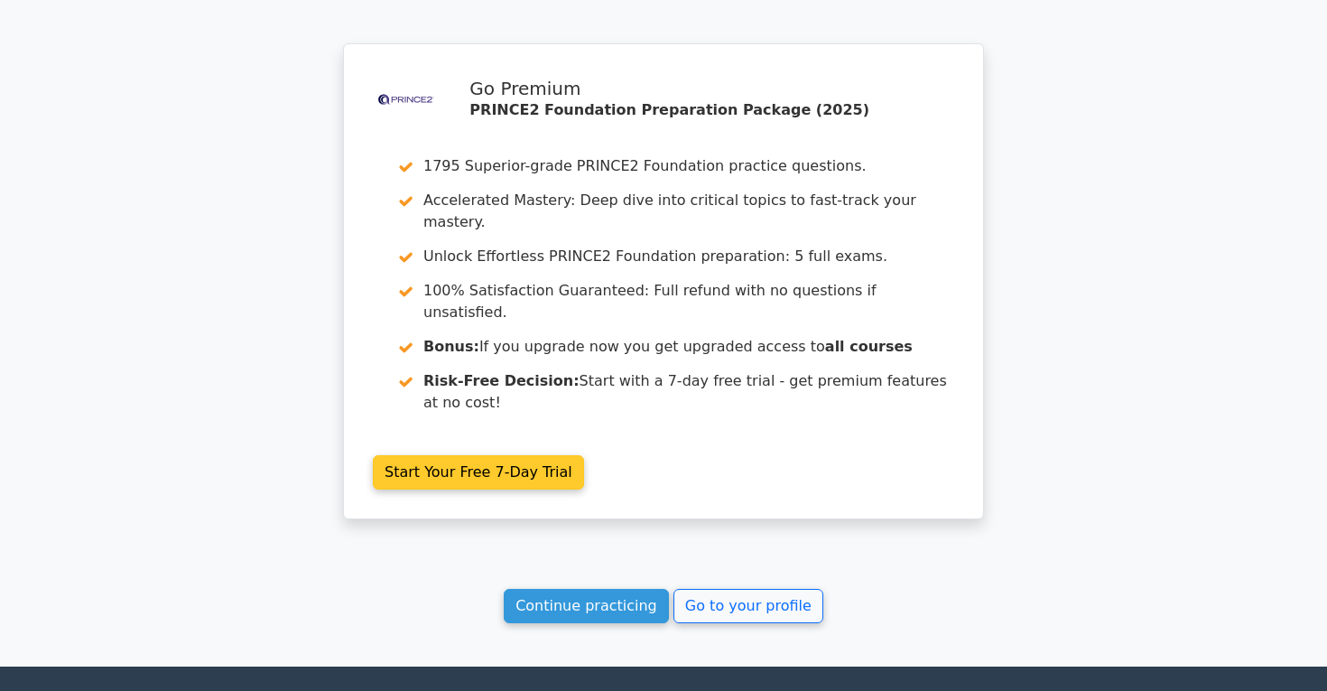
scroll to position [1783, 0]
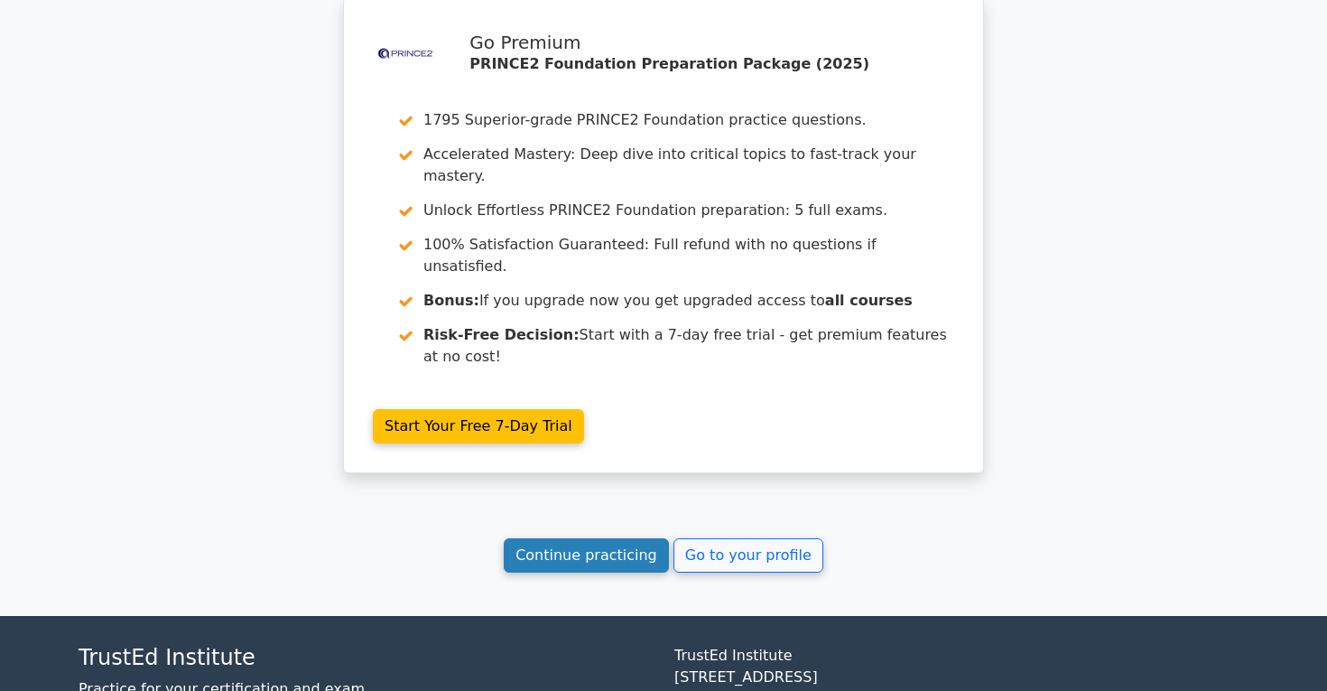
click at [634, 538] on link "Continue practicing" at bounding box center [586, 555] width 165 height 34
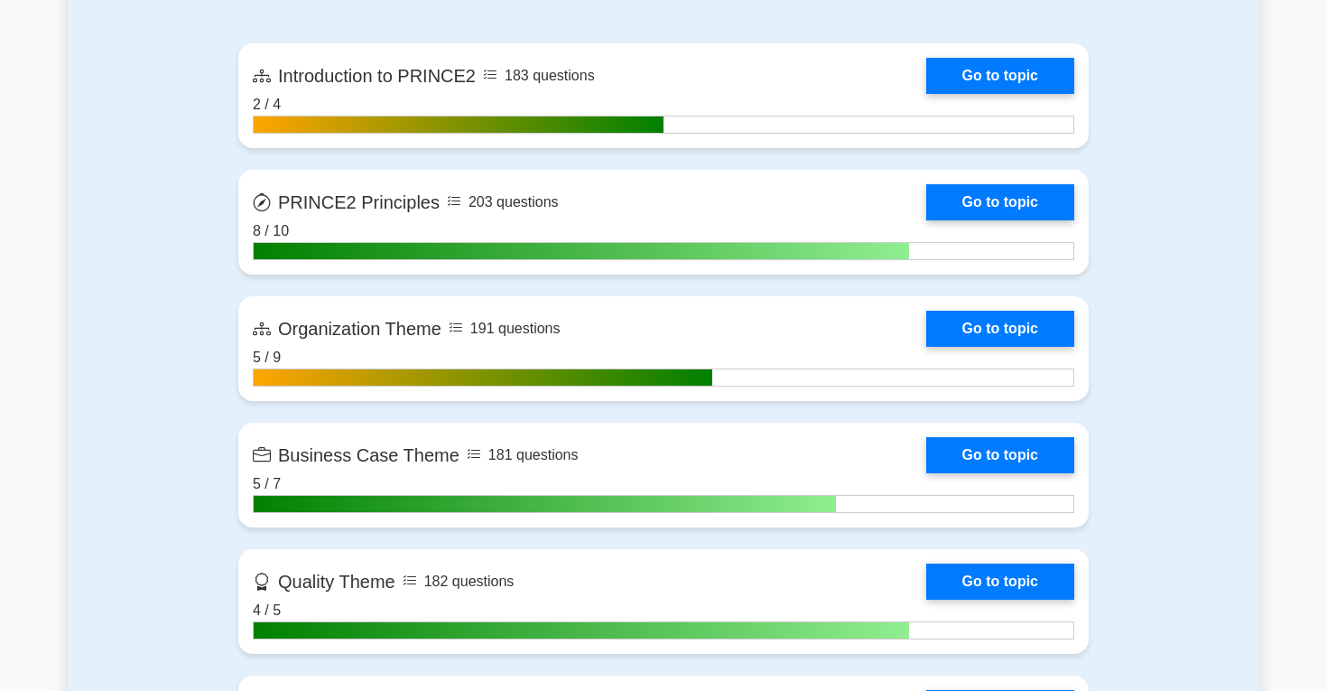
scroll to position [1267, 0]
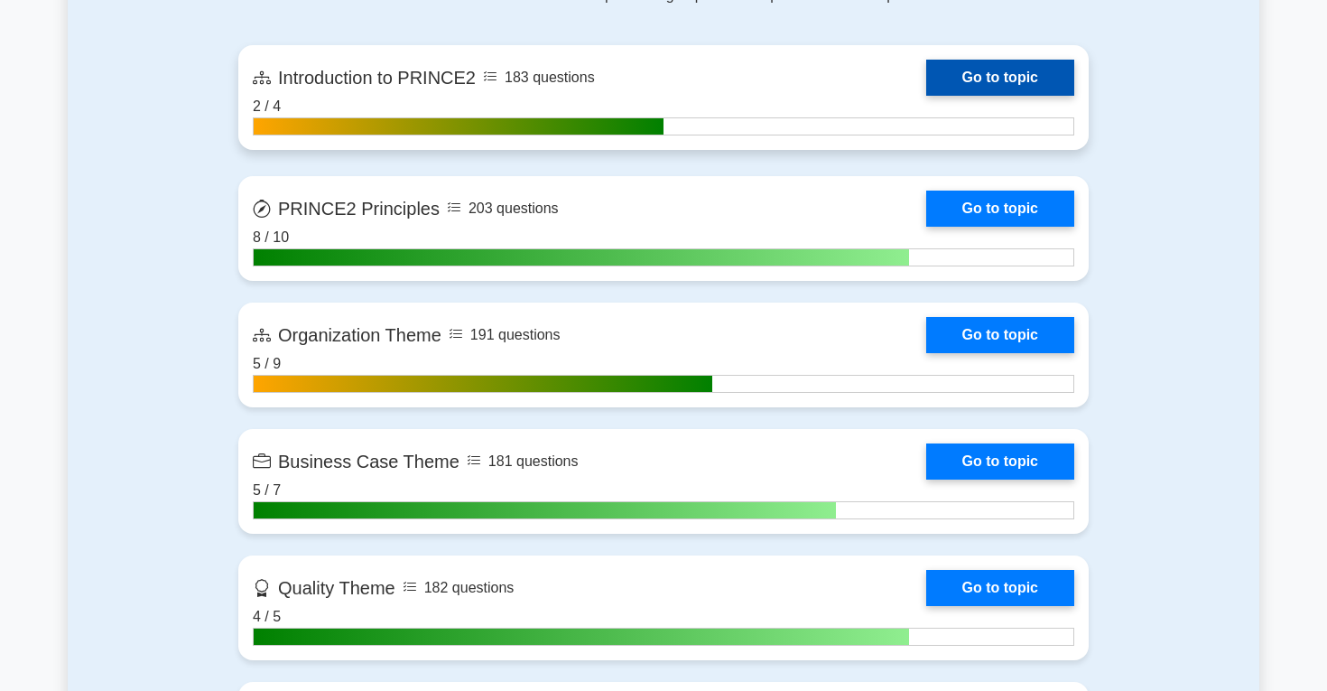
click at [1003, 77] on link "Go to topic" at bounding box center [1000, 78] width 148 height 36
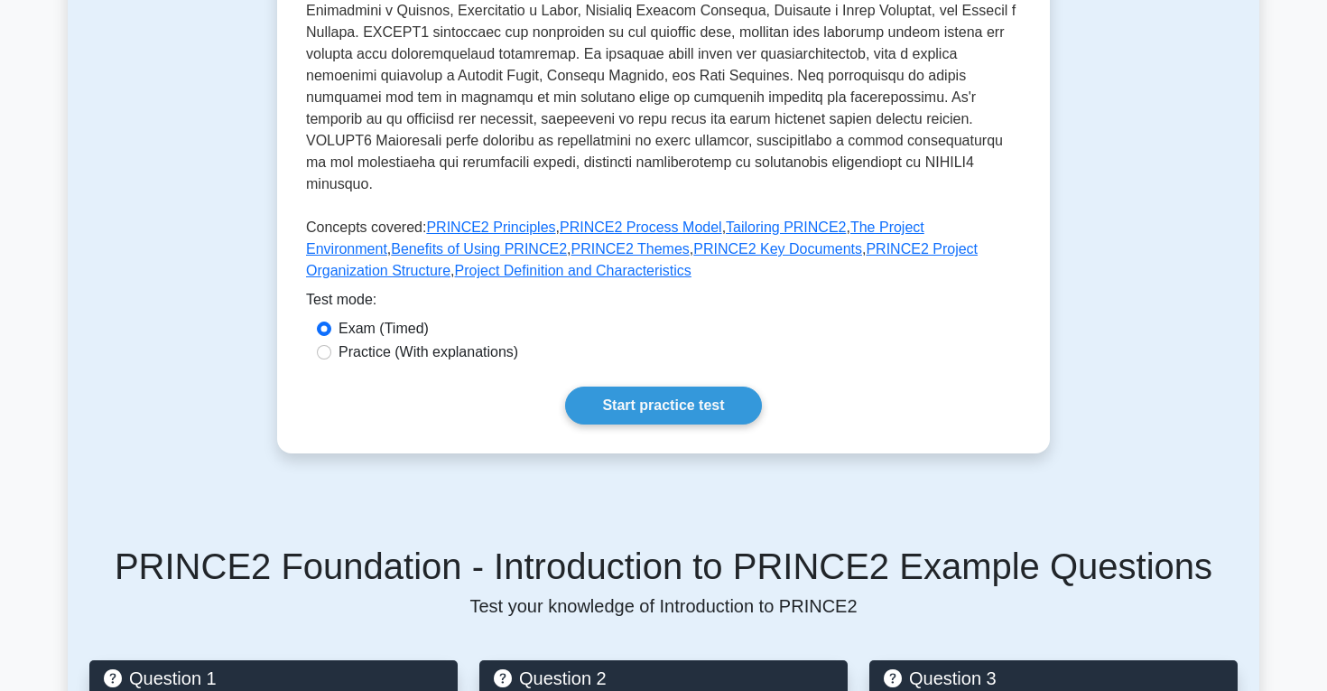
scroll to position [655, 0]
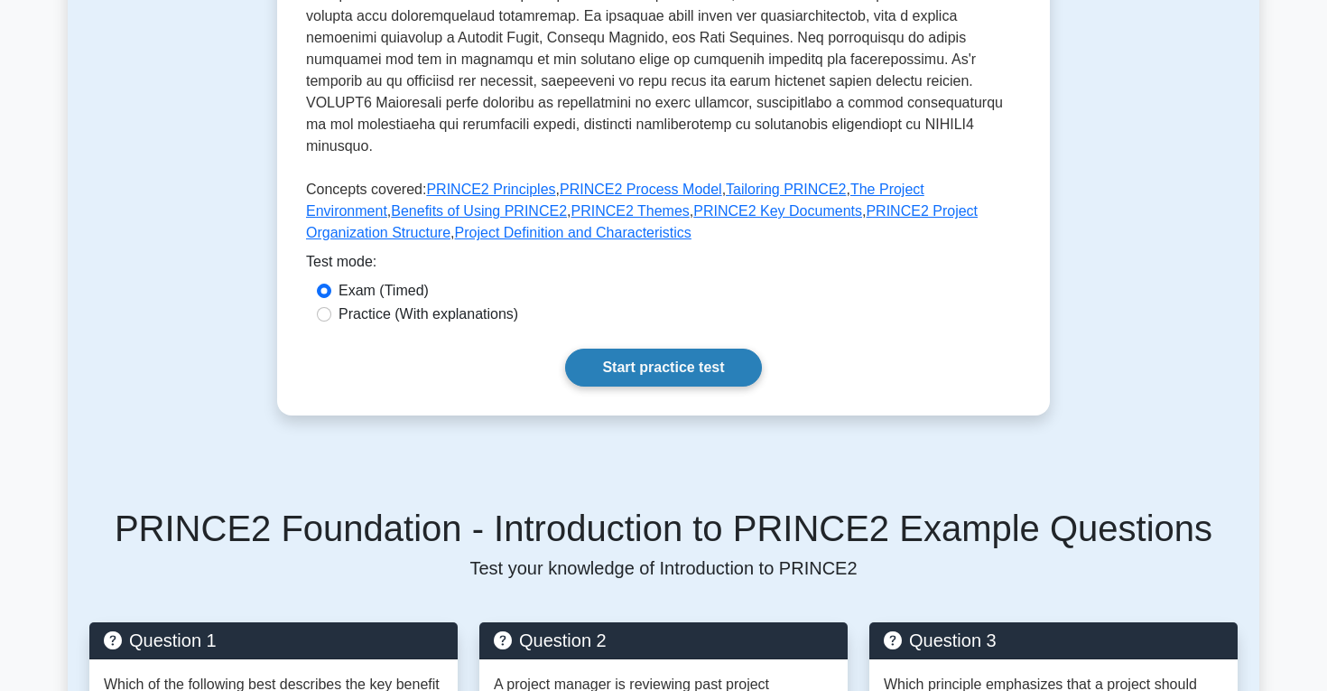
click at [667, 359] on link "Start practice test" at bounding box center [663, 368] width 196 height 38
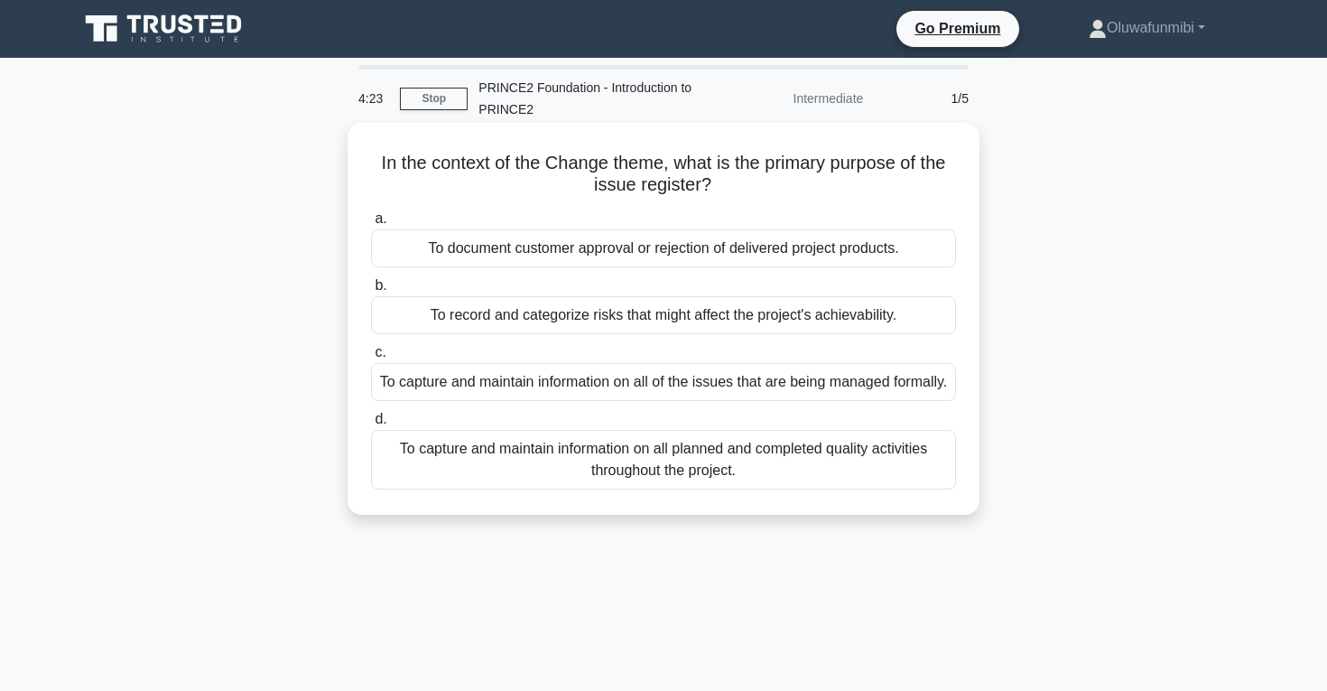
click at [592, 478] on div "To capture and maintain information on all planned and completed quality activi…" at bounding box center [663, 460] width 585 height 60
click at [371, 425] on input "d. To capture and maintain information on all planned and completed quality act…" at bounding box center [371, 420] width 0 height 12
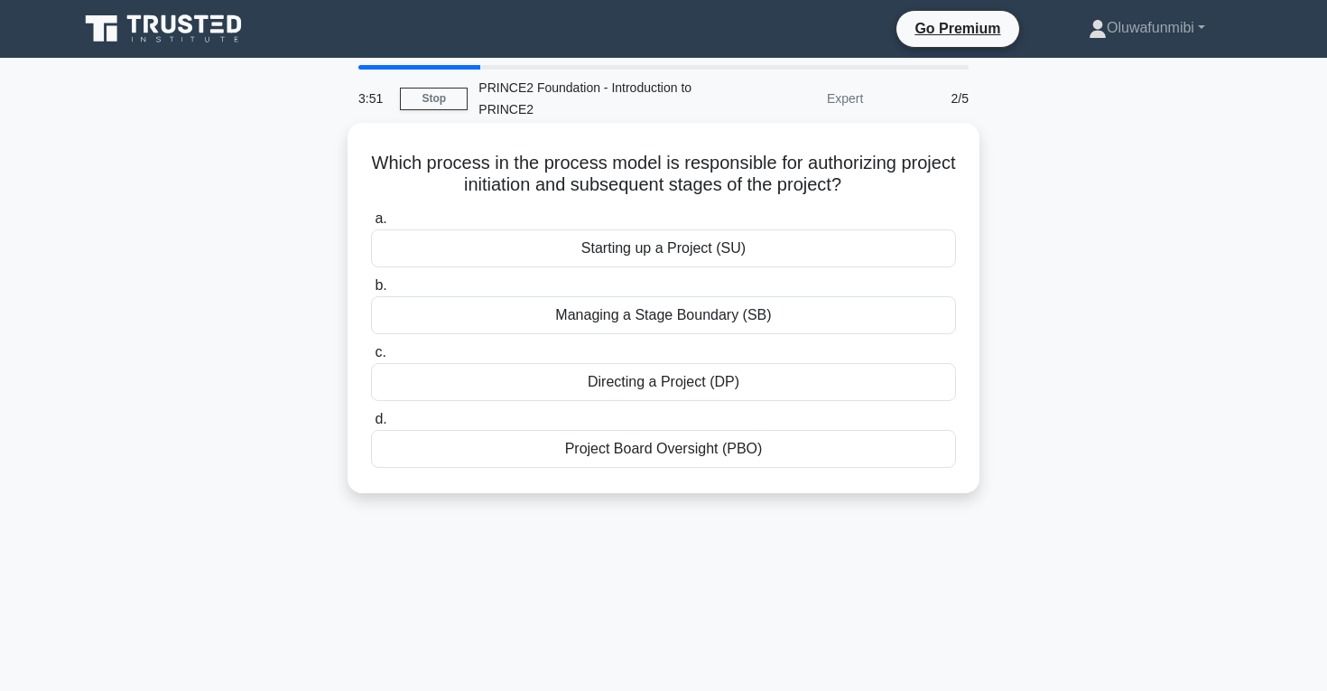
click at [679, 245] on div "Starting up a Project (SU)" at bounding box center [663, 248] width 585 height 38
click at [371, 225] on input "a. Starting up a Project (SU)" at bounding box center [371, 219] width 0 height 12
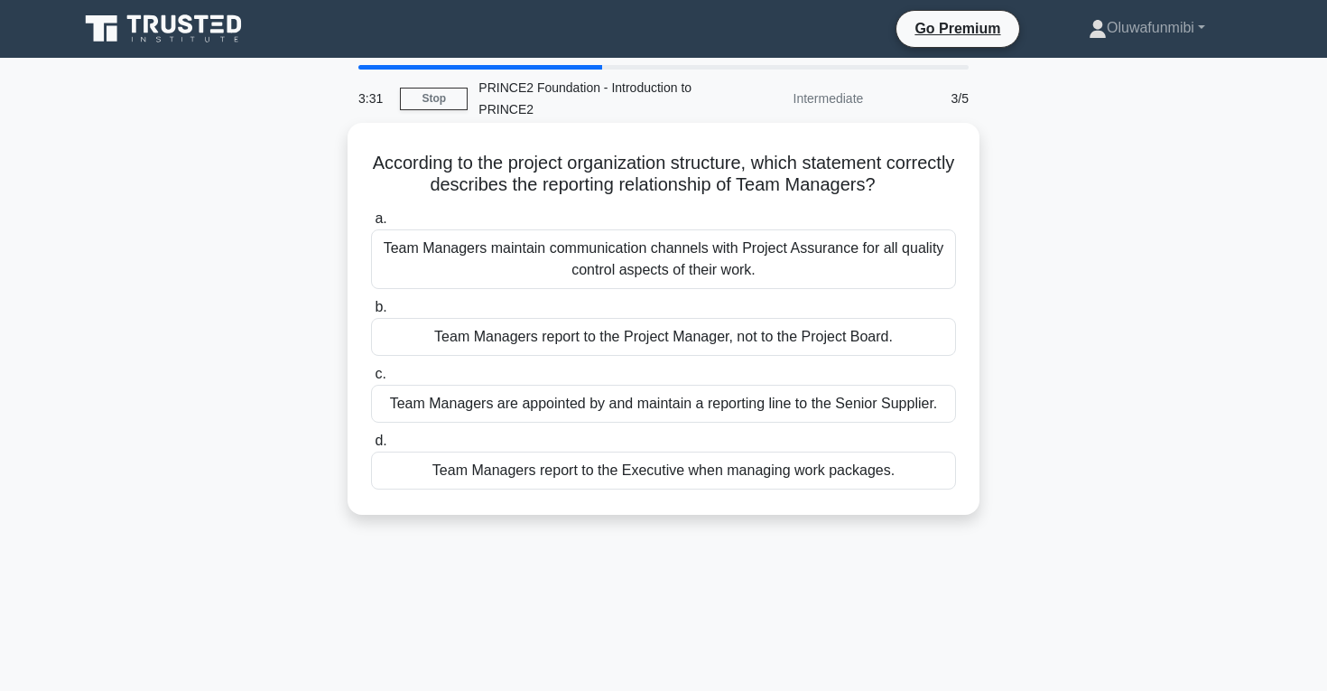
click at [660, 332] on div "Team Managers report to the Project Manager, not to the Project Board." at bounding box center [663, 337] width 585 height 38
click at [371, 313] on input "b. Team Managers report to the Project Manager, not to the Project Board." at bounding box center [371, 308] width 0 height 12
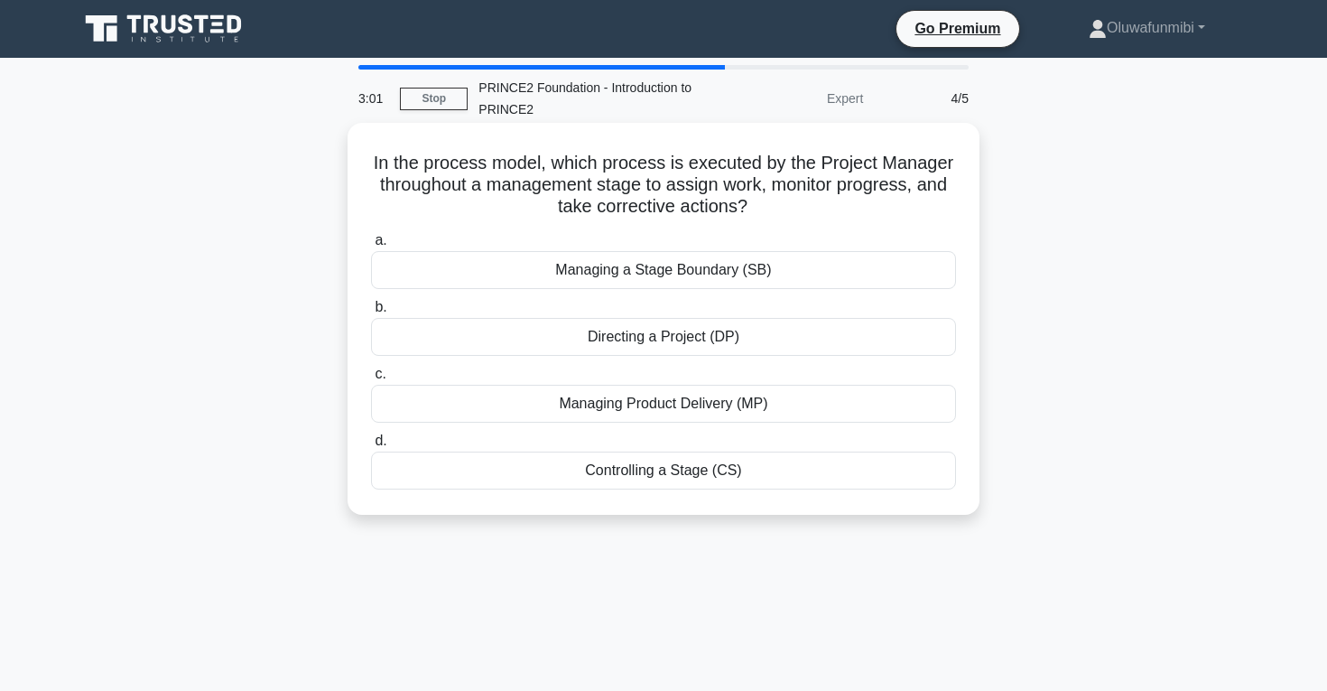
click at [659, 399] on div "Managing Product Delivery (MP)" at bounding box center [663, 404] width 585 height 38
click at [371, 380] on input "c. Managing Product Delivery (MP)" at bounding box center [371, 374] width 0 height 12
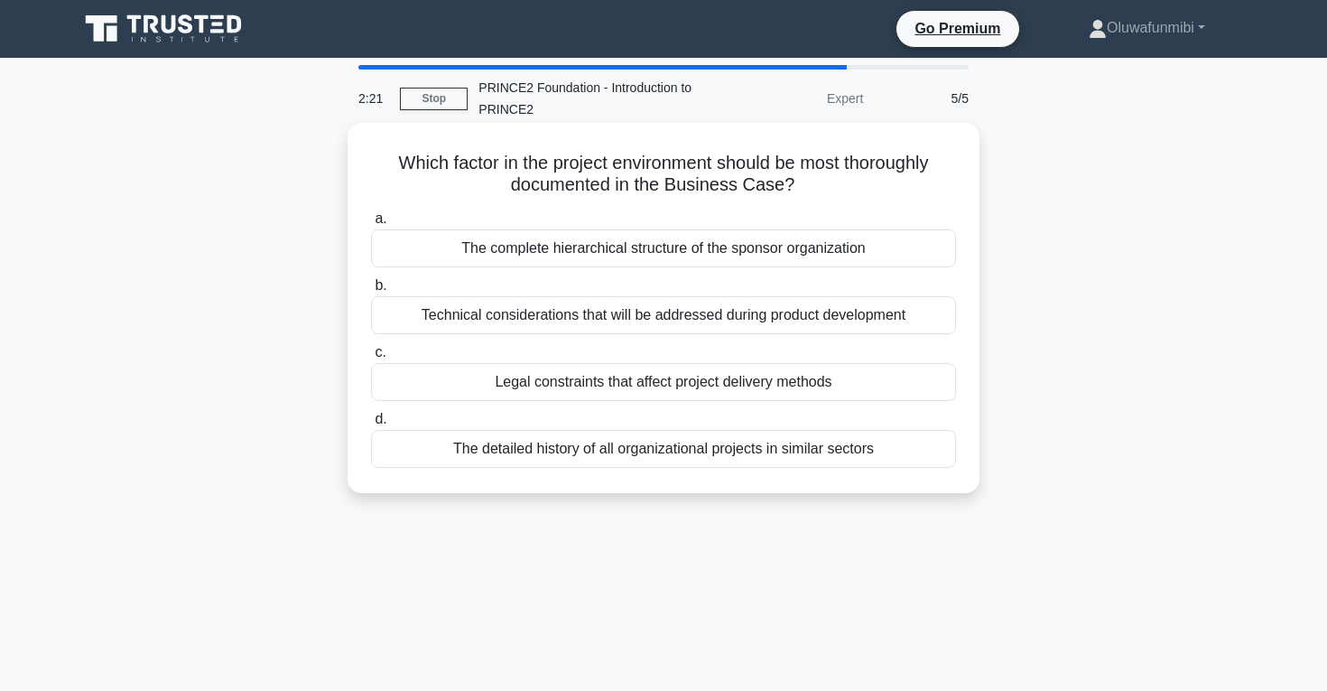
click at [684, 322] on div "Technical considerations that will be addressed during product development" at bounding box center [663, 315] width 585 height 38
click at [371, 292] on input "b. Technical considerations that will be addressed during product development" at bounding box center [371, 286] width 0 height 12
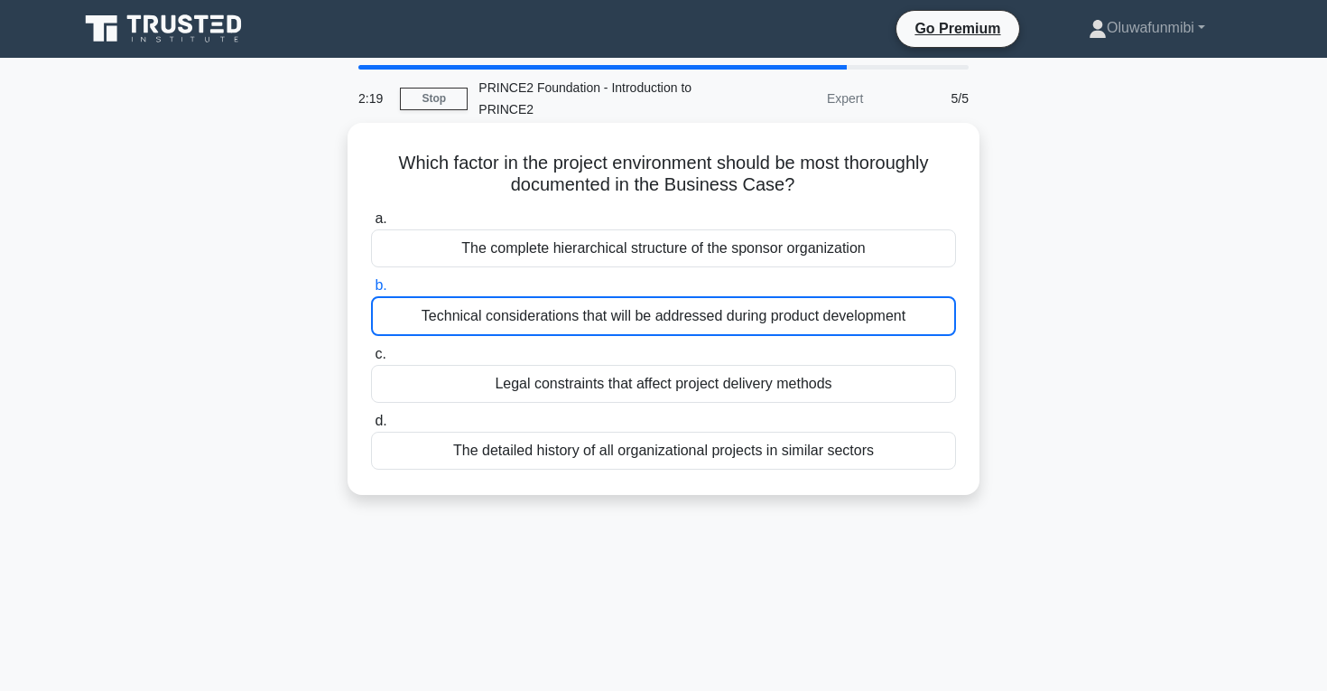
scroll to position [7, 0]
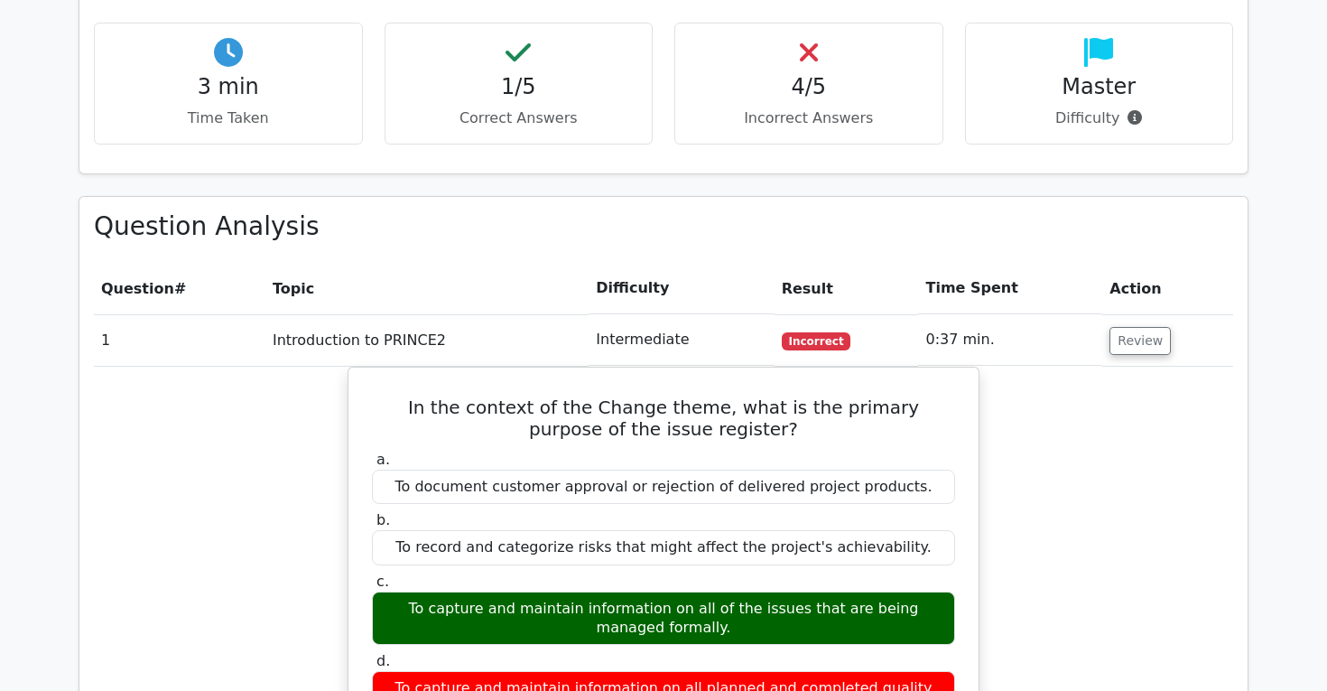
scroll to position [1109, 0]
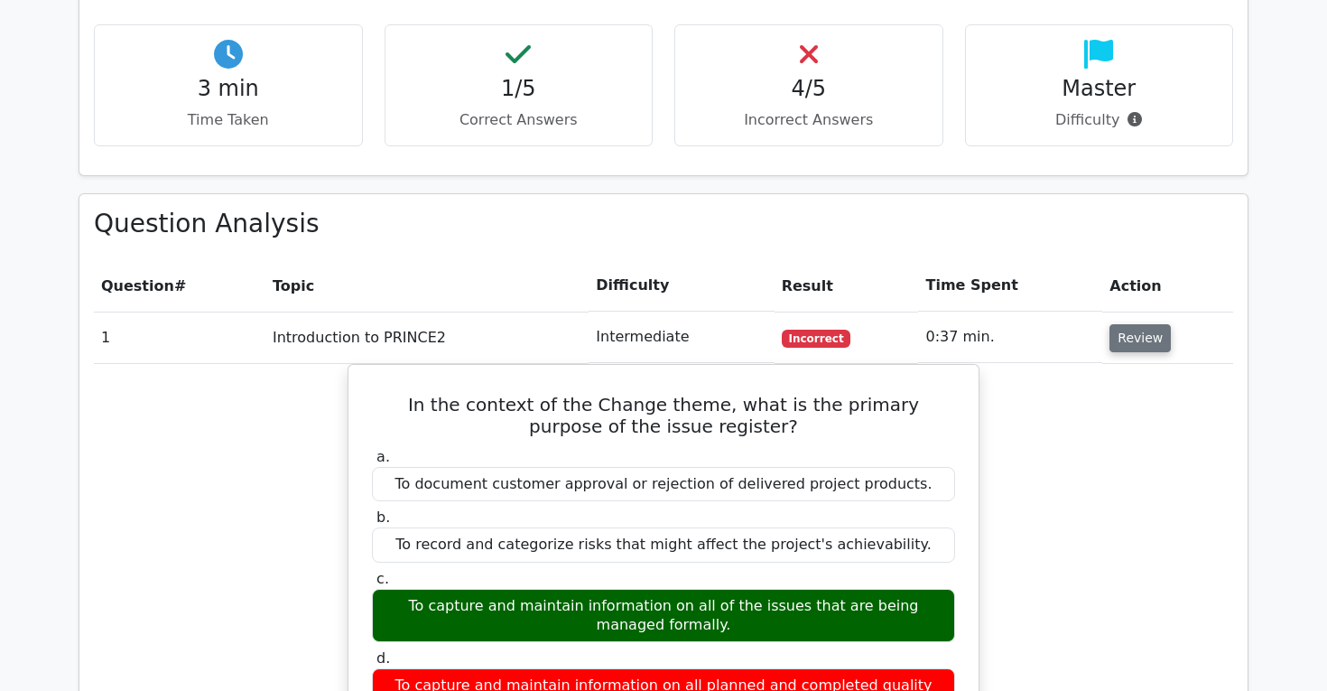
click at [1118, 324] on button "Review" at bounding box center [1140, 338] width 61 height 28
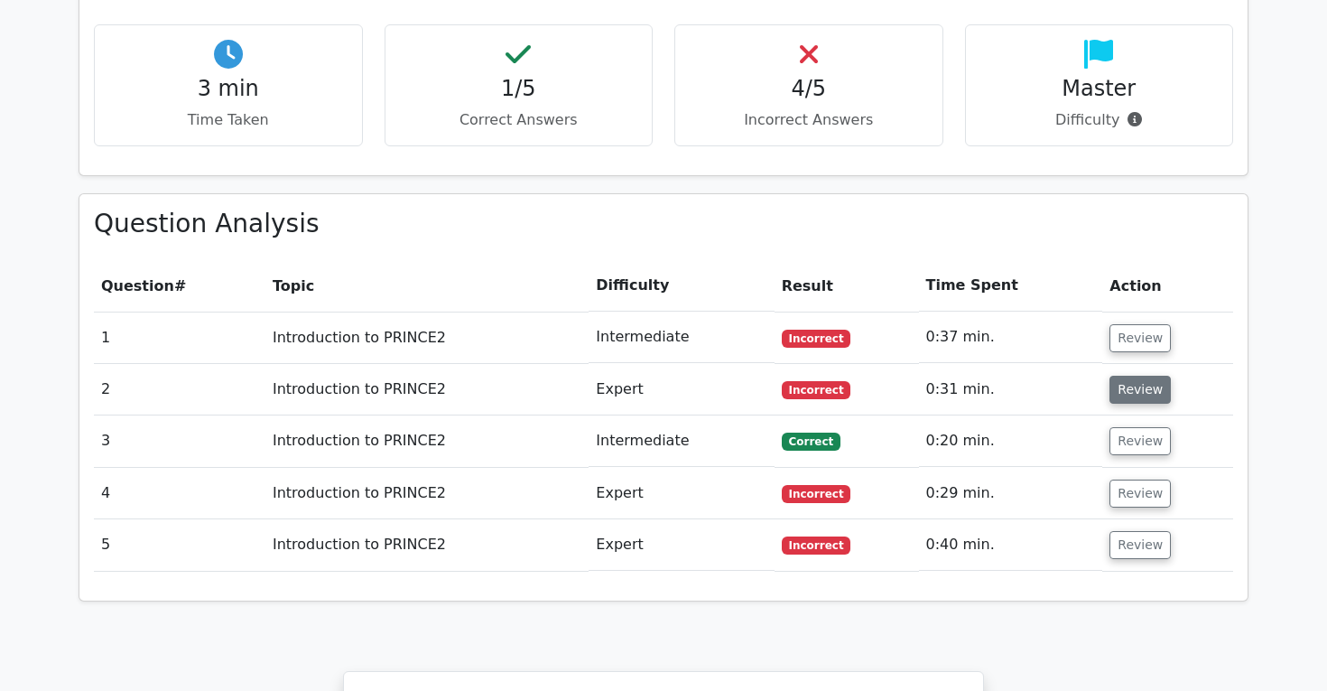
click at [1118, 376] on button "Review" at bounding box center [1140, 390] width 61 height 28
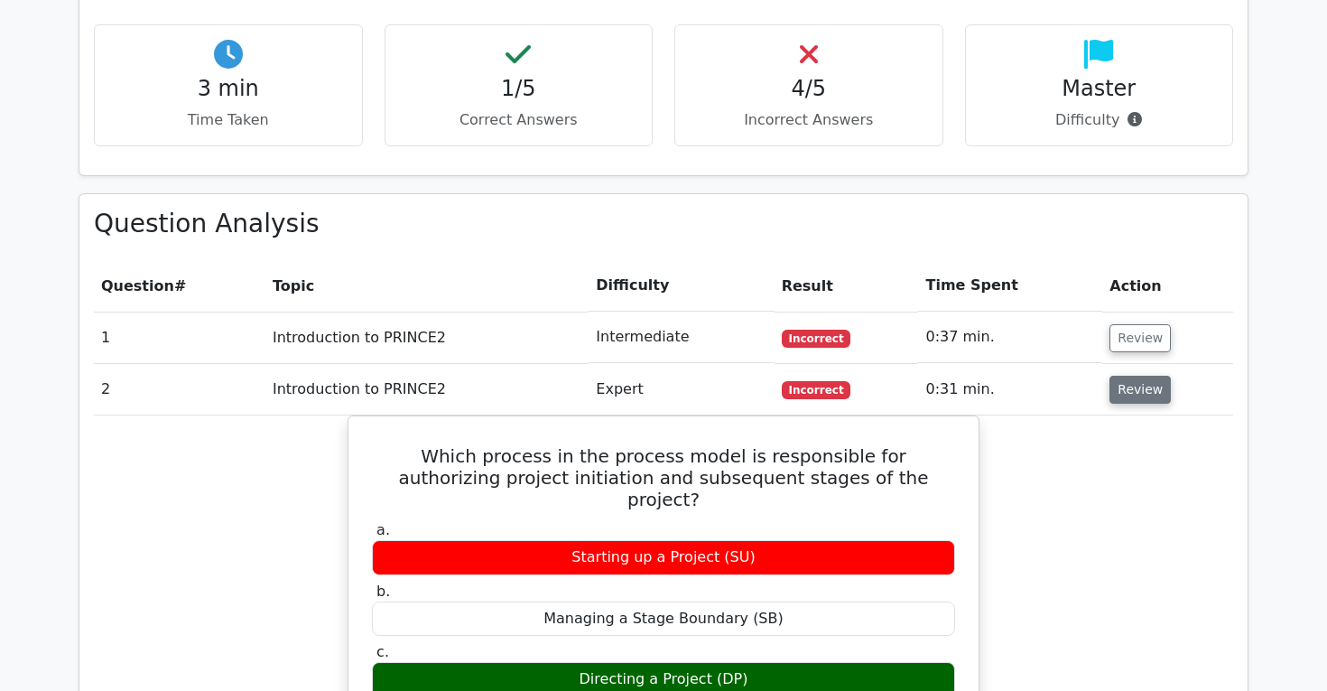
click at [1118, 376] on button "Review" at bounding box center [1140, 390] width 61 height 28
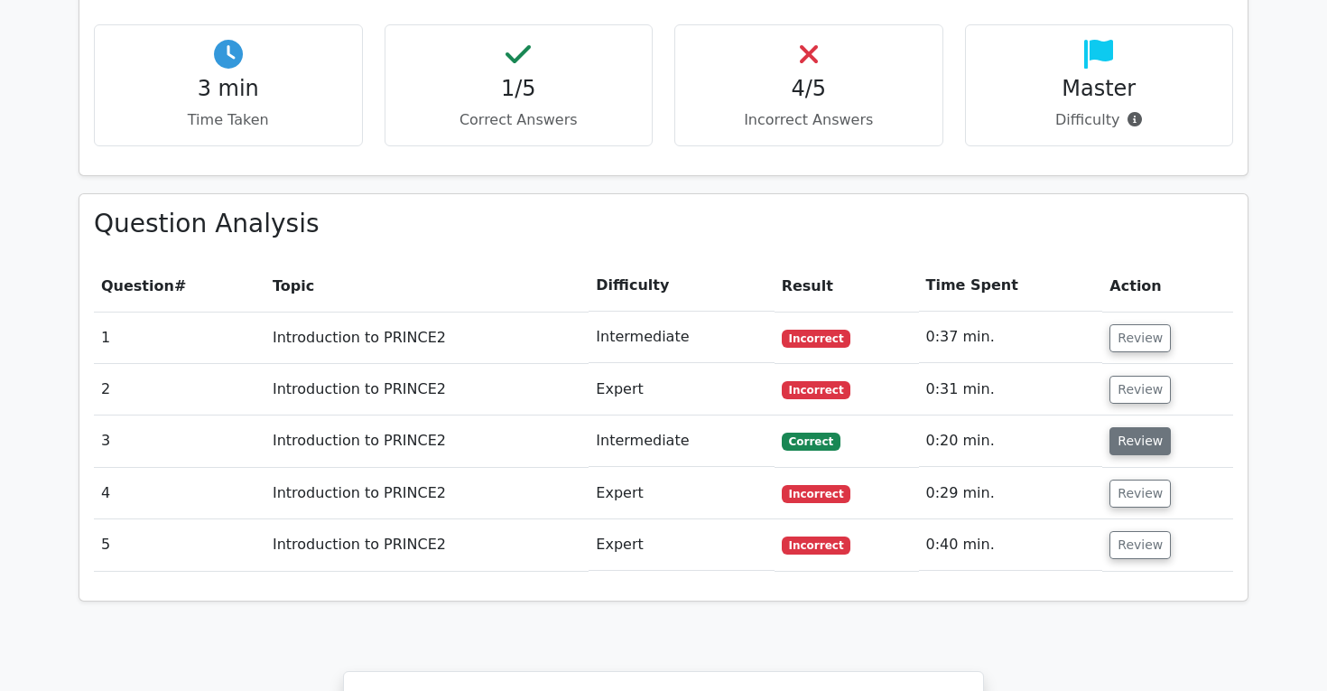
click at [1129, 427] on button "Review" at bounding box center [1140, 441] width 61 height 28
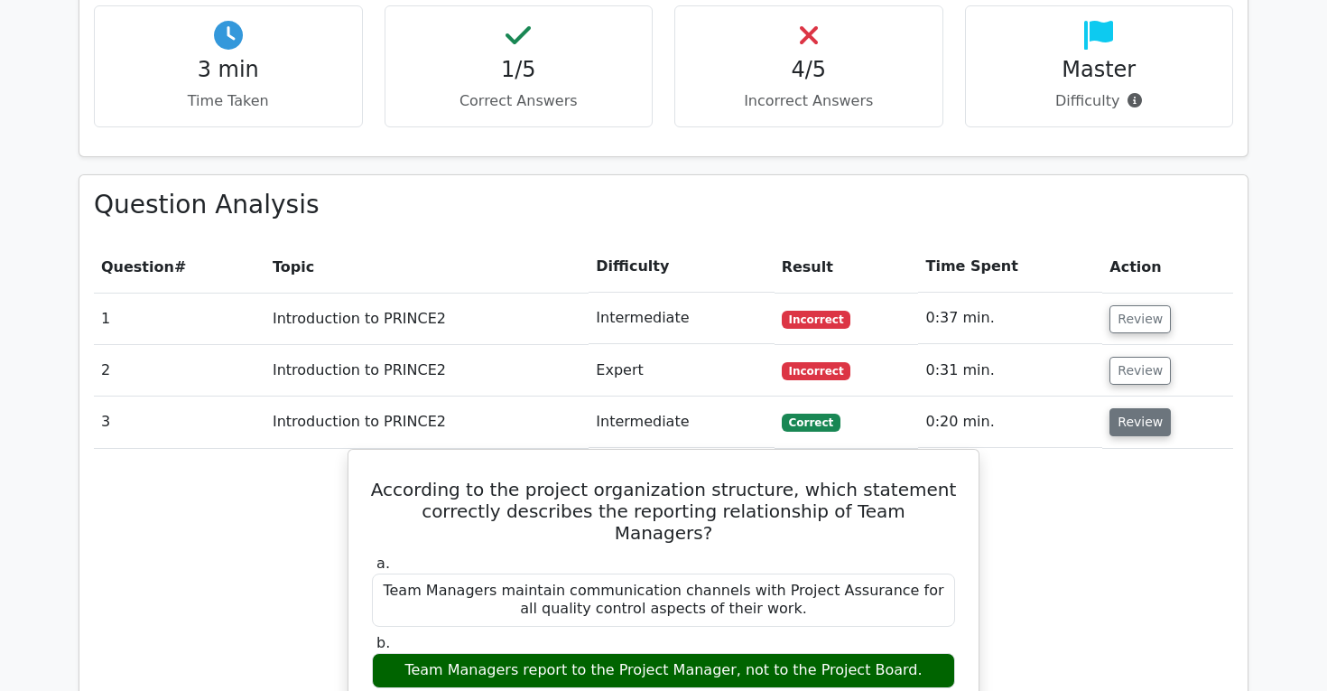
scroll to position [1132, 0]
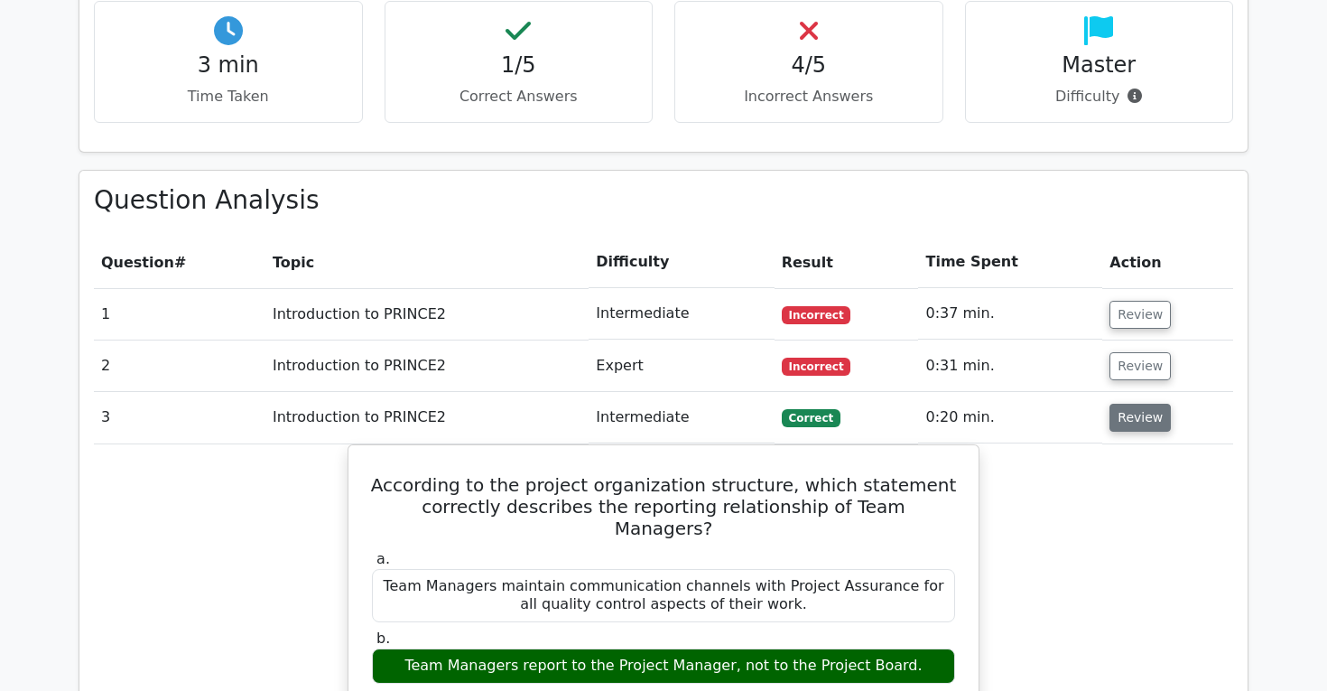
click at [1136, 404] on button "Review" at bounding box center [1140, 418] width 61 height 28
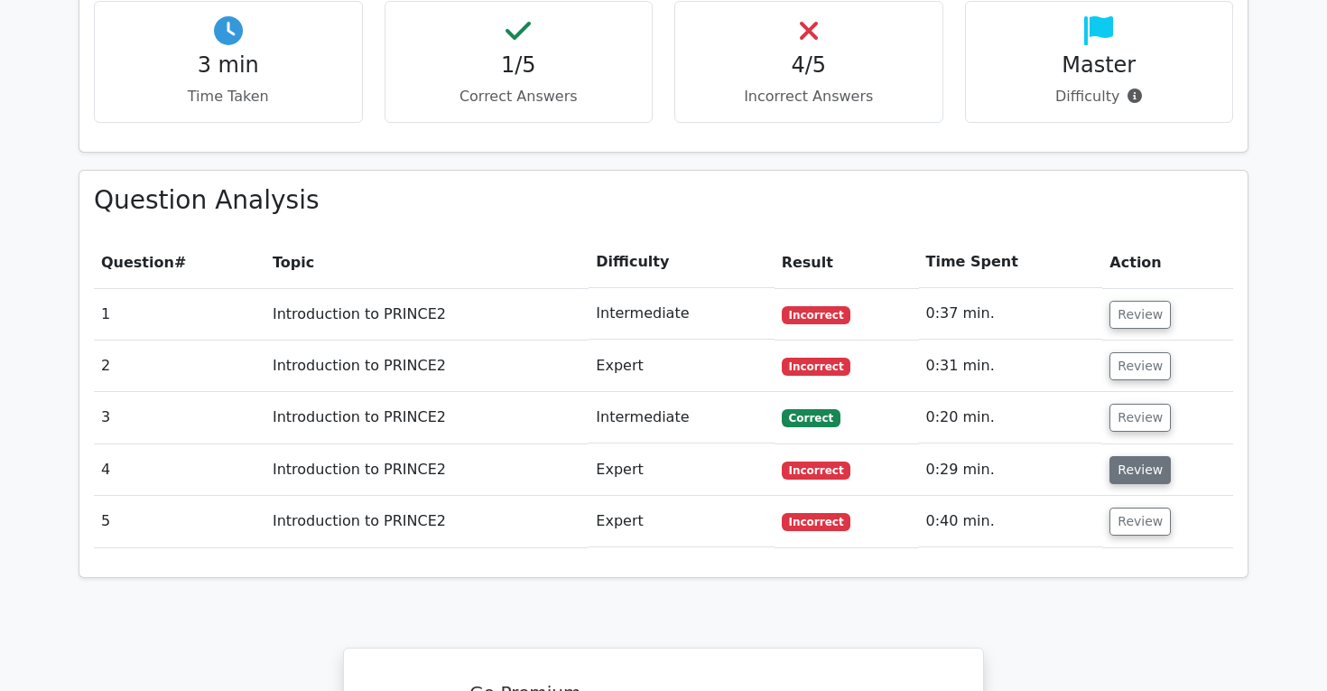
click at [1127, 456] on button "Review" at bounding box center [1140, 470] width 61 height 28
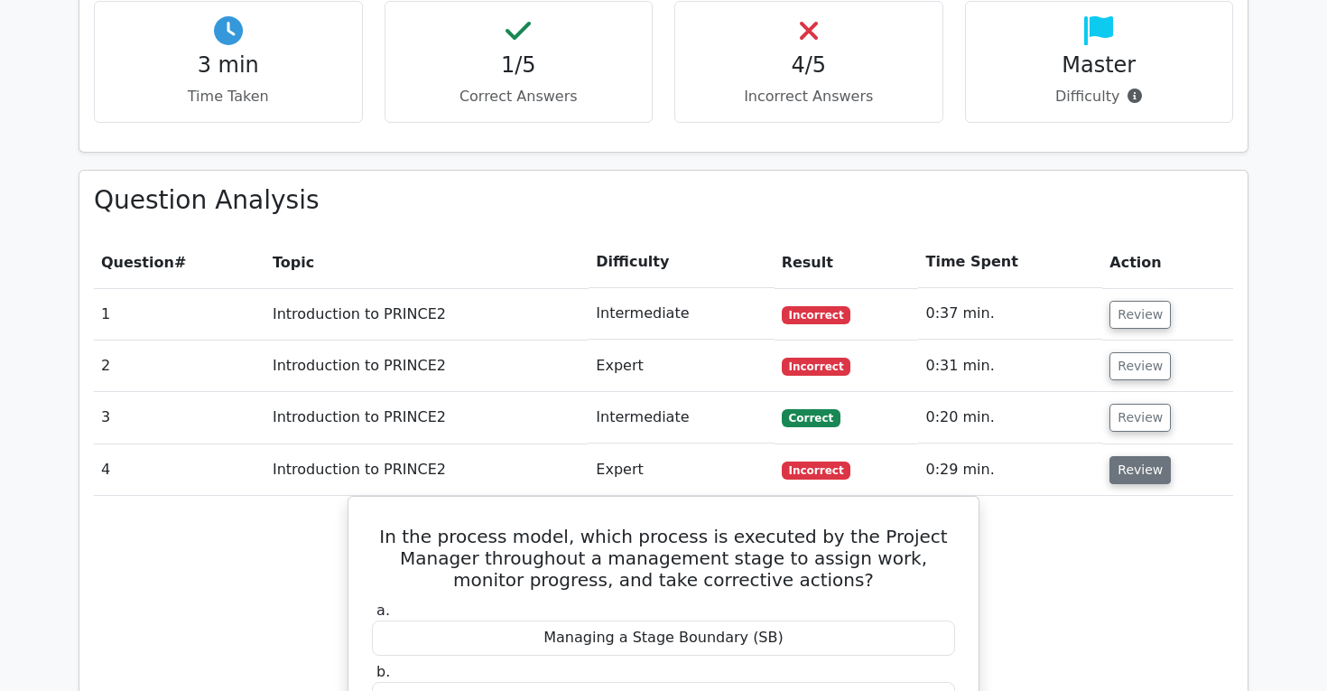
click at [1127, 456] on button "Review" at bounding box center [1140, 470] width 61 height 28
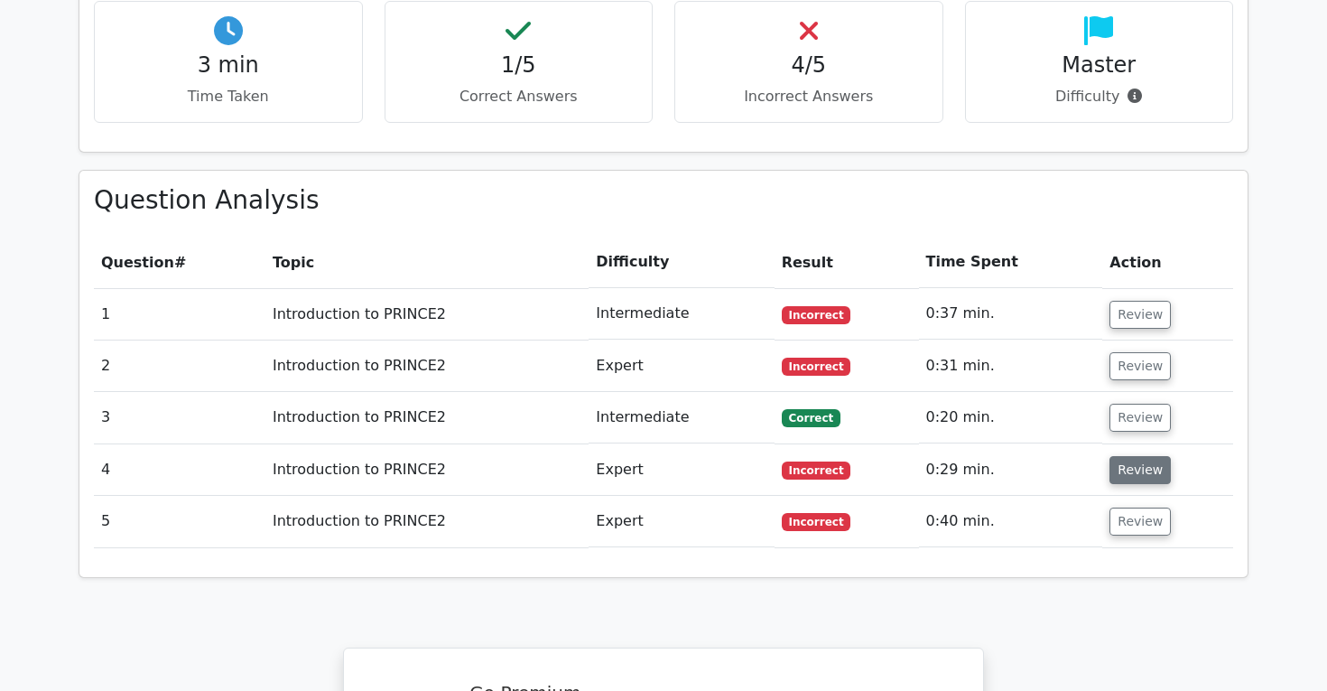
click at [1127, 456] on button "Review" at bounding box center [1140, 470] width 61 height 28
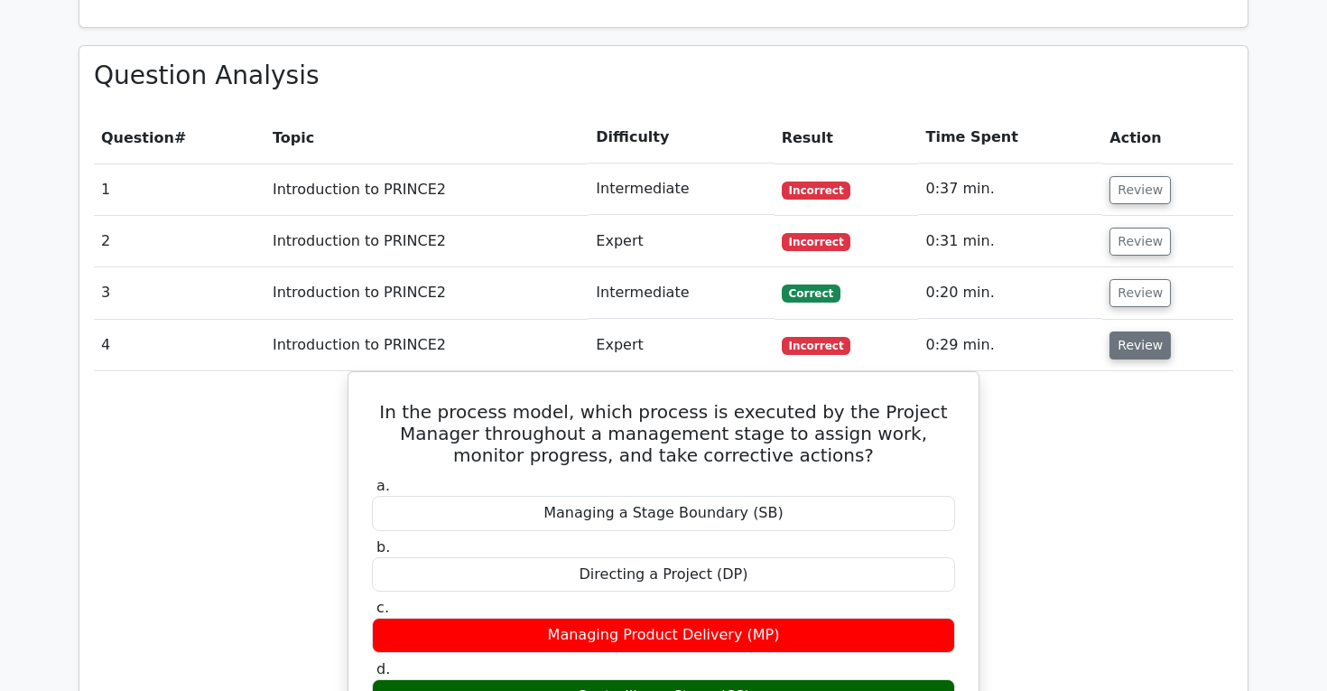
scroll to position [1258, 0]
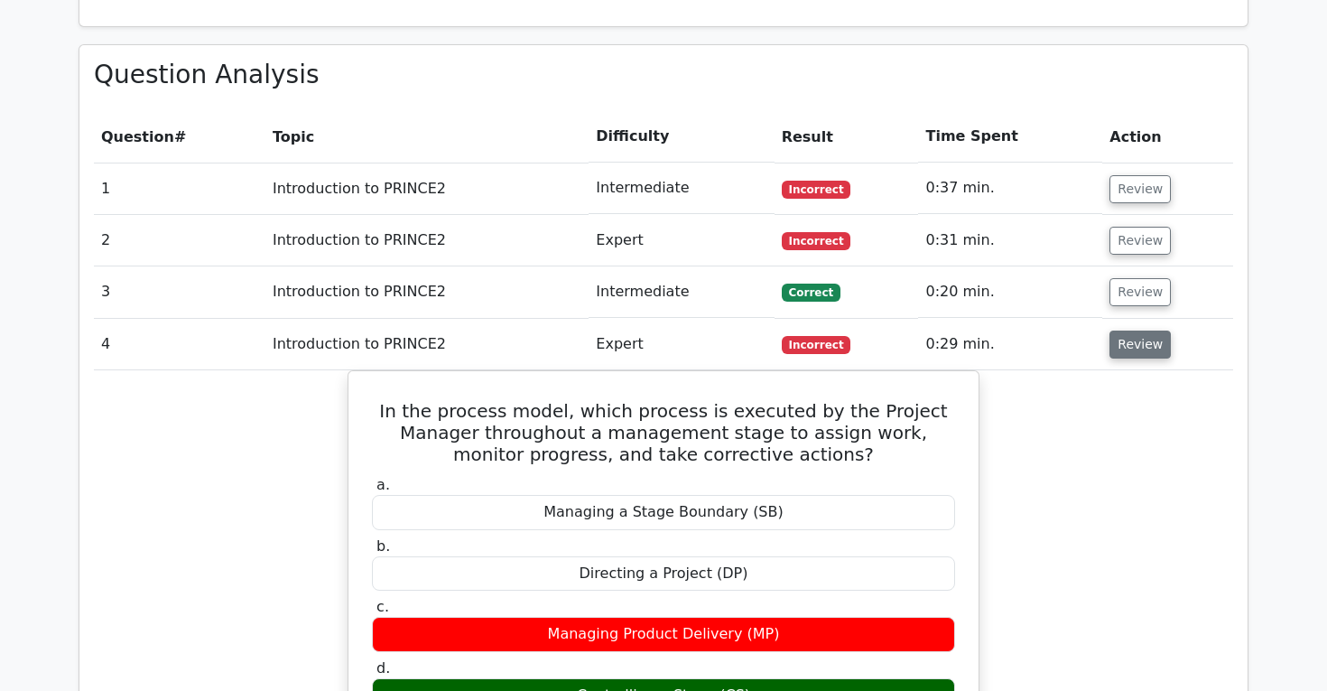
click at [1161, 331] on button "Review" at bounding box center [1140, 345] width 61 height 28
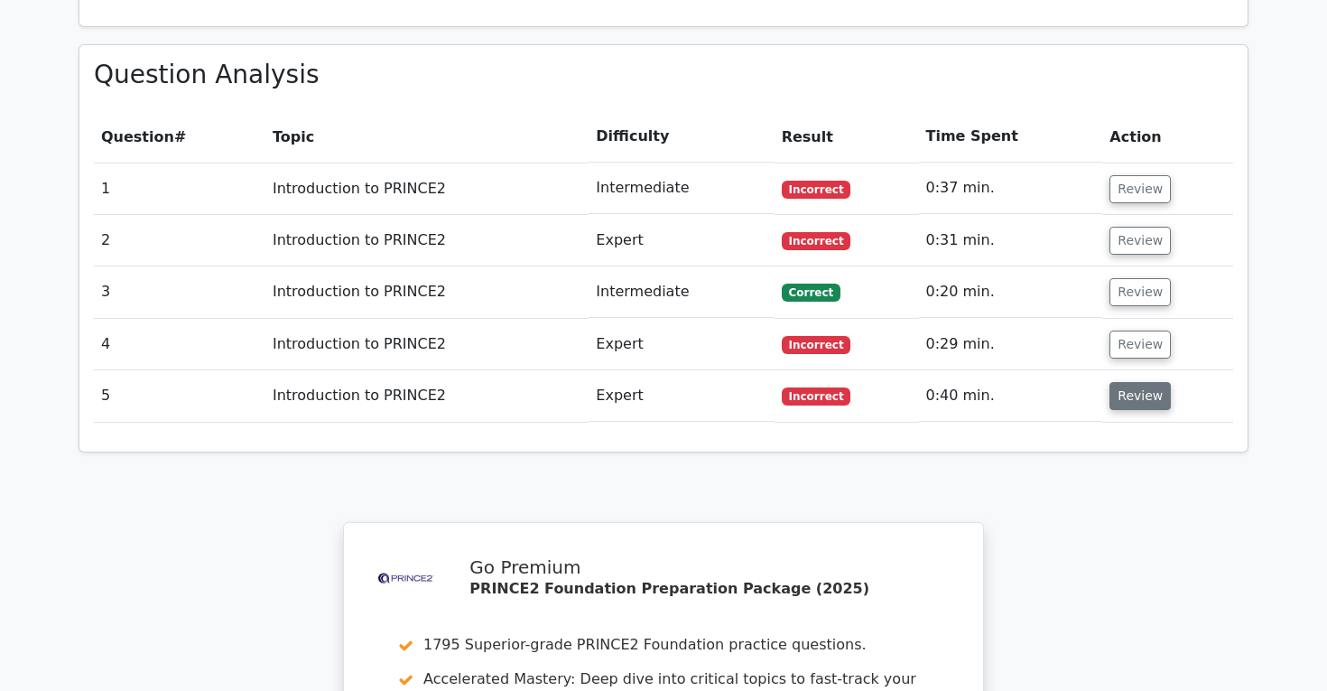
click at [1130, 382] on button "Review" at bounding box center [1140, 396] width 61 height 28
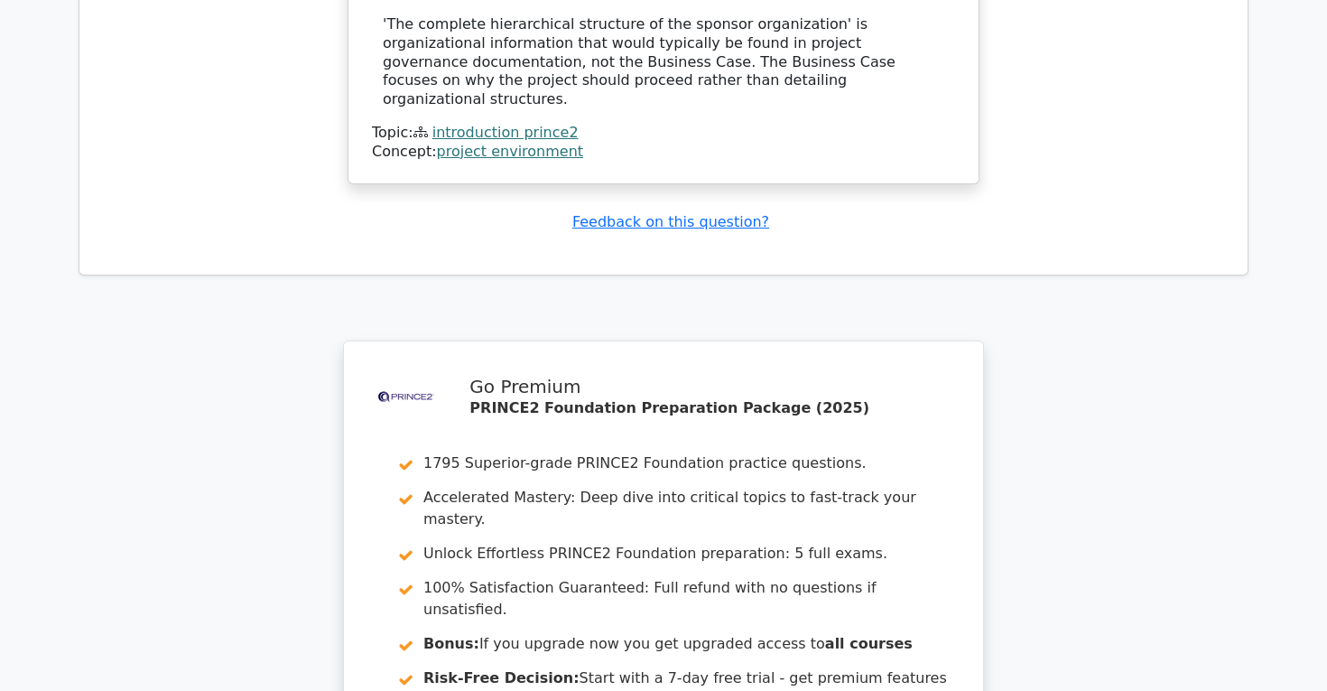
scroll to position [2832, 0]
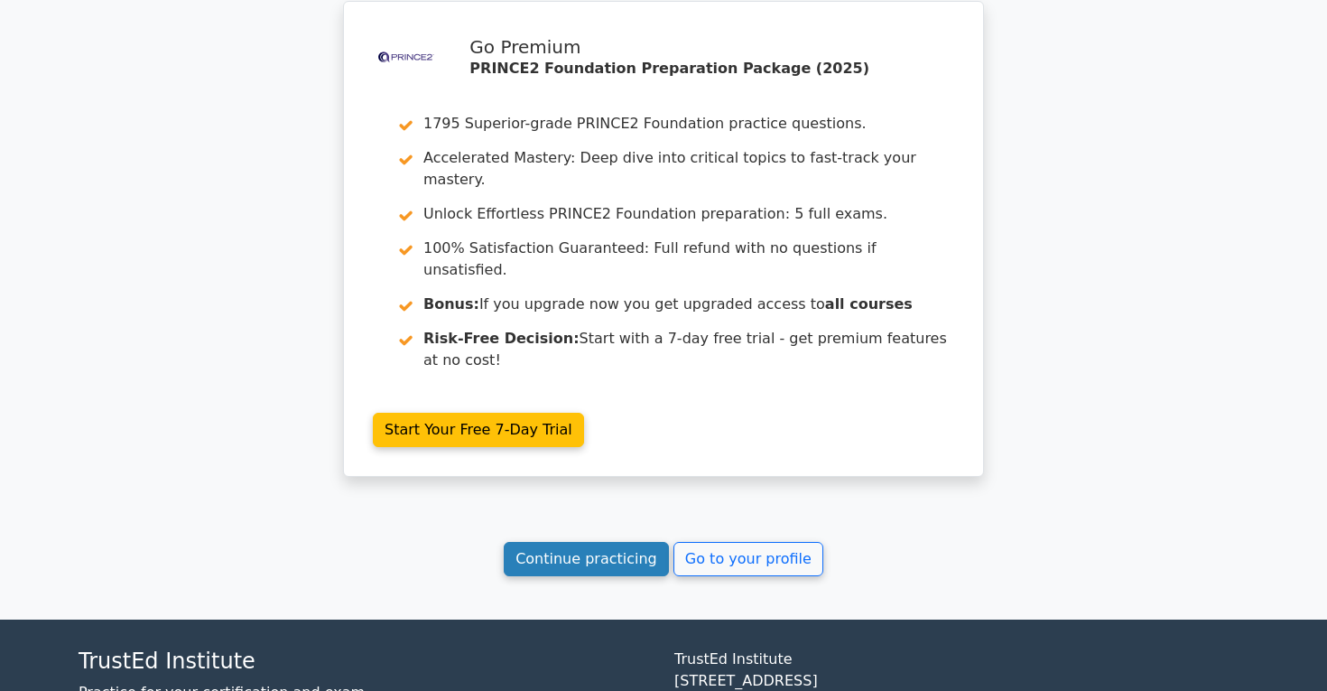
click at [553, 542] on link "Continue practicing" at bounding box center [586, 559] width 165 height 34
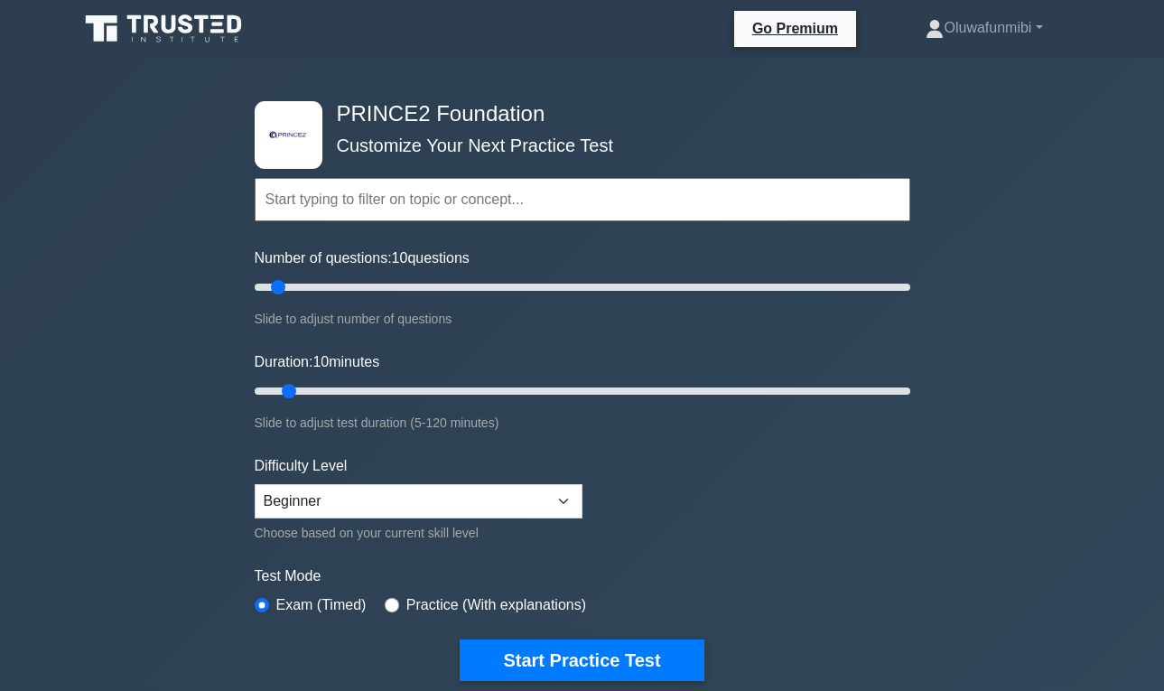
click at [1, 128] on div ".st0{fill-rule:evenodd;clip-rule:evenodd;fill:#000041;} .st1{fill-rule:evenodd;…" at bounding box center [582, 609] width 1164 height 1103
